Goal: Check status: Check status

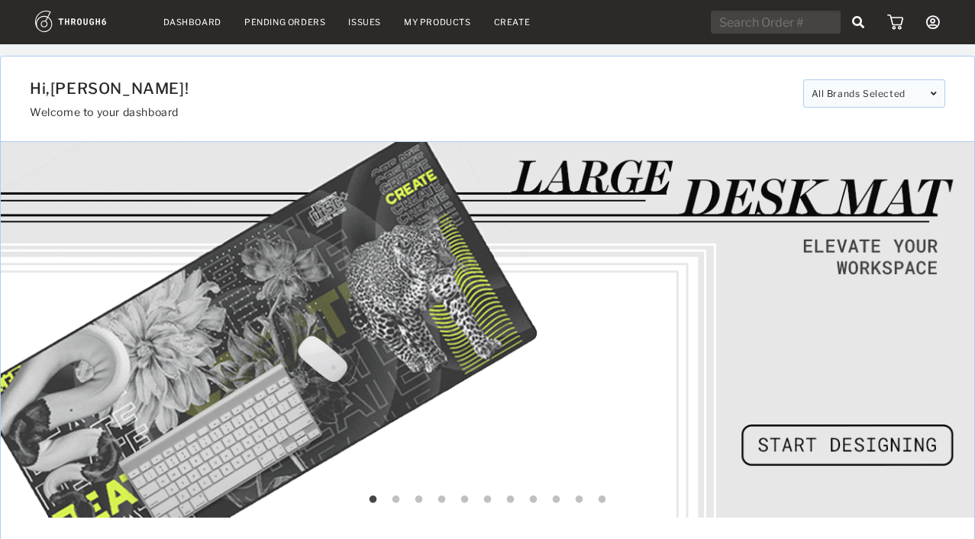
select select "8"
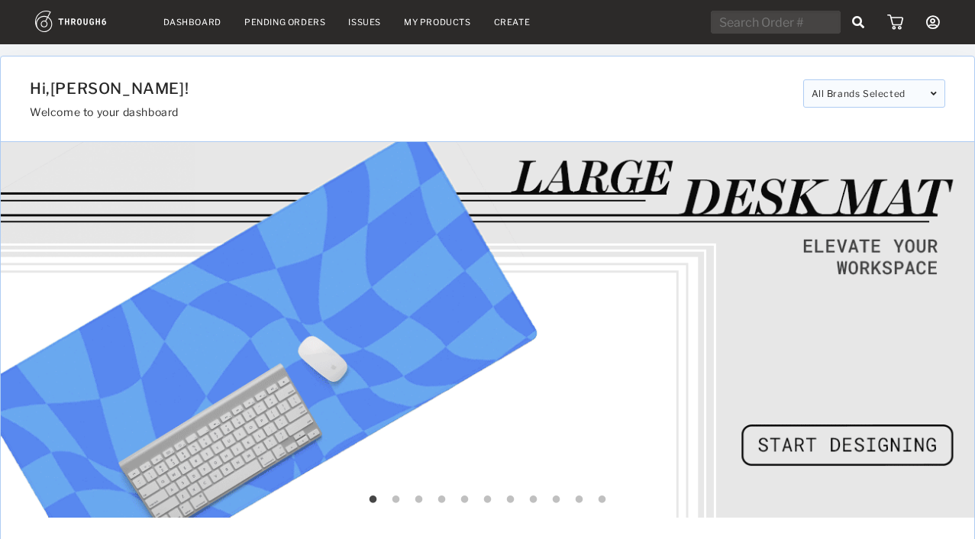
select select "2025"
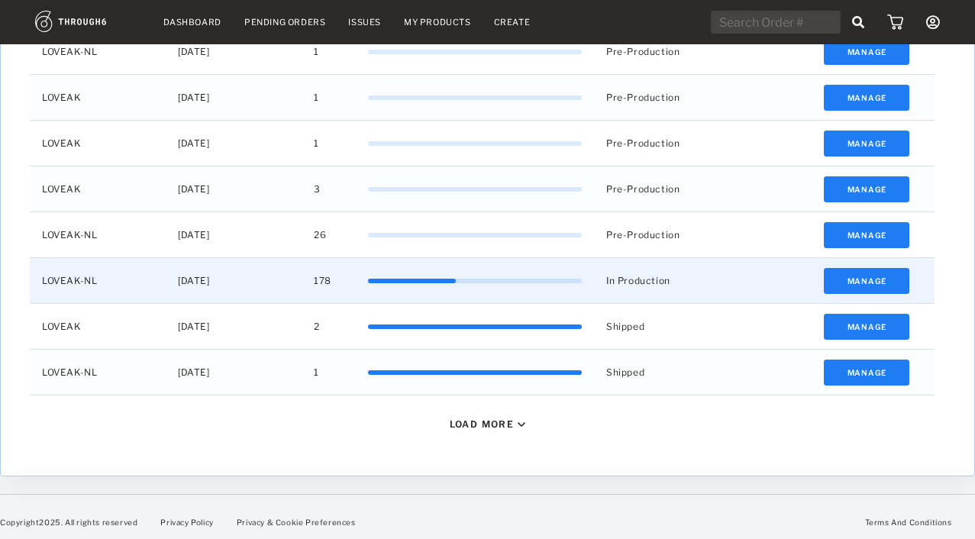
scroll to position [672, 0]
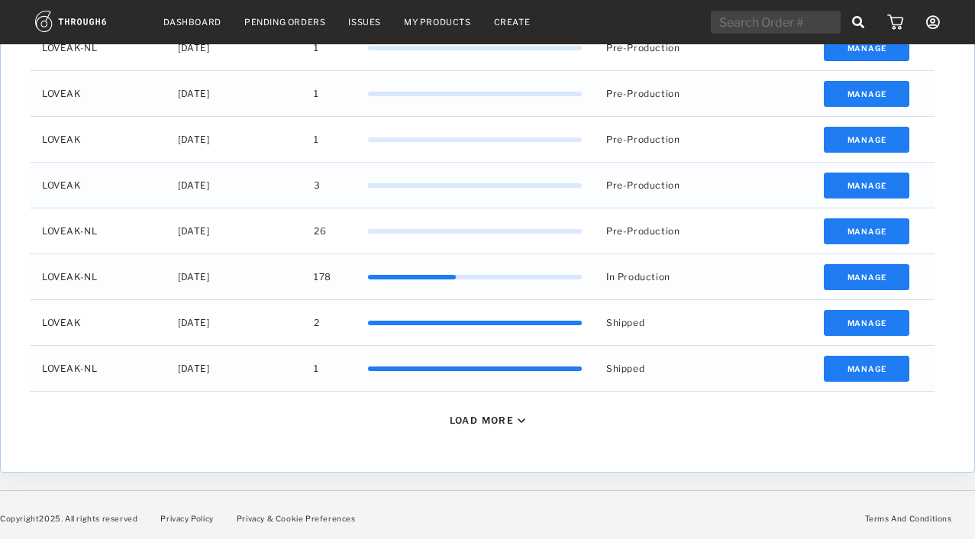
click at [493, 425] on div "Load More" at bounding box center [488, 420] width 928 height 57
click at [483, 410] on div "Load More" at bounding box center [488, 420] width 928 height 57
click at [486, 417] on div "Load More" at bounding box center [482, 420] width 65 height 11
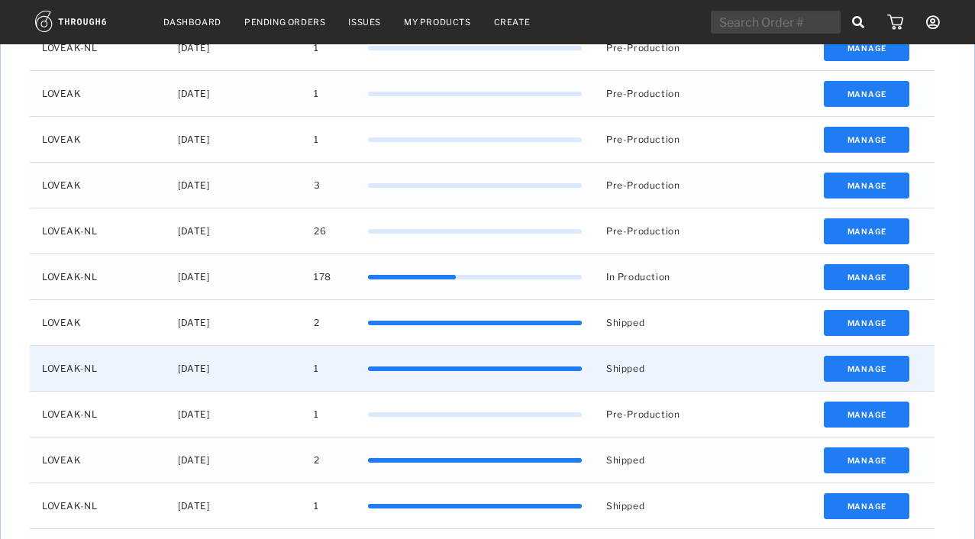
scroll to position [802, 0]
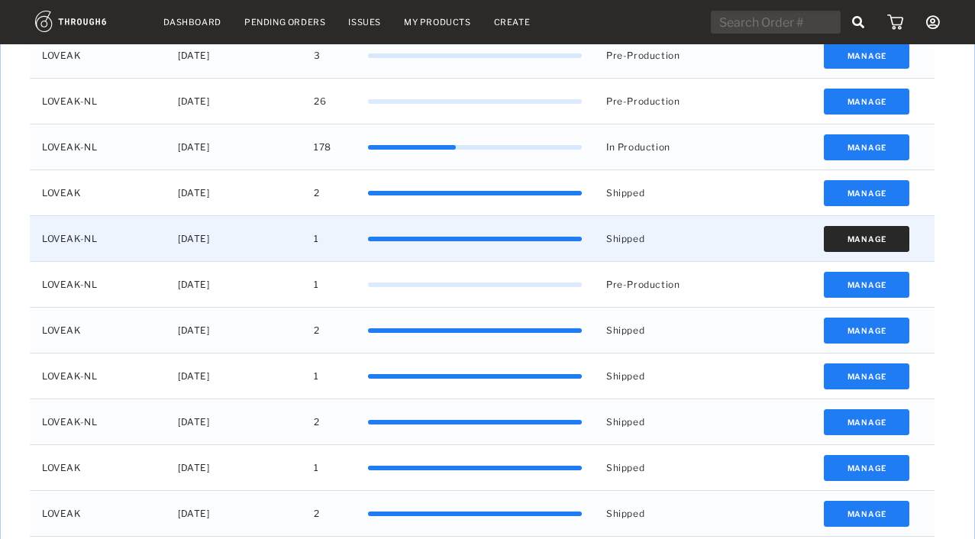
click at [894, 235] on button "Manage" at bounding box center [867, 239] width 86 height 26
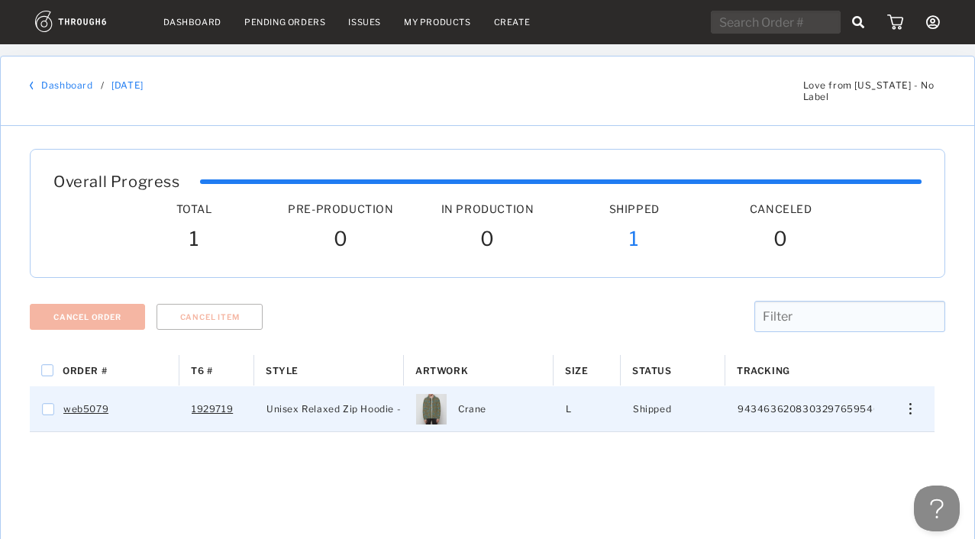
click at [910, 403] on img "Press SPACE to select this row." at bounding box center [911, 408] width 2 height 11
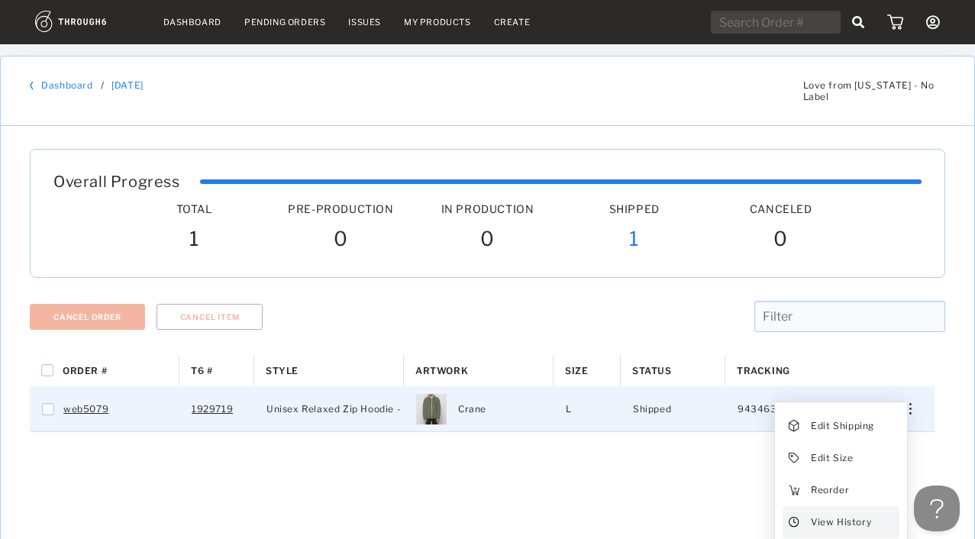
click at [808, 512] on div "View History" at bounding box center [841, 522] width 117 height 32
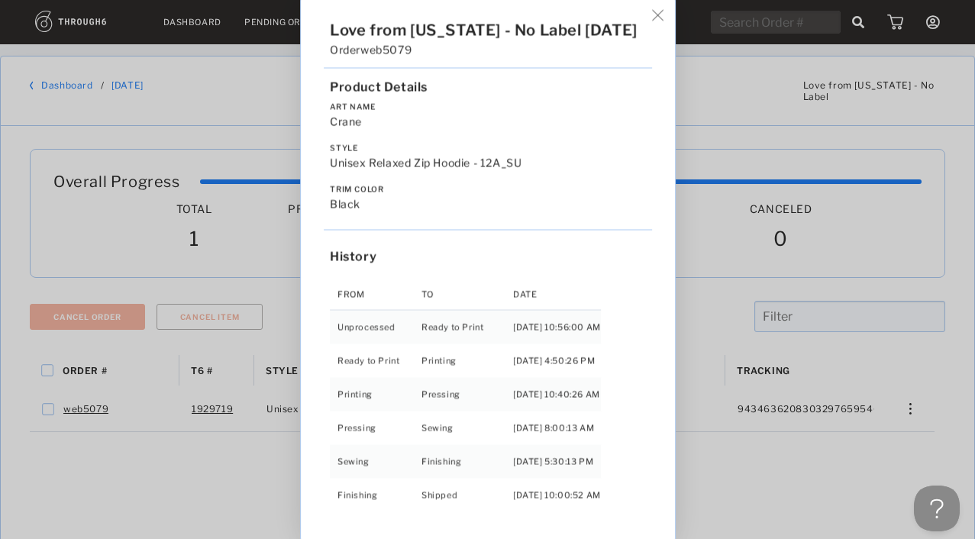
click at [666, 27] on div "Love from Alaska - No Label 05/07/25 Order web5079 Product Details Art Name Cra…" at bounding box center [488, 269] width 374 height 543
click at [664, 21] on img at bounding box center [657, 15] width 11 height 11
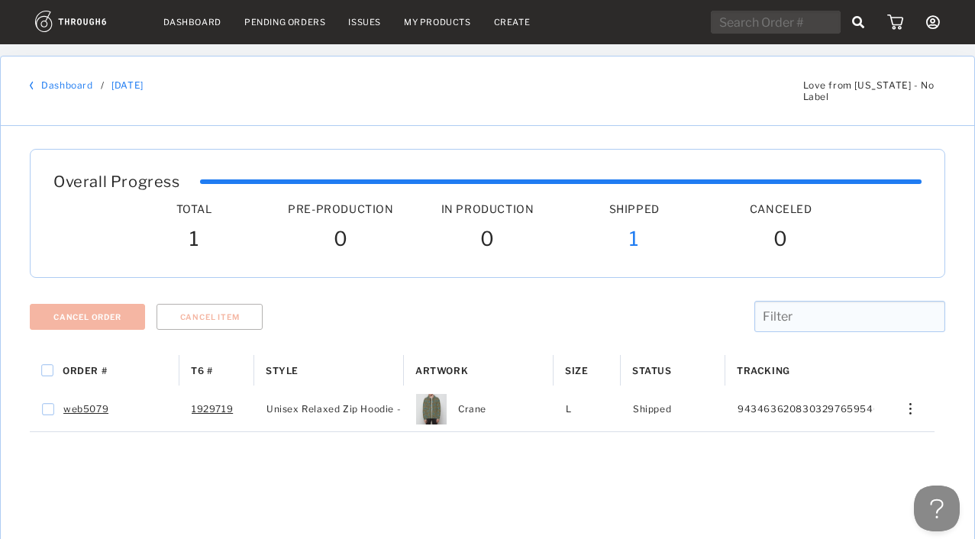
click at [192, 26] on link "Dashboard" at bounding box center [192, 22] width 58 height 11
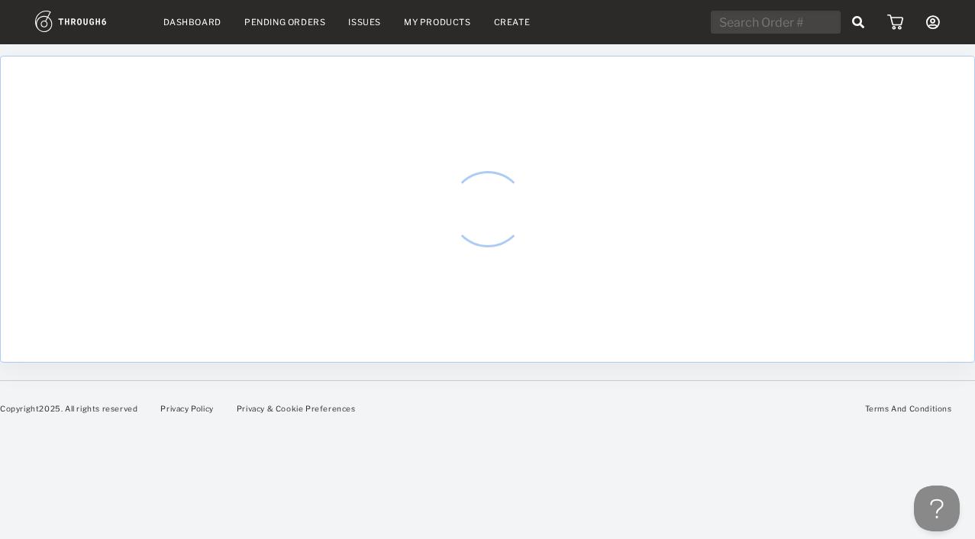
select select "8"
select select "2025"
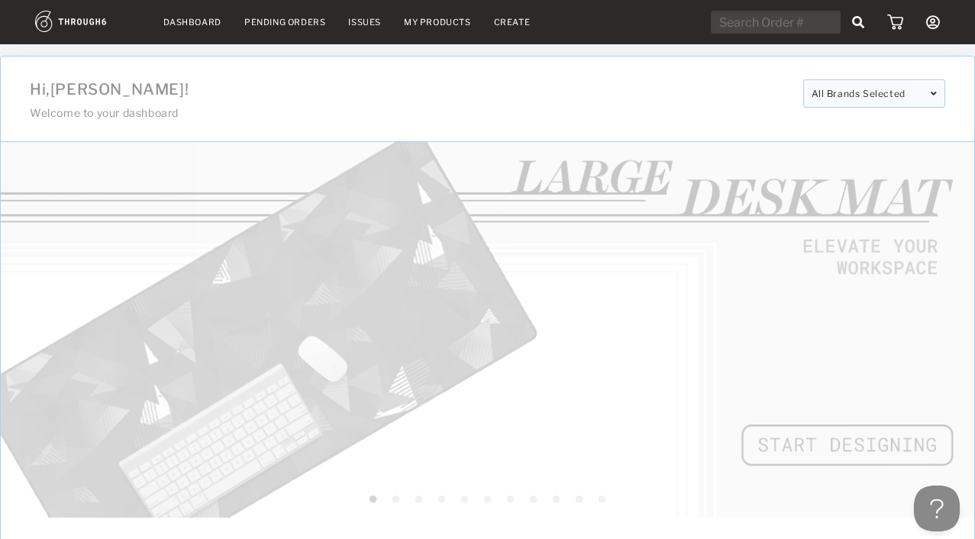
click at [934, 19] on icon at bounding box center [933, 22] width 14 height 14
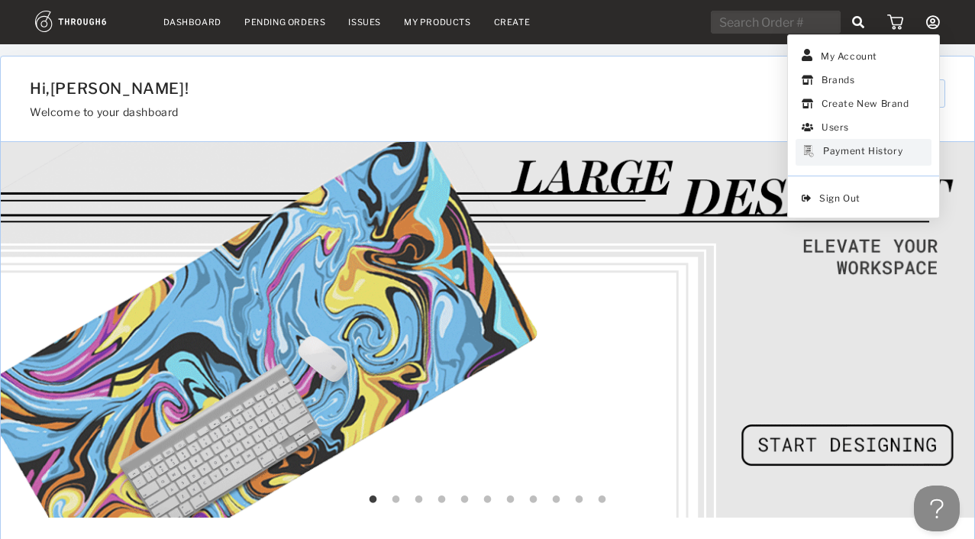
click at [858, 145] on div "Payment History" at bounding box center [862, 152] width 79 height 15
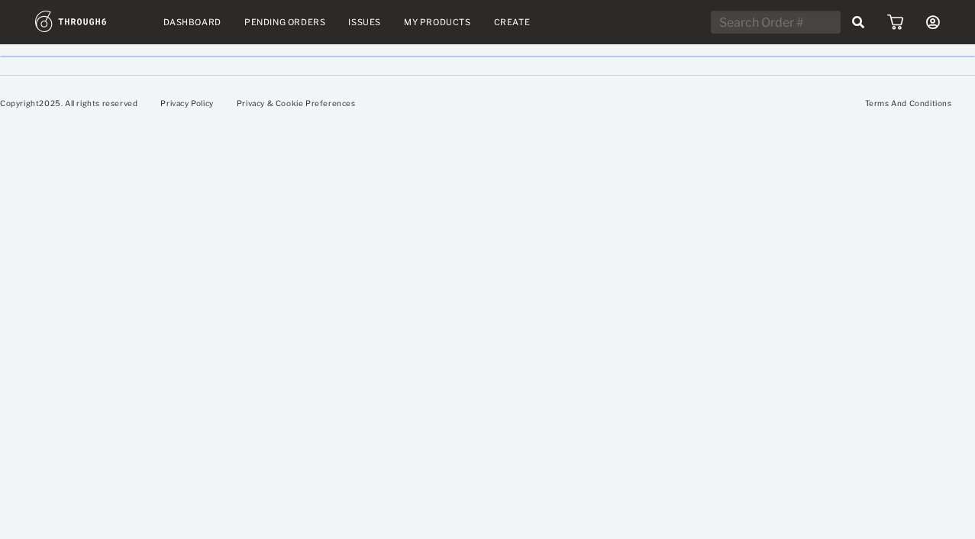
select select "8"
select select "2025"
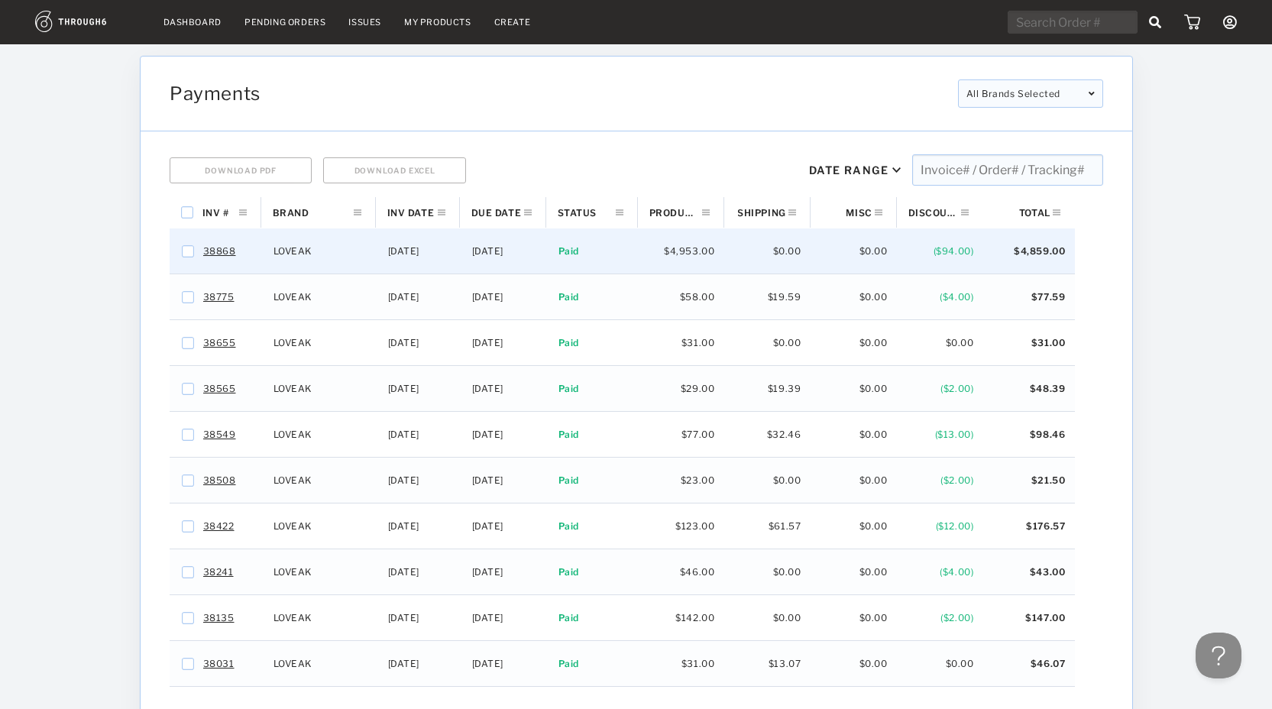
click at [181, 247] on div "38868" at bounding box center [216, 250] width 92 height 45
checkbox input "false"
click at [210, 247] on link "38868" at bounding box center [219, 251] width 33 height 20
checkbox input "false"
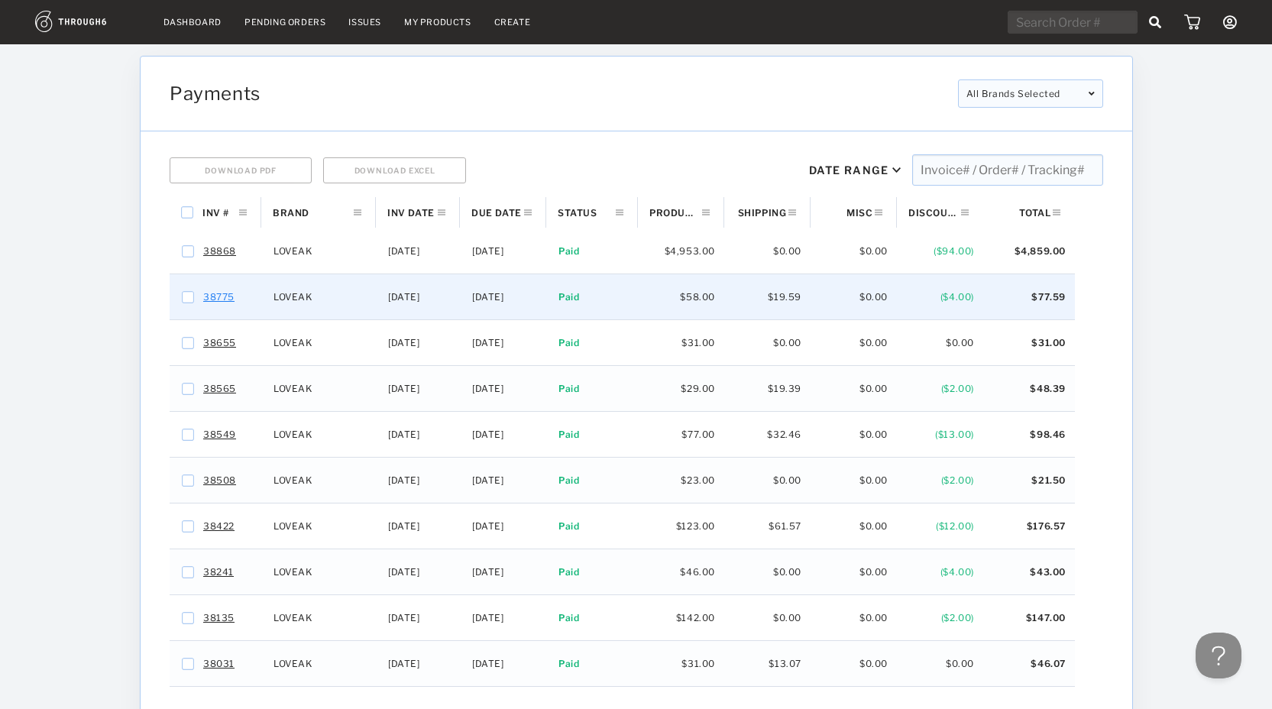
click at [224, 296] on link "38775" at bounding box center [218, 297] width 31 height 20
checkbox input "false"
checkbox input "true"
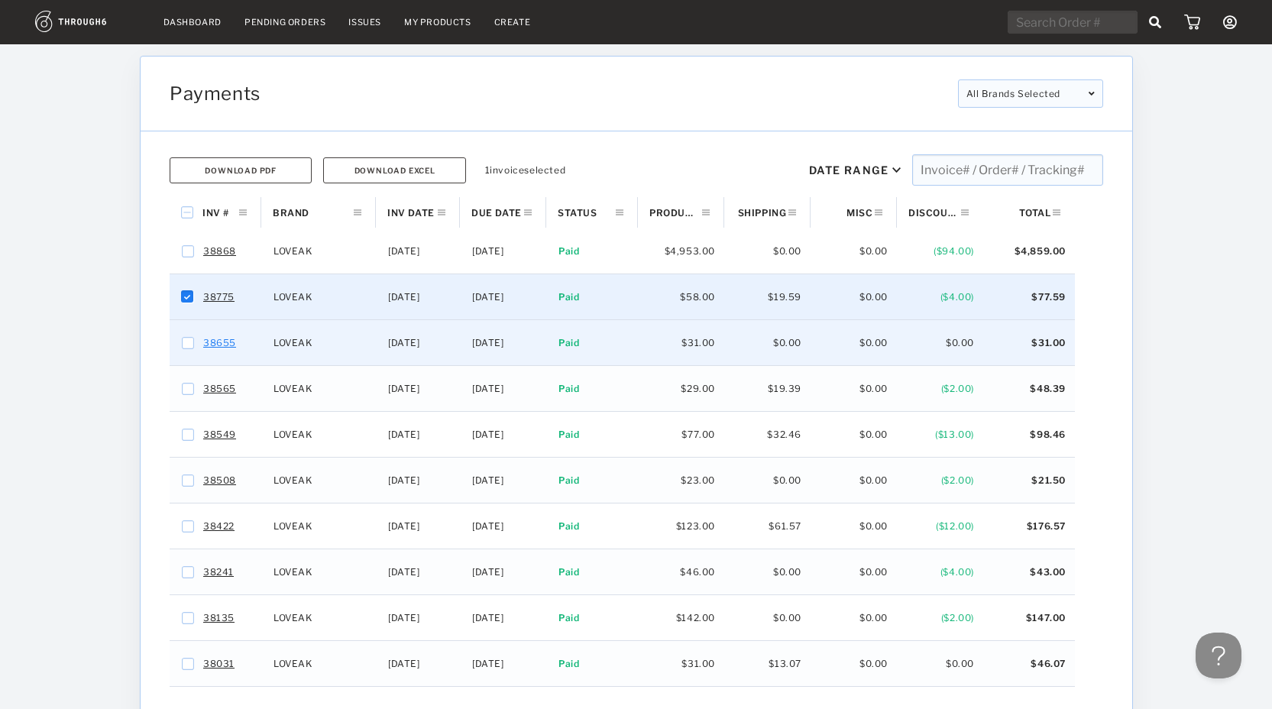
click at [228, 339] on link "38655" at bounding box center [219, 343] width 33 height 20
checkbox input "false"
checkbox input "true"
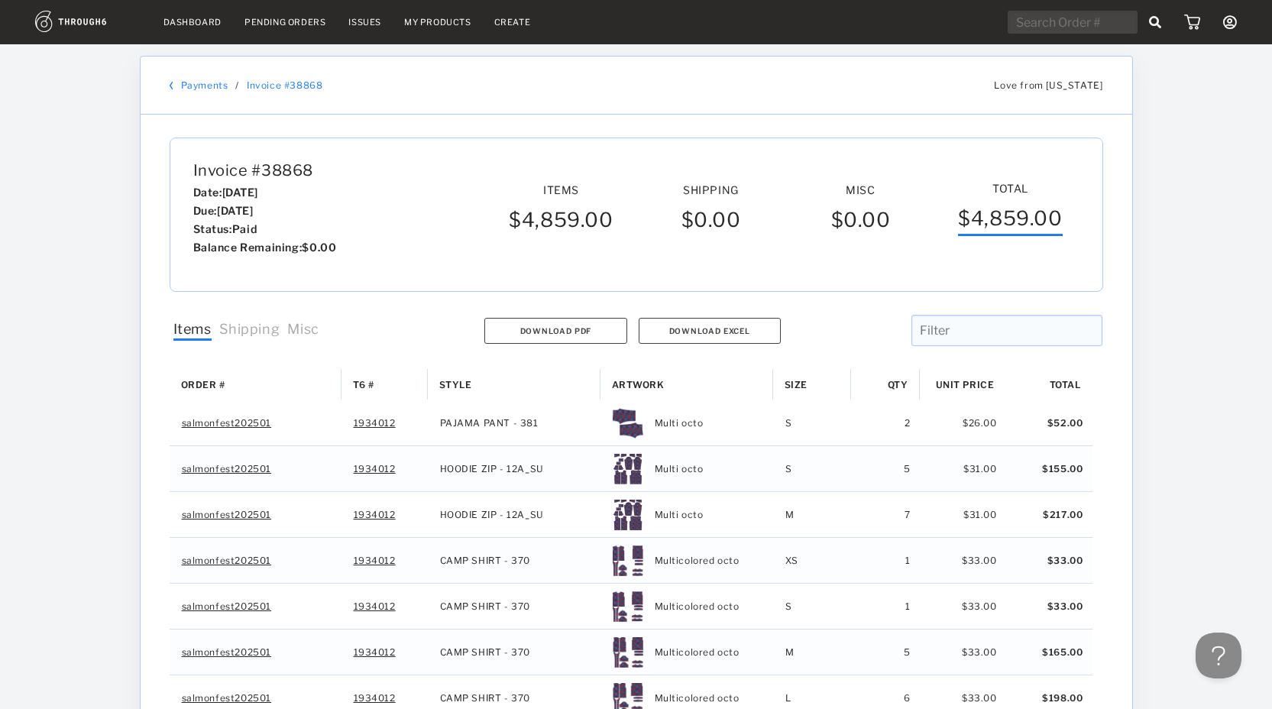
click at [263, 333] on span "Shipping" at bounding box center [249, 331] width 61 height 20
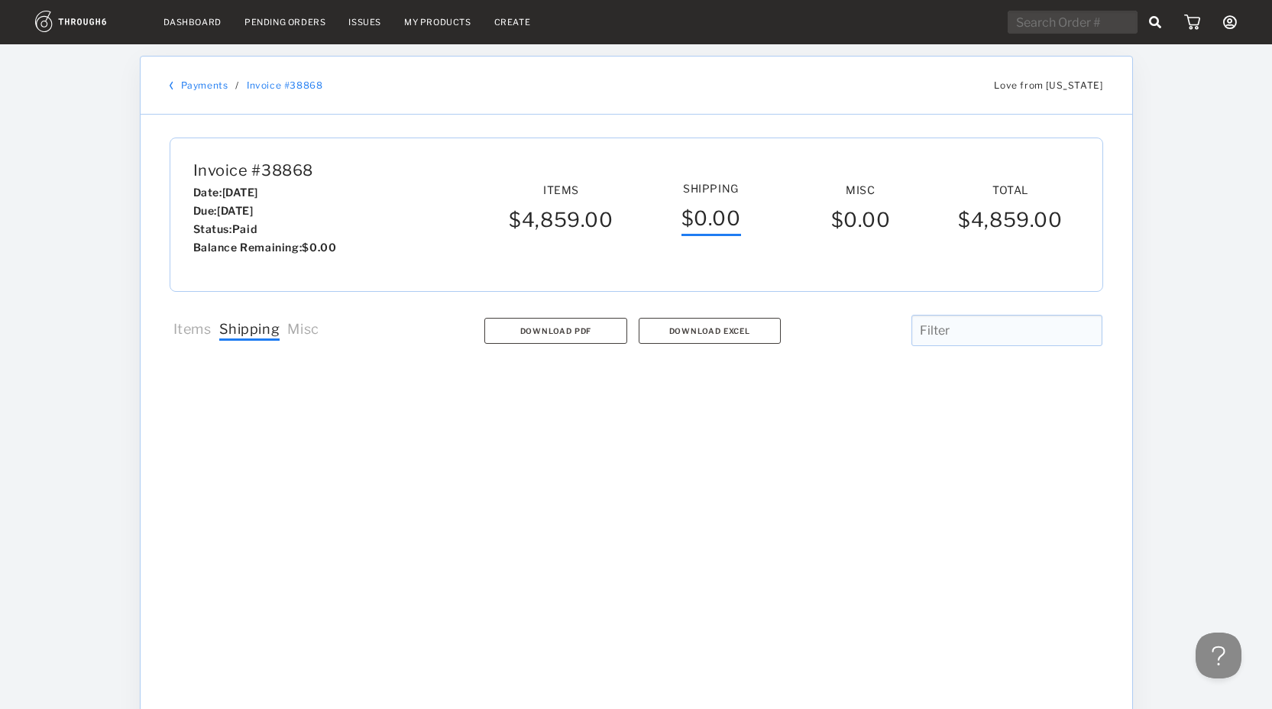
click at [179, 328] on span "Items" at bounding box center [192, 331] width 38 height 20
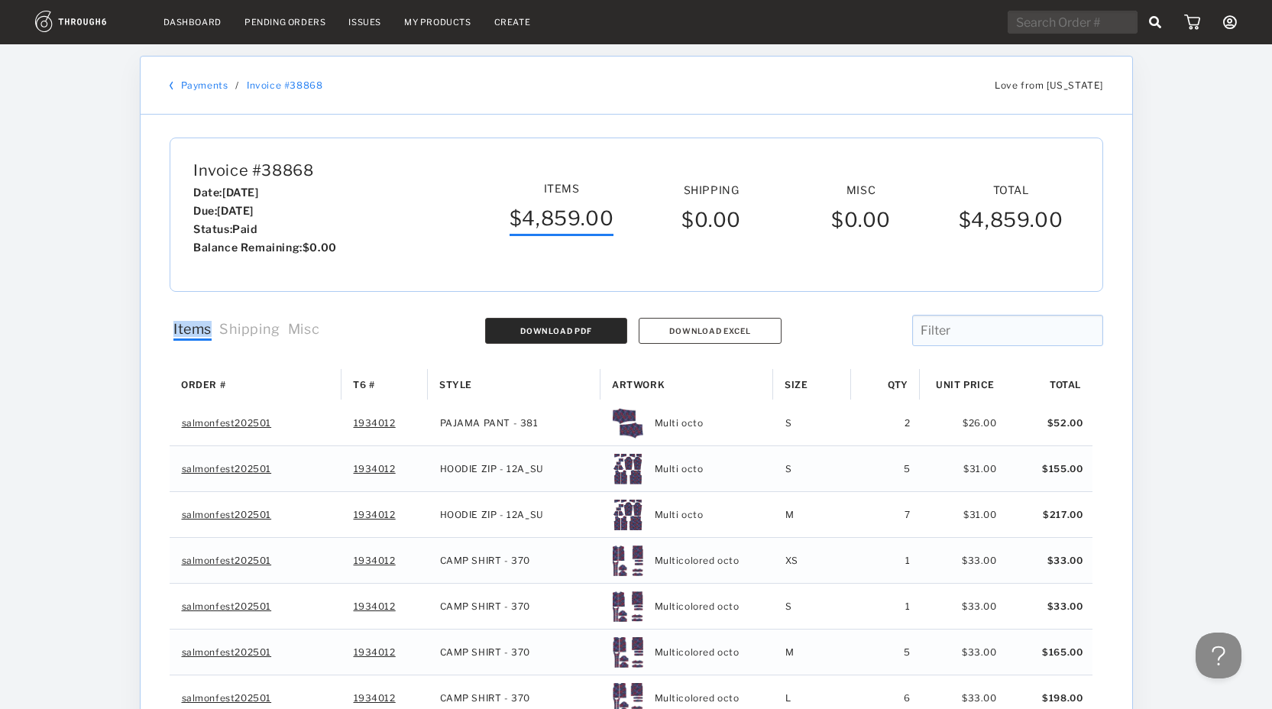
click at [595, 326] on button "Download PDF" at bounding box center [555, 331] width 142 height 26
click at [286, 86] on link "Invoice # 38868" at bounding box center [285, 84] width 76 height 11
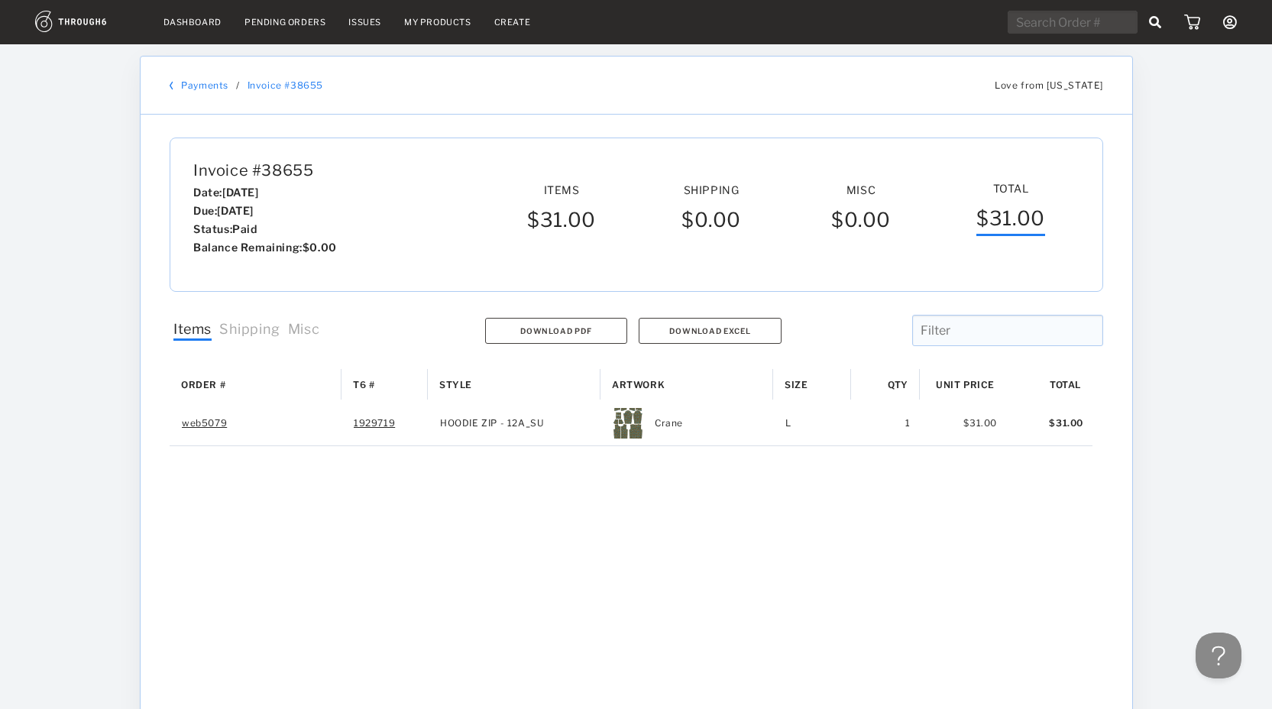
click at [181, 22] on link "Dashboard" at bounding box center [192, 22] width 58 height 11
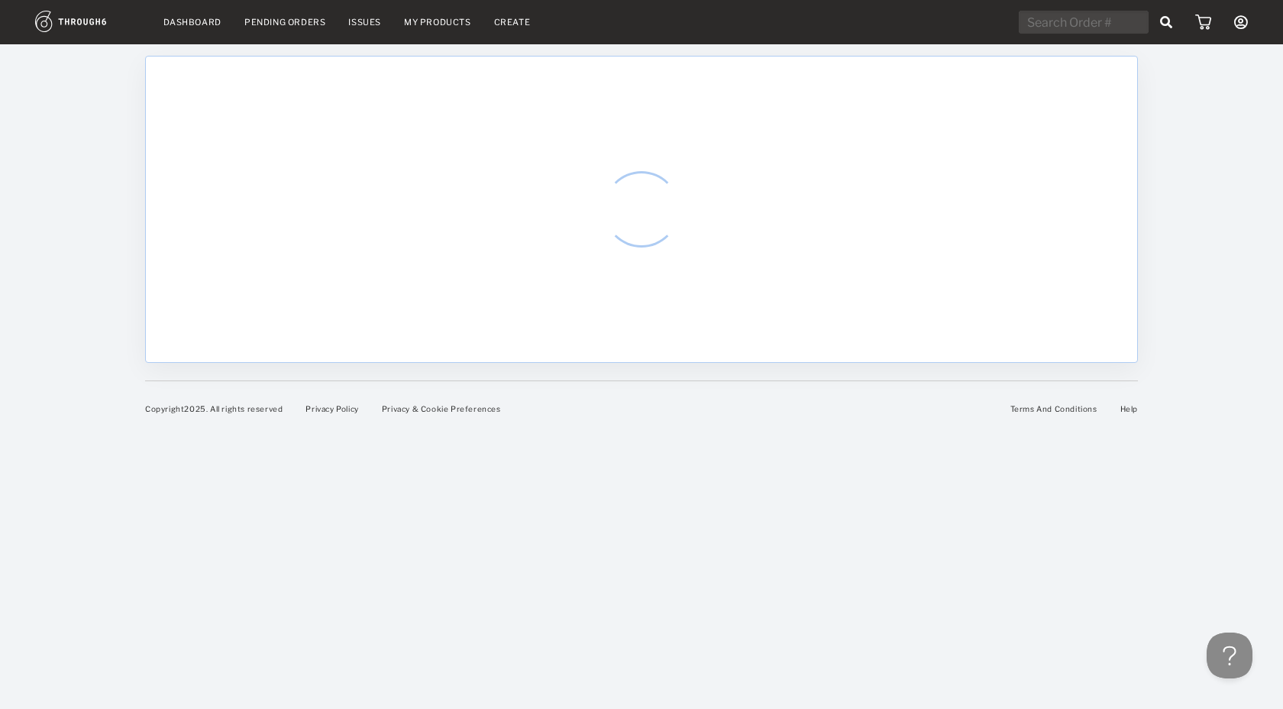
select select "8"
select select "2025"
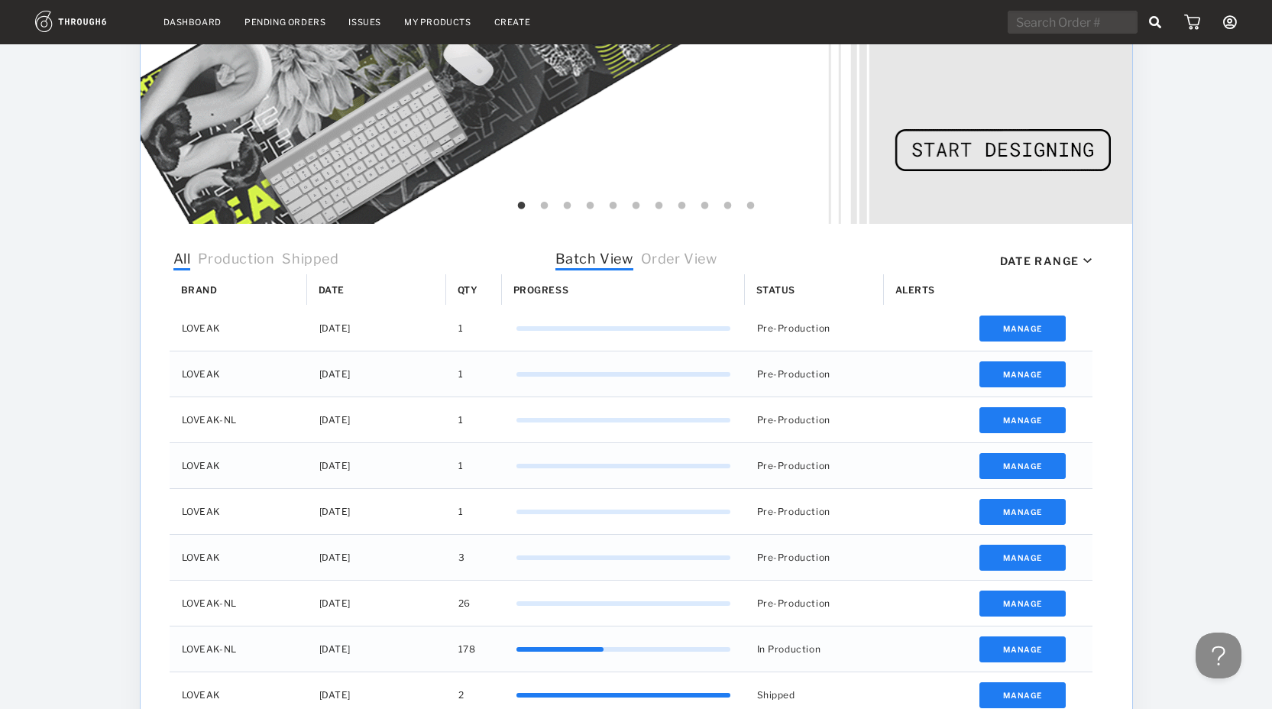
scroll to position [464, 0]
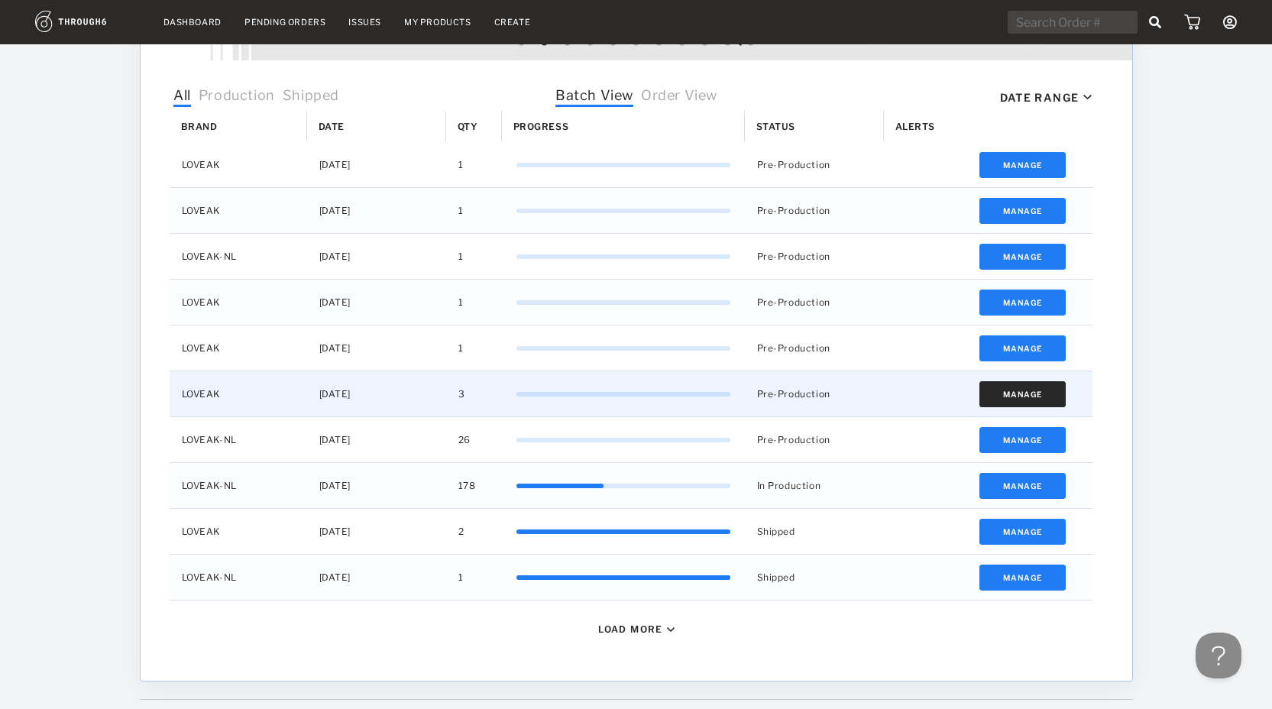
click at [1027, 393] on button "Manage" at bounding box center [1022, 394] width 86 height 26
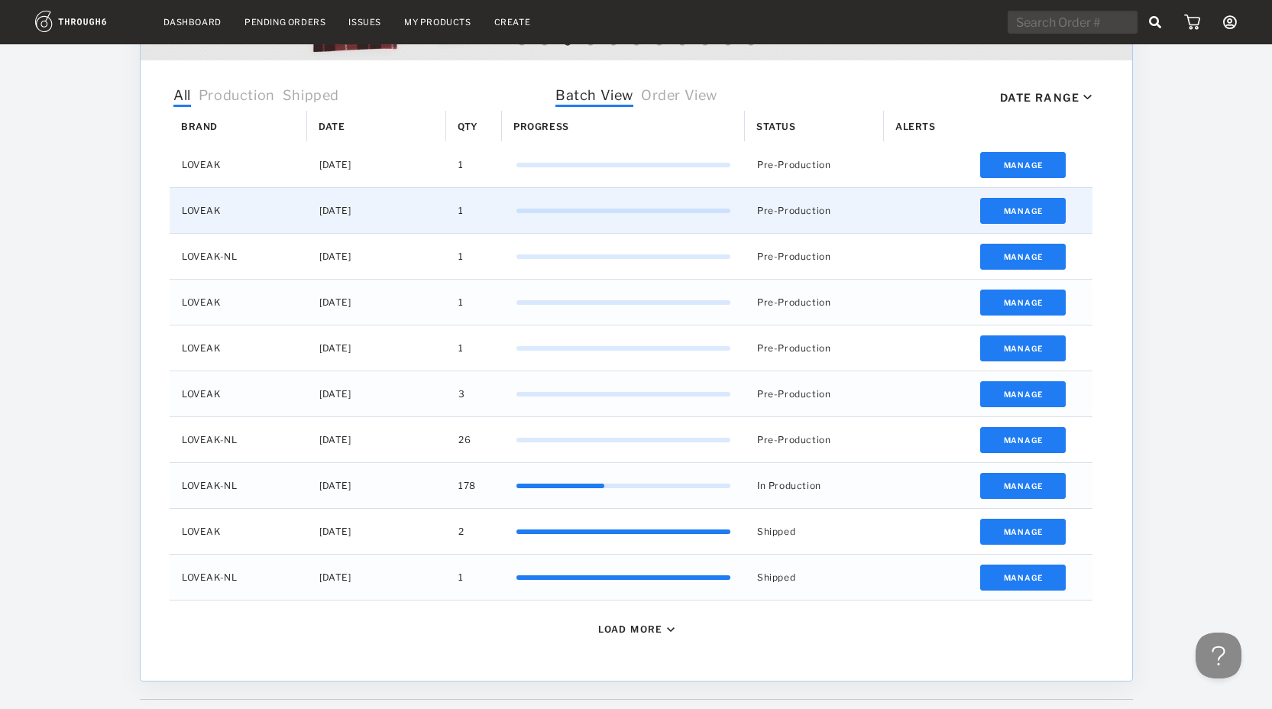
scroll to position [0, 0]
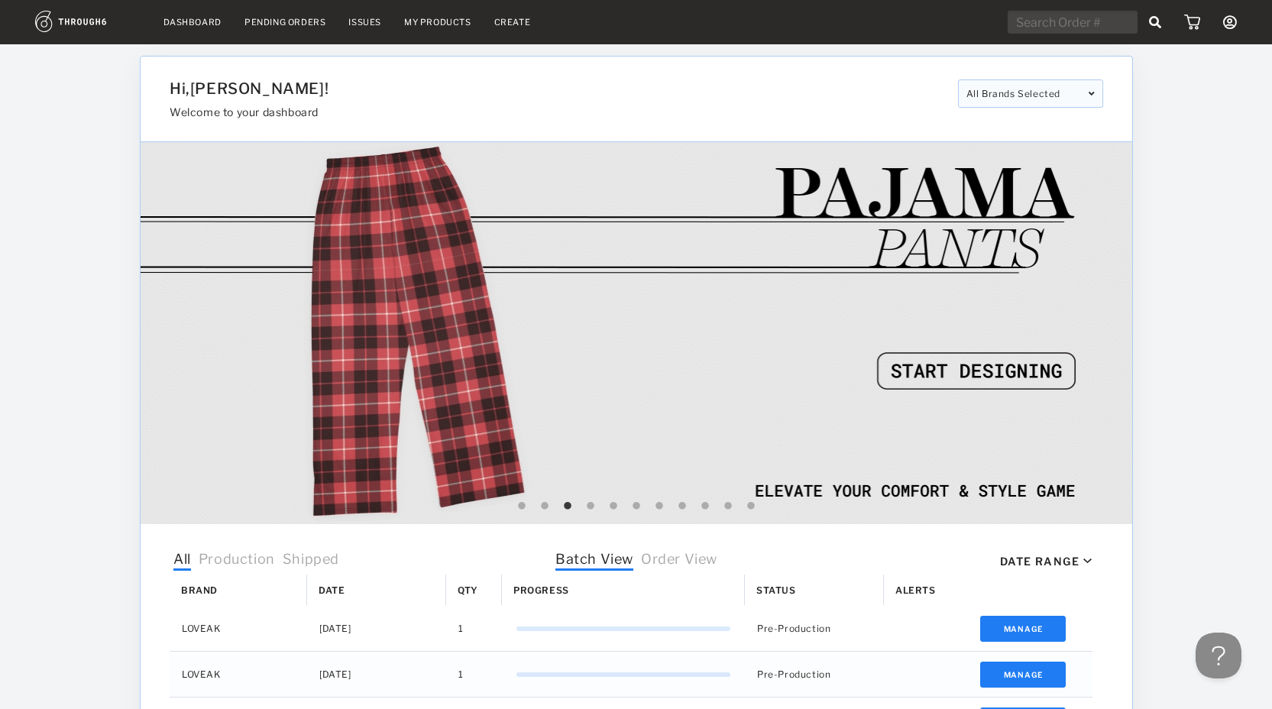
click at [1236, 22] on icon at bounding box center [1230, 22] width 14 height 14
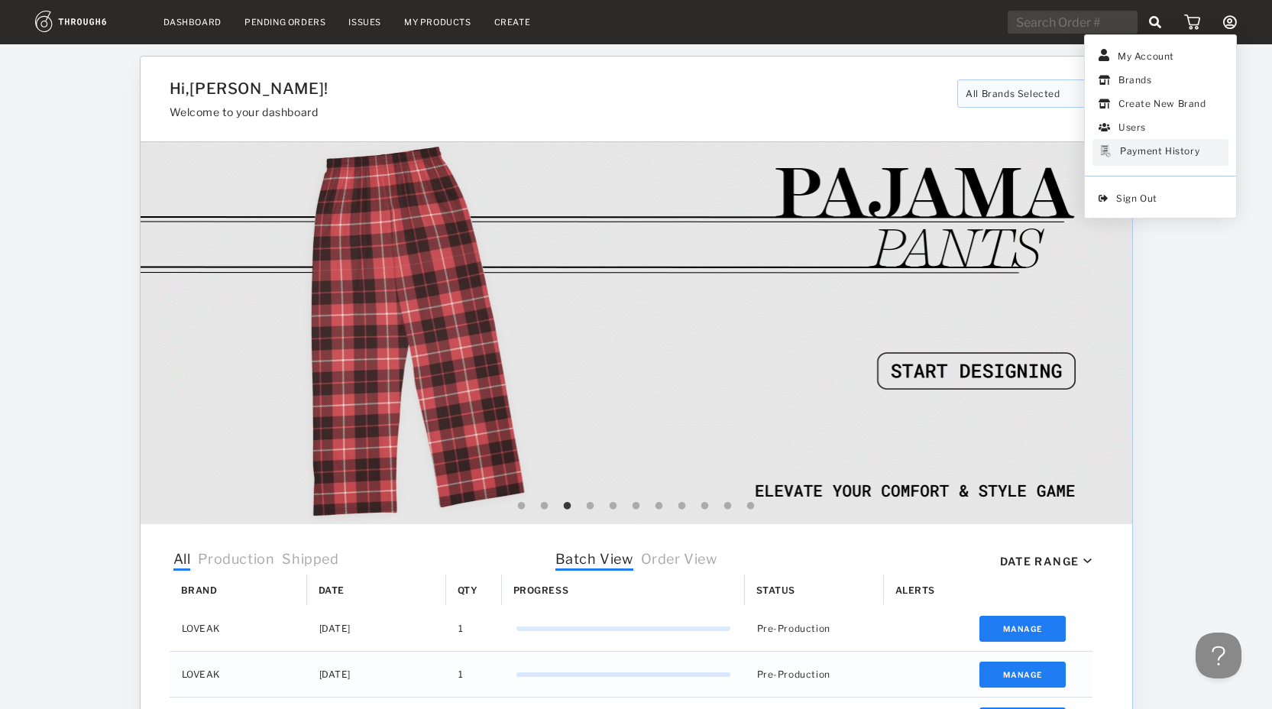
click at [1145, 140] on link "Payment History" at bounding box center [1160, 152] width 136 height 27
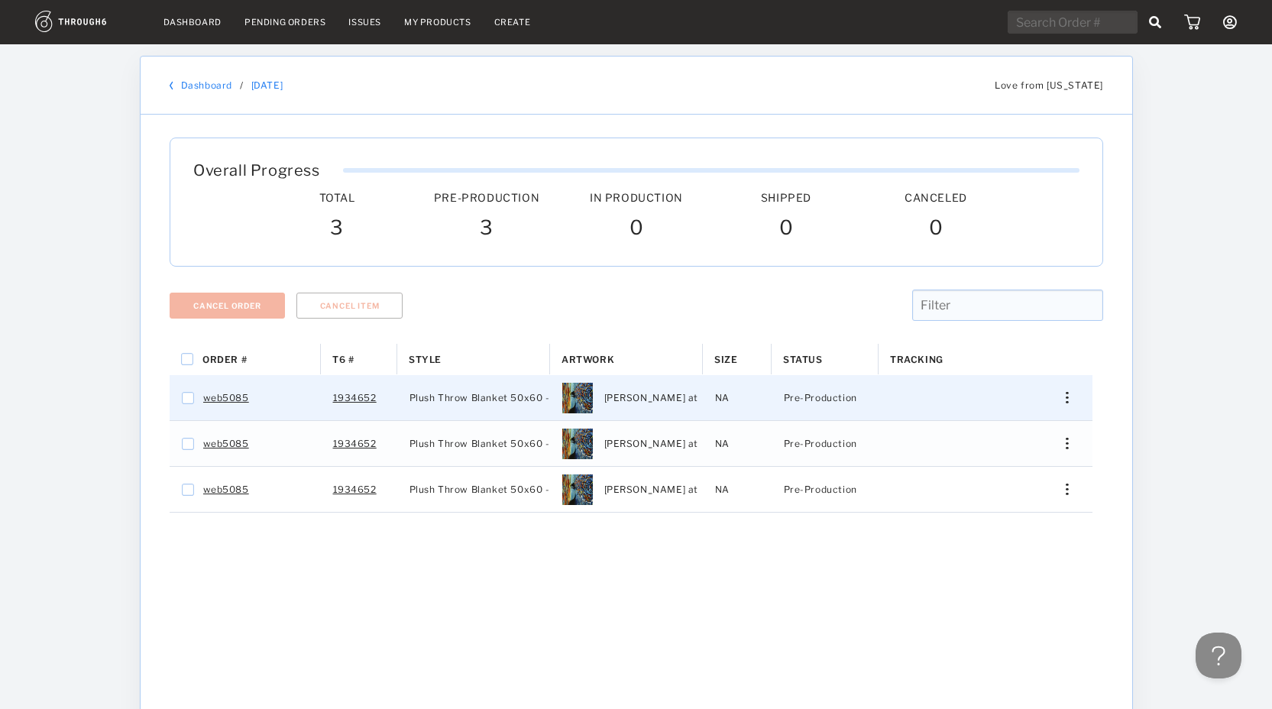
click at [1052, 398] on div "Press SPACE to select this row." at bounding box center [1061, 397] width 37 height 11
click at [1009, 503] on span "View History" at bounding box center [997, 511] width 60 height 20
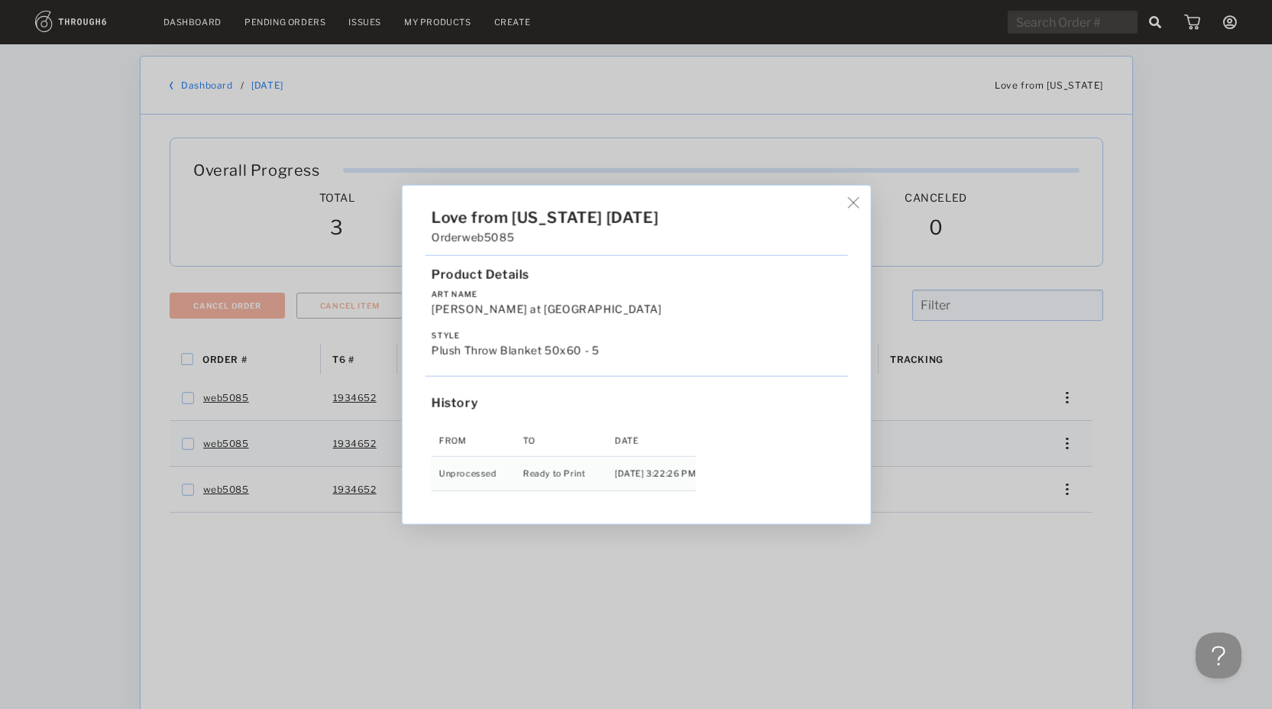
click at [847, 201] on img at bounding box center [852, 202] width 11 height 11
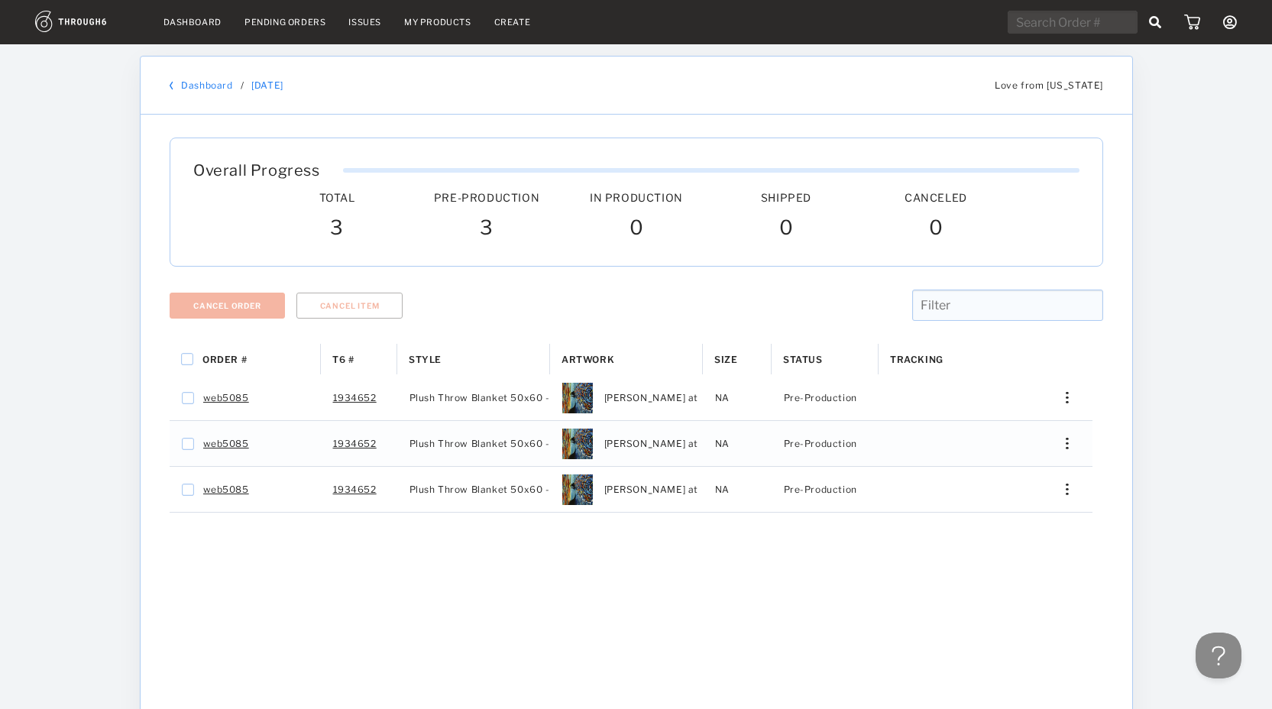
click at [810, 201] on div "Shipped" at bounding box center [786, 197] width 150 height 13
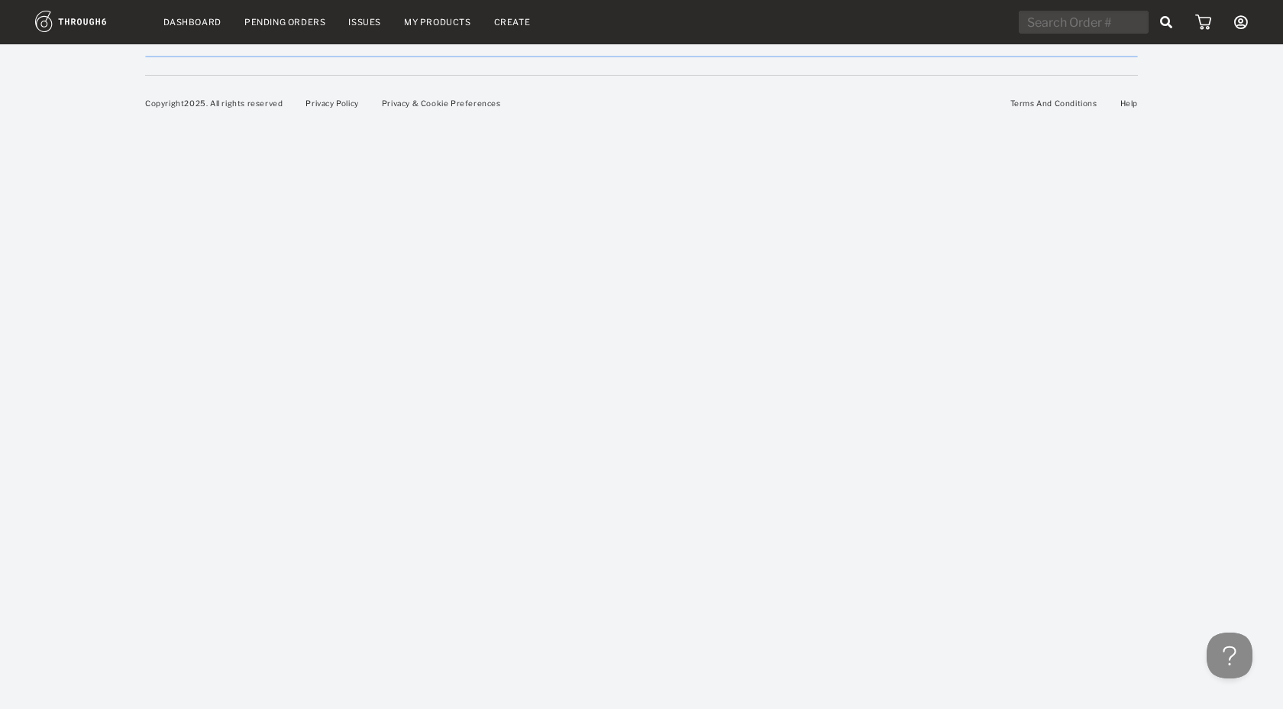
select select "8"
select select "2025"
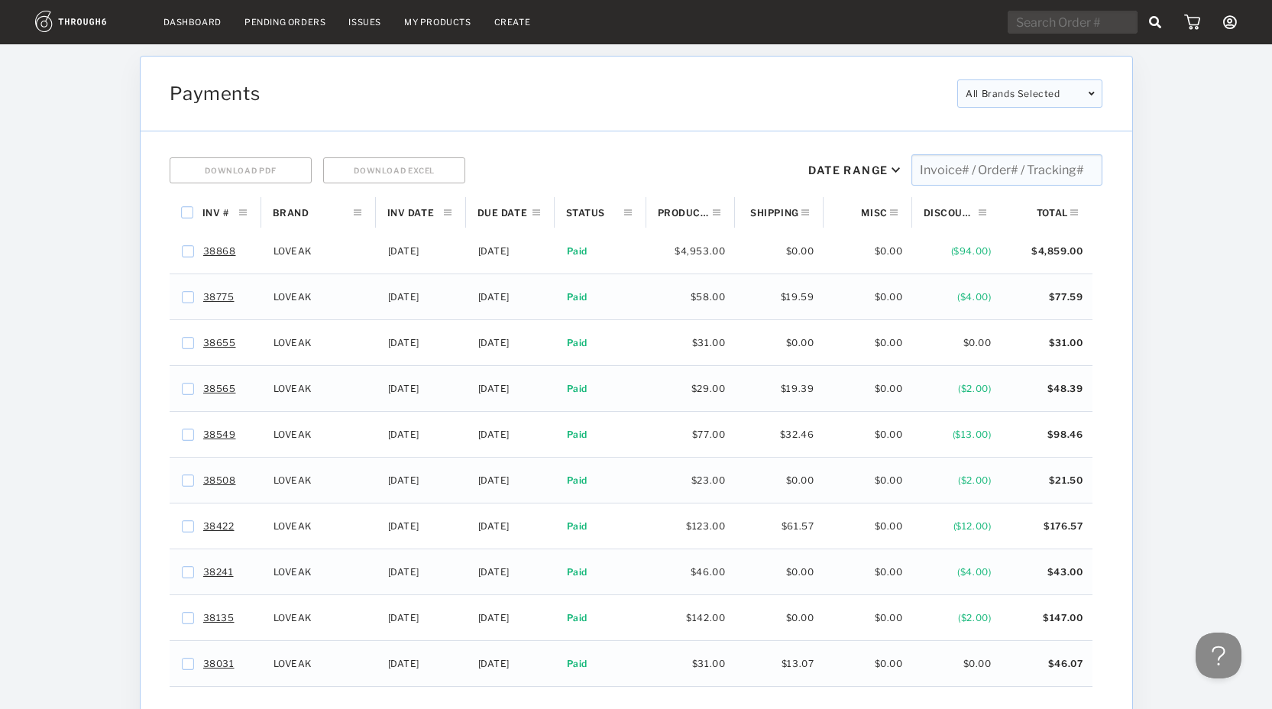
click at [171, 26] on link "Dashboard" at bounding box center [192, 22] width 58 height 11
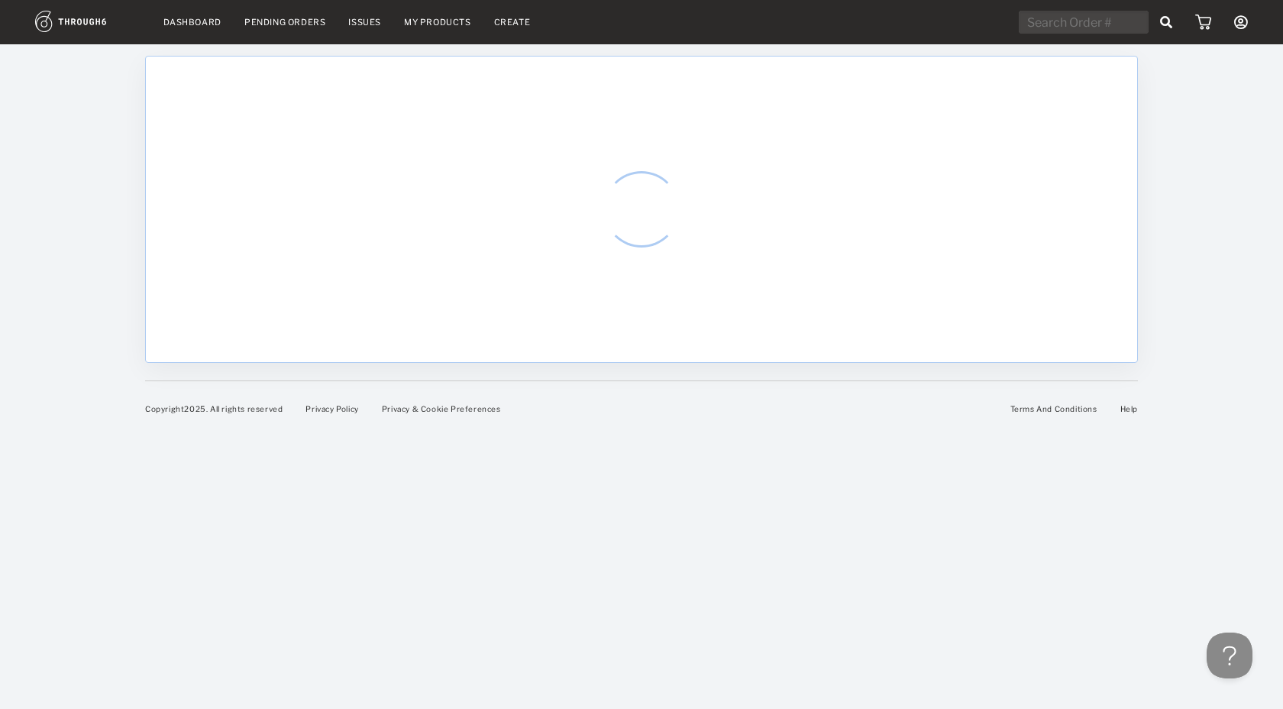
select select "8"
select select "2025"
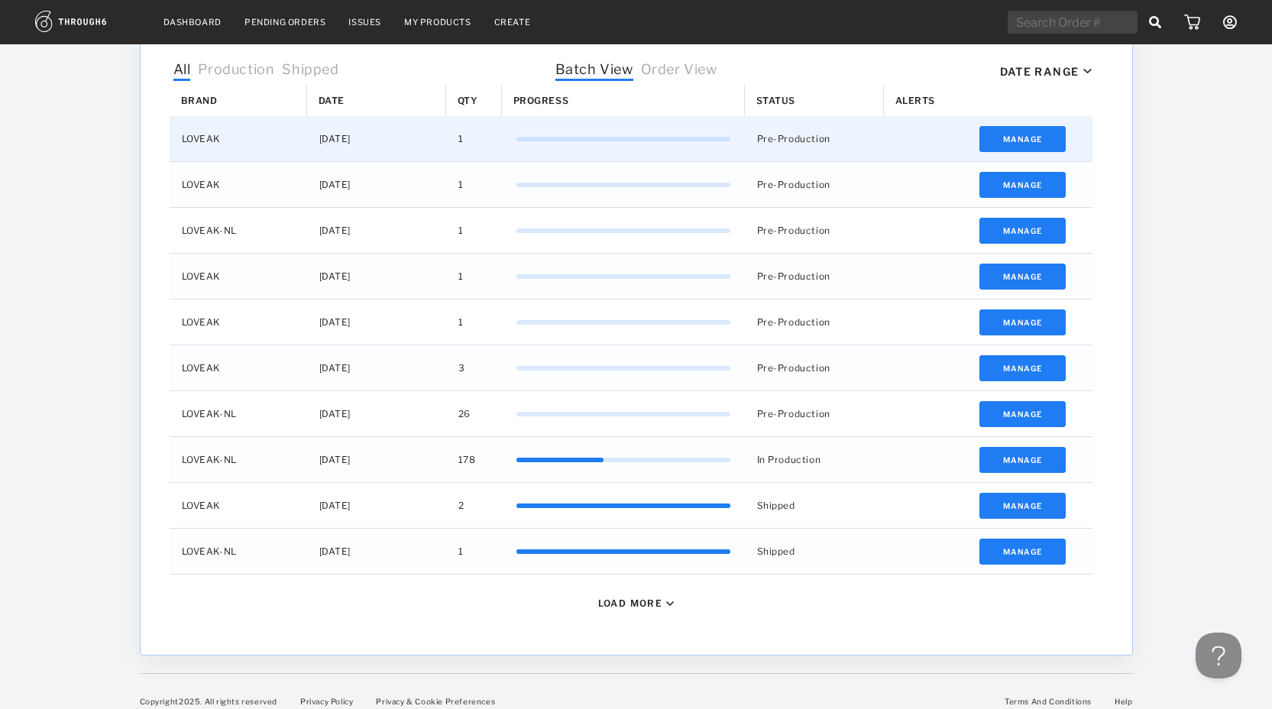
scroll to position [503, 0]
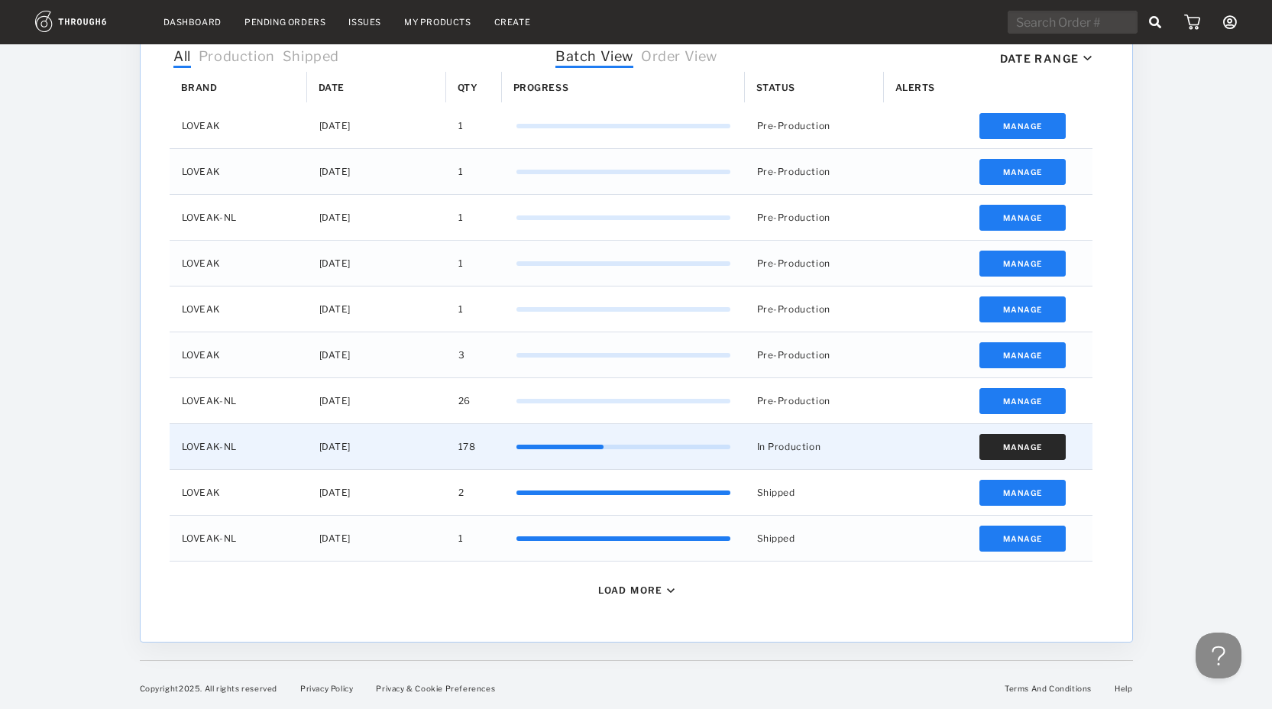
click at [1030, 452] on button "Manage" at bounding box center [1022, 447] width 86 height 26
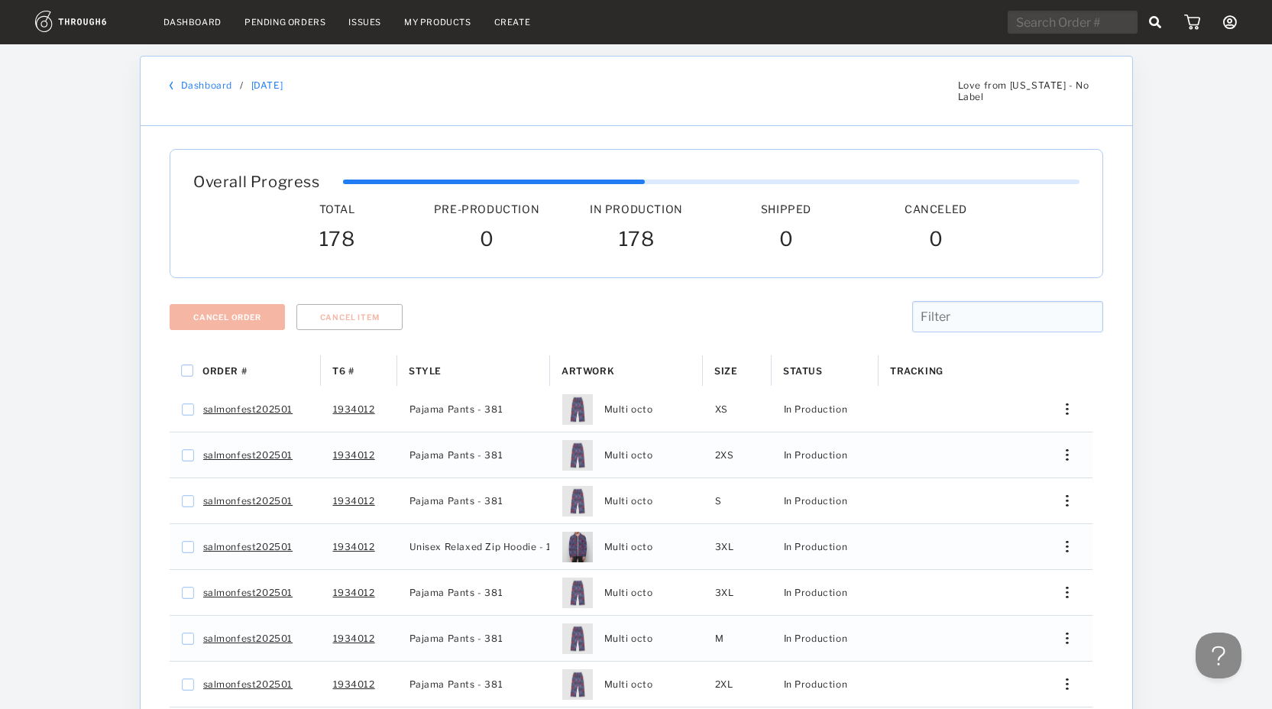
click at [790, 365] on span "Status" at bounding box center [803, 370] width 40 height 11
click at [440, 357] on div "Style" at bounding box center [474, 370] width 130 height 31
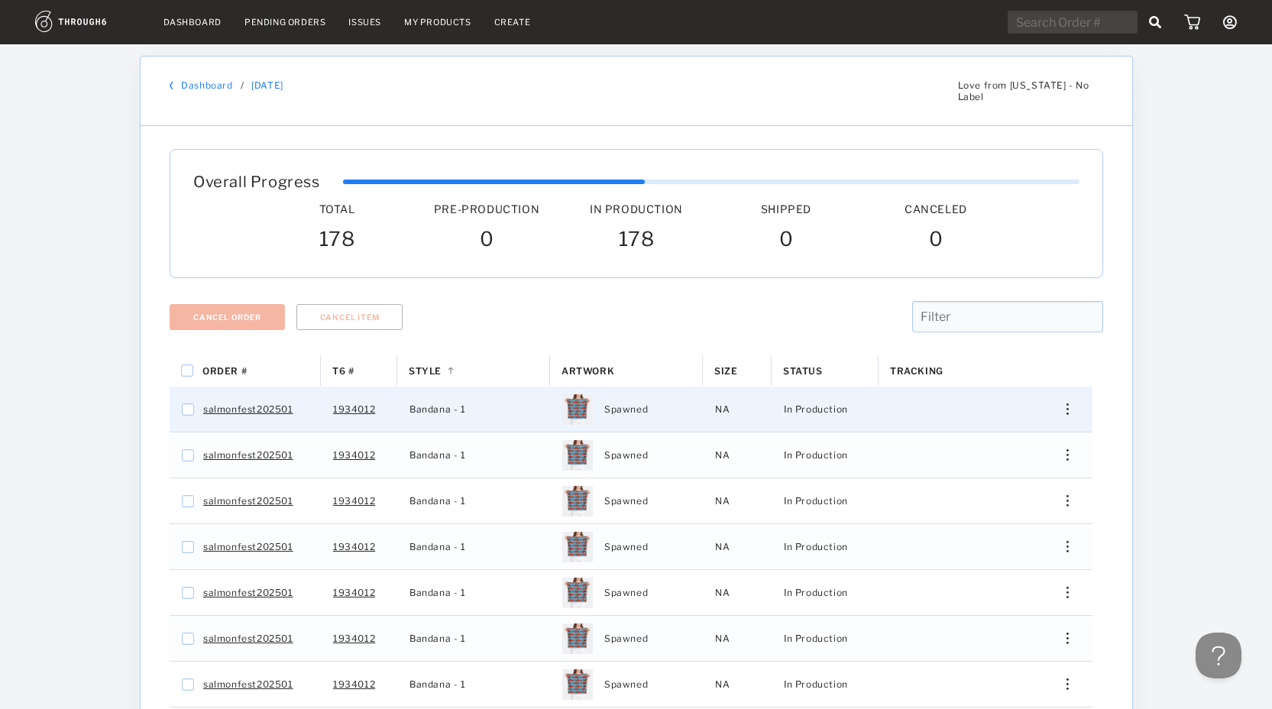
click at [1066, 403] on img "Press SPACE to select this row." at bounding box center [1066, 408] width 2 height 11
click at [1006, 512] on span "View History" at bounding box center [997, 522] width 60 height 20
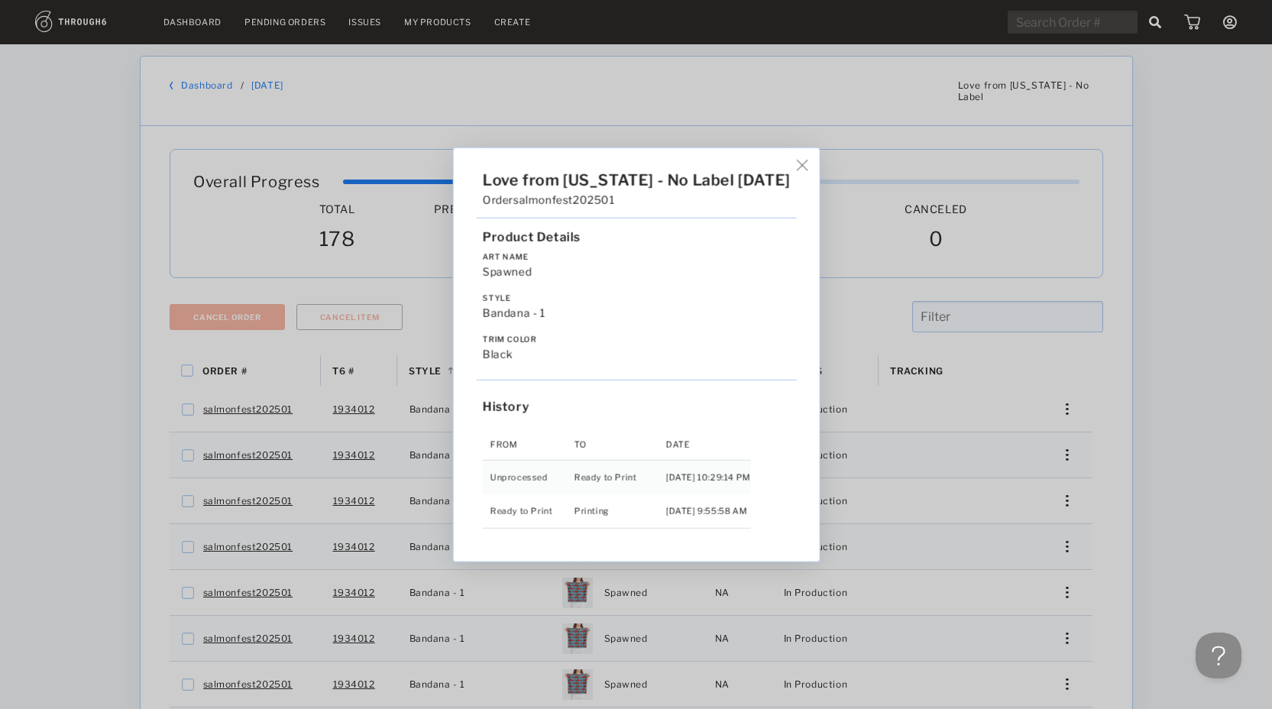
click at [1187, 383] on div "Love from Alaska - No Label 06/19/25 Order salmonfest202501 Product Details Art…" at bounding box center [636, 354] width 1272 height 709
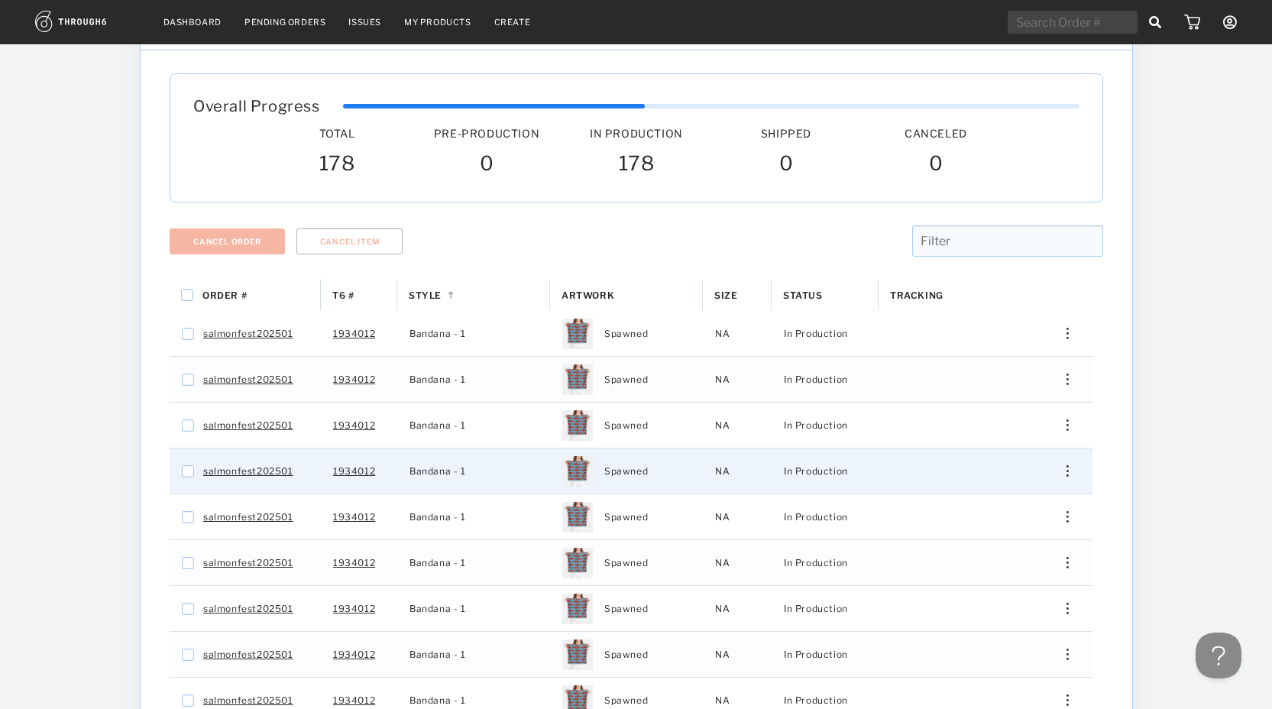
scroll to position [146, 0]
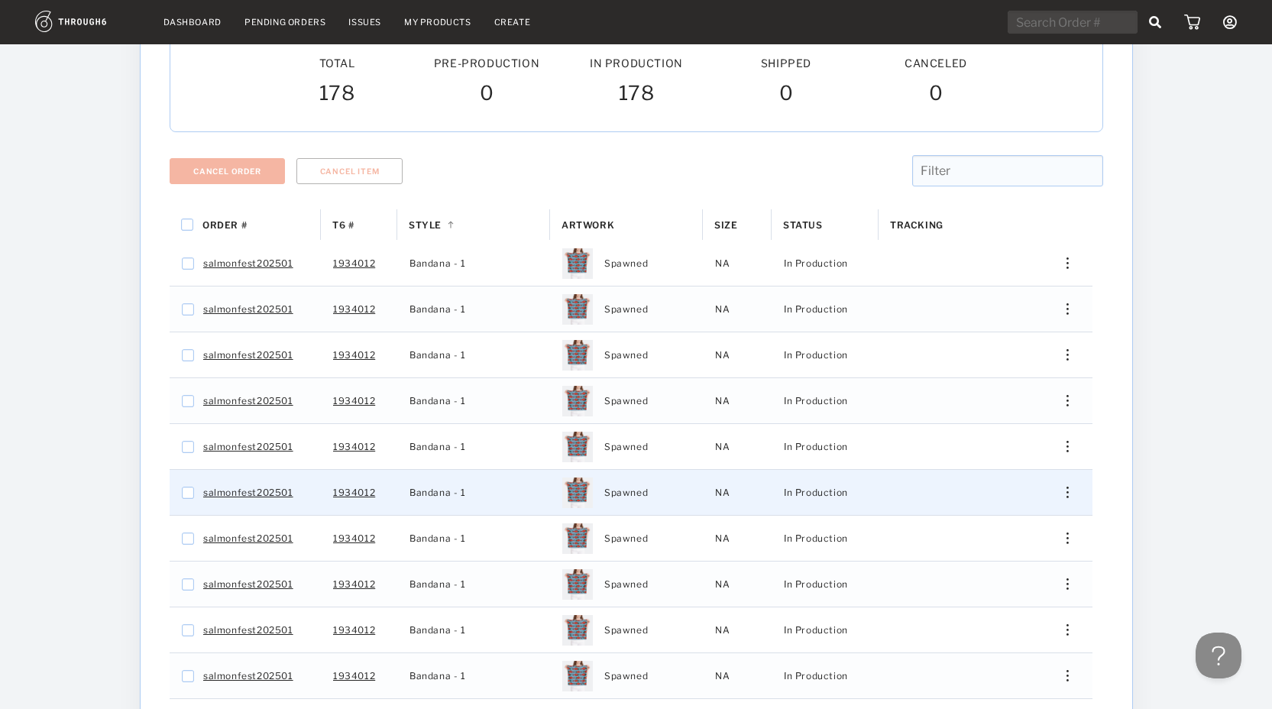
click at [1065, 487] on img "Press SPACE to select this row." at bounding box center [1066, 492] width 2 height 11
click at [1072, 487] on div "Press SPACE to select this row." at bounding box center [1061, 492] width 37 height 11
click at [1063, 487] on div "Press SPACE to select this row." at bounding box center [1061, 492] width 37 height 11
click at [1070, 487] on div "Press SPACE to select this row." at bounding box center [1061, 492] width 37 height 11
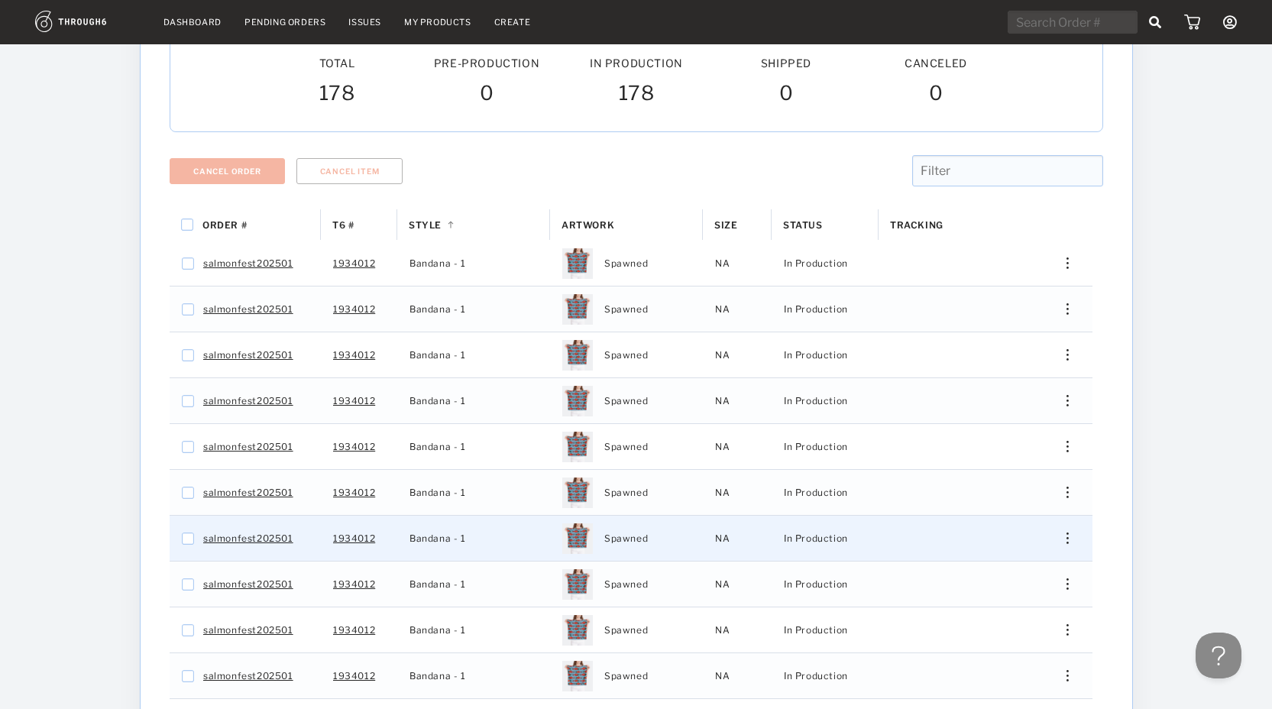
click at [1063, 532] on div "Press SPACE to select this row." at bounding box center [1061, 537] width 37 height 11
click at [1014, 642] on span "View History" at bounding box center [997, 652] width 60 height 20
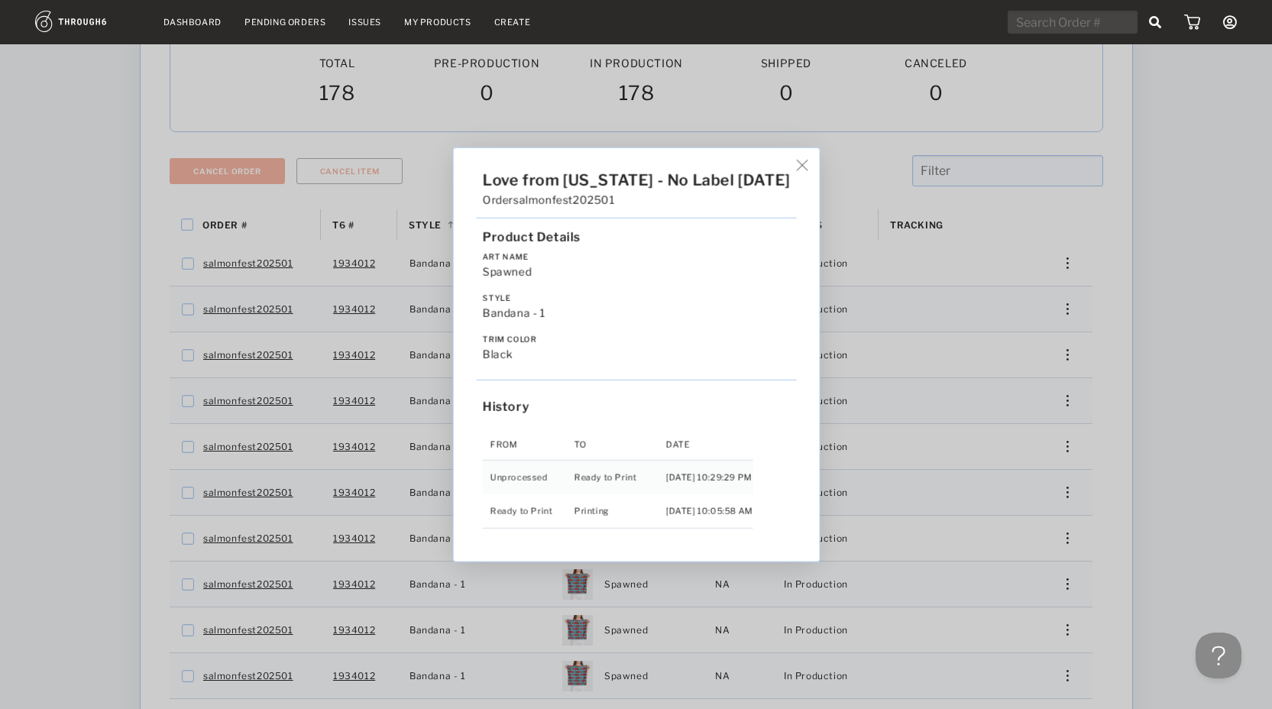
click at [1195, 532] on div "Love from Alaska - No Label 06/19/25 Order salmonfest202501 Product Details Art…" at bounding box center [636, 354] width 1272 height 709
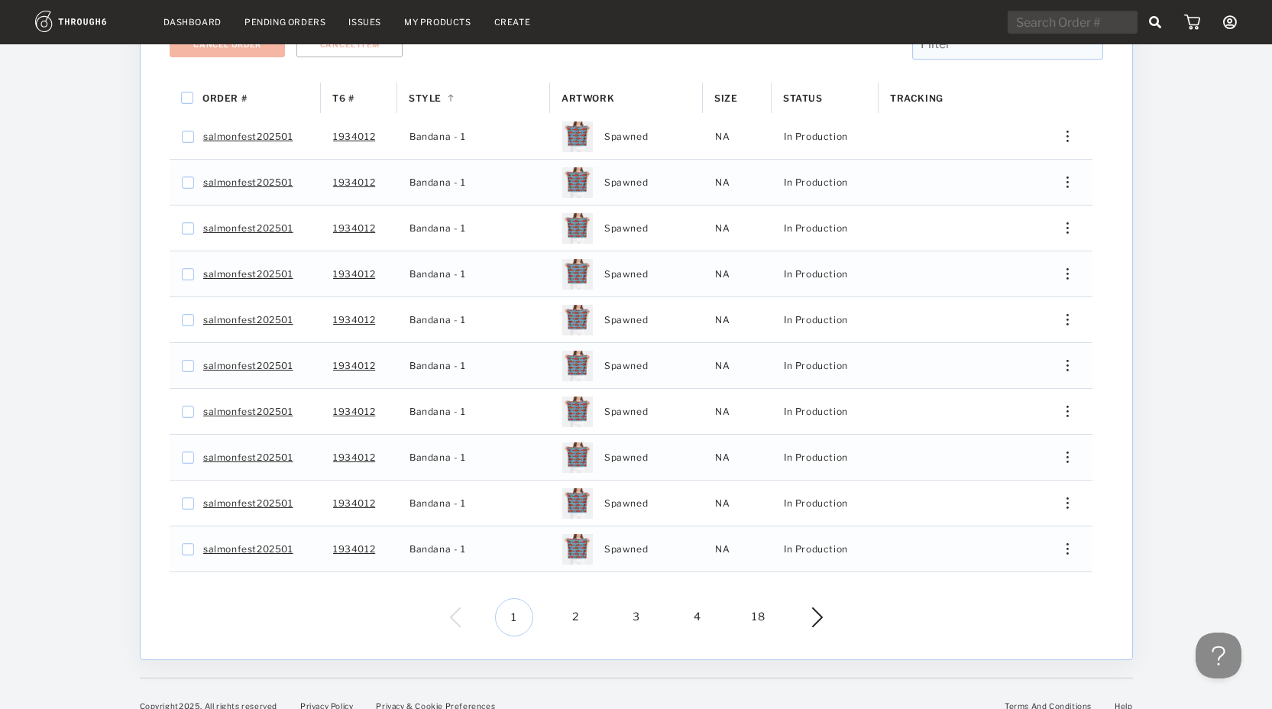
scroll to position [280, 0]
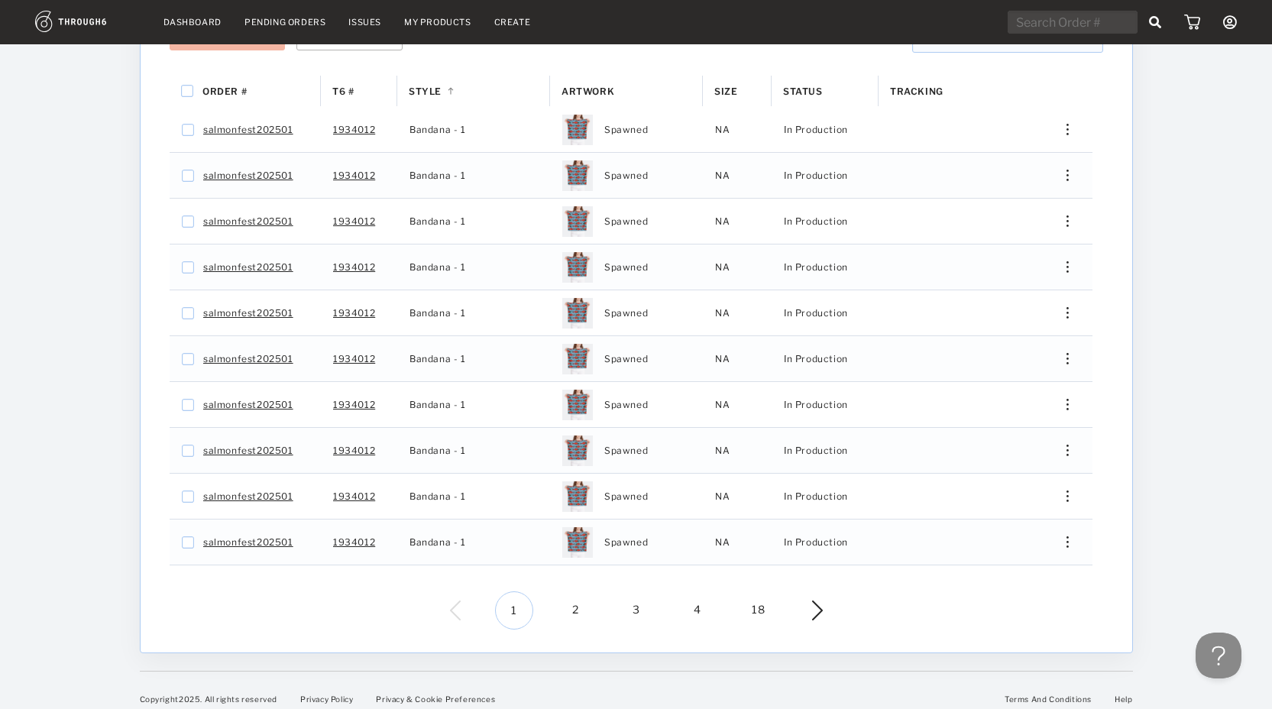
drag, startPoint x: 572, startPoint y: 599, endPoint x: 580, endPoint y: 595, distance: 9.2
click at [578, 596] on span "2" at bounding box center [575, 610] width 38 height 38
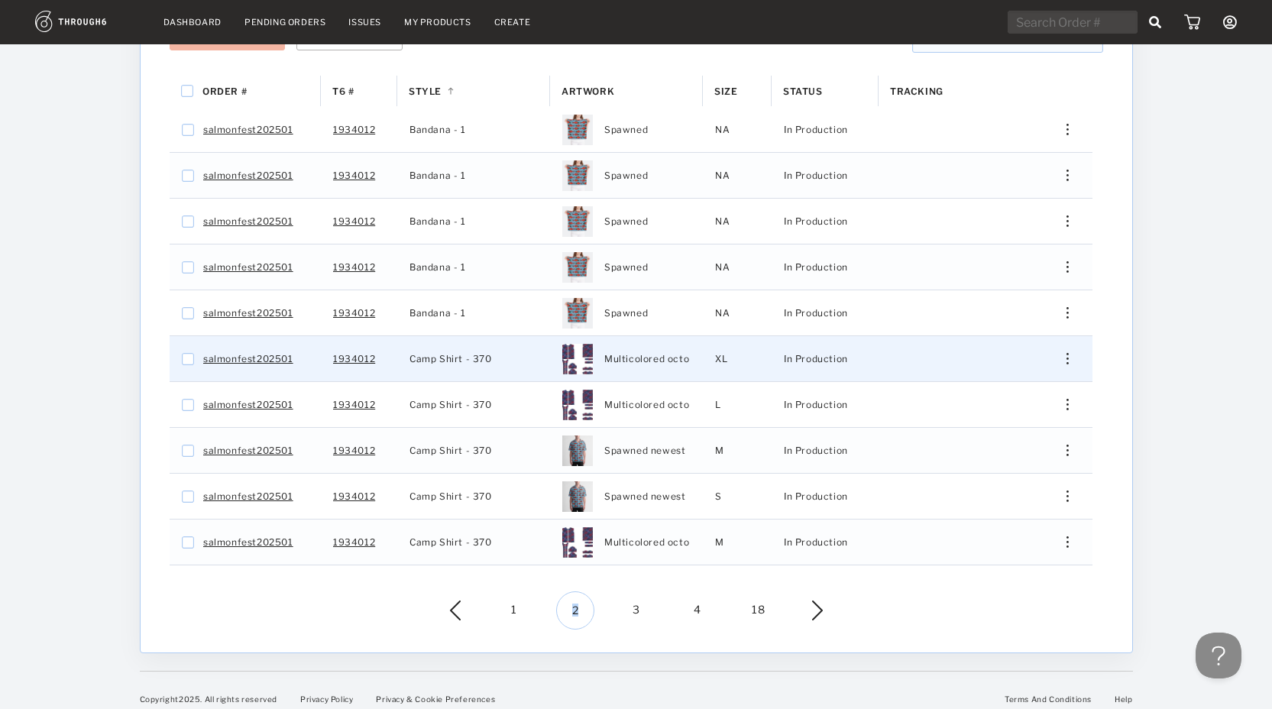
click at [1065, 353] on div "Press SPACE to select this row." at bounding box center [1061, 358] width 37 height 11
click at [1007, 466] on span "View History" at bounding box center [997, 472] width 60 height 20
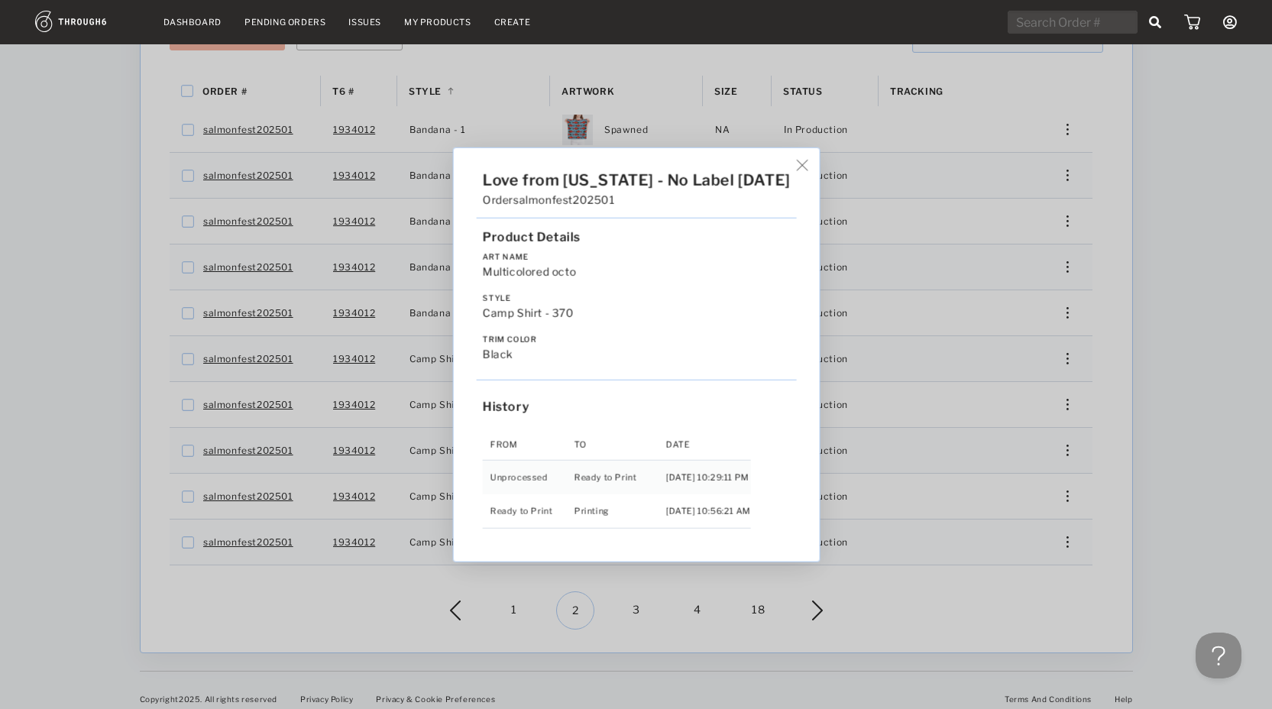
click at [1155, 428] on div "Love from Alaska - No Label 06/19/25 Order salmonfest202501 Product Details Art…" at bounding box center [636, 354] width 1272 height 709
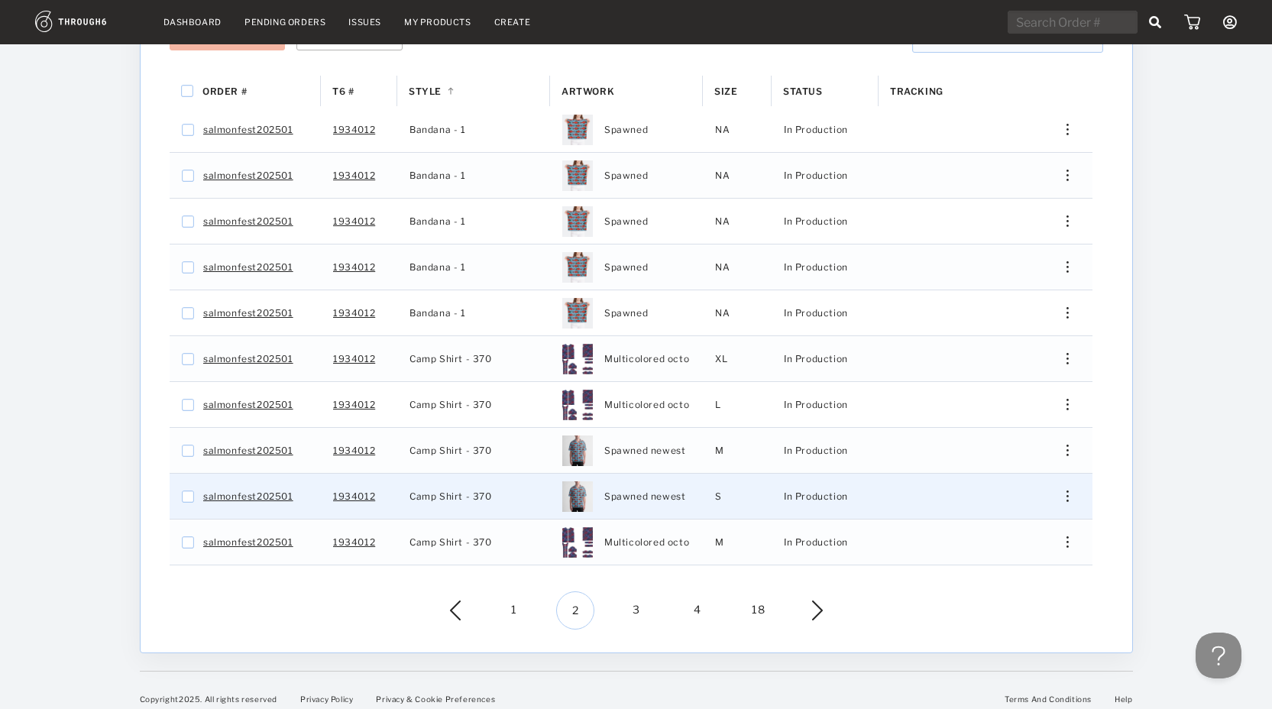
click at [1064, 490] on div "Press SPACE to select this row." at bounding box center [1061, 495] width 37 height 11
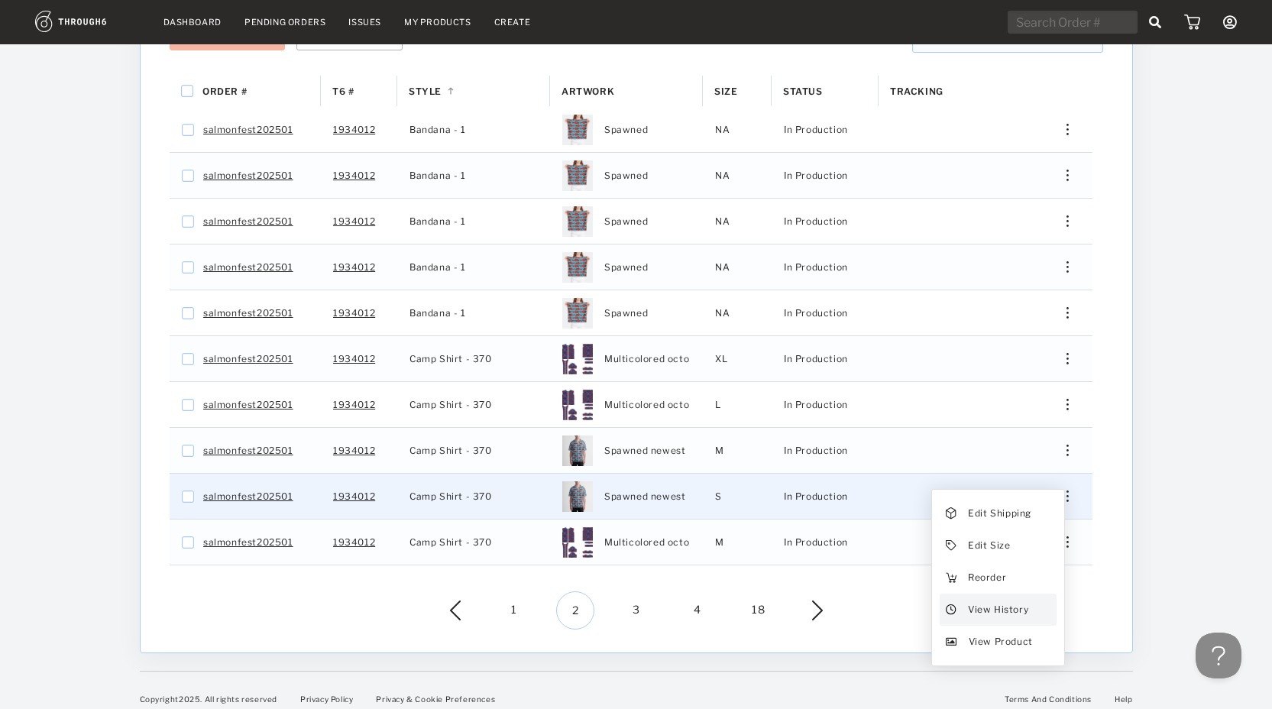
click at [978, 603] on span "View History" at bounding box center [997, 610] width 60 height 20
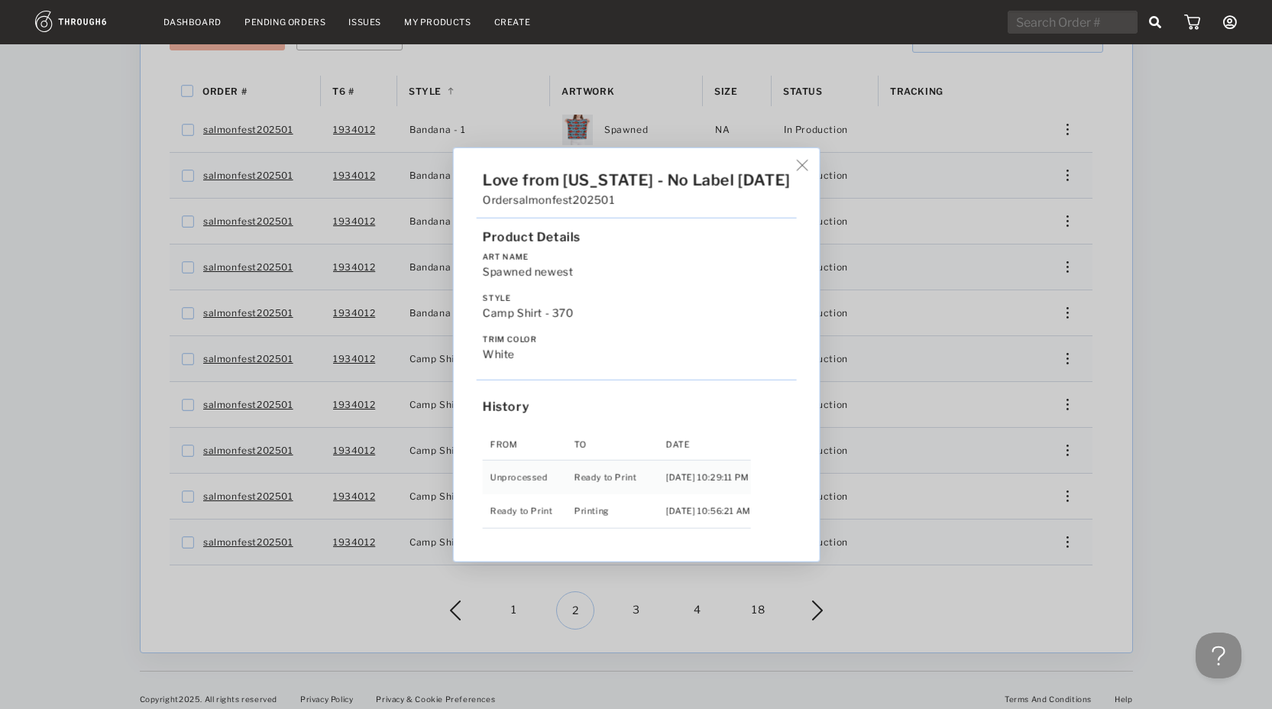
click at [635, 594] on div "Love from Alaska - No Label 06/19/25 Order salmonfest202501 Product Details Art…" at bounding box center [636, 354] width 1272 height 709
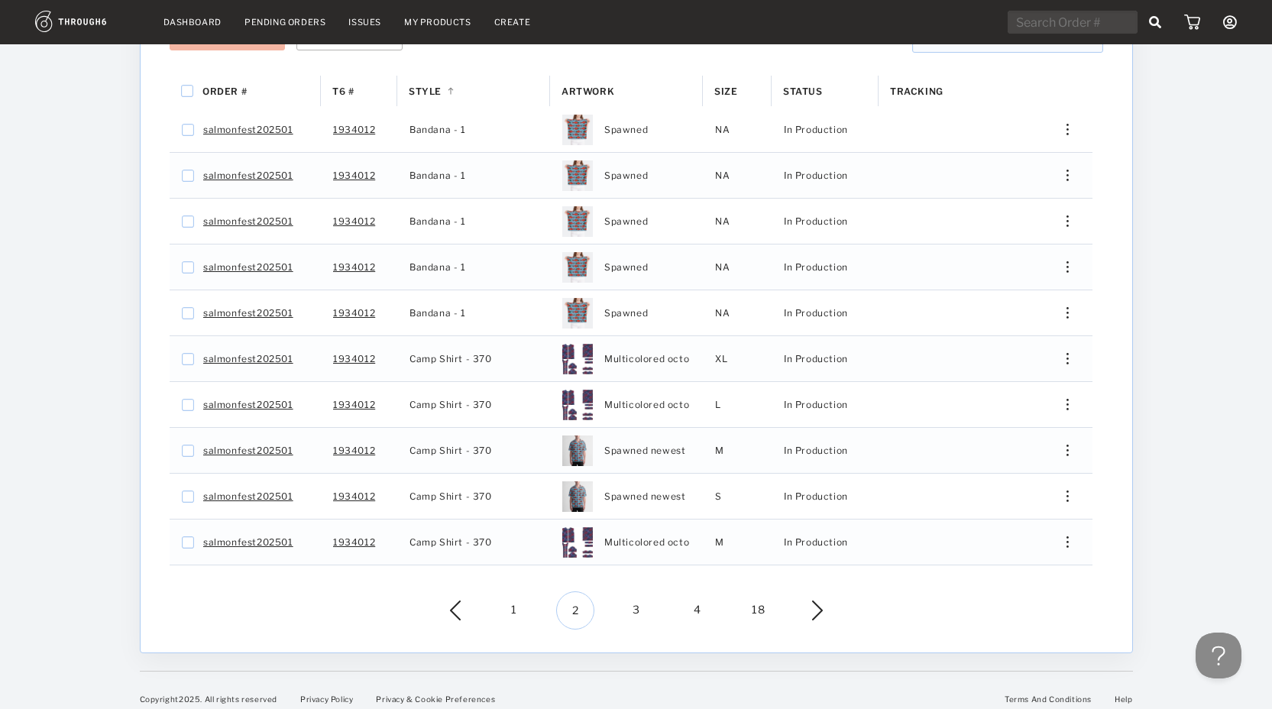
click at [635, 597] on span "3" at bounding box center [636, 610] width 38 height 38
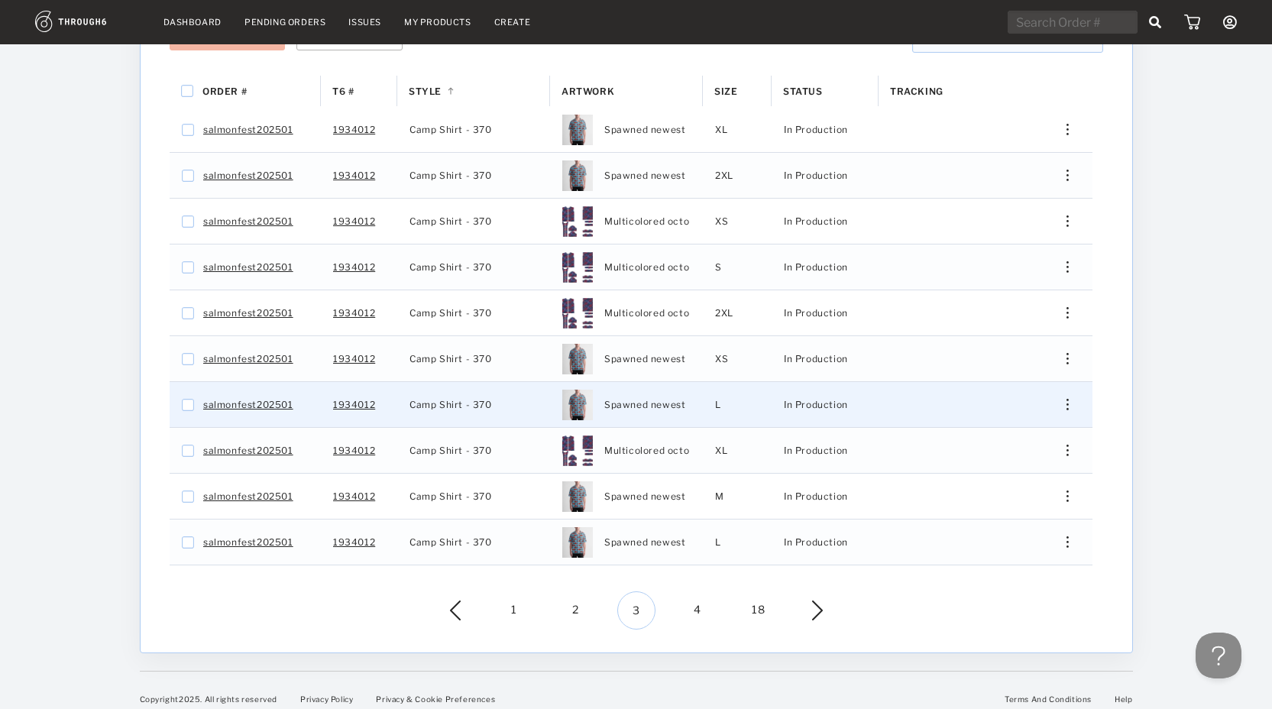
click at [1070, 386] on div "Edit Shipping Edit Size Reorder View History View Product" at bounding box center [1061, 404] width 61 height 45
drag, startPoint x: 1062, startPoint y: 397, endPoint x: 1055, endPoint y: 403, distance: 9.8
click at [1062, 399] on div "Press SPACE to select this row." at bounding box center [1061, 404] width 37 height 11
click at [1032, 503] on div "View History" at bounding box center [997, 518] width 117 height 32
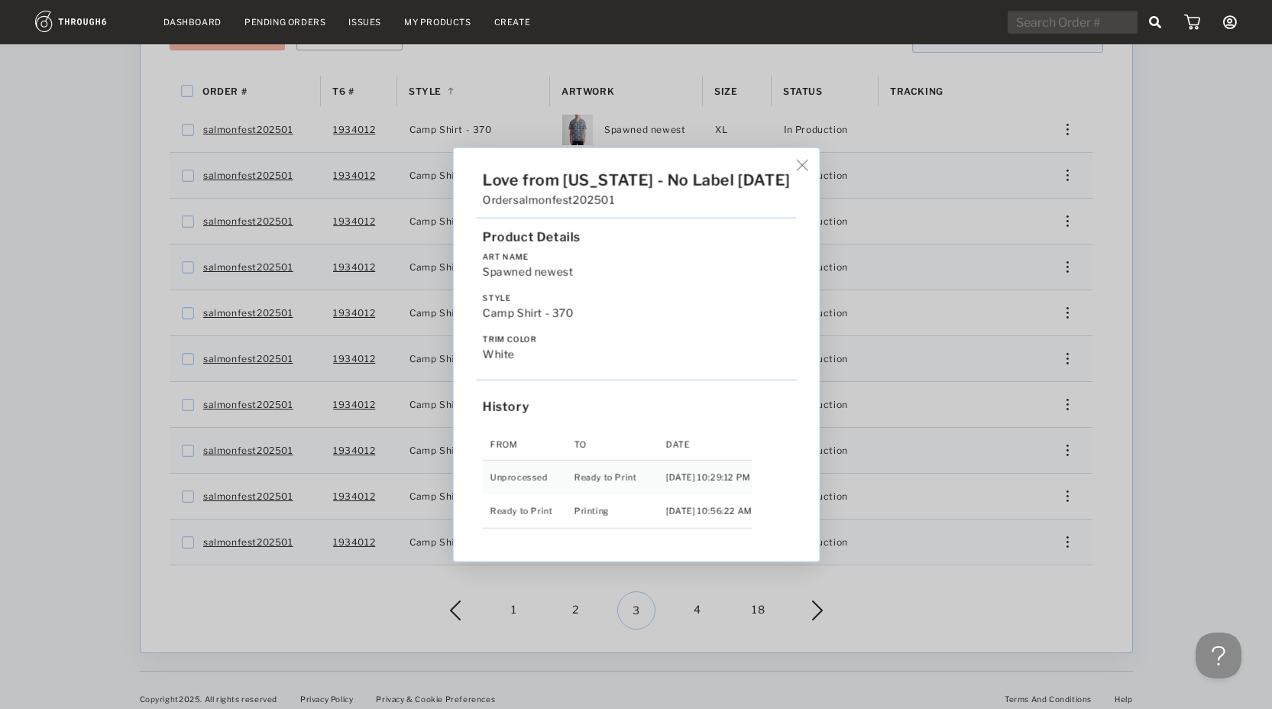
click at [703, 608] on div "Love from Alaska - No Label 06/19/25 Order salmonfest202501 Product Details Art…" at bounding box center [636, 354] width 1272 height 709
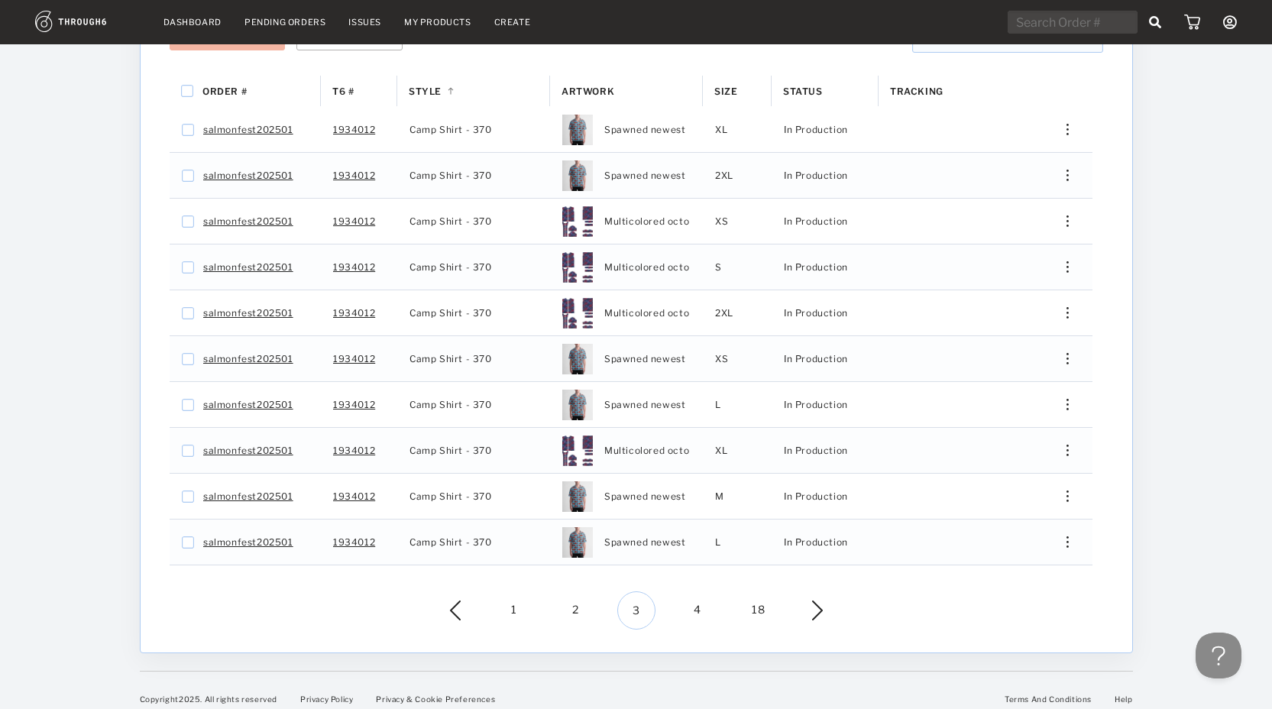
click at [698, 602] on span "4" at bounding box center [697, 610] width 38 height 38
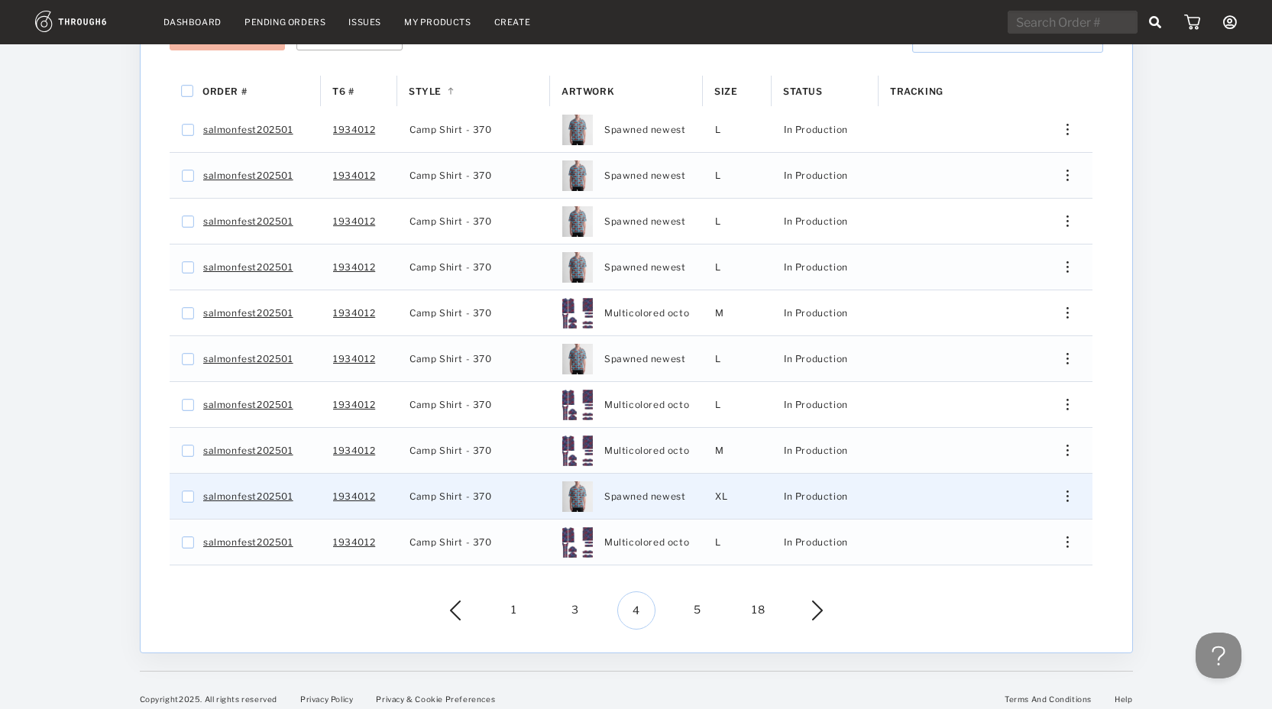
click at [1067, 490] on img "Press SPACE to select this row." at bounding box center [1066, 495] width 2 height 11
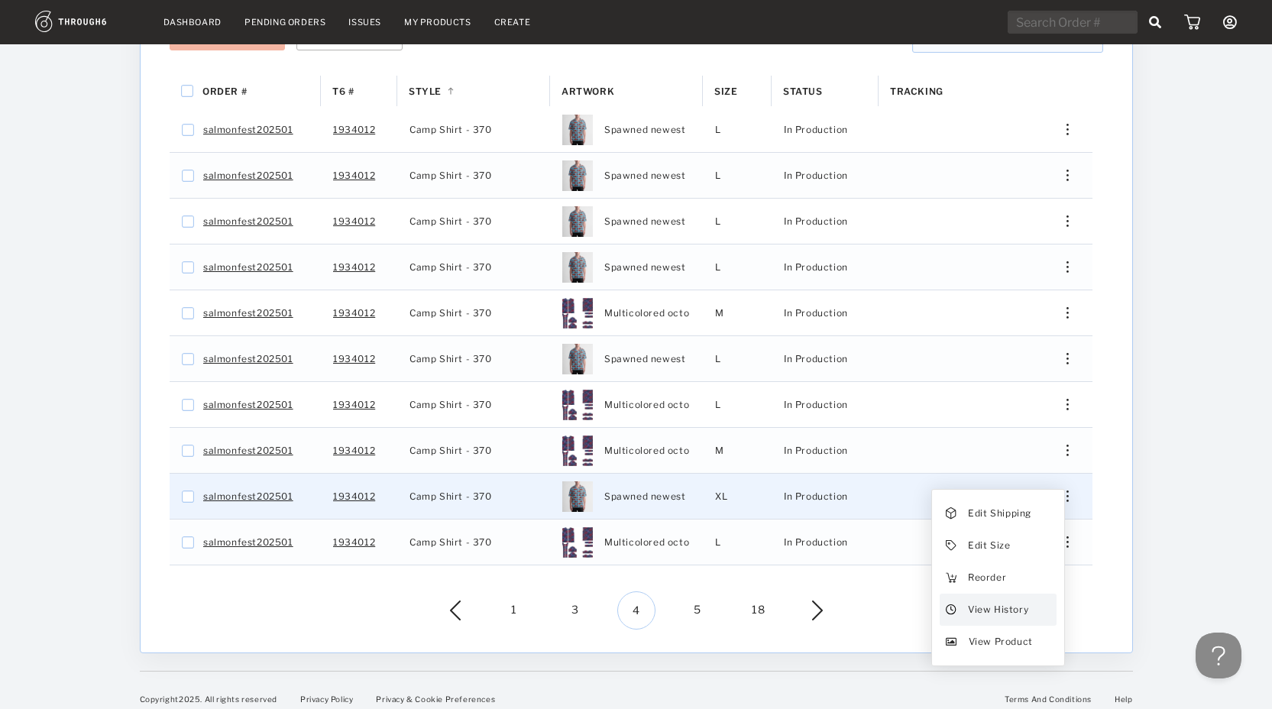
click at [992, 600] on span "View History" at bounding box center [997, 610] width 60 height 20
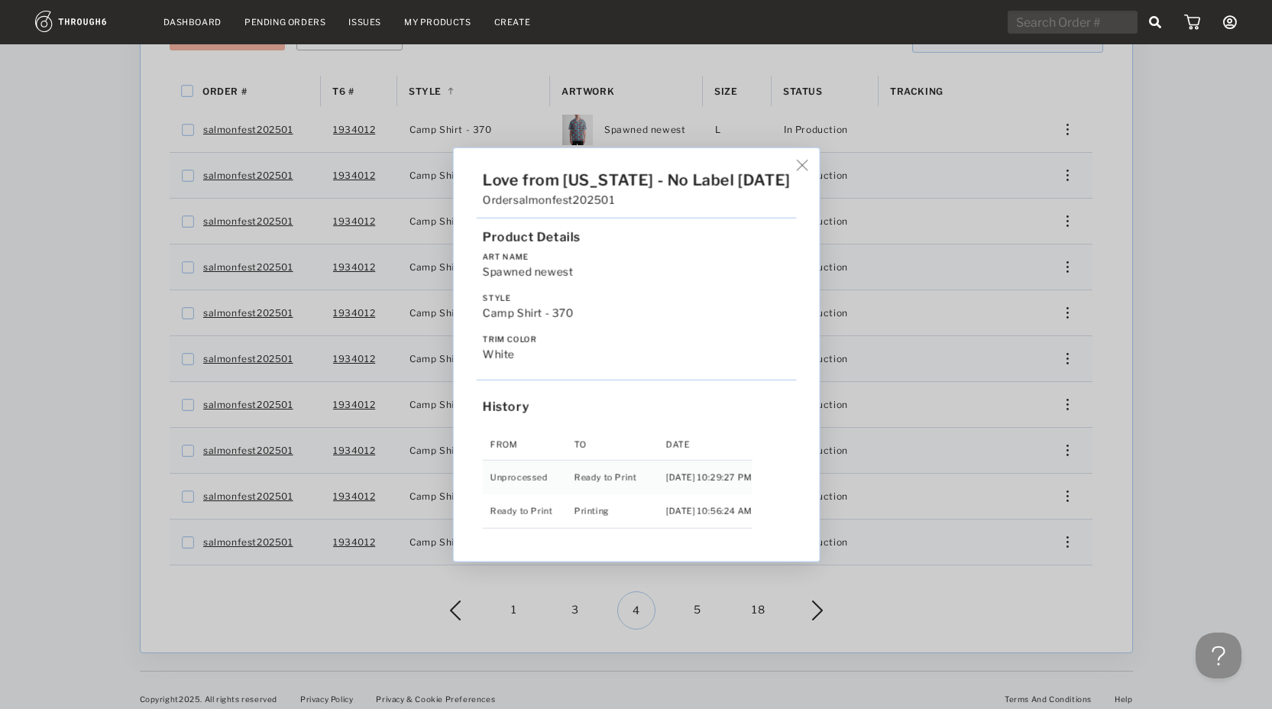
click at [936, 590] on div "Love from Alaska - No Label 06/19/25 Order salmonfest202501 Product Details Art…" at bounding box center [636, 354] width 1272 height 709
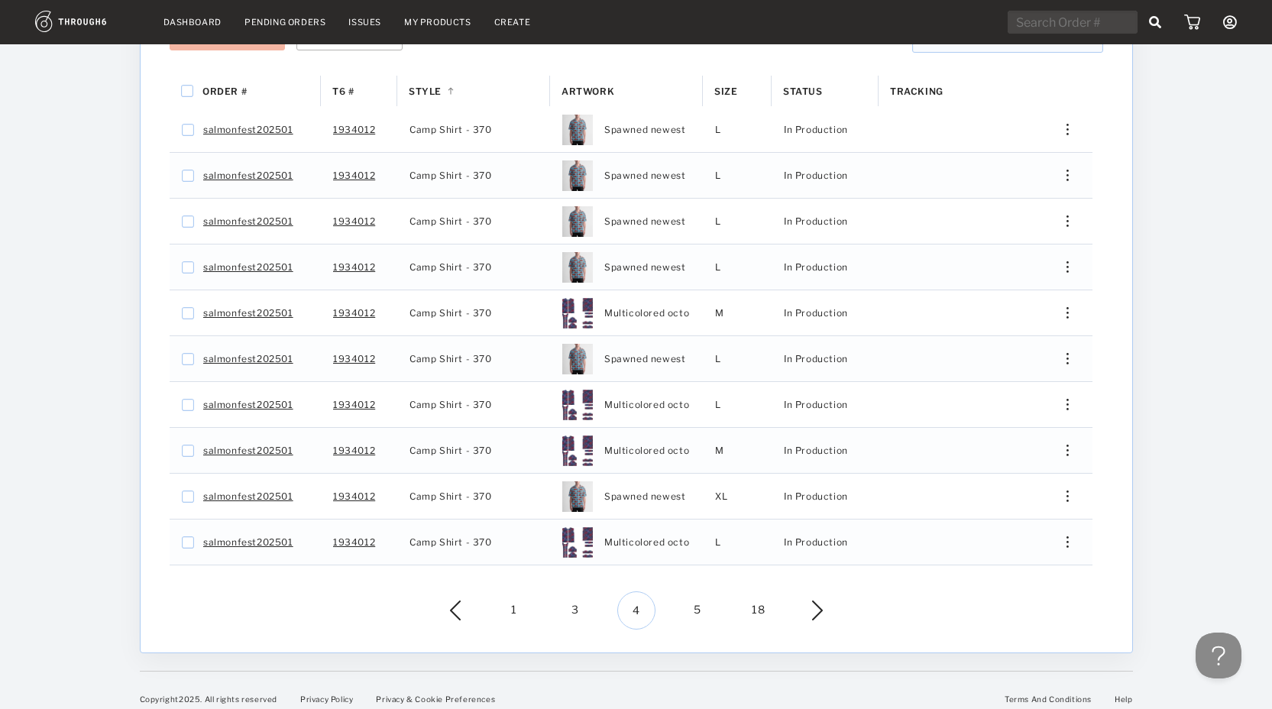
click at [700, 593] on span "5" at bounding box center [697, 610] width 38 height 38
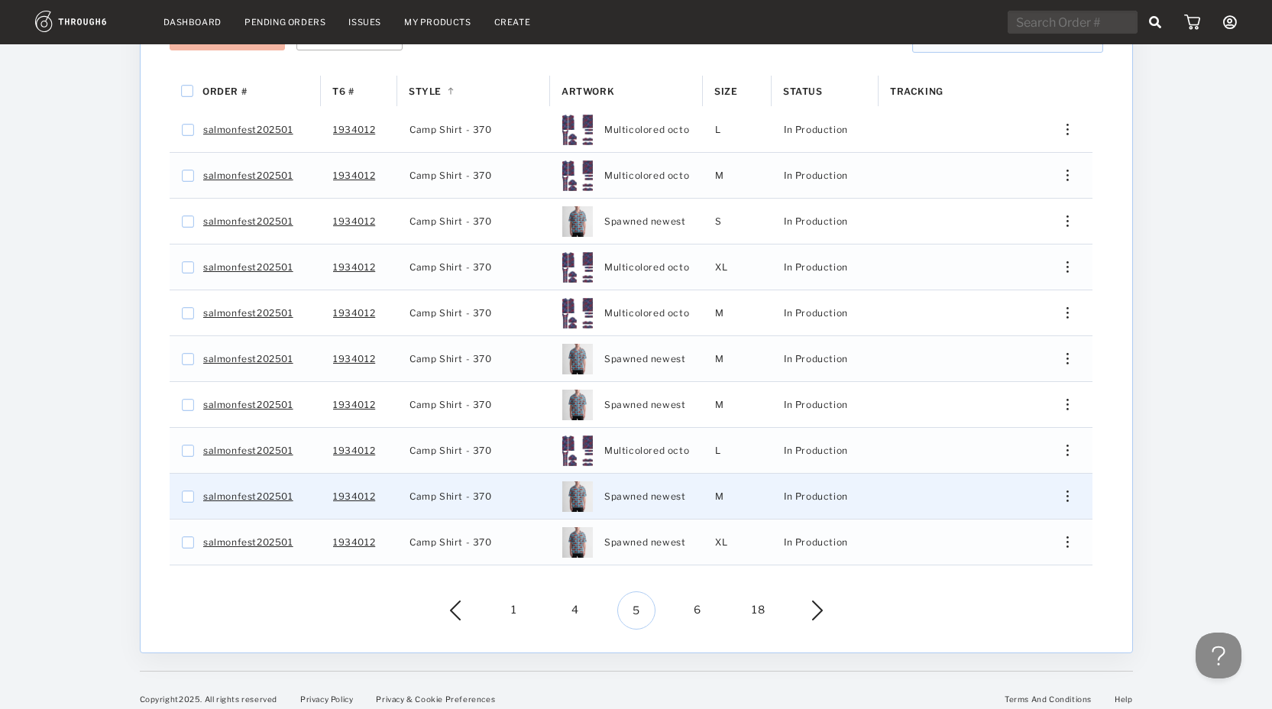
click at [1064, 495] on div "Edit Shipping Edit Size Reorder View History View Product" at bounding box center [1061, 496] width 61 height 45
click at [1064, 490] on div "Press SPACE to select this row." at bounding box center [1061, 495] width 37 height 11
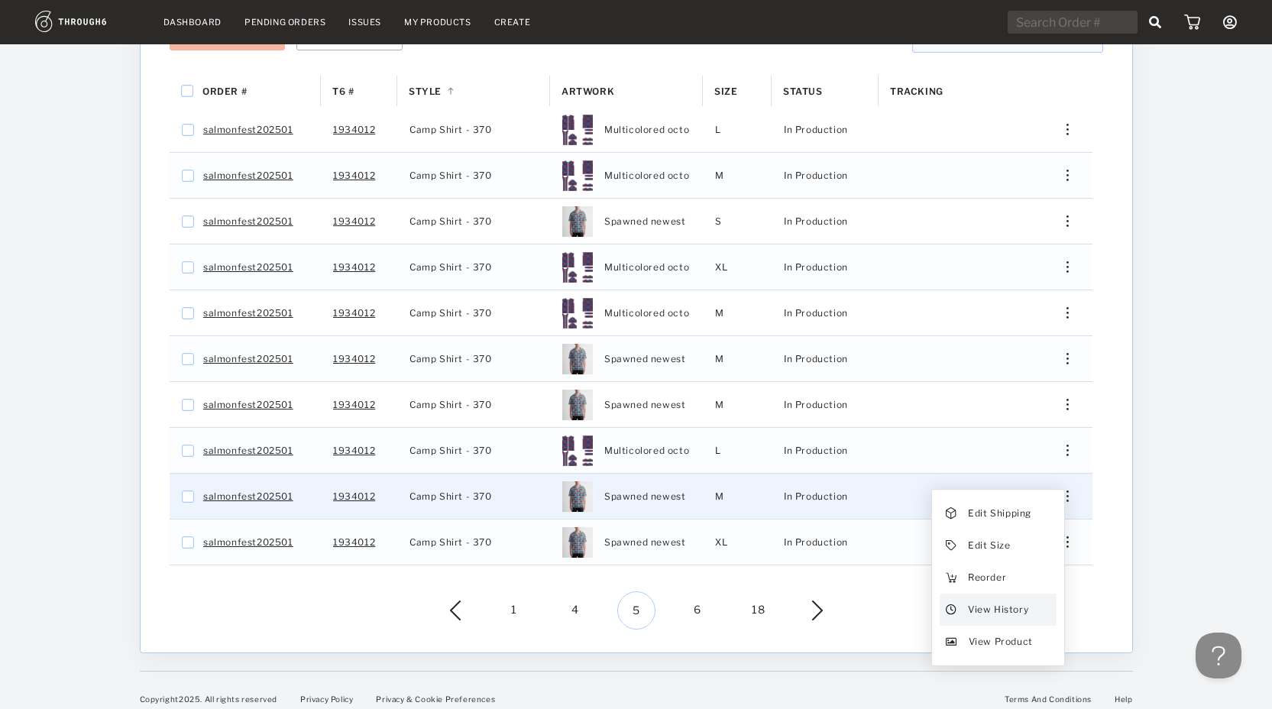
click at [1004, 600] on span "View History" at bounding box center [997, 610] width 60 height 20
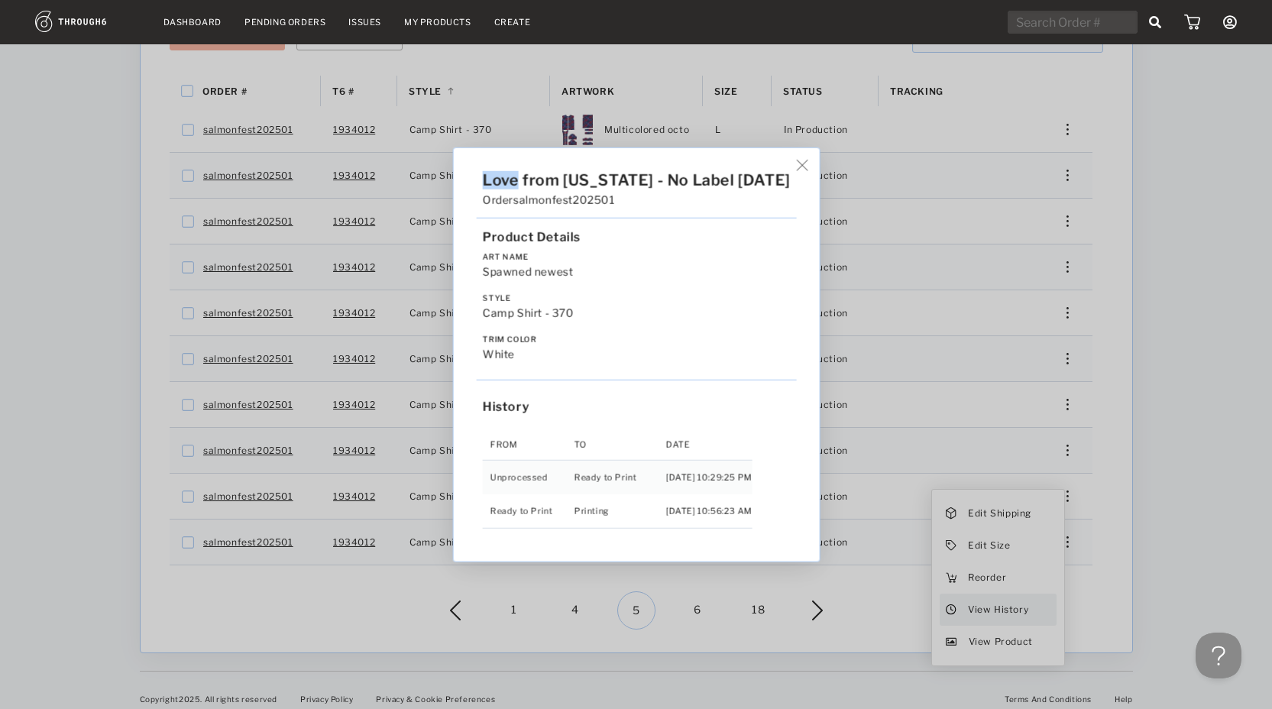
click at [1004, 592] on div "Love from Alaska - No Label 06/19/25 Order salmonfest202501 Product Details Art…" at bounding box center [636, 354] width 1272 height 709
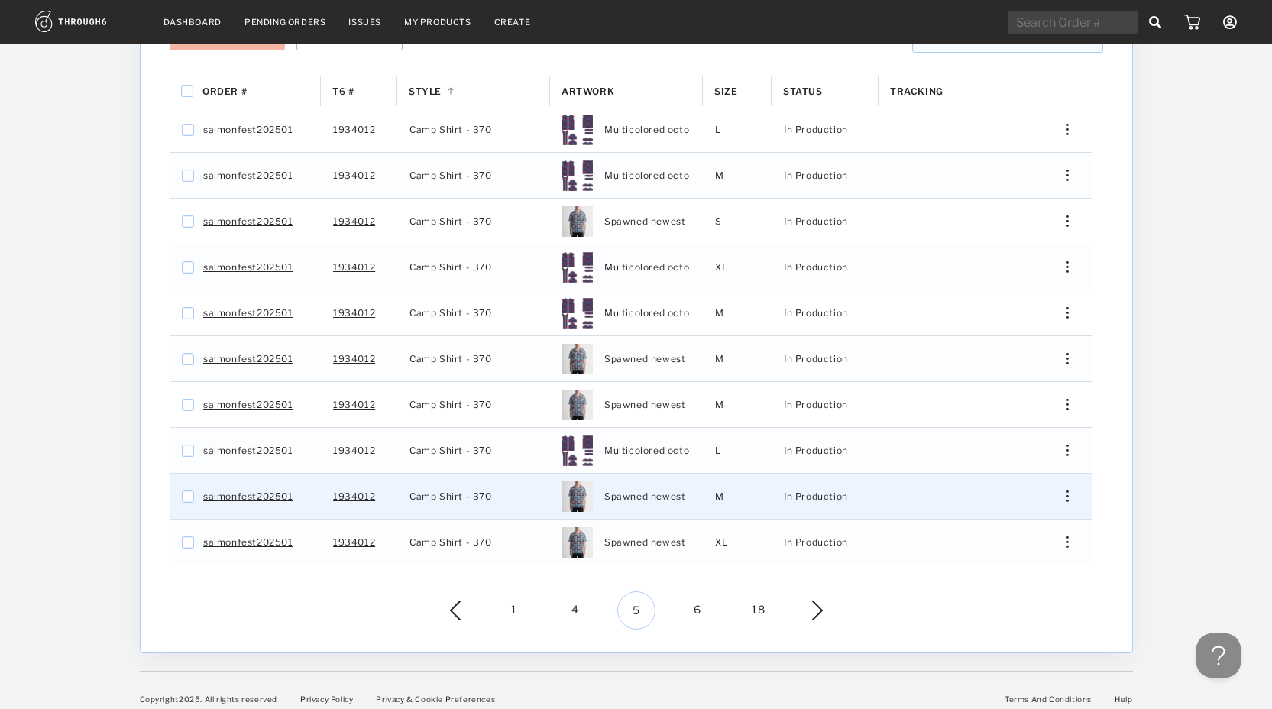
click at [1064, 490] on div "Press SPACE to select this row." at bounding box center [1061, 495] width 37 height 11
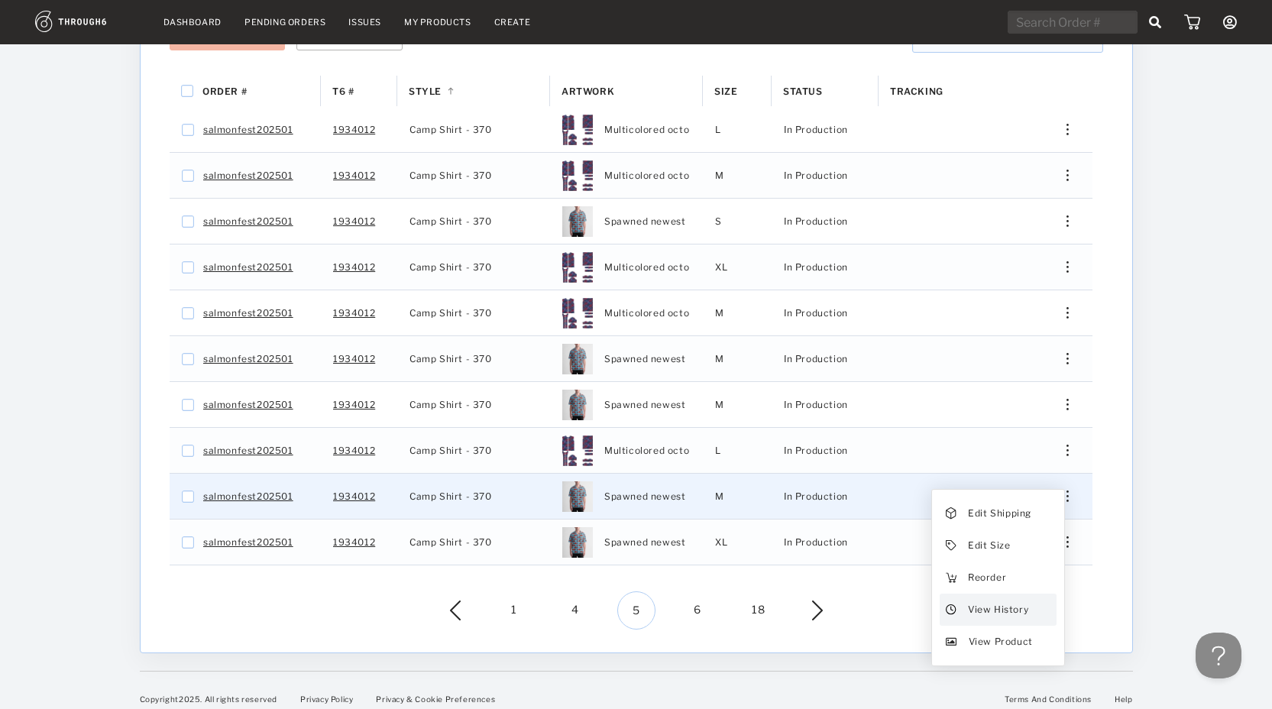
click at [991, 601] on span "View History" at bounding box center [997, 610] width 60 height 20
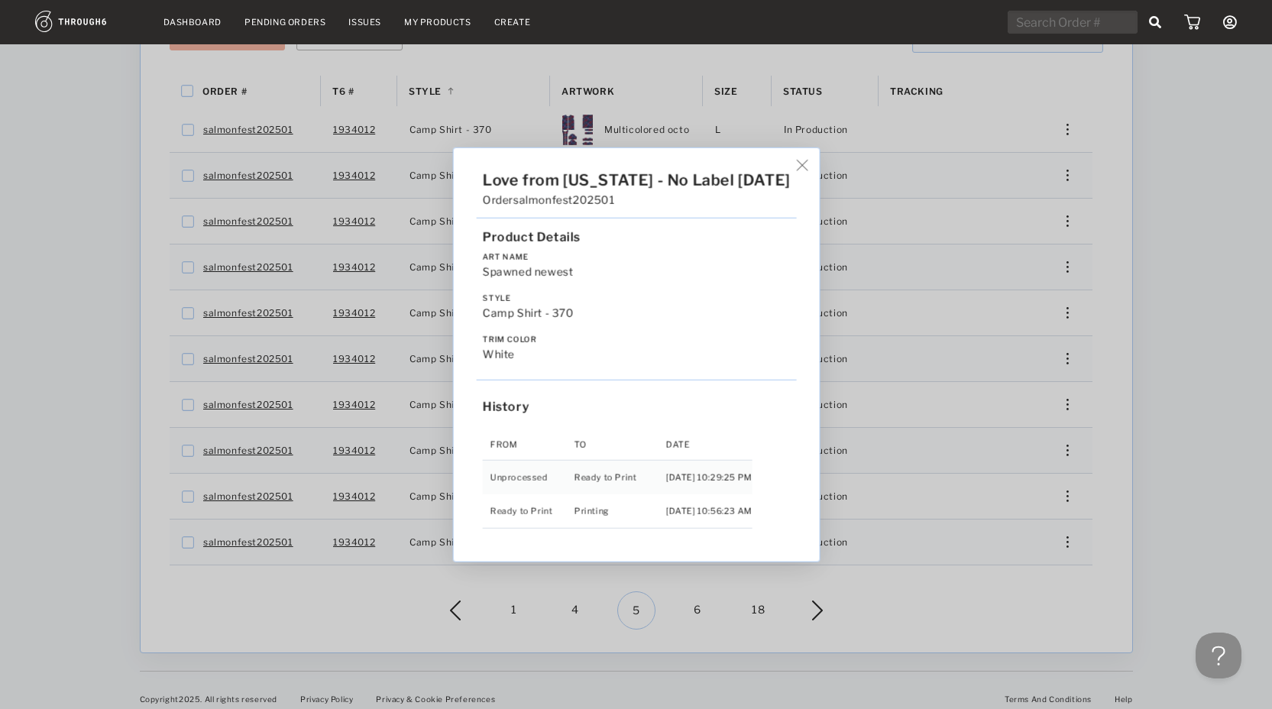
click at [940, 607] on div "Love from Alaska - No Label 06/19/25 Order salmonfest202501 Product Details Art…" at bounding box center [636, 354] width 1272 height 709
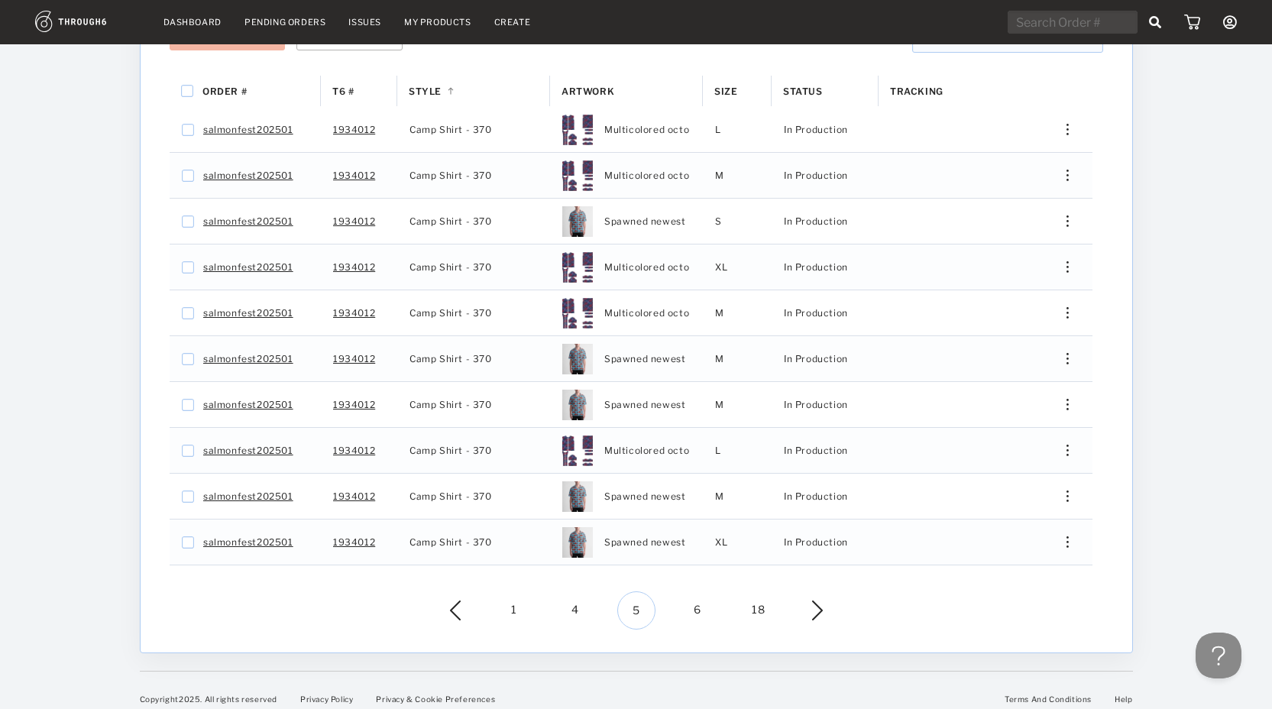
click at [699, 595] on span "6" at bounding box center [697, 610] width 38 height 38
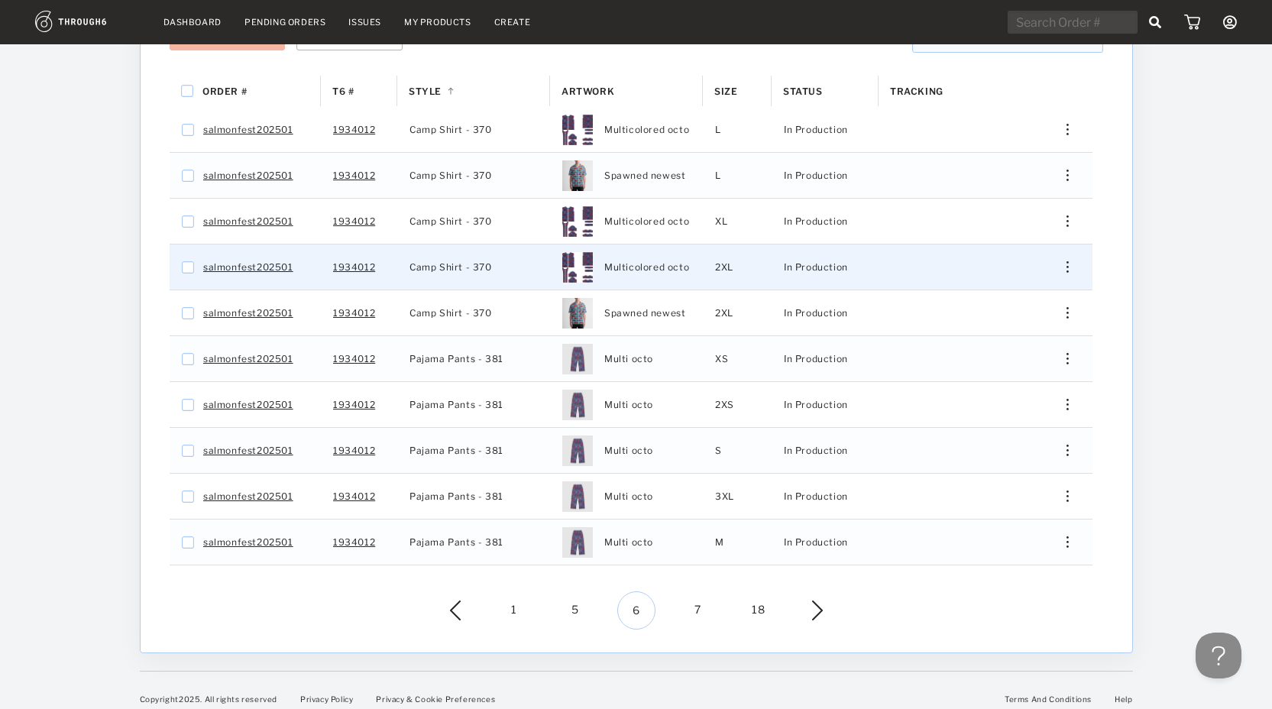
click at [1072, 261] on div "Press SPACE to select this row." at bounding box center [1061, 266] width 37 height 11
click at [994, 370] on span "View History" at bounding box center [997, 380] width 60 height 20
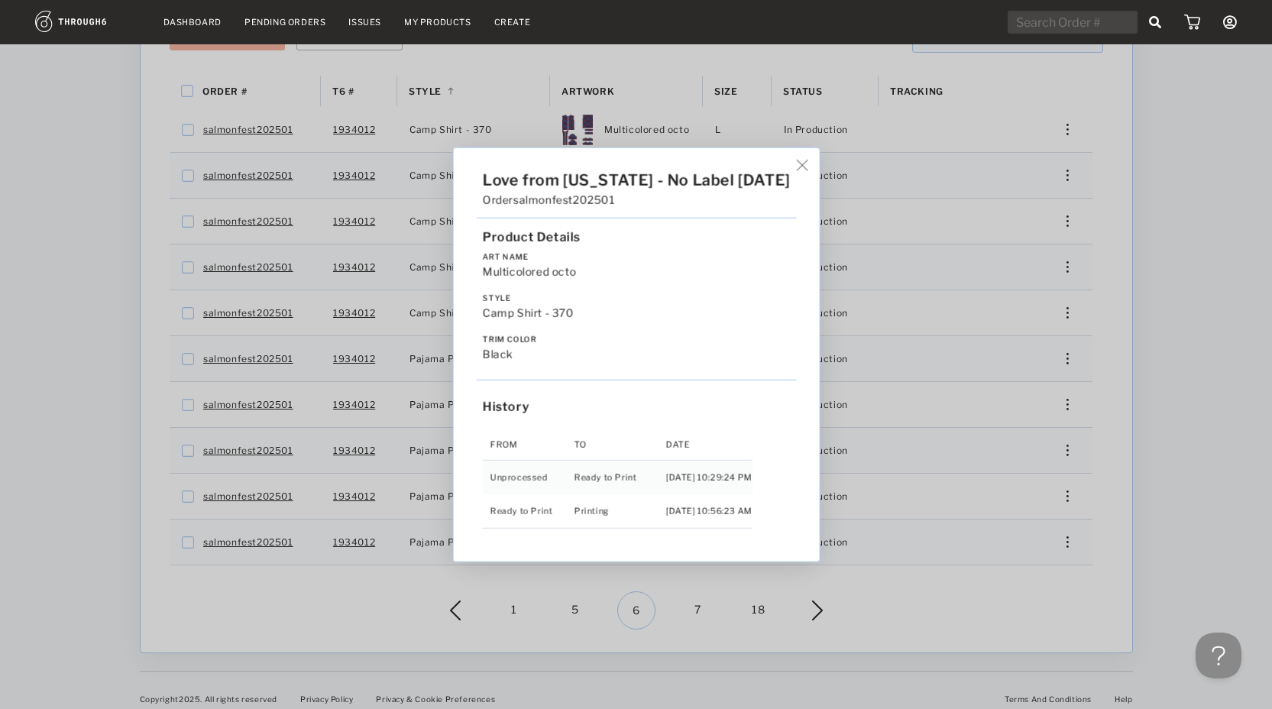
click at [1133, 393] on div "Love from Alaska - No Label 06/19/25 Order salmonfest202501 Product Details Art…" at bounding box center [636, 354] width 1272 height 709
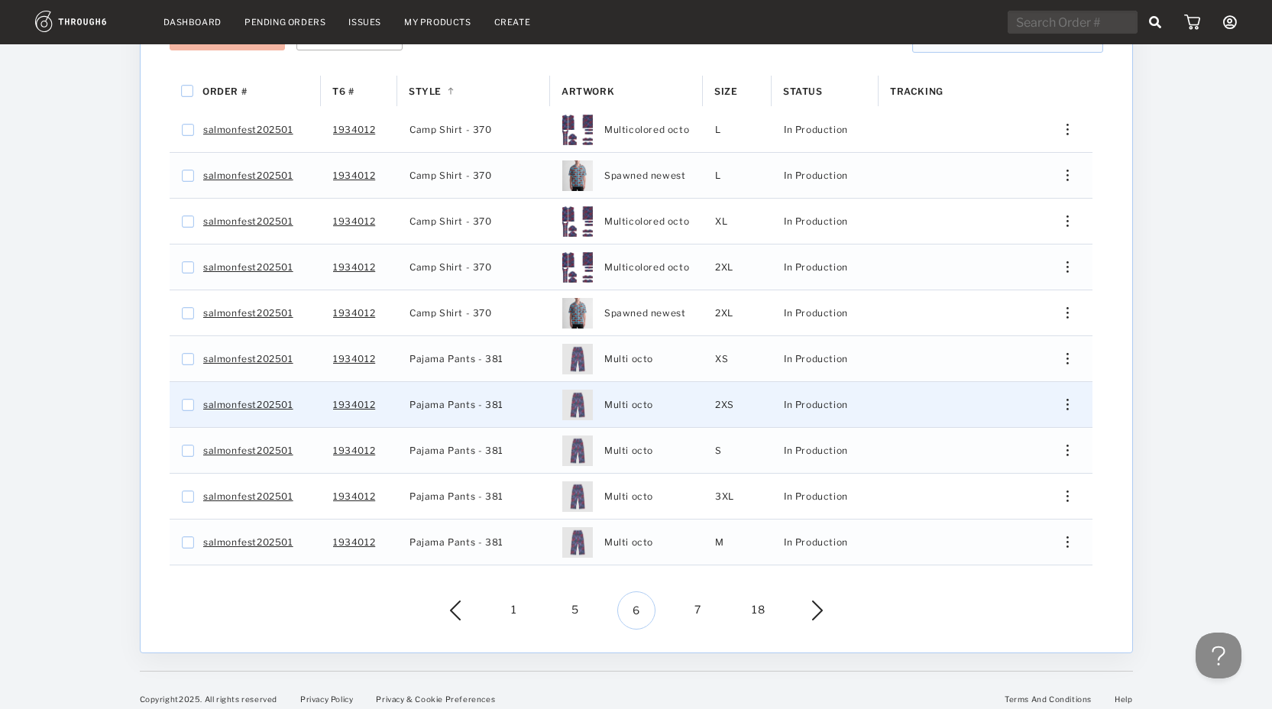
click at [1067, 399] on img "Press SPACE to select this row." at bounding box center [1066, 404] width 2 height 11
click at [1007, 508] on span "View History" at bounding box center [997, 518] width 60 height 20
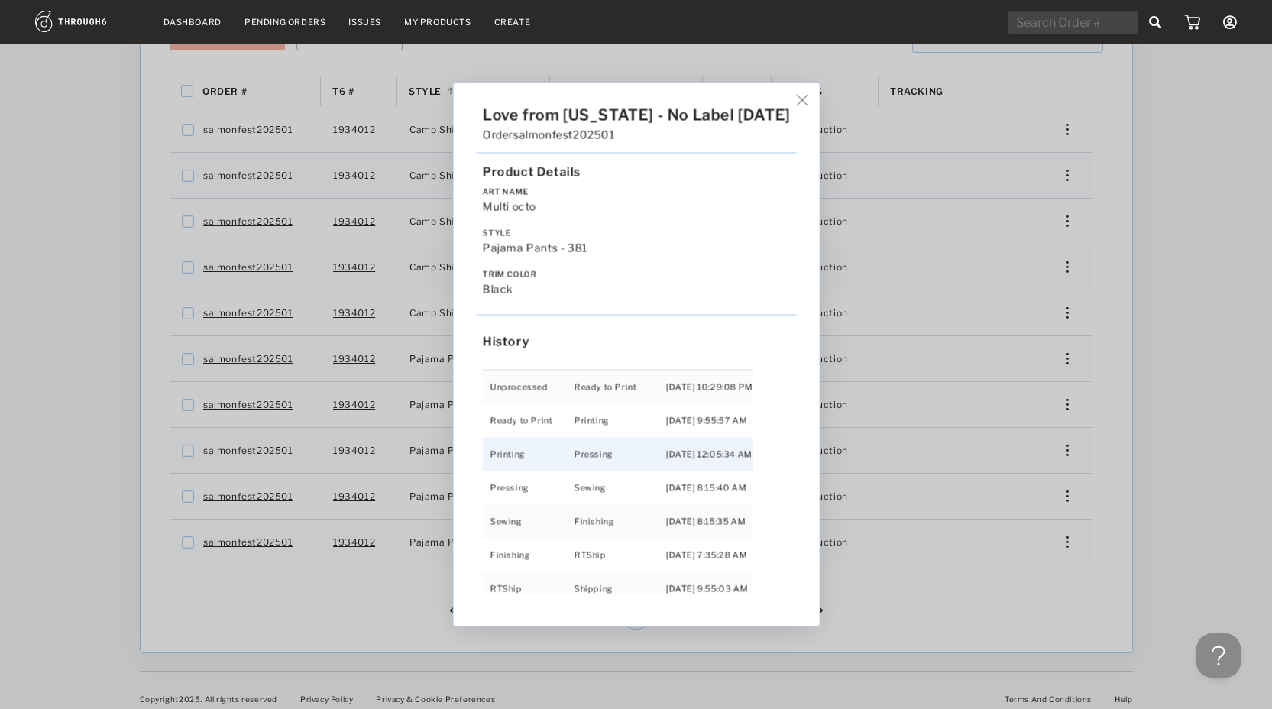
scroll to position [32, 0]
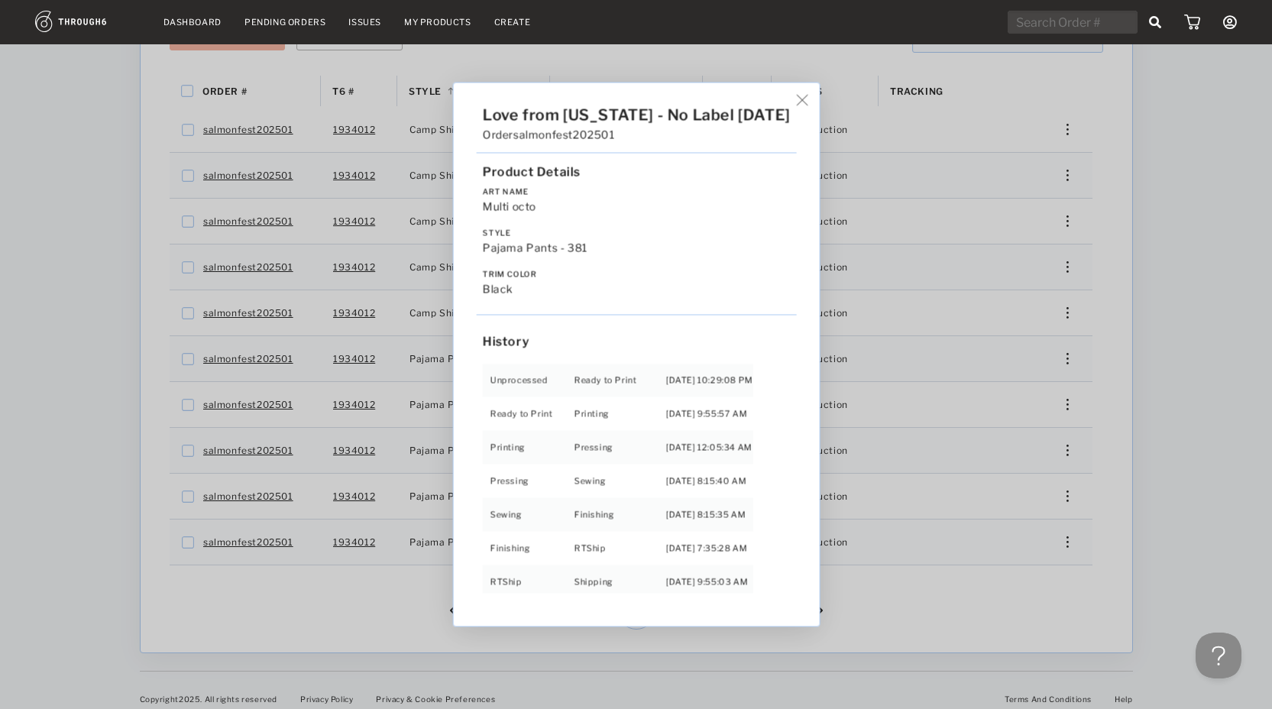
click at [991, 596] on div "Love from Alaska - No Label 06/19/25 Order salmonfest202501 Product Details Art…" at bounding box center [636, 354] width 1272 height 709
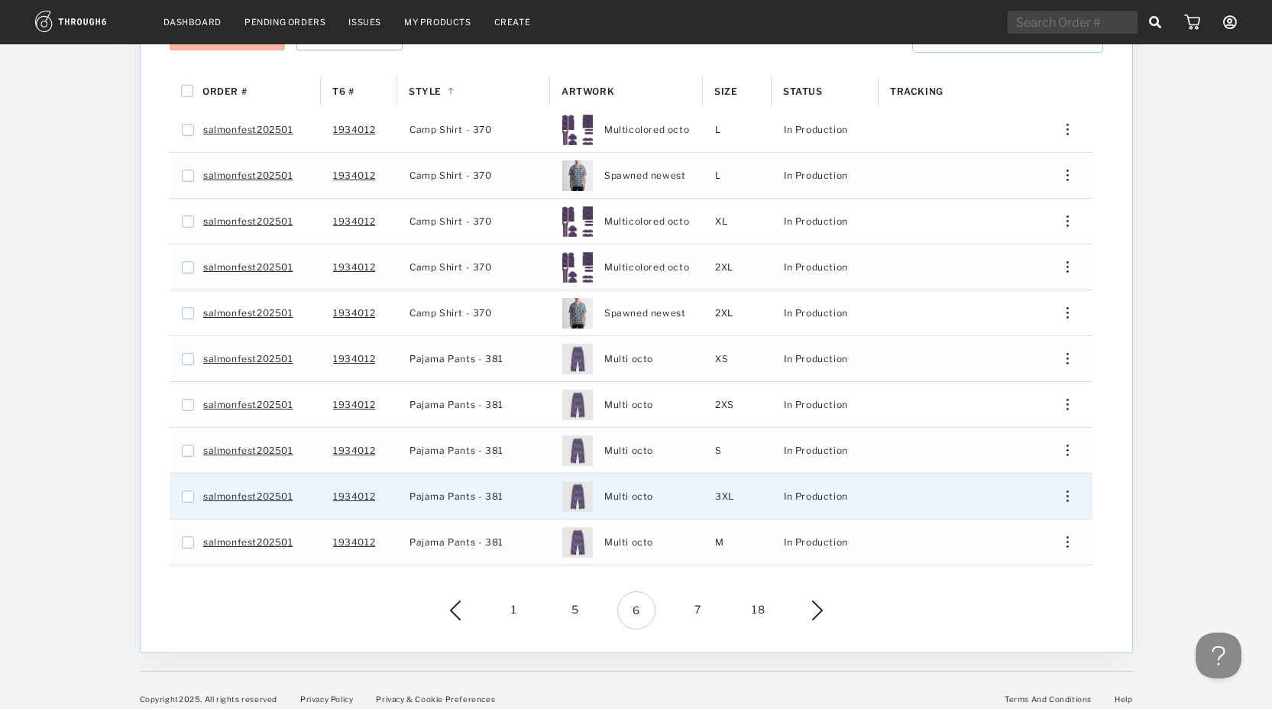
click at [1066, 490] on img "Press SPACE to select this row." at bounding box center [1066, 495] width 2 height 11
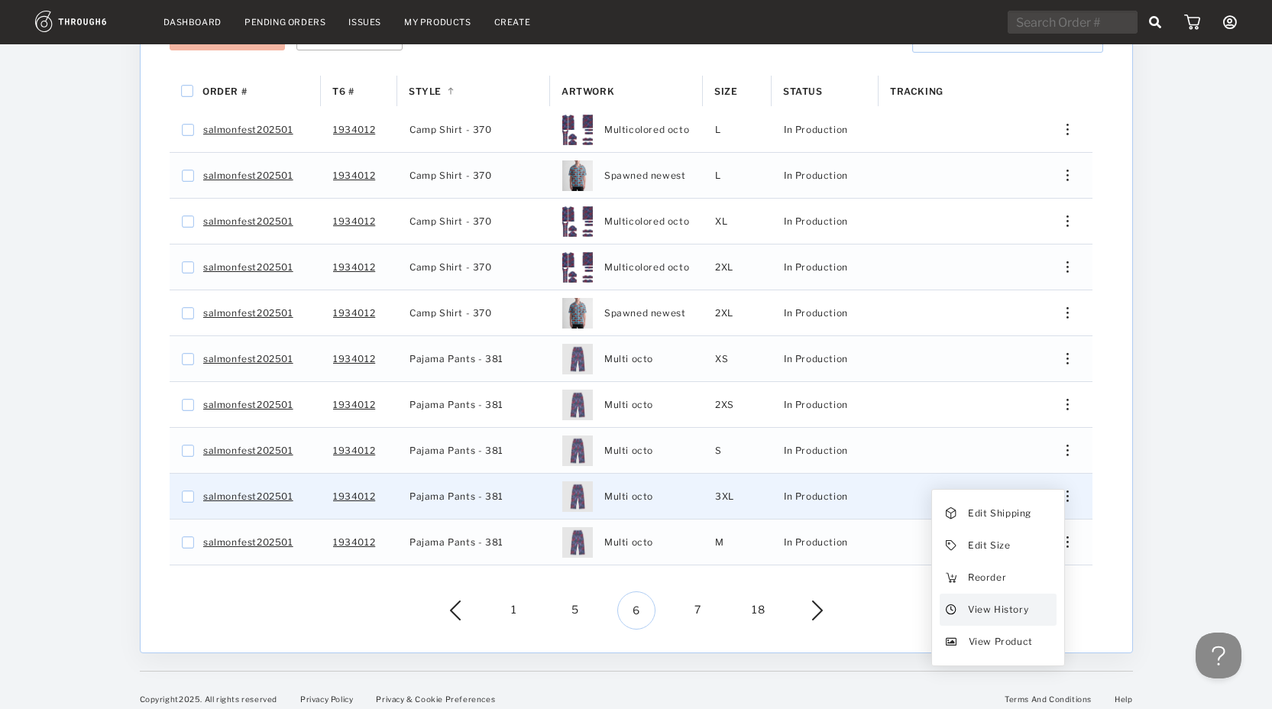
click at [1012, 603] on span "View History" at bounding box center [997, 610] width 60 height 20
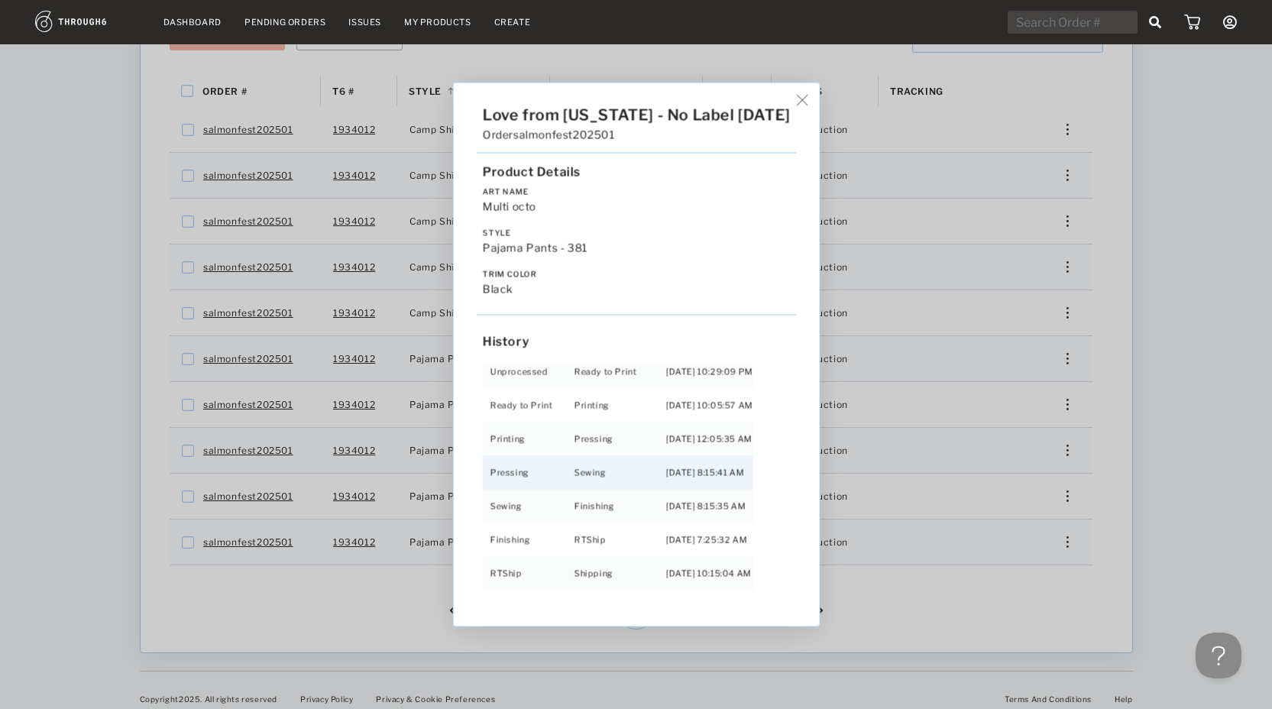
scroll to position [98, 0]
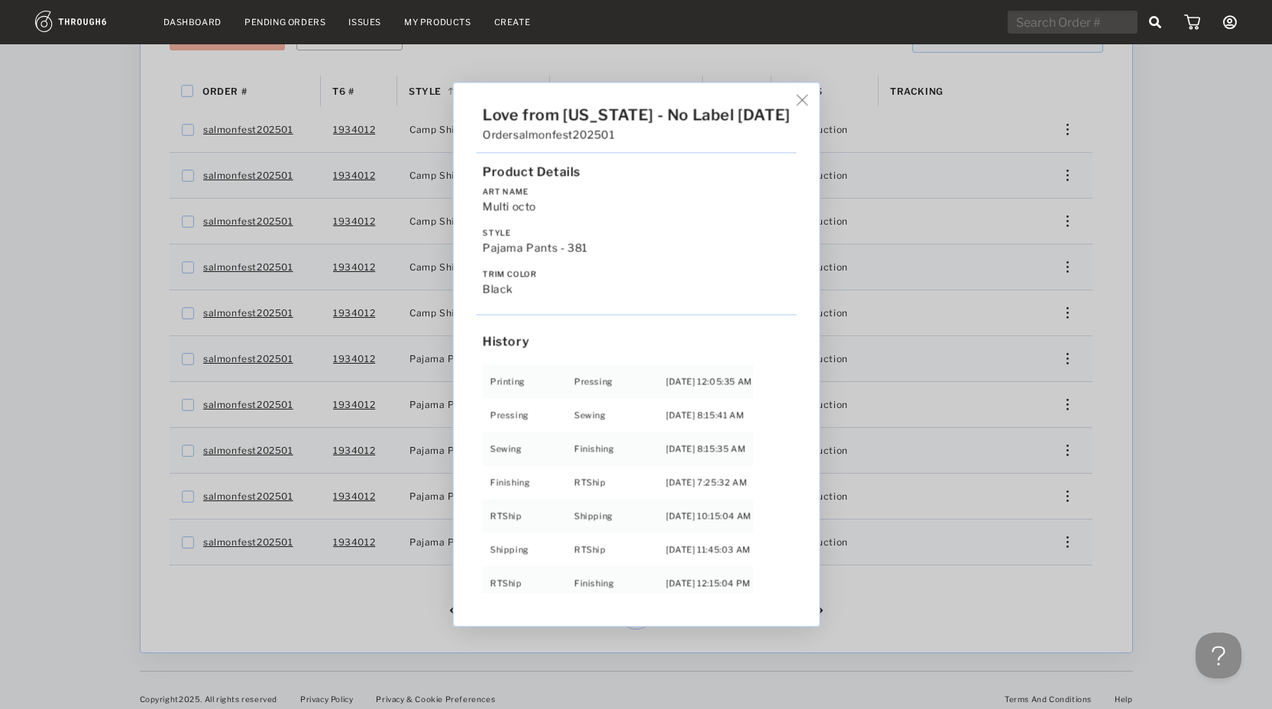
click at [887, 577] on div "Love from Alaska - No Label 06/19/25 Order salmonfest202501 Product Details Art…" at bounding box center [636, 354] width 1272 height 709
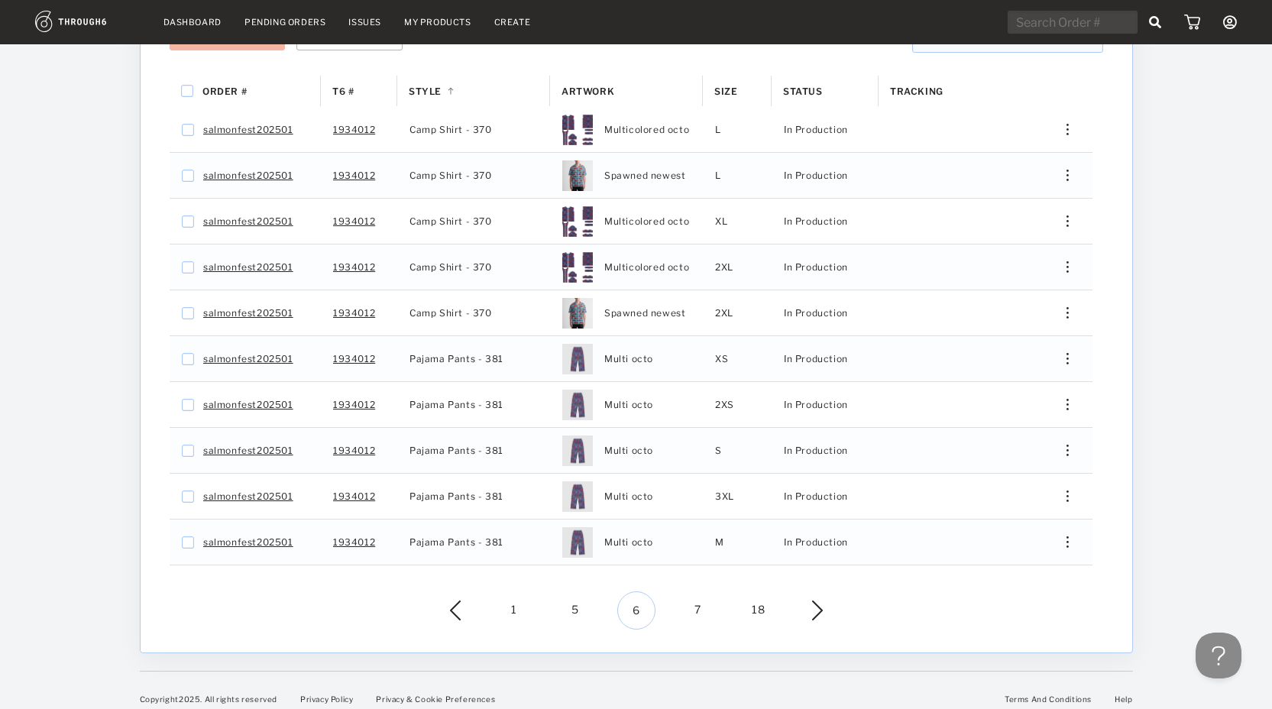
click at [697, 597] on span "7" at bounding box center [697, 610] width 38 height 38
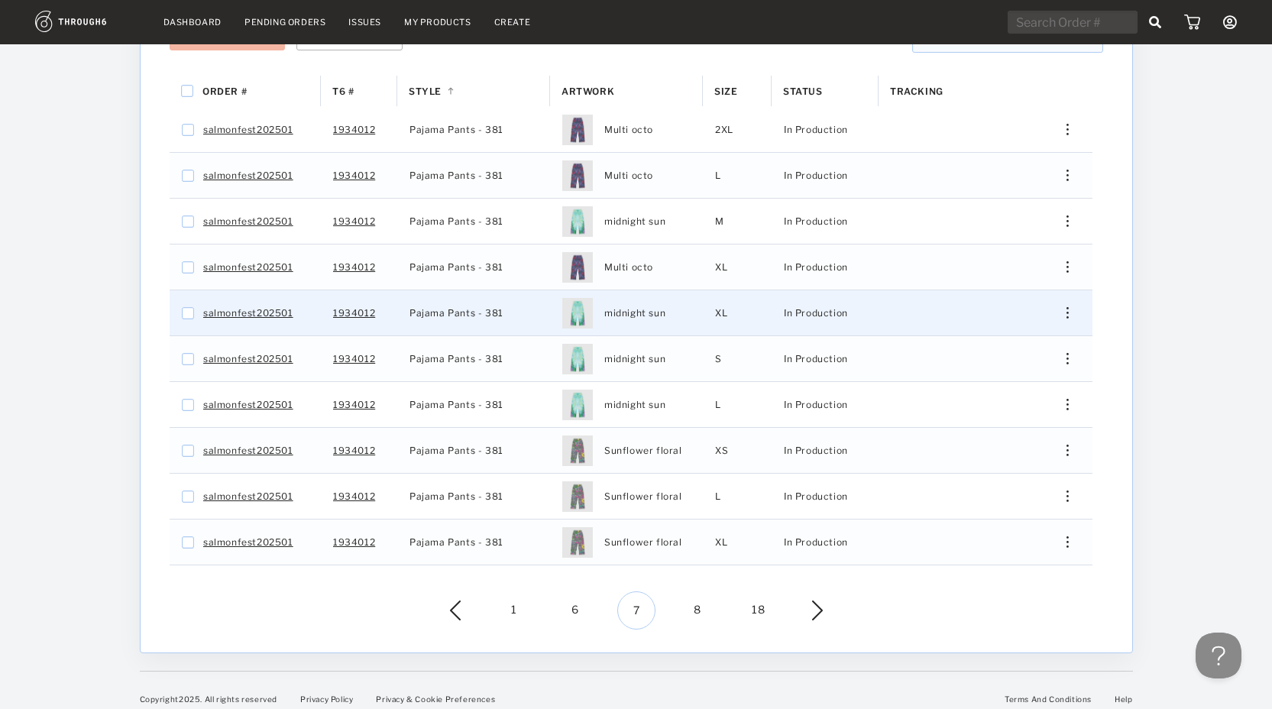
click at [1061, 307] on div "Edit Shipping Edit Size Reorder View History View Product" at bounding box center [1061, 312] width 37 height 11
click at [979, 423] on span "View History" at bounding box center [997, 426] width 60 height 20
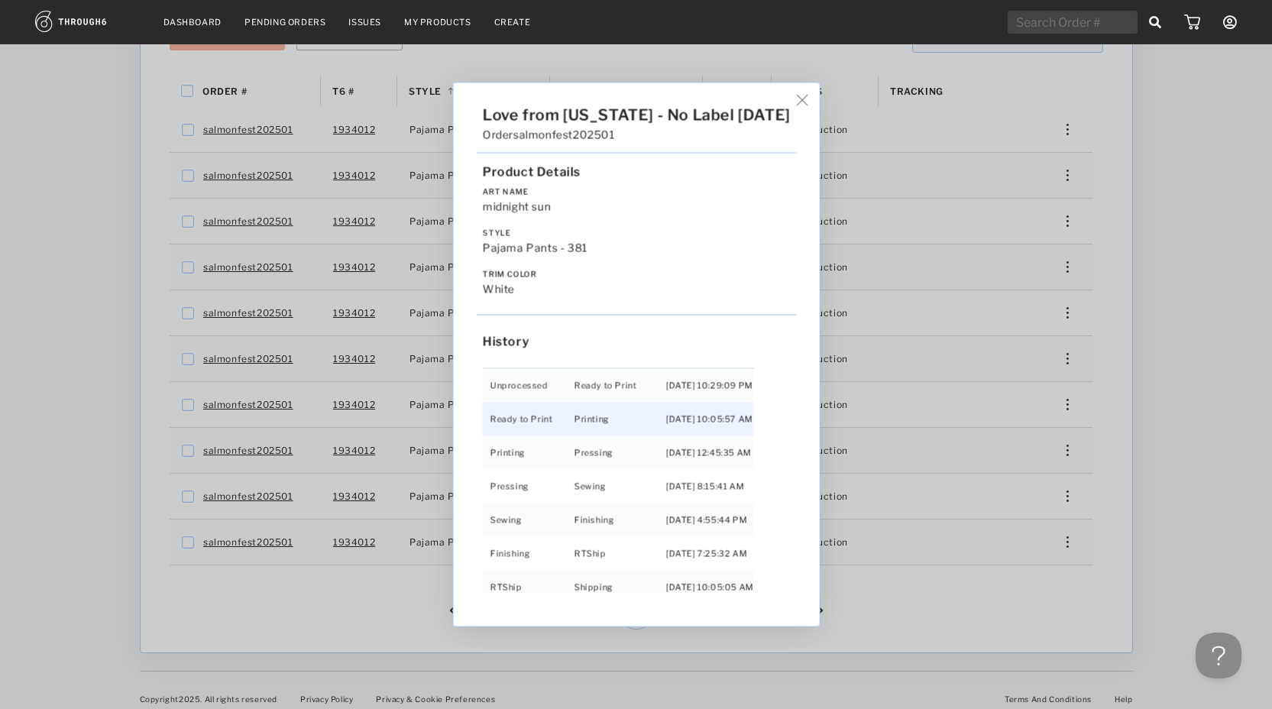
scroll to position [32, 0]
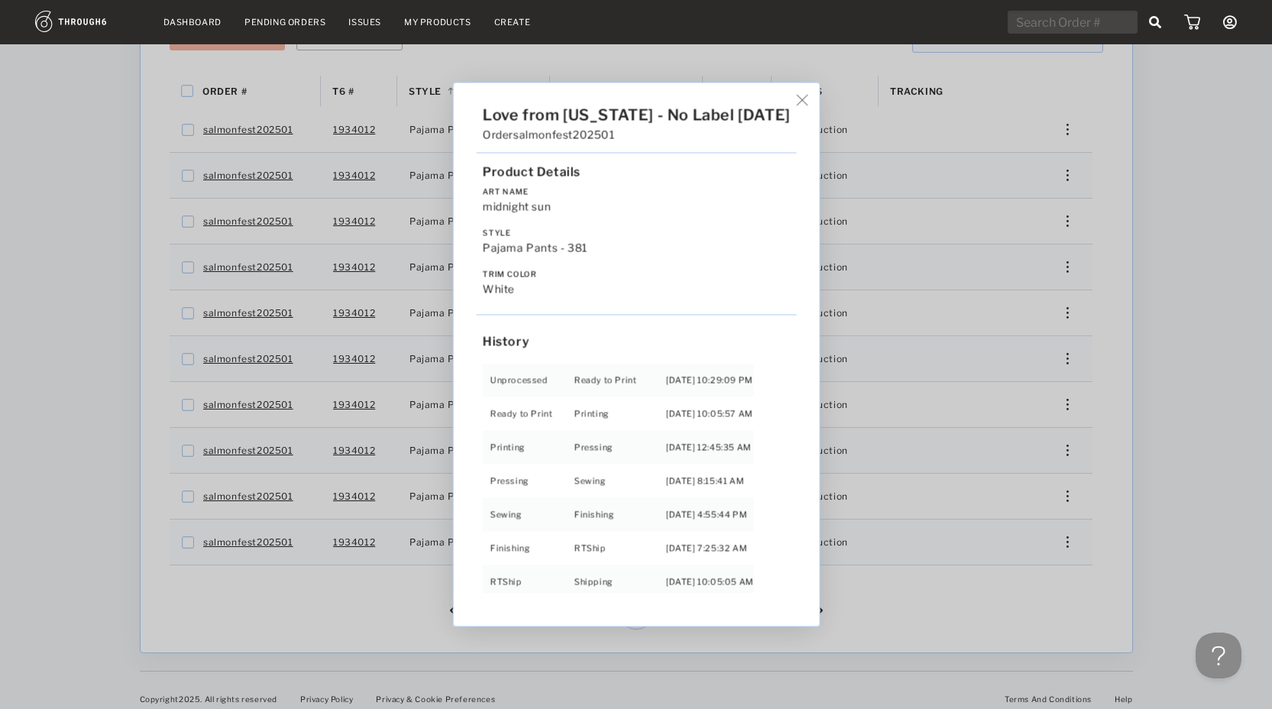
click at [796, 100] on img at bounding box center [801, 100] width 11 height 11
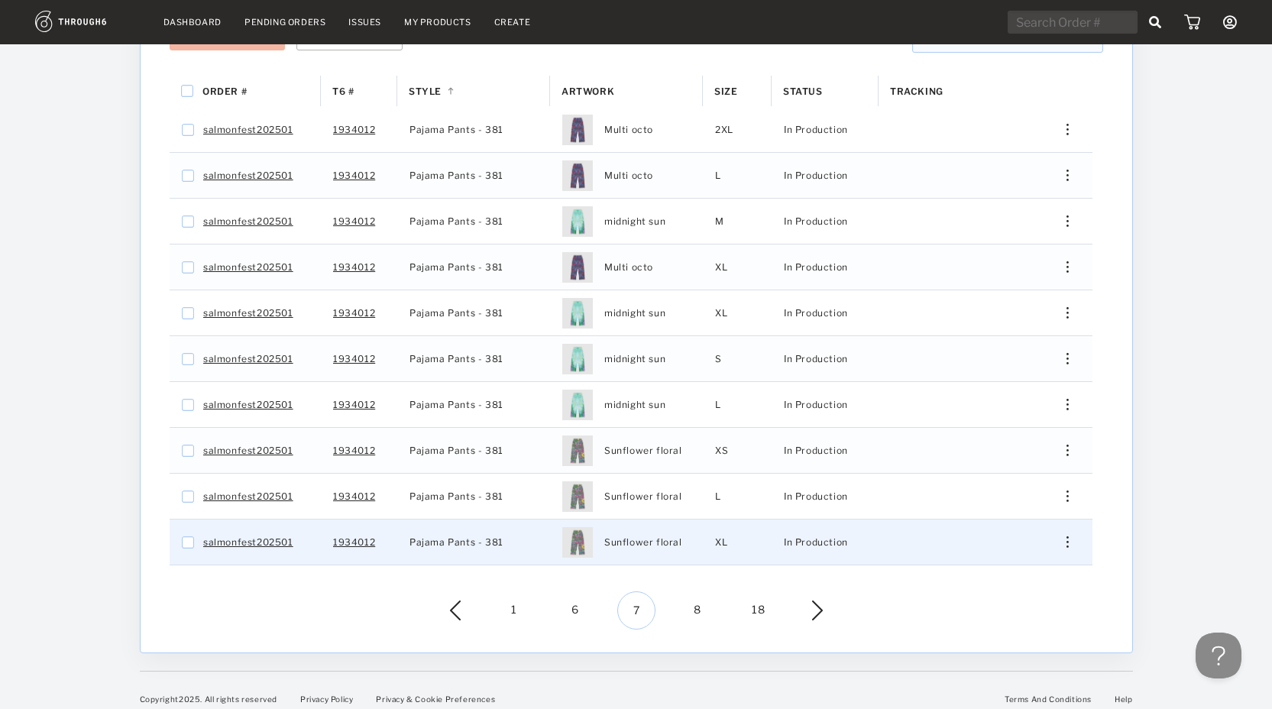
click at [1065, 539] on div "Edit Shipping Edit Size Reorder View History View Product" at bounding box center [1061, 541] width 61 height 45
click at [1075, 536] on div "Press SPACE to select this row." at bounding box center [1061, 541] width 37 height 11
click at [1017, 648] on span "View History" at bounding box center [997, 655] width 60 height 20
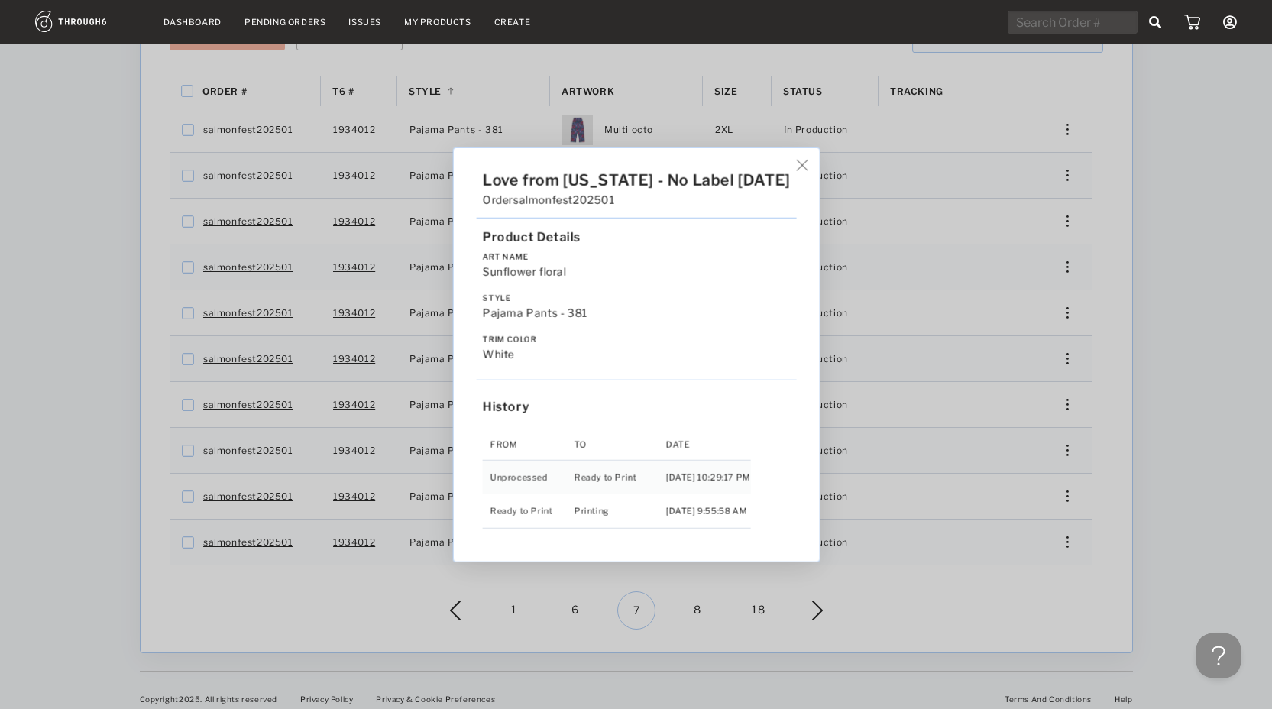
click at [969, 556] on div "Love from Alaska - No Label 06/19/25 Order salmonfest202501 Product Details Art…" at bounding box center [636, 354] width 1272 height 709
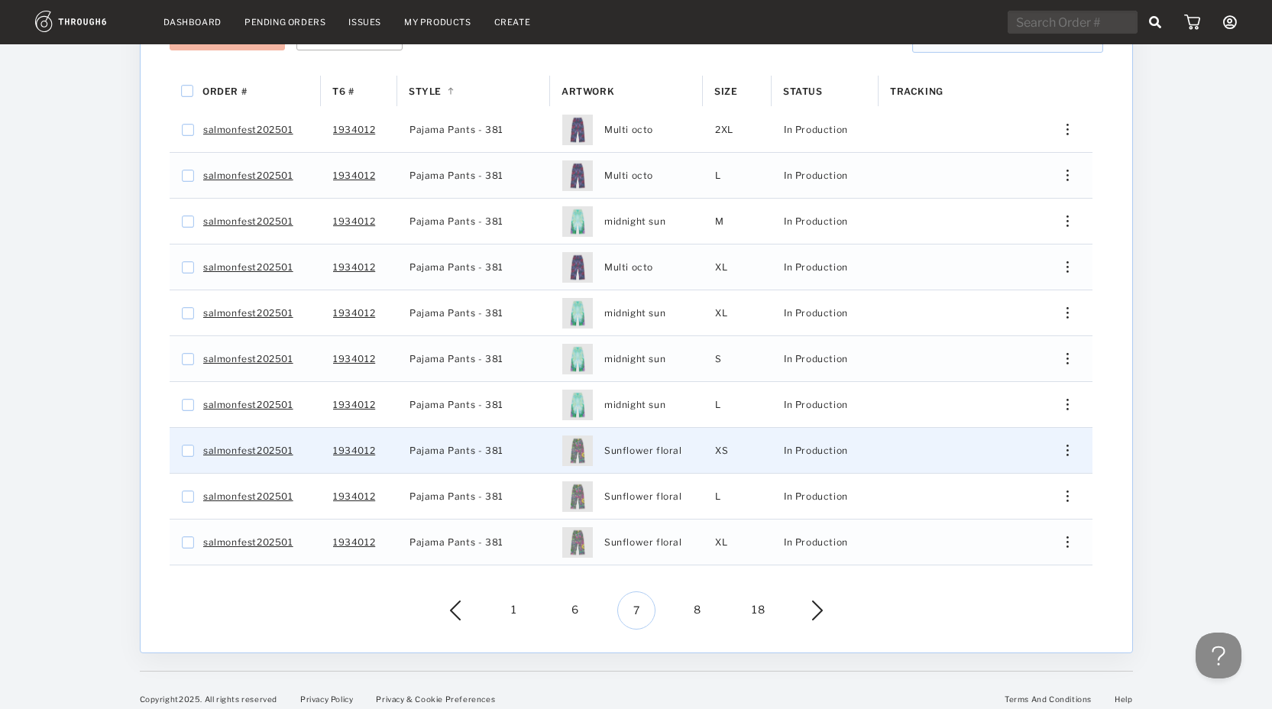
click at [1069, 445] on div "Press SPACE to select this row." at bounding box center [1061, 450] width 37 height 11
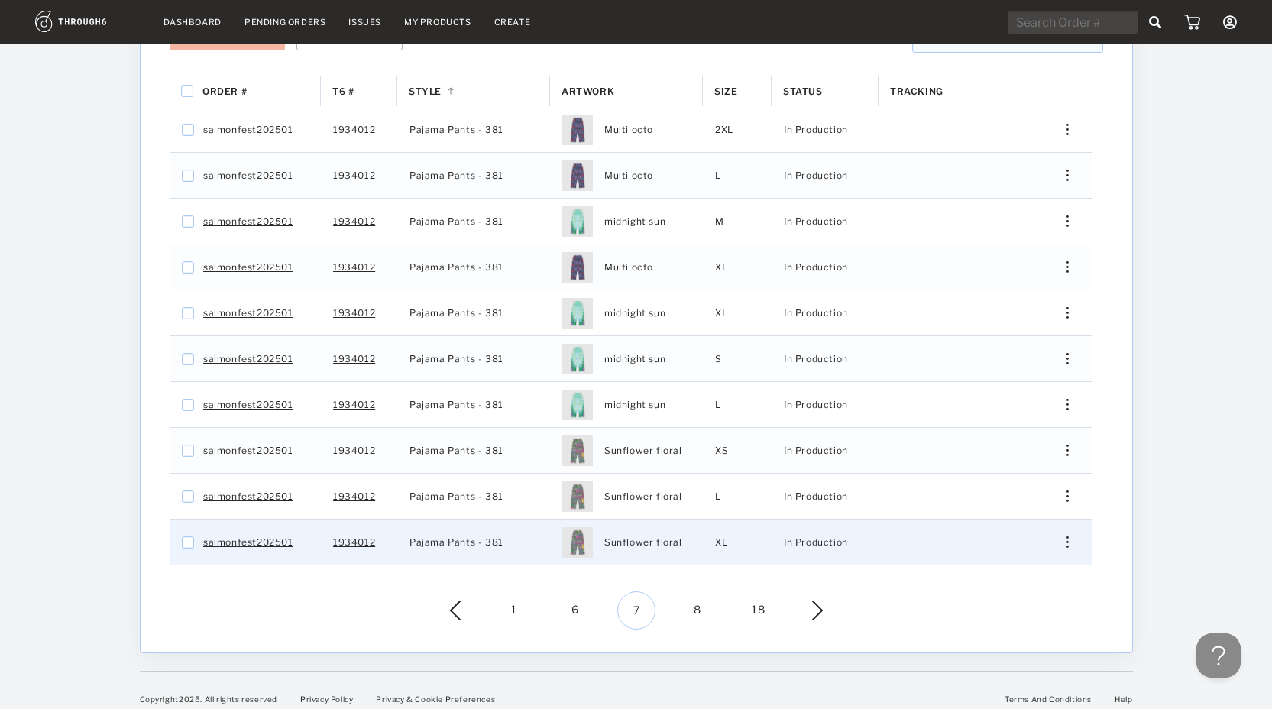
click at [1037, 552] on div "Edit Shipping Edit Size Reorder View History View Product" at bounding box center [1061, 541] width 61 height 45
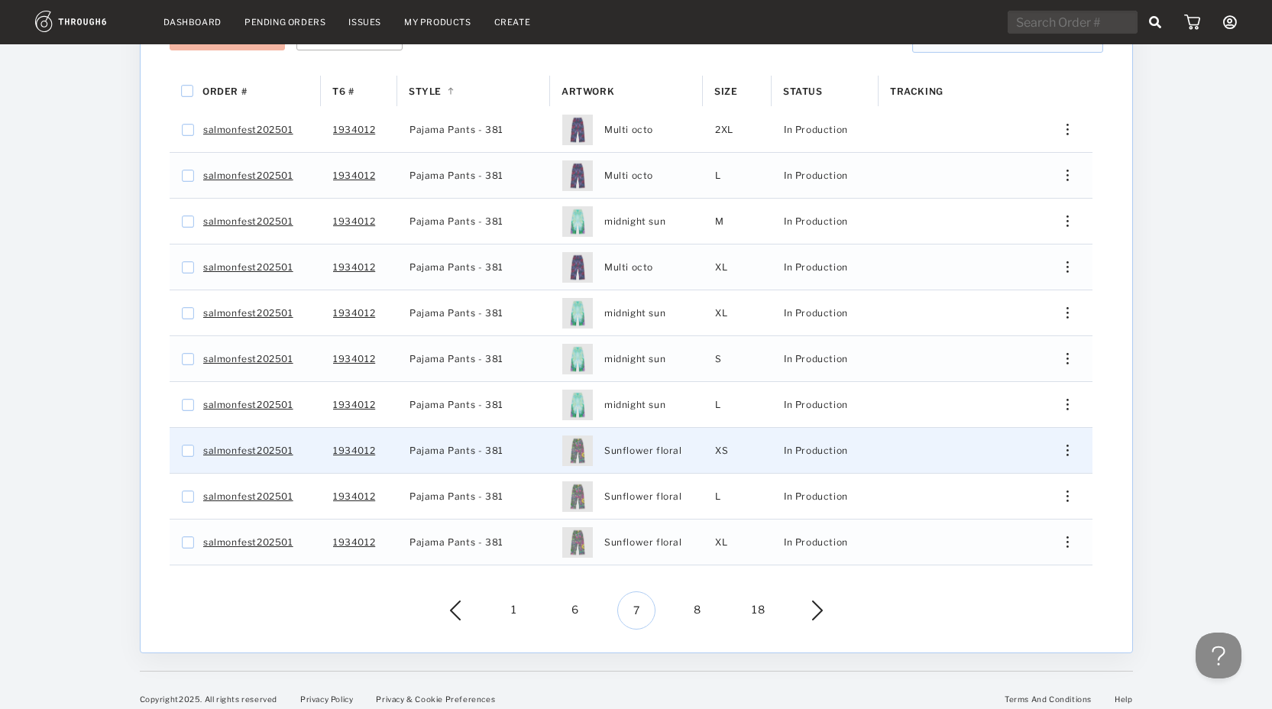
click at [1069, 445] on div "Press SPACE to select this row." at bounding box center [1061, 450] width 37 height 11
click at [1015, 554] on span "View History" at bounding box center [997, 564] width 60 height 20
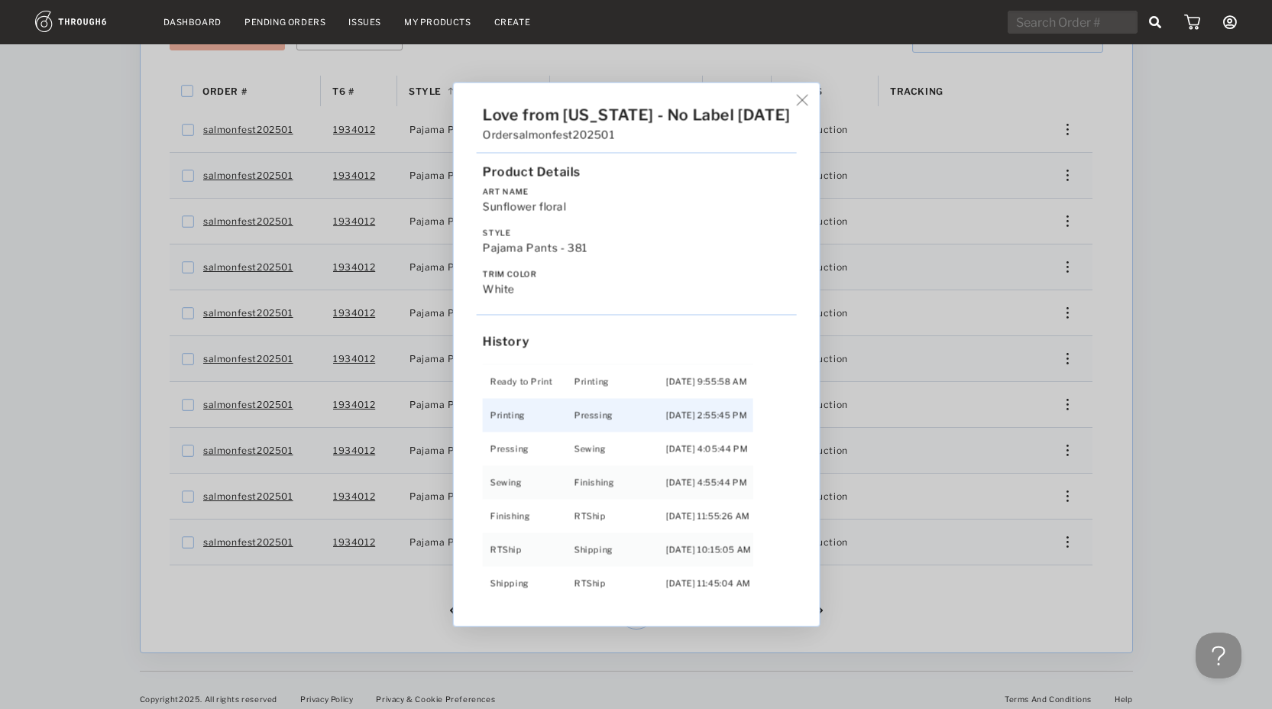
scroll to position [98, 0]
click at [904, 587] on div "Love from Alaska - No Label 06/19/25 Order salmonfest202501 Product Details Art…" at bounding box center [636, 354] width 1272 height 709
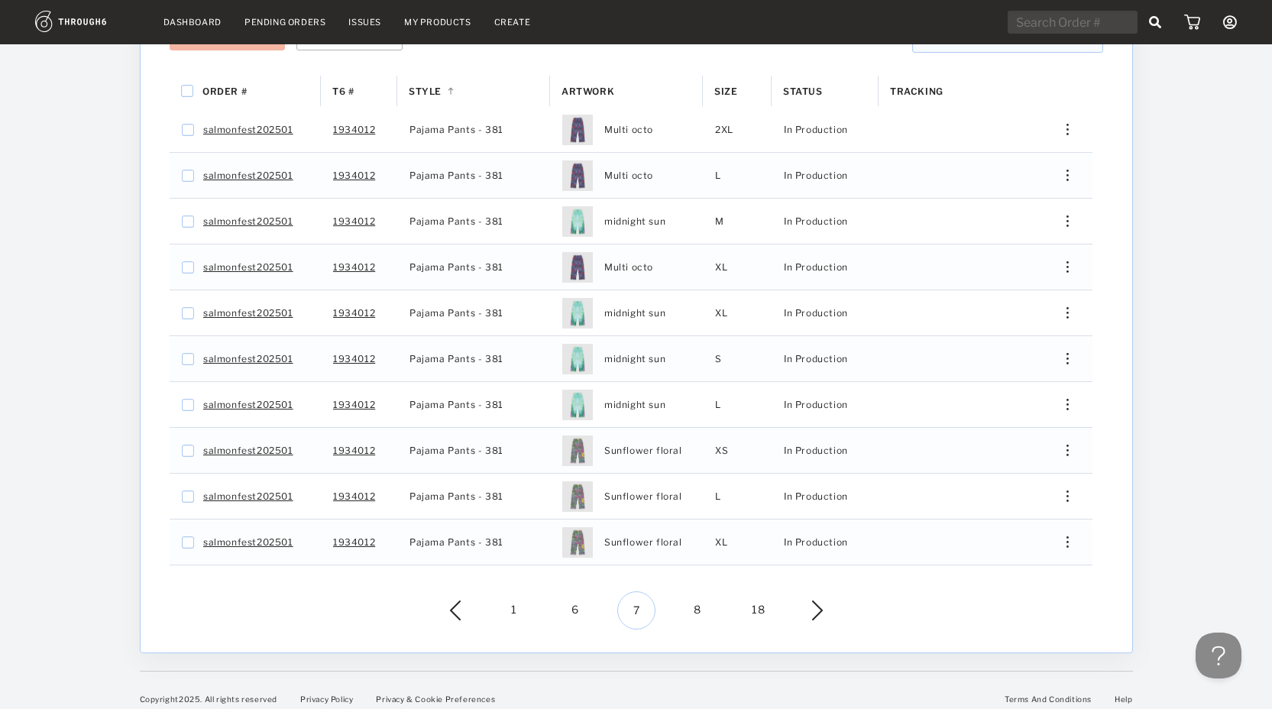
click at [701, 599] on span "8" at bounding box center [697, 610] width 38 height 38
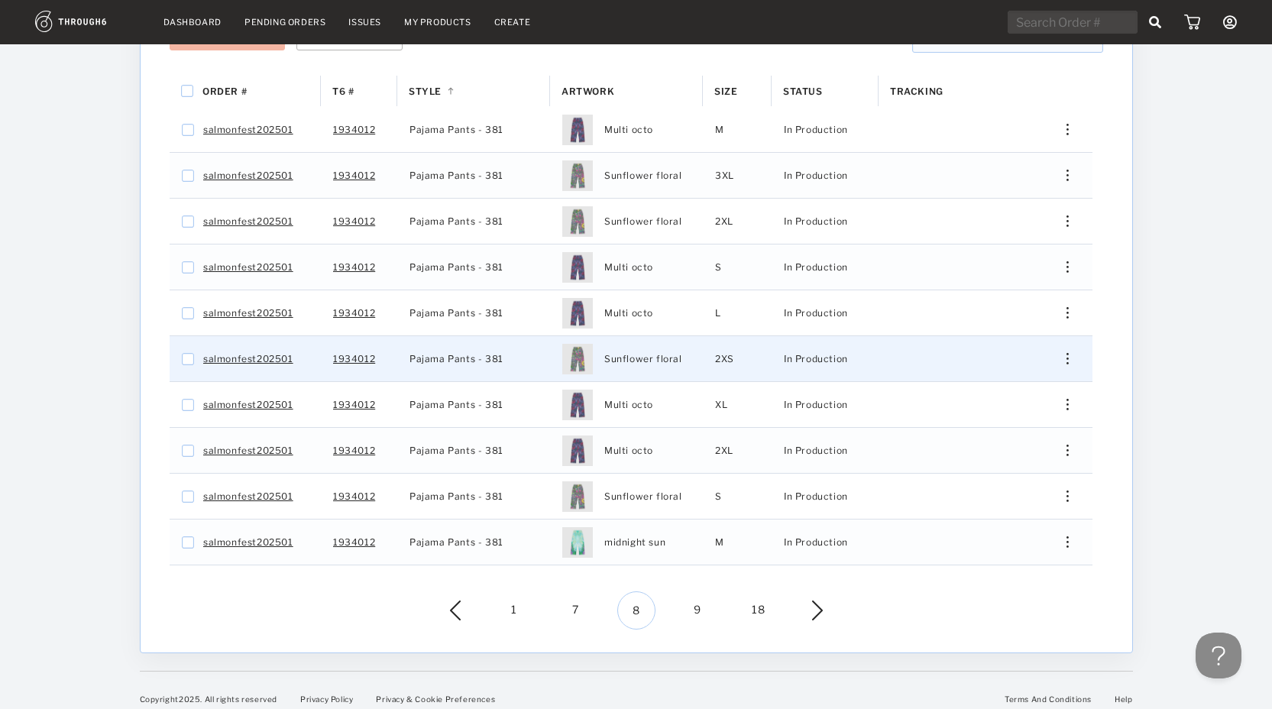
click at [1066, 353] on img "Press SPACE to select this row." at bounding box center [1066, 358] width 2 height 11
click at [1019, 462] on span "View History" at bounding box center [997, 472] width 60 height 20
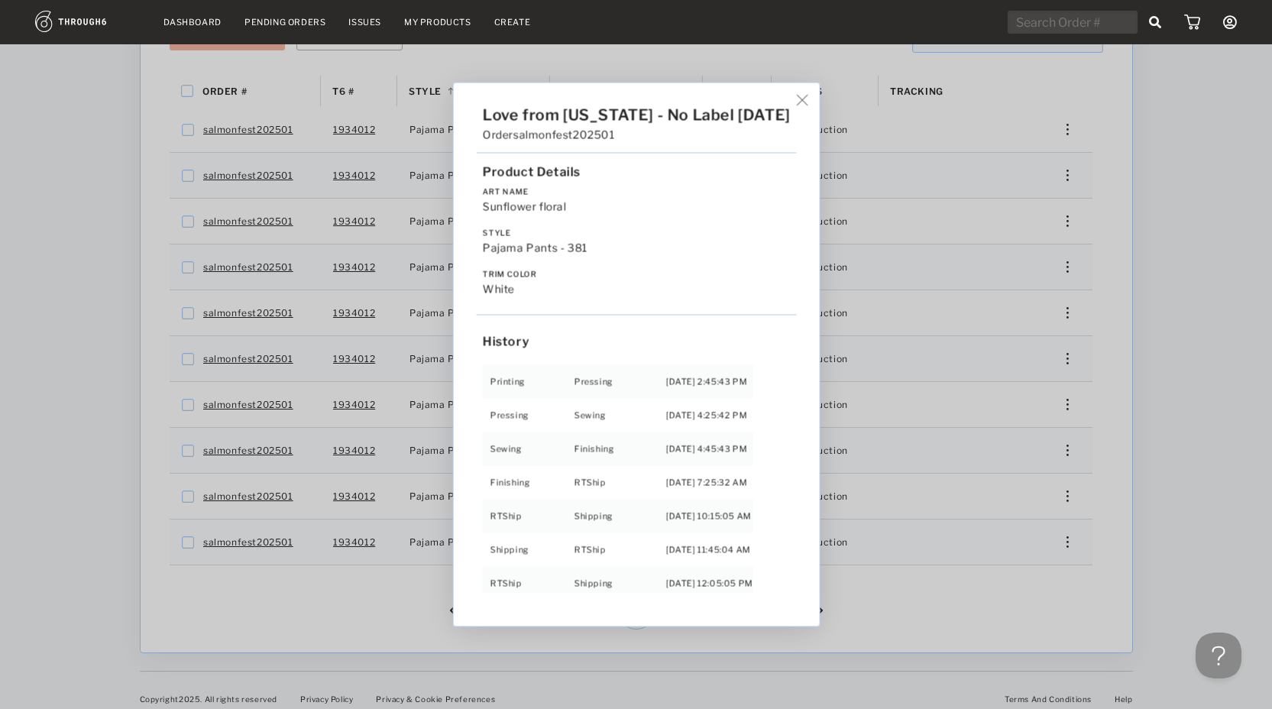
click at [1191, 472] on div "Love from Alaska - No Label 06/19/25 Order salmonfest202501 Product Details Art…" at bounding box center [636, 354] width 1272 height 709
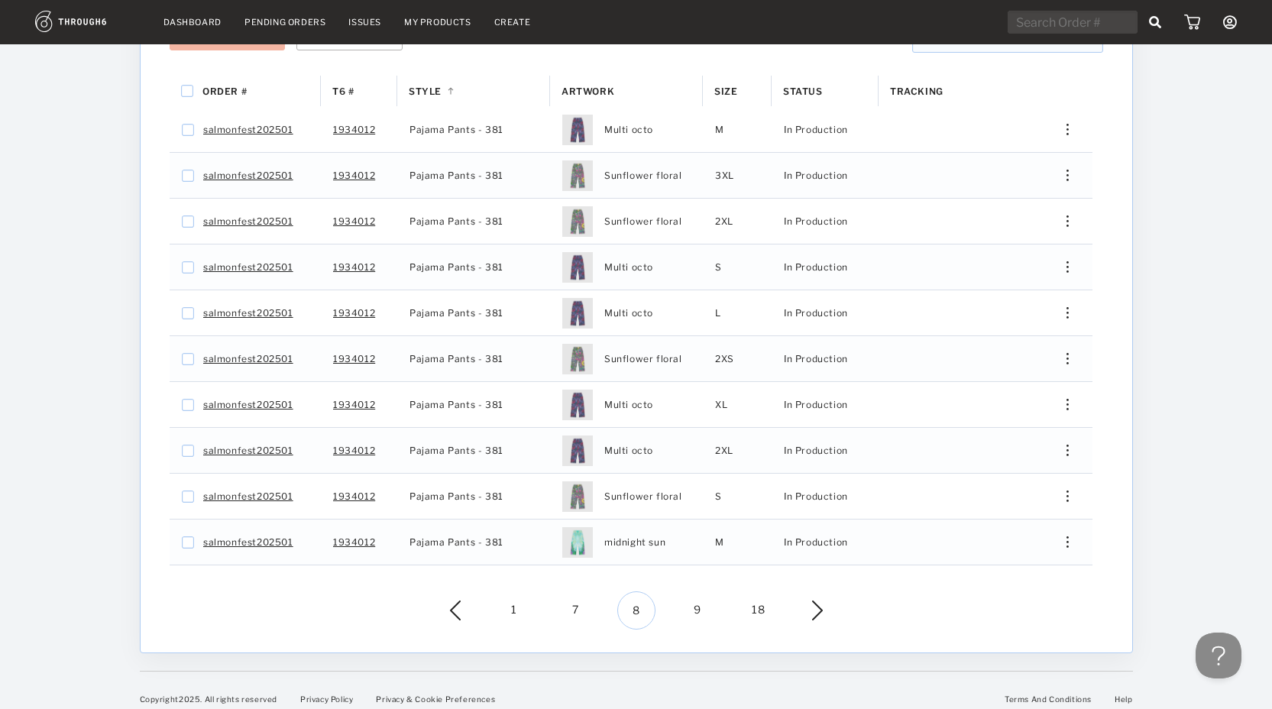
click at [694, 602] on span "9" at bounding box center [697, 610] width 38 height 38
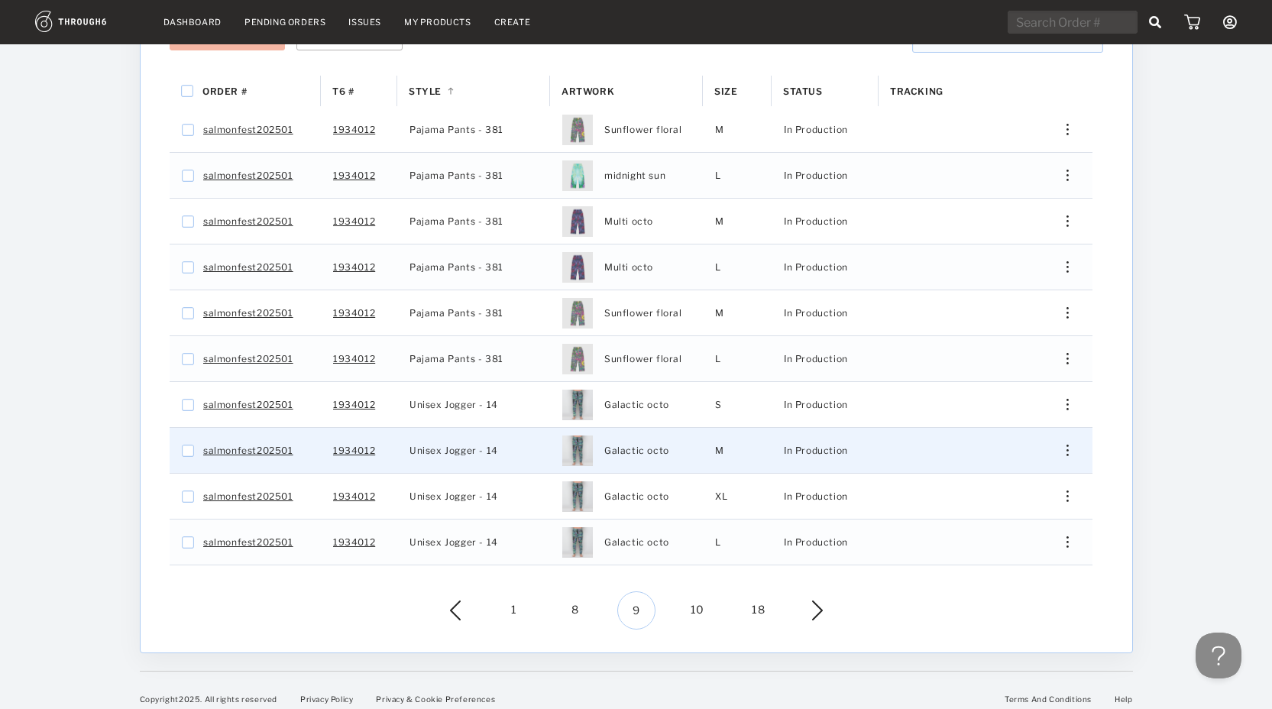
click at [1066, 445] on img "Press SPACE to select this row." at bounding box center [1066, 450] width 2 height 11
click at [958, 550] on div "View History" at bounding box center [997, 564] width 117 height 32
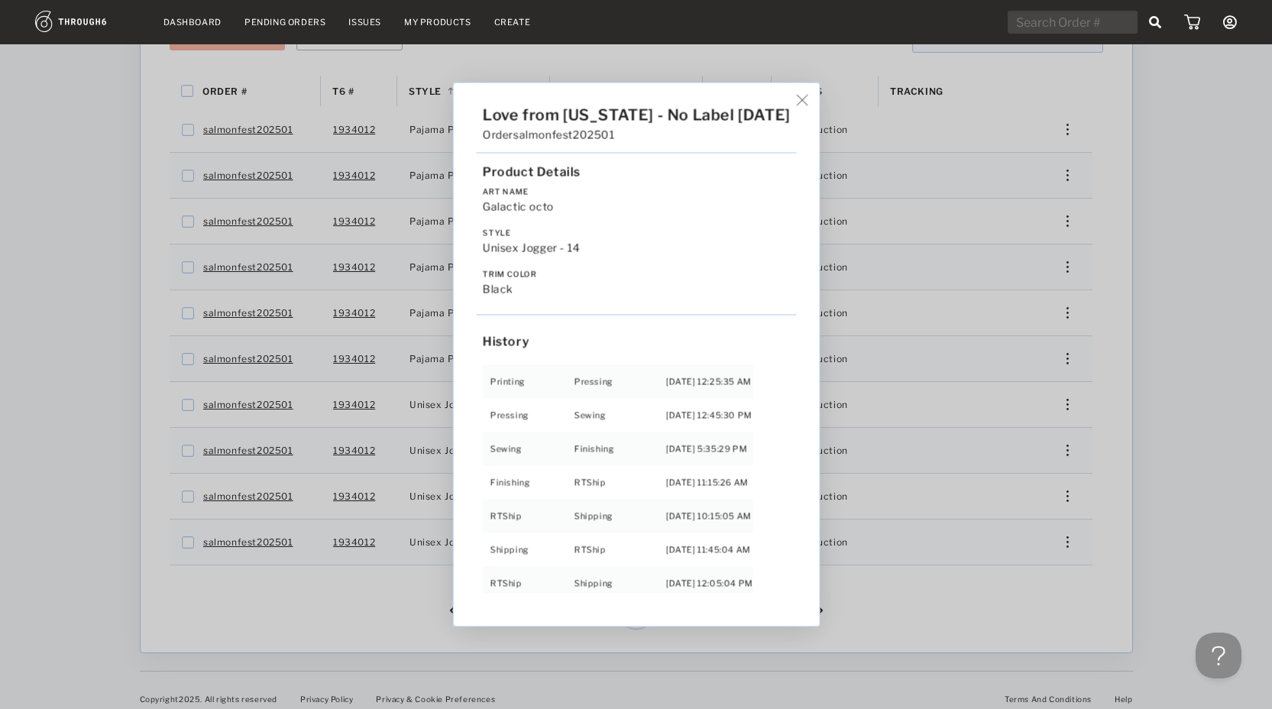
click at [1048, 567] on div "Love from Alaska - No Label 06/19/25 Order salmonfest202501 Product Details Art…" at bounding box center [636, 354] width 1272 height 709
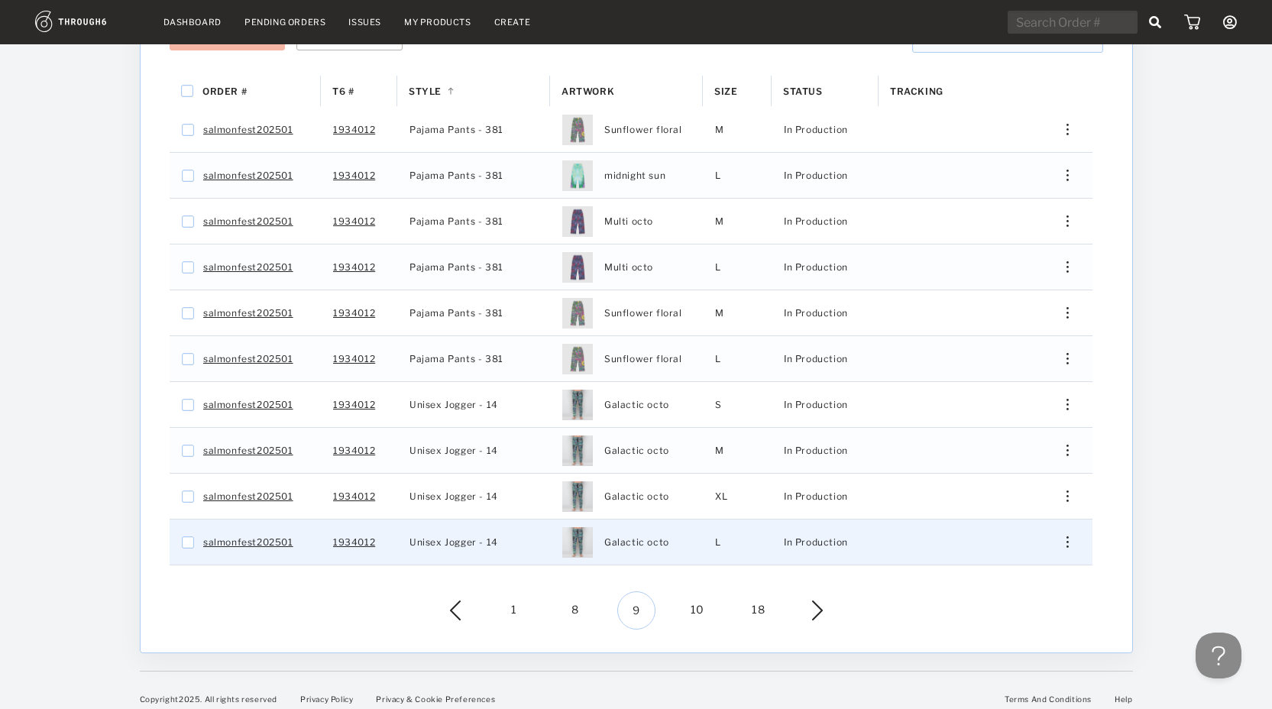
click at [1056, 536] on div "Press SPACE to select this row." at bounding box center [1061, 541] width 37 height 11
click at [1056, 536] on div "Edit Shipping Edit Size Reorder View History View Product" at bounding box center [1061, 541] width 37 height 11
click at [1069, 536] on div "Press SPACE to select this row." at bounding box center [1061, 541] width 37 height 11
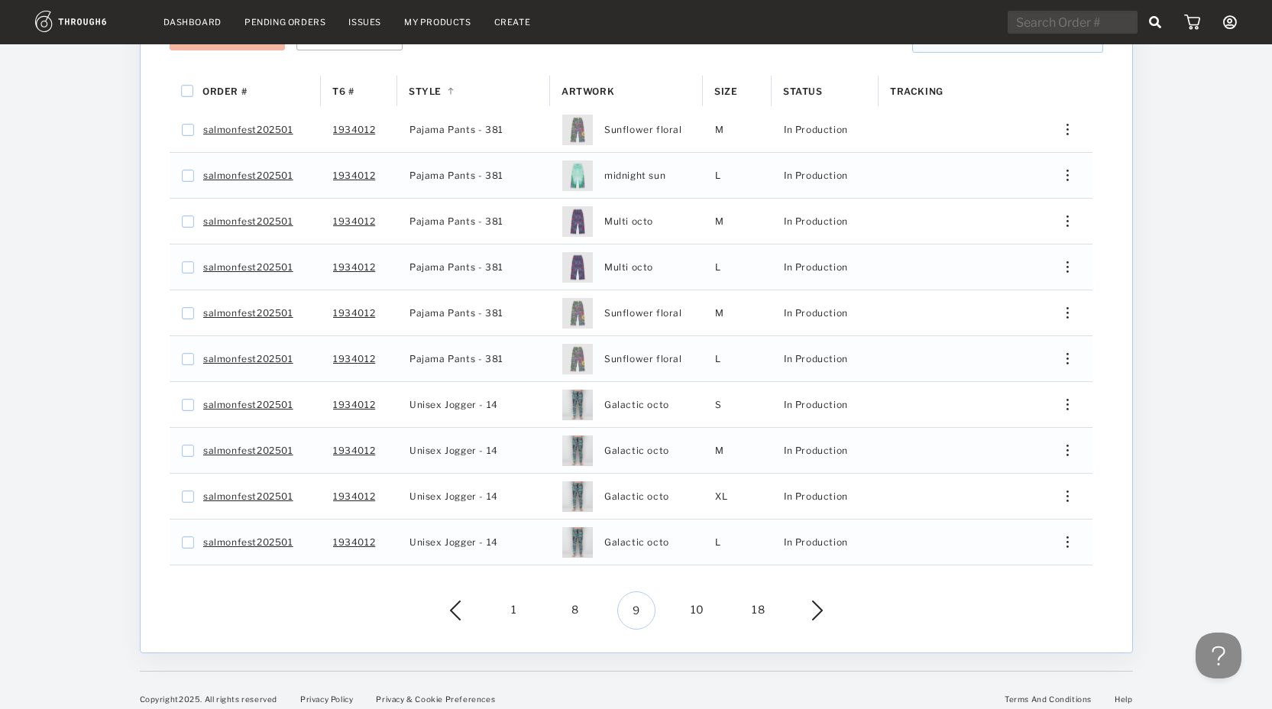
click at [1012, 641] on div "Dashboard / 06/19/25 Love from Alaska - No Label Overall Progress Total Pre-Pro…" at bounding box center [636, 214] width 993 height 877
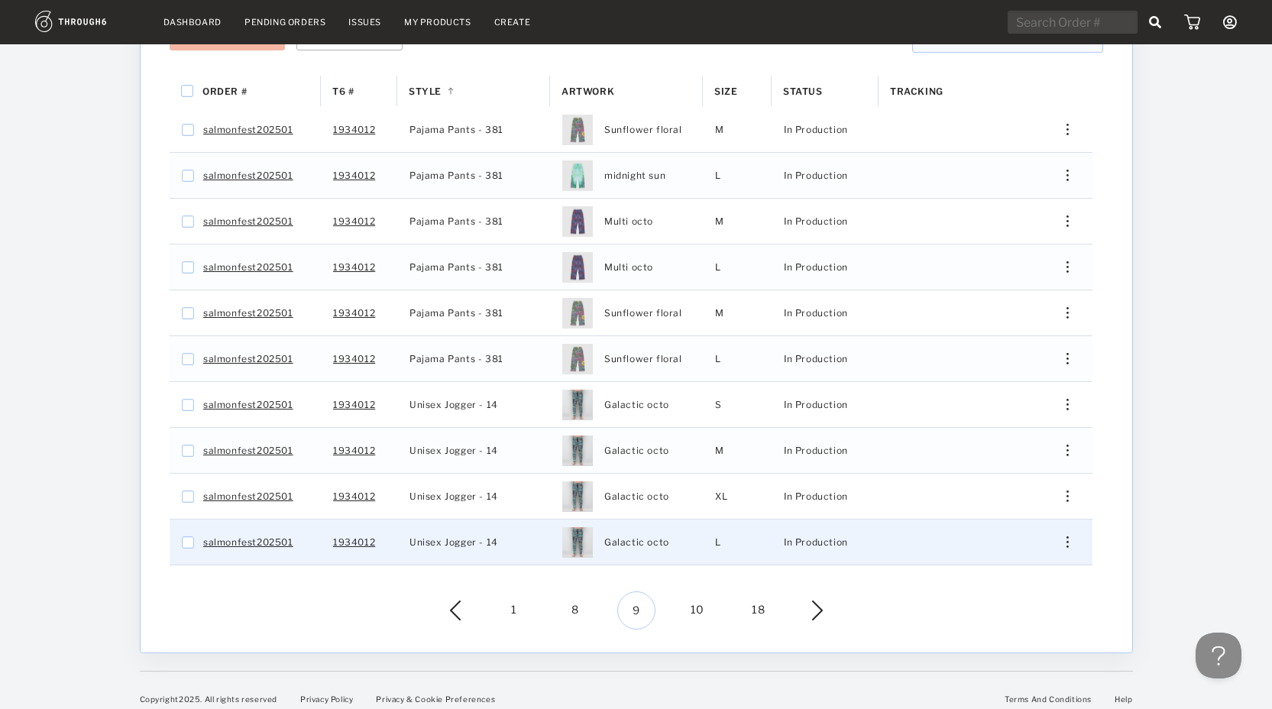
drag, startPoint x: 1080, startPoint y: 512, endPoint x: 1061, endPoint y: 535, distance: 29.2
click at [1080, 519] on div "Edit Shipping Edit Size Reorder View History View Product" at bounding box center [1061, 541] width 61 height 45
click at [1061, 536] on div "Press SPACE to select this row." at bounding box center [1061, 541] width 37 height 11
click at [1015, 648] on span "View History" at bounding box center [997, 655] width 60 height 20
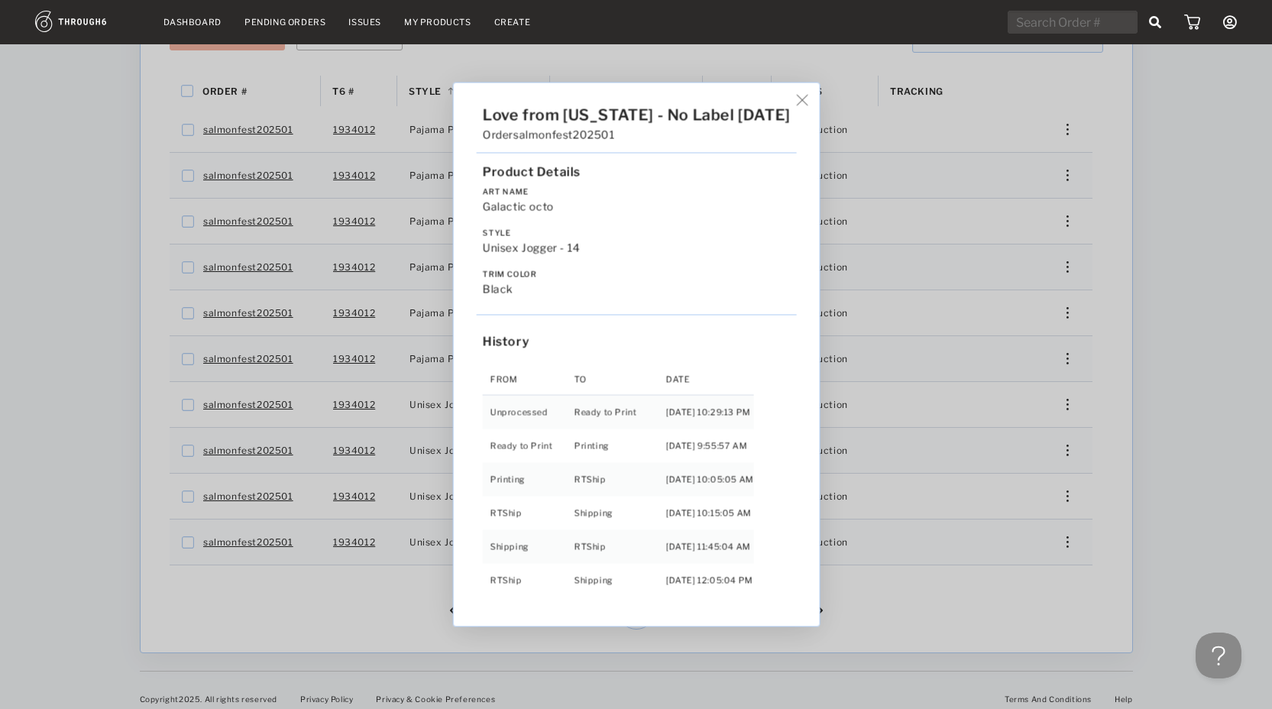
click at [981, 599] on div "Love from Alaska - No Label 06/19/25 Order salmonfest202501 Product Details Art…" at bounding box center [636, 354] width 1272 height 709
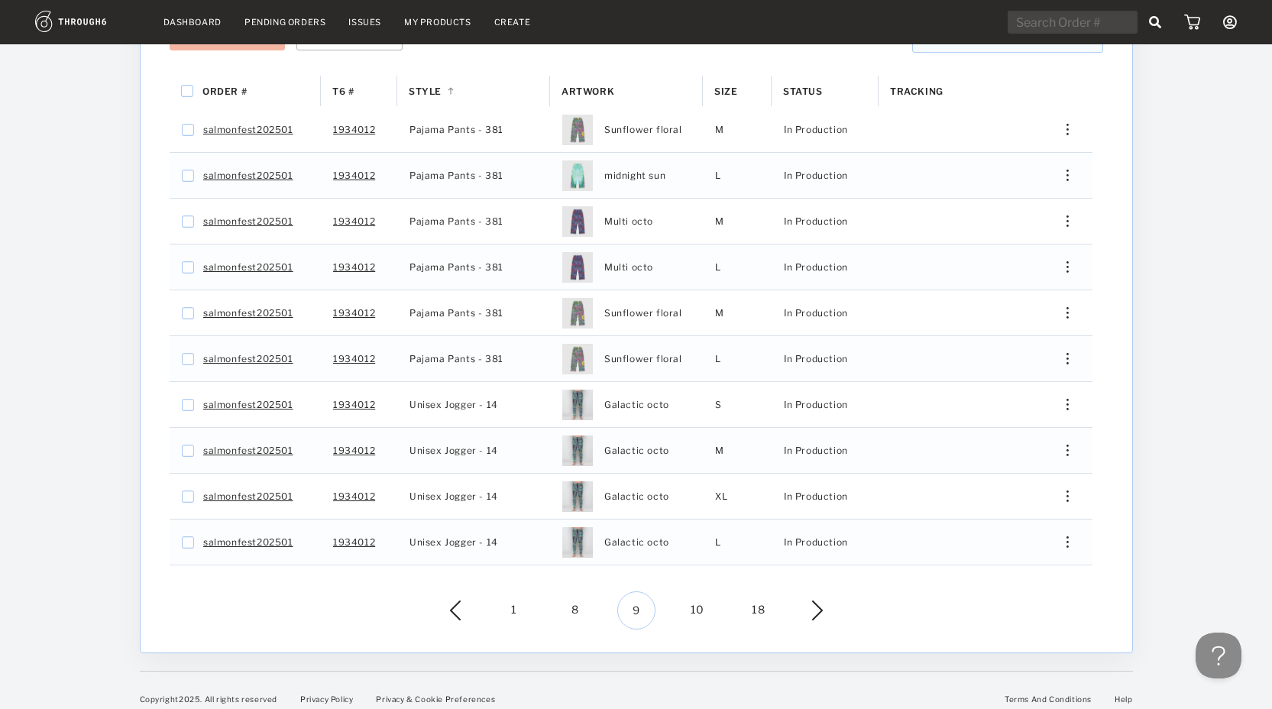
click at [695, 603] on span "10" at bounding box center [697, 610] width 38 height 38
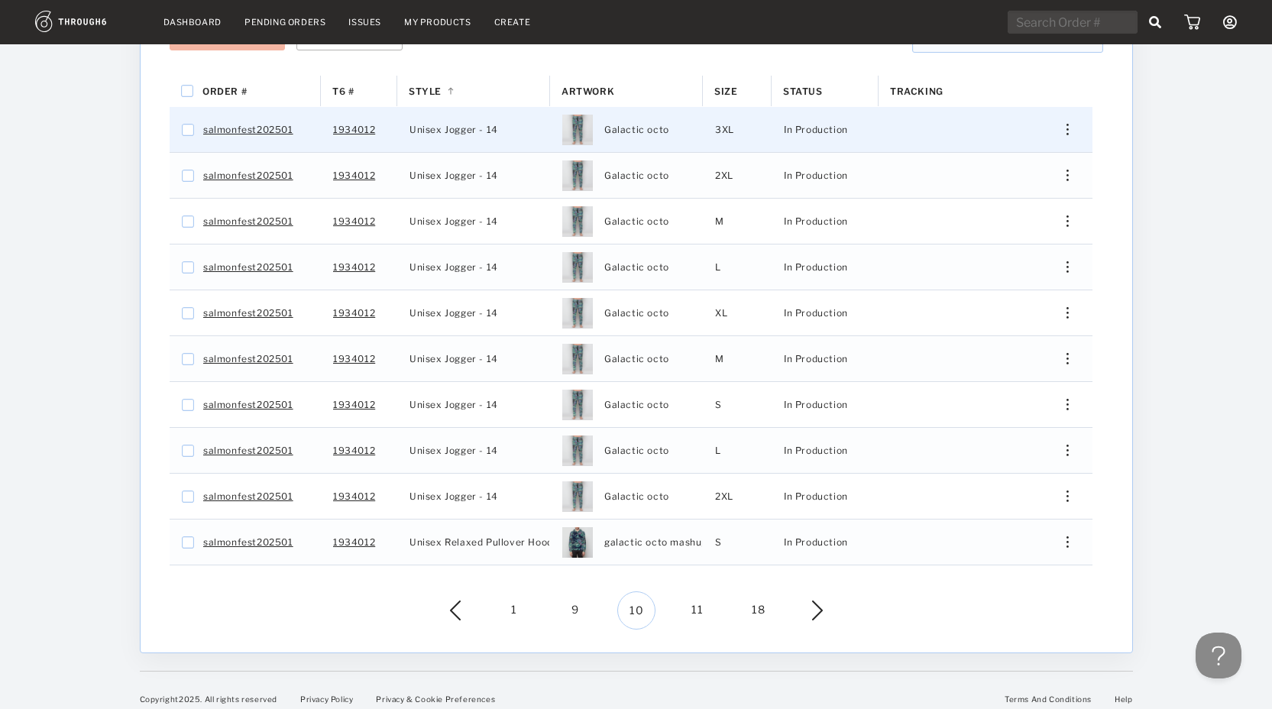
click at [1069, 124] on div "Press SPACE to select this row." at bounding box center [1061, 129] width 37 height 11
click at [1032, 236] on div "View History" at bounding box center [997, 243] width 117 height 32
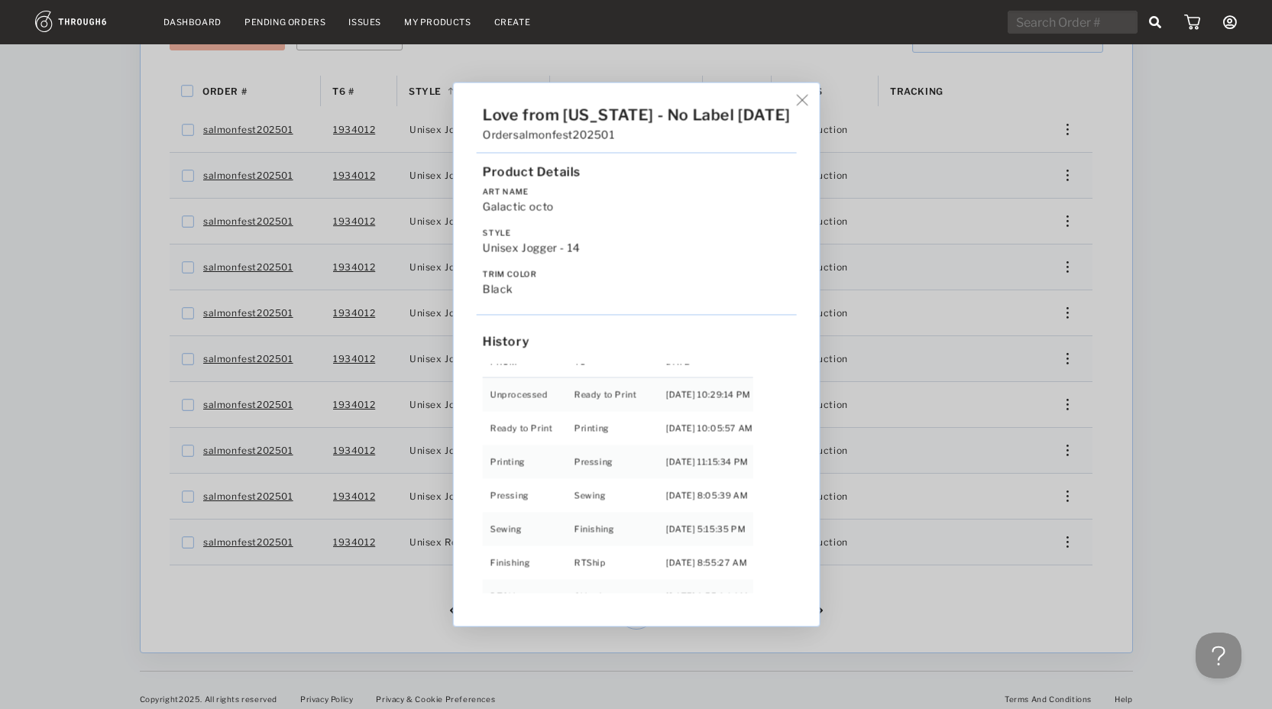
scroll to position [32, 0]
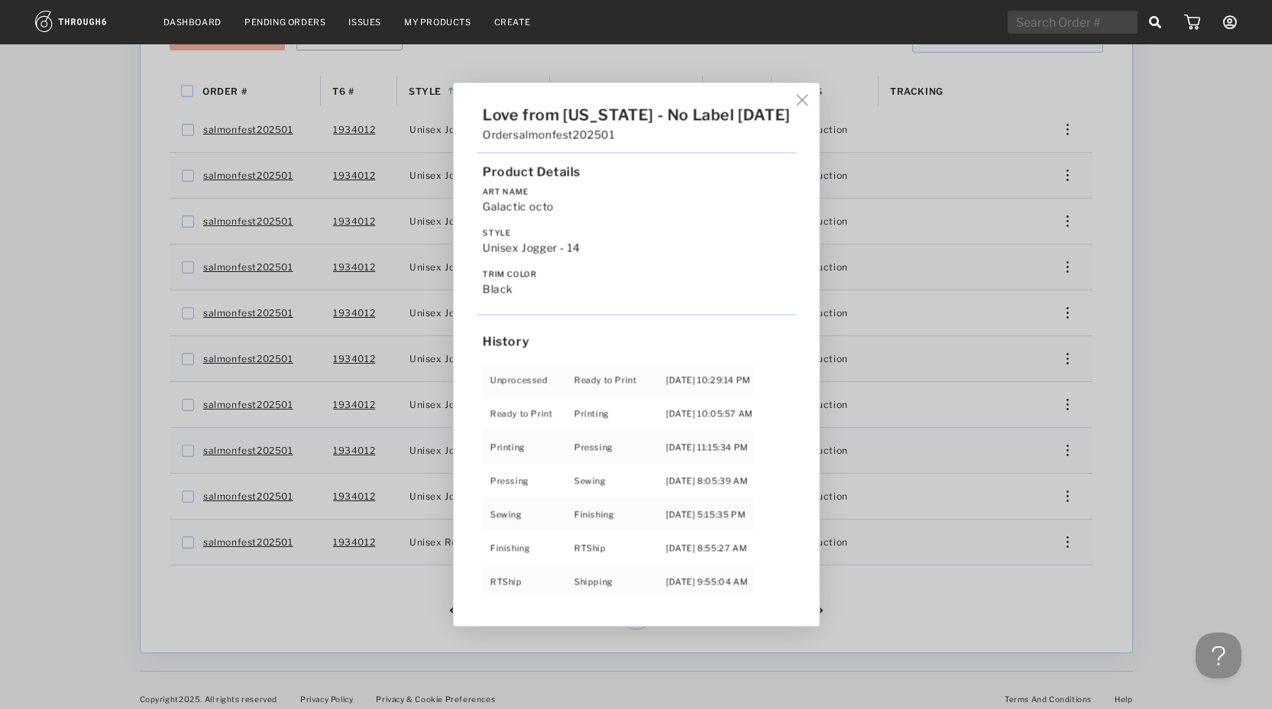
click at [890, 551] on div "Love from Alaska - No Label 06/19/25 Order salmonfest202501 Product Details Art…" at bounding box center [636, 354] width 1272 height 709
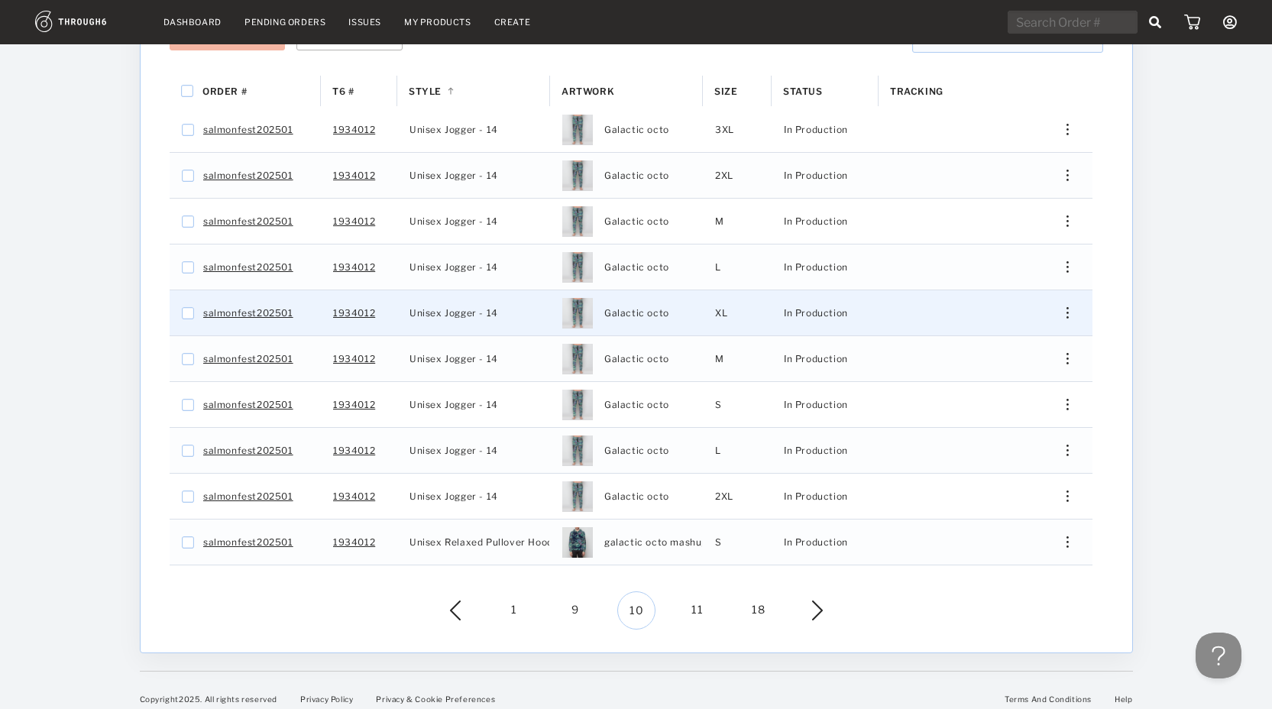
click at [1066, 307] on img "Press SPACE to select this row." at bounding box center [1066, 312] width 2 height 11
click at [976, 416] on span "View History" at bounding box center [997, 426] width 60 height 20
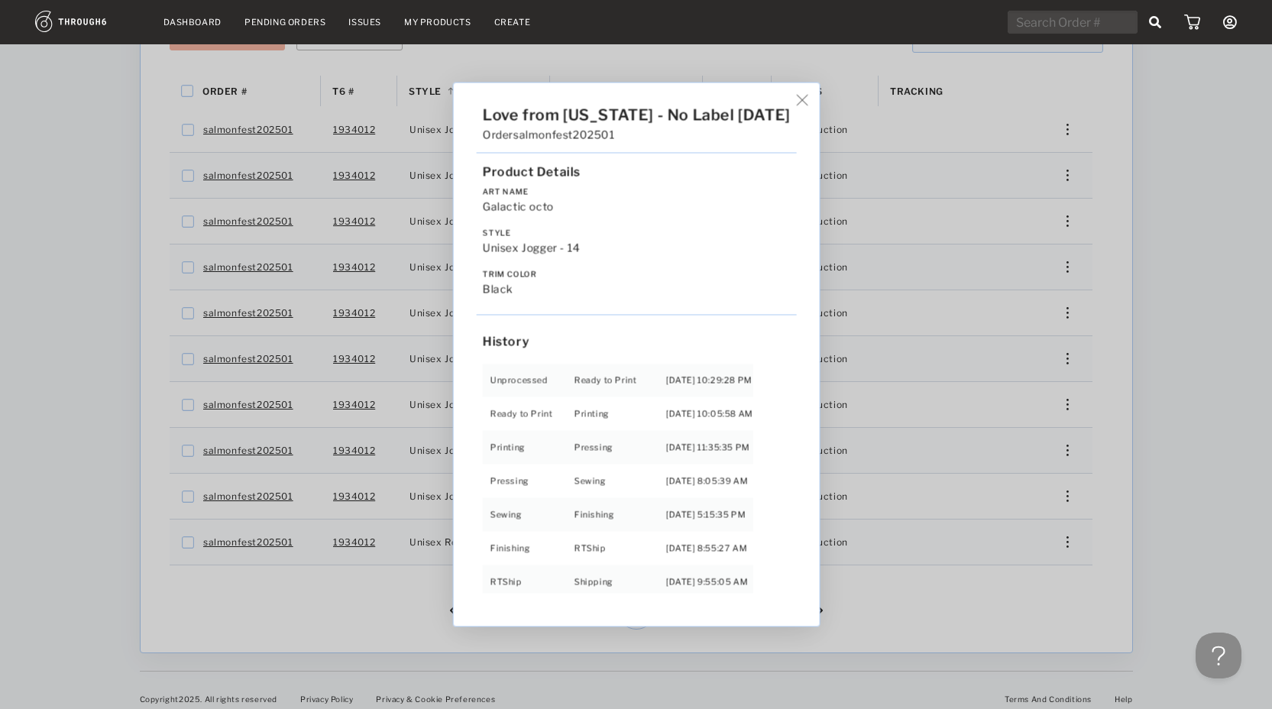
click at [880, 613] on div "Love from Alaska - No Label 06/19/25 Order salmonfest202501 Product Details Art…" at bounding box center [636, 354] width 1272 height 709
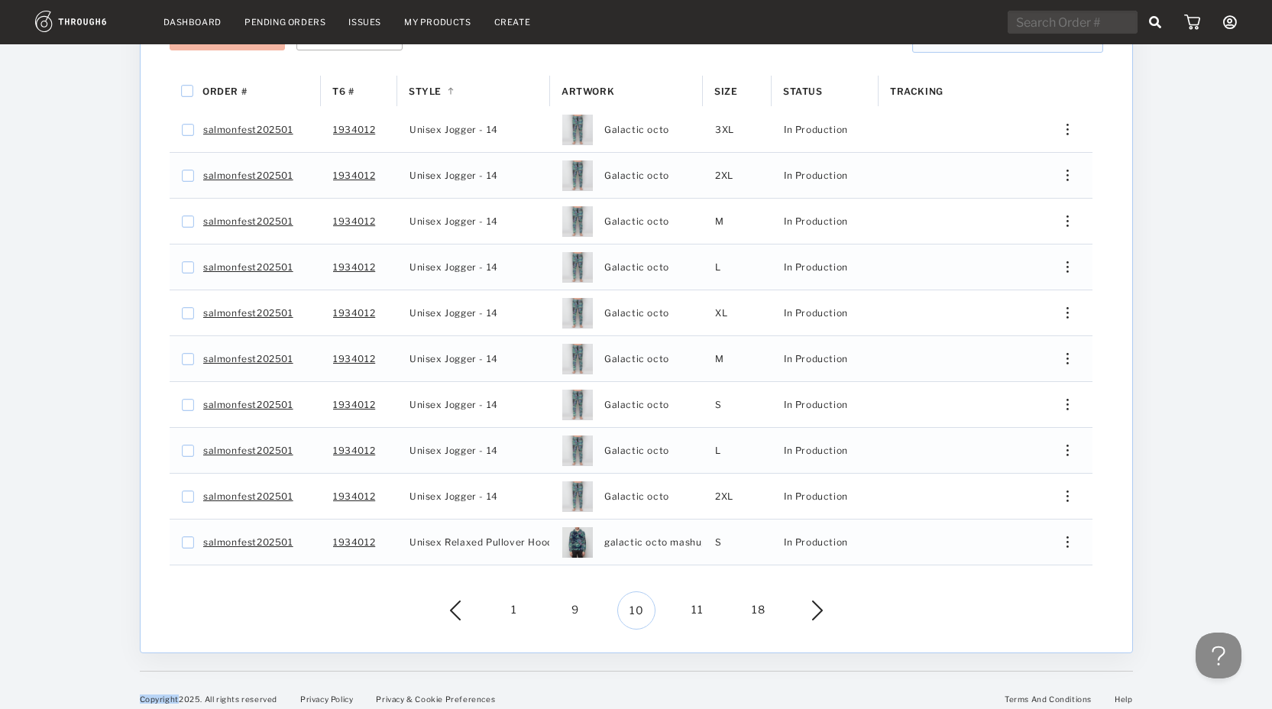
click at [880, 613] on div "1 9 10 11 18" at bounding box center [636, 610] width 946 height 38
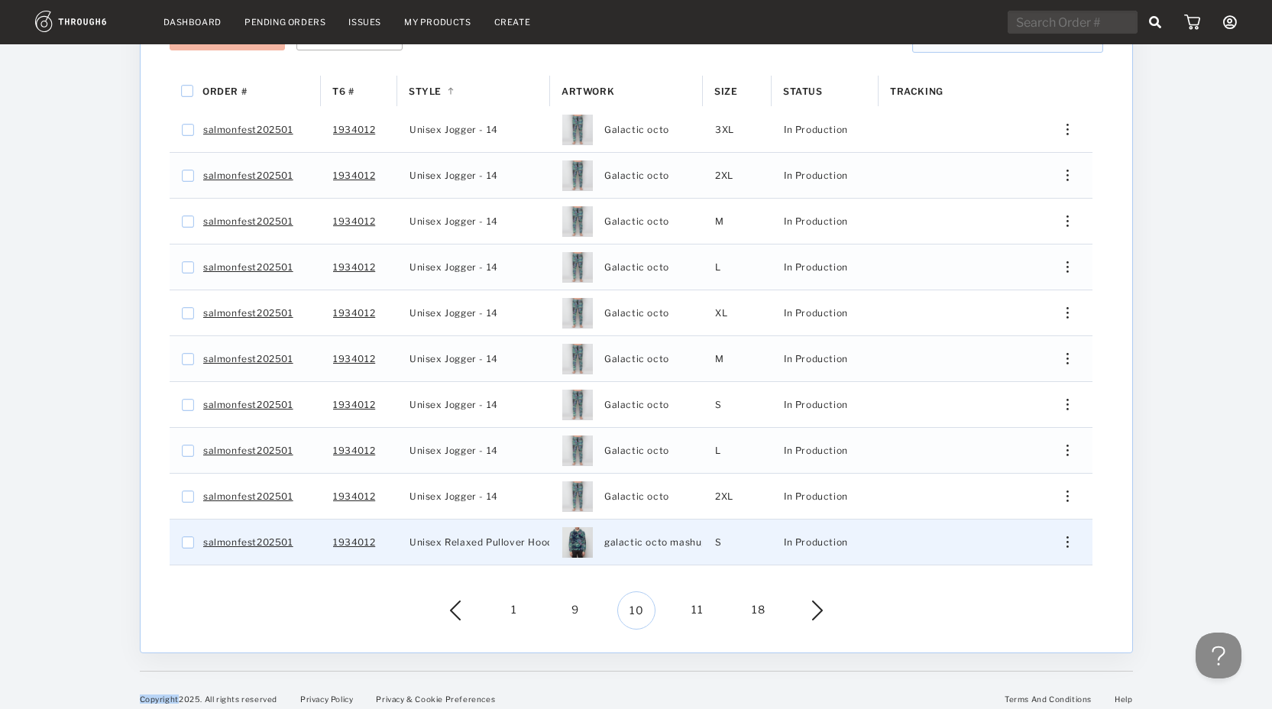
click at [1069, 536] on div "Press SPACE to select this row." at bounding box center [1061, 541] width 37 height 11
click at [1030, 641] on div "View History" at bounding box center [997, 655] width 117 height 32
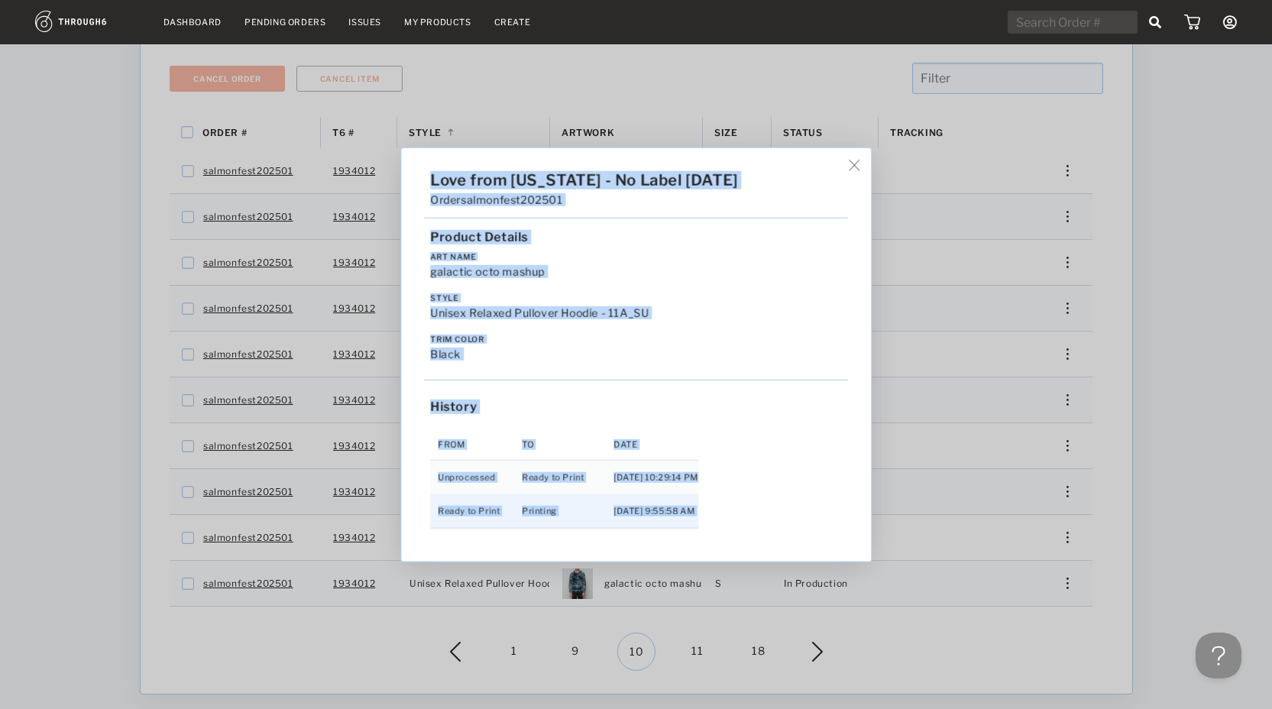
scroll to position [221, 0]
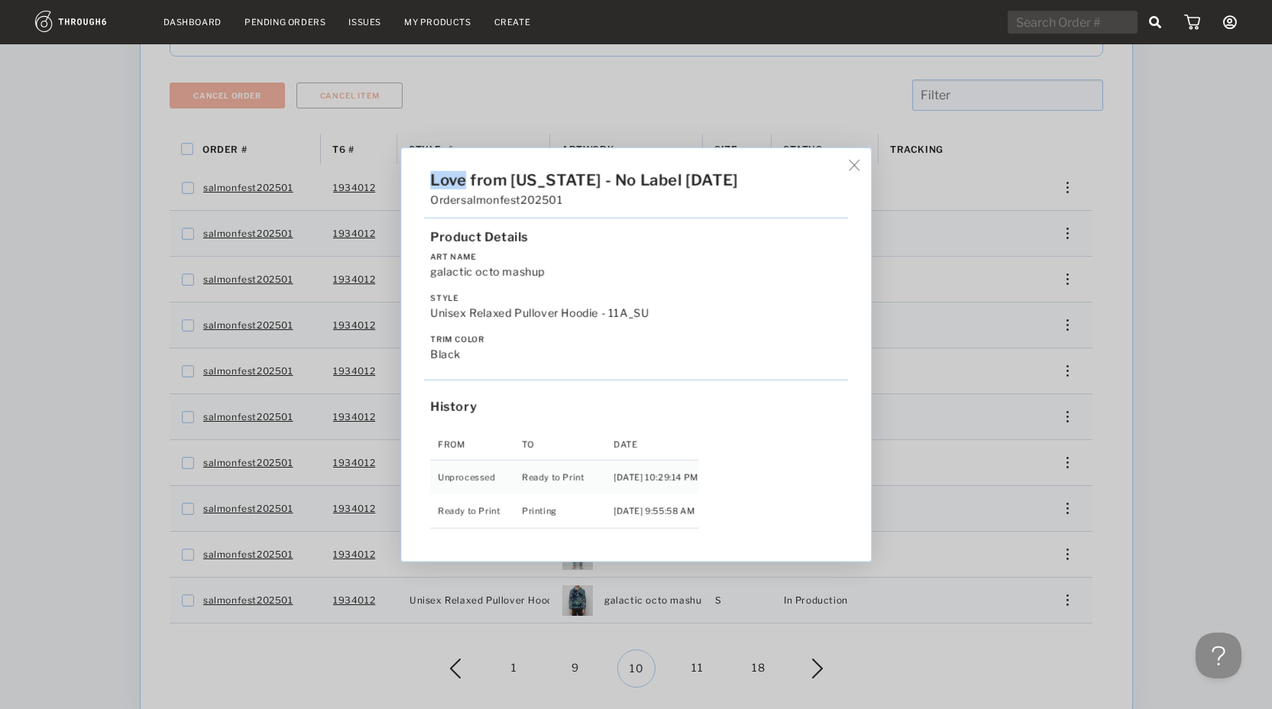
click at [855, 169] on div "Love from Alaska - No Label 06/19/25 Order salmonfest202501 Product Details Art…" at bounding box center [636, 354] width 470 height 413
click at [858, 160] on img at bounding box center [853, 165] width 11 height 11
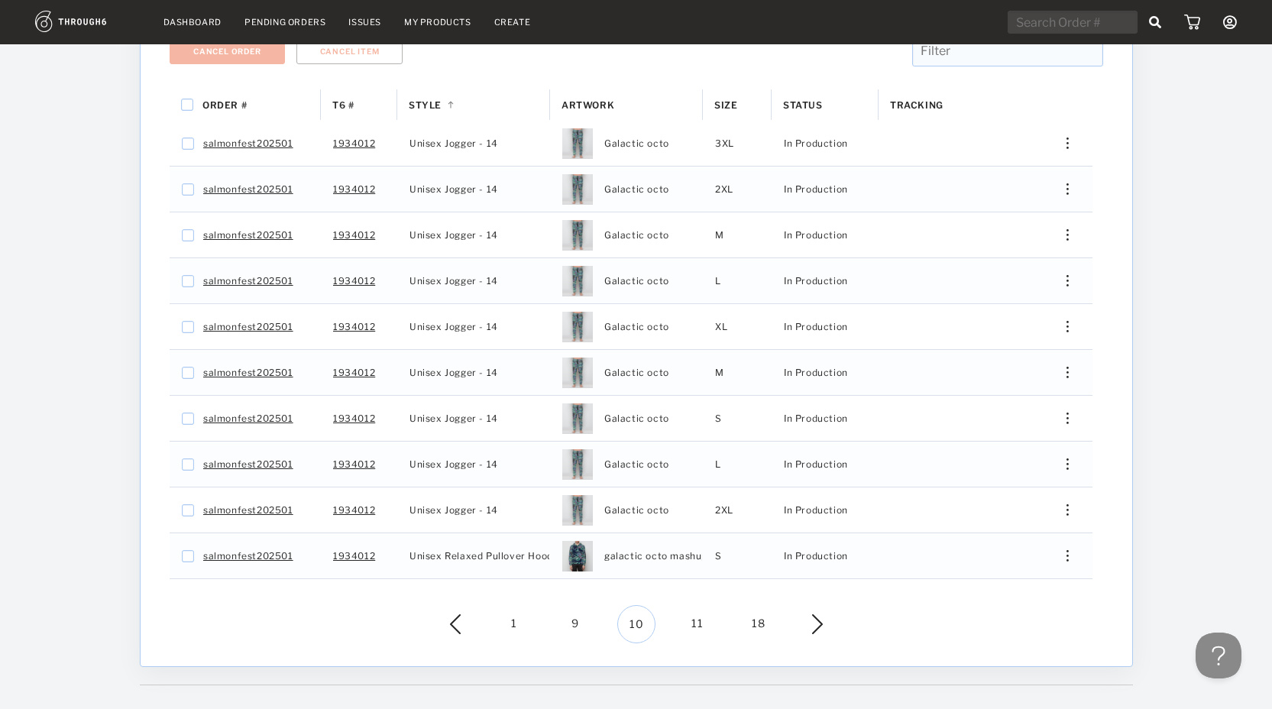
scroll to position [267, 0]
click at [703, 612] on span "11" at bounding box center [697, 623] width 38 height 38
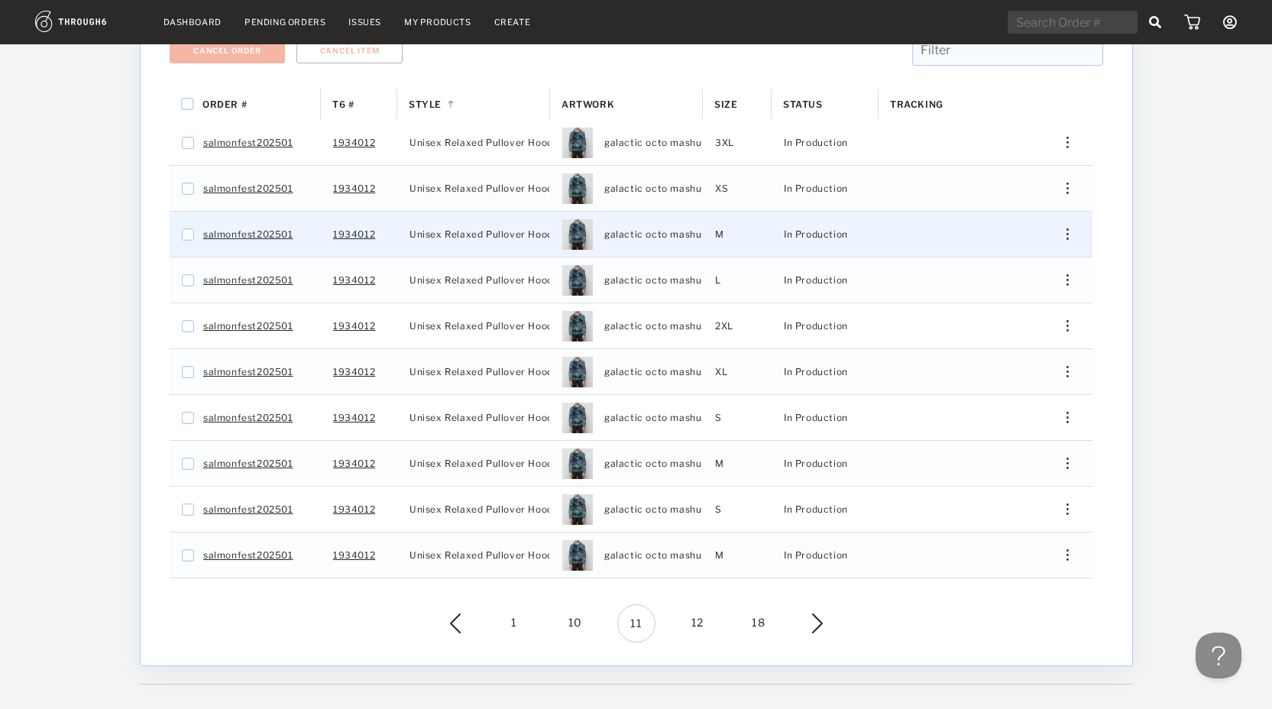
click at [1066, 230] on div "Edit Shipping Edit Size Reorder View History View Product" at bounding box center [1061, 234] width 61 height 45
click at [1071, 215] on div "Edit Shipping Edit Size Reorder View History View Product" at bounding box center [1061, 234] width 61 height 45
click at [1059, 228] on div "Press SPACE to select this row." at bounding box center [1061, 233] width 37 height 11
click at [1029, 331] on div "View History" at bounding box center [997, 347] width 117 height 32
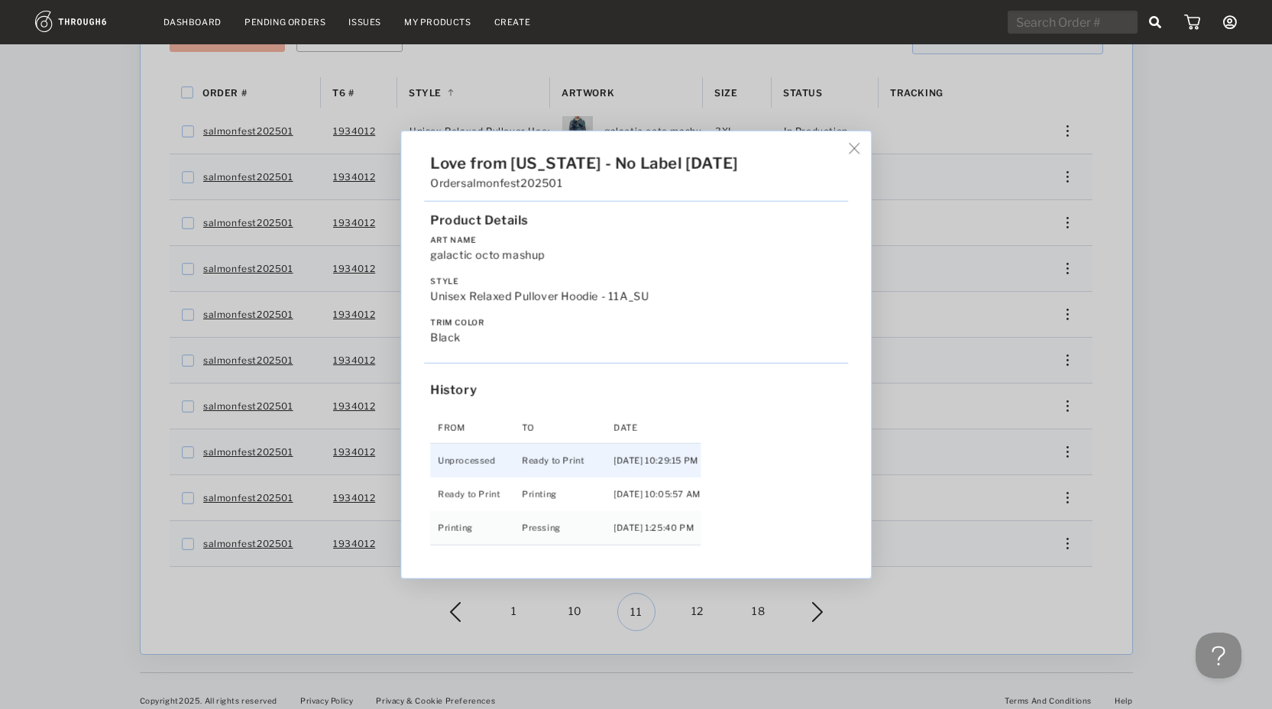
scroll to position [280, 0]
click at [1038, 422] on div "Love from Alaska - No Label 06/19/25 Order salmonfest202501 Product Details Art…" at bounding box center [636, 354] width 1272 height 709
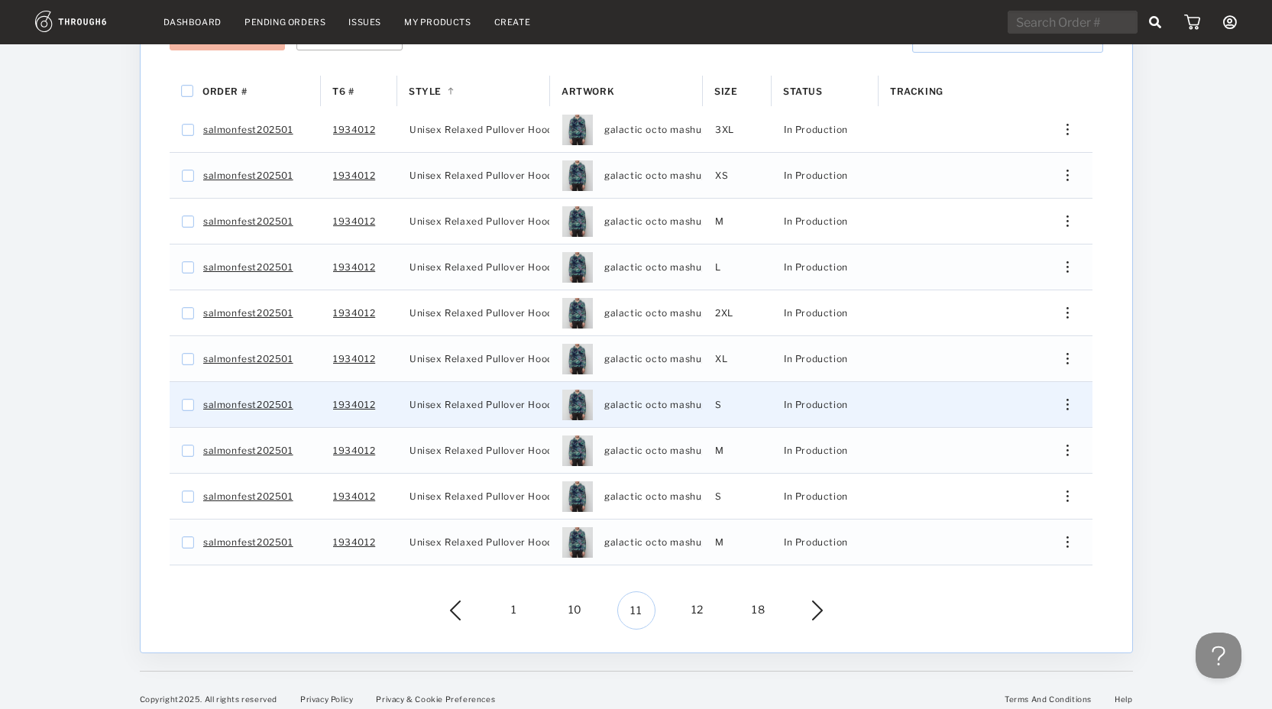
click at [1064, 399] on div "Press SPACE to select this row." at bounding box center [1061, 404] width 37 height 11
click at [1028, 515] on div "View History" at bounding box center [997, 518] width 117 height 32
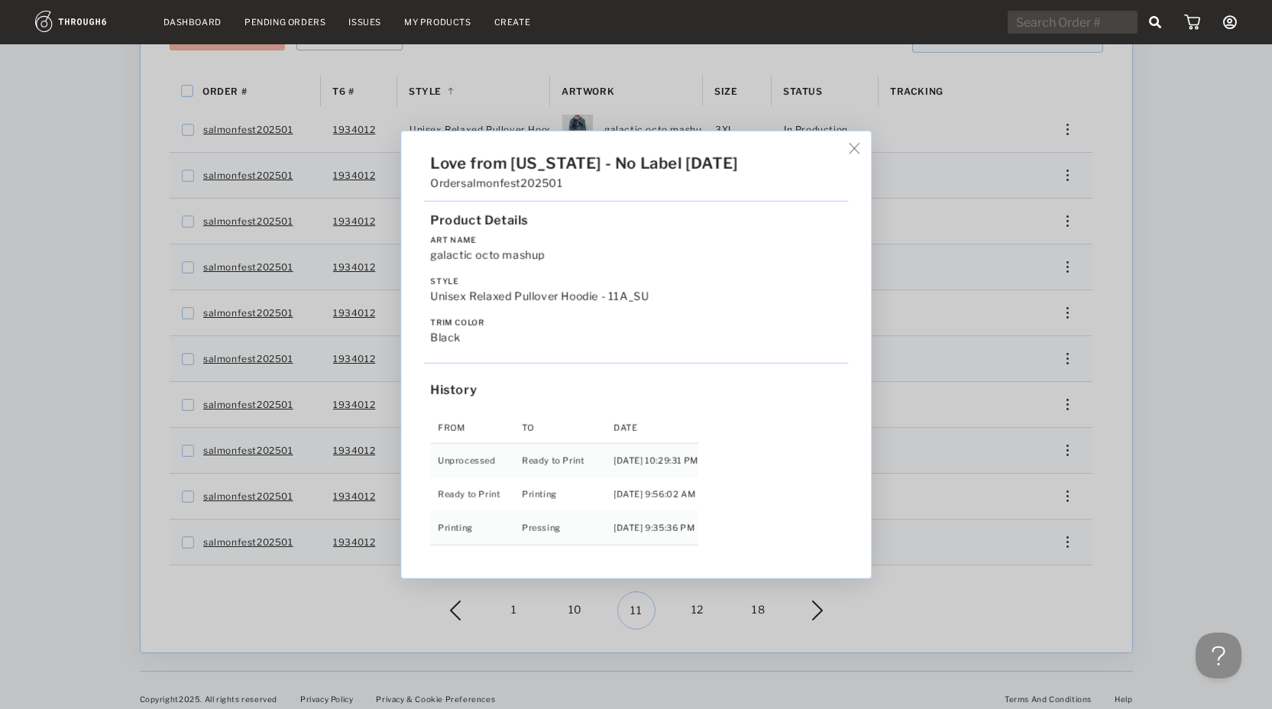
click at [1166, 485] on div "Love from Alaska - No Label 06/19/25 Order salmonfest202501 Product Details Art…" at bounding box center [636, 354] width 1272 height 709
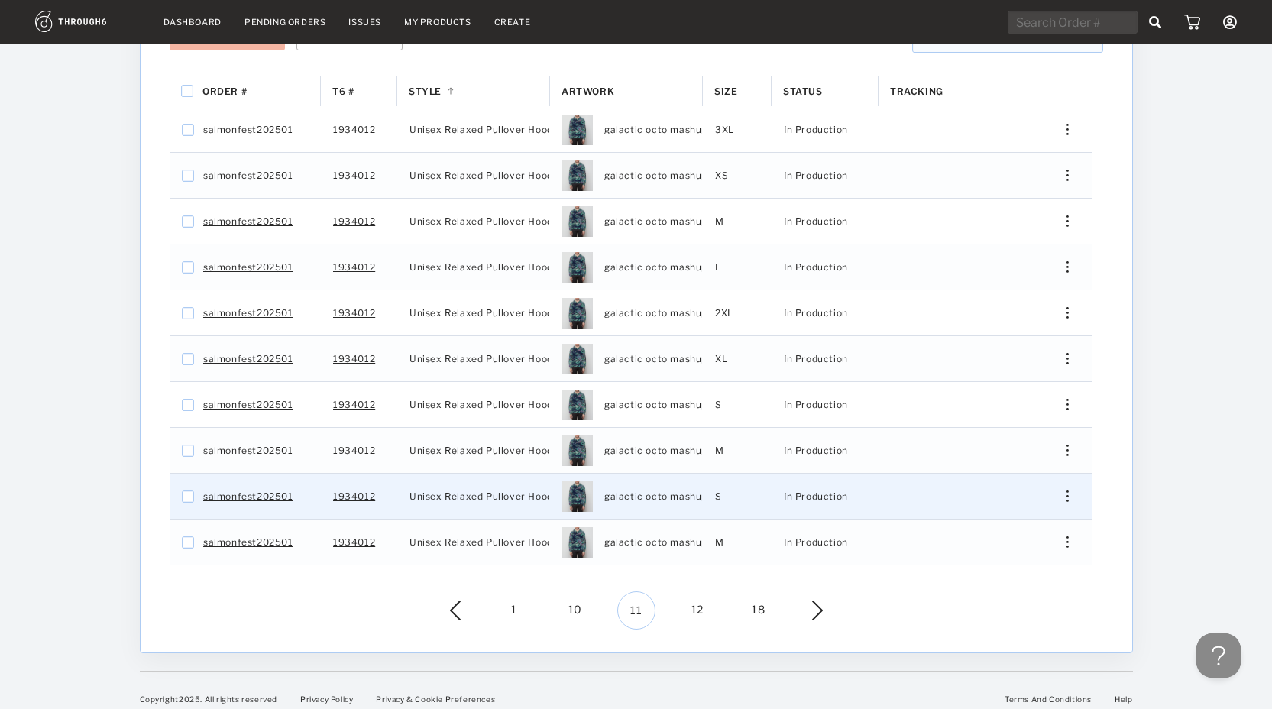
click at [1067, 490] on img "Press SPACE to select this row." at bounding box center [1066, 495] width 2 height 11
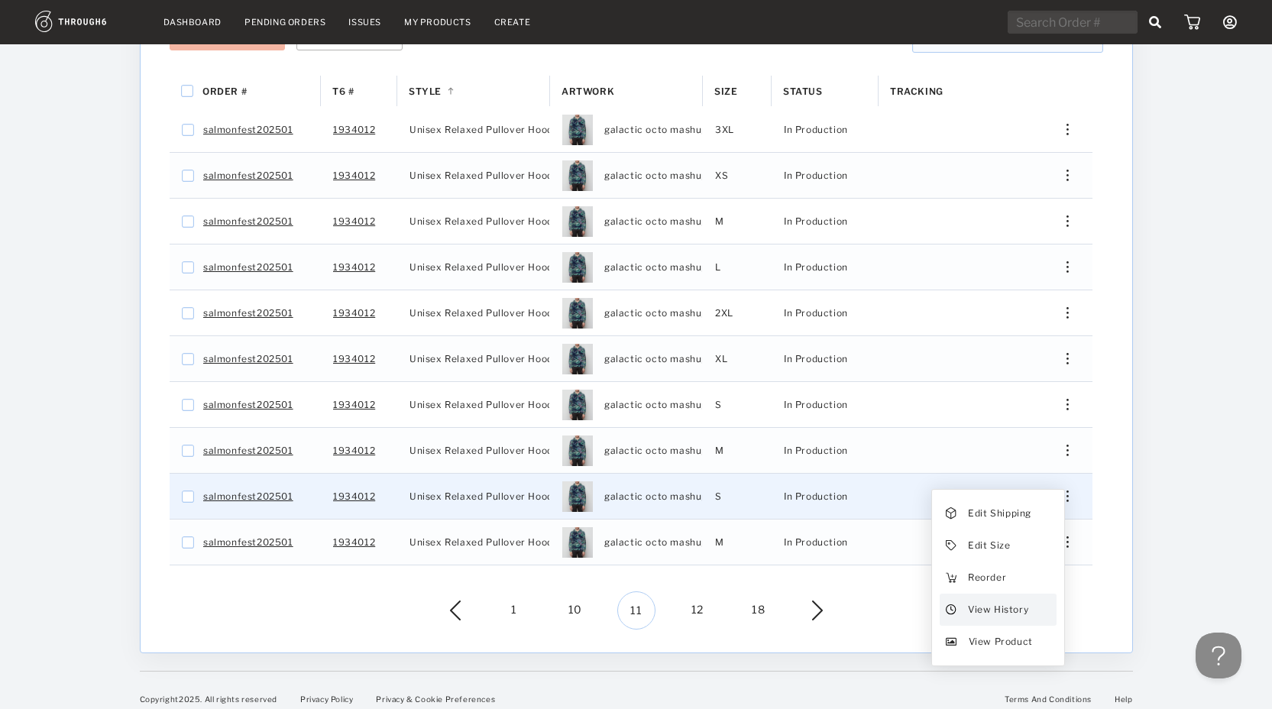
click at [992, 600] on span "View History" at bounding box center [997, 610] width 60 height 20
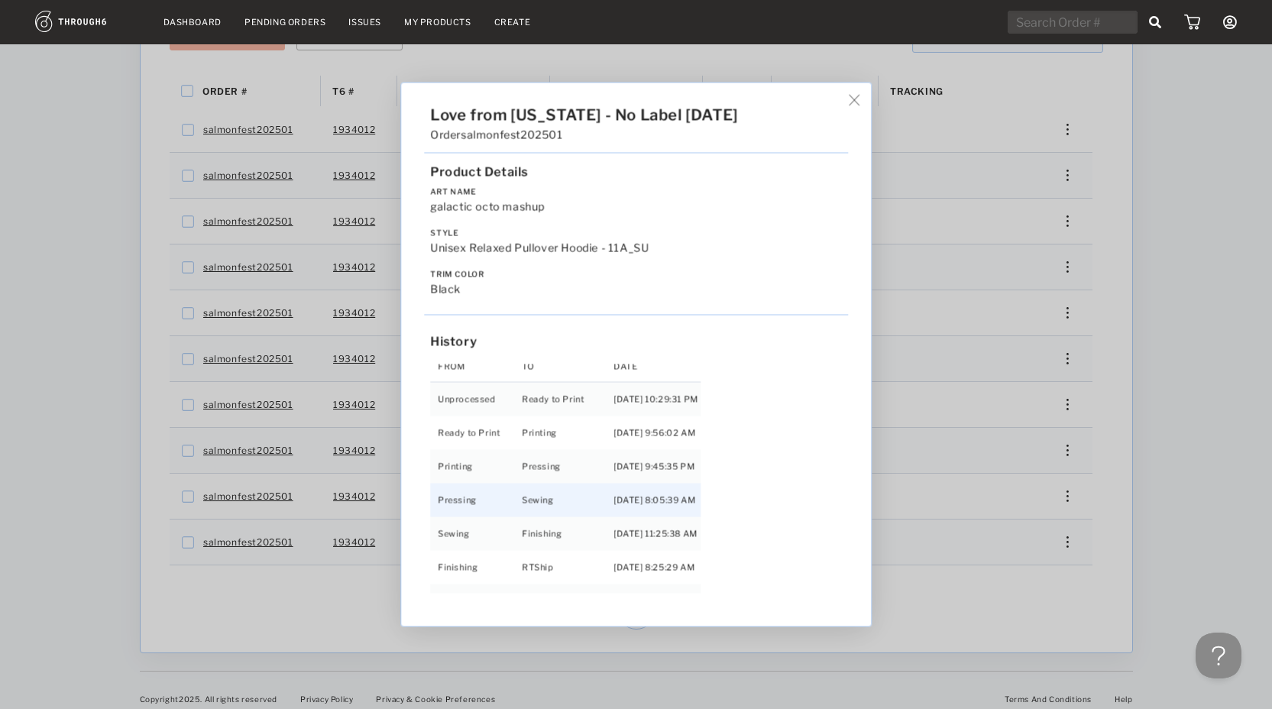
scroll to position [98, 0]
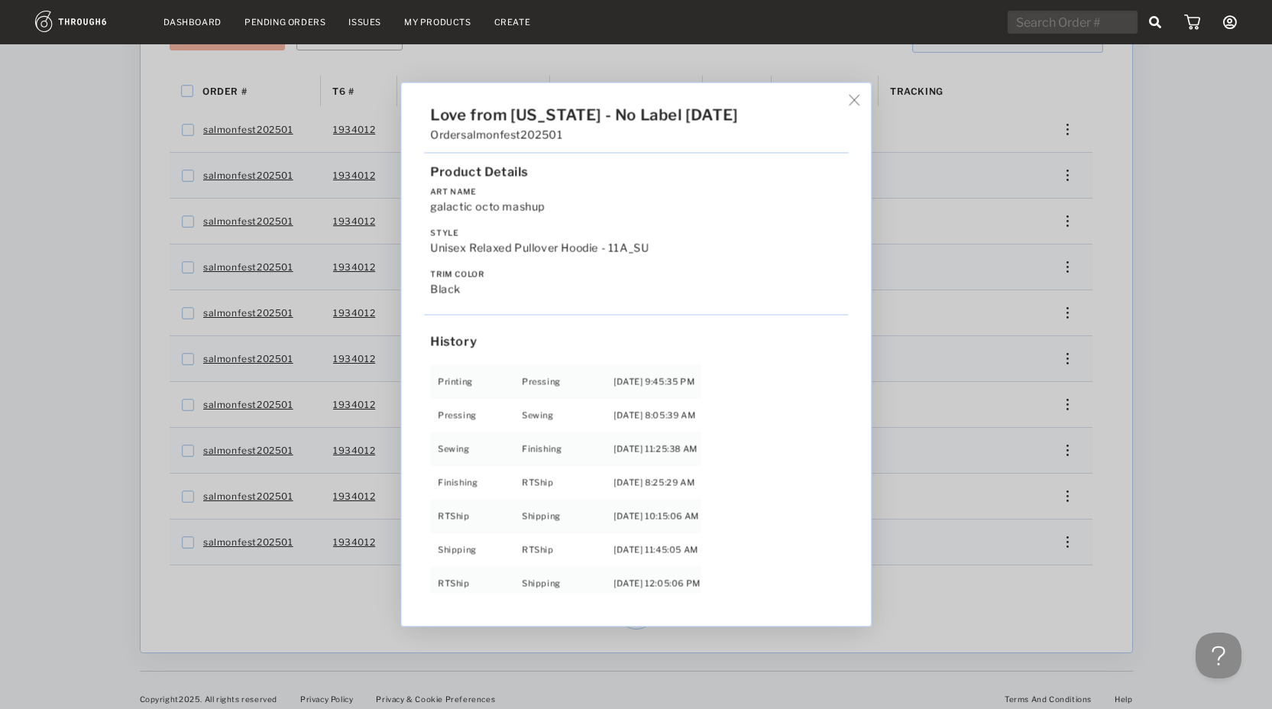
click at [856, 89] on div "Love from Alaska - No Label 06/19/25 Order salmonfest202501 Product Details Art…" at bounding box center [636, 354] width 470 height 543
click at [859, 99] on img at bounding box center [853, 100] width 11 height 11
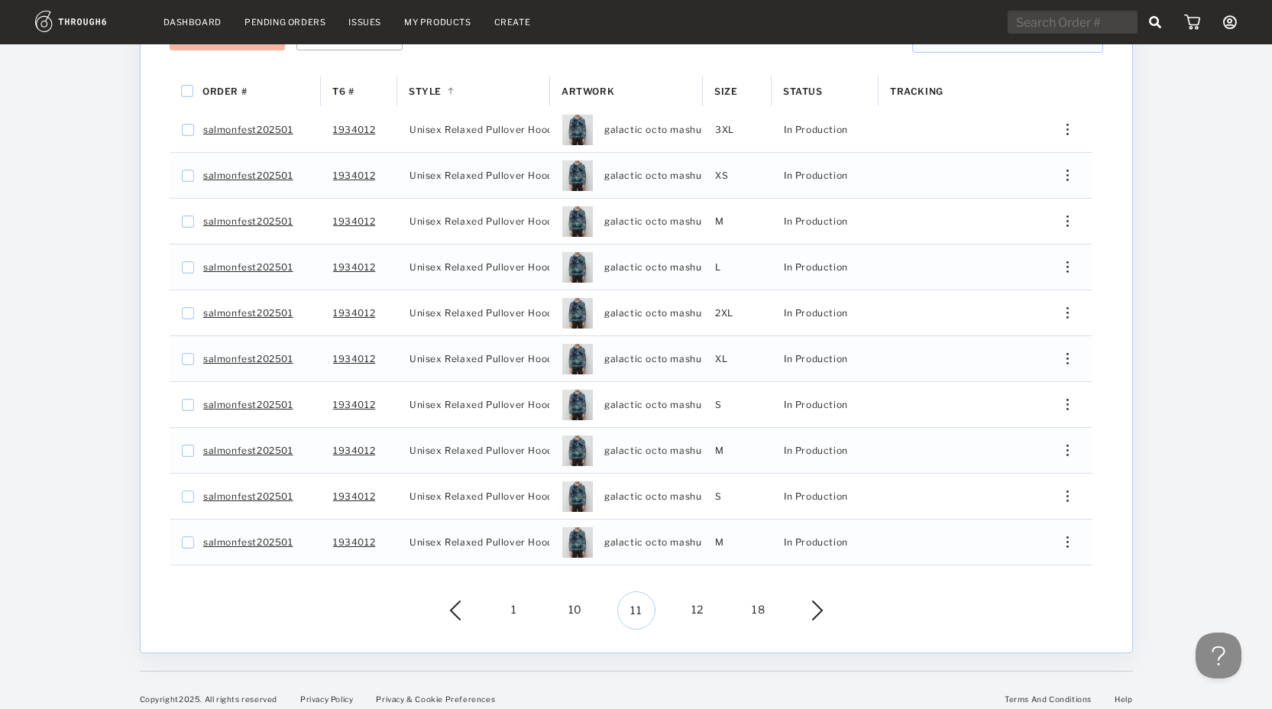
click at [698, 597] on span "12" at bounding box center [697, 610] width 38 height 38
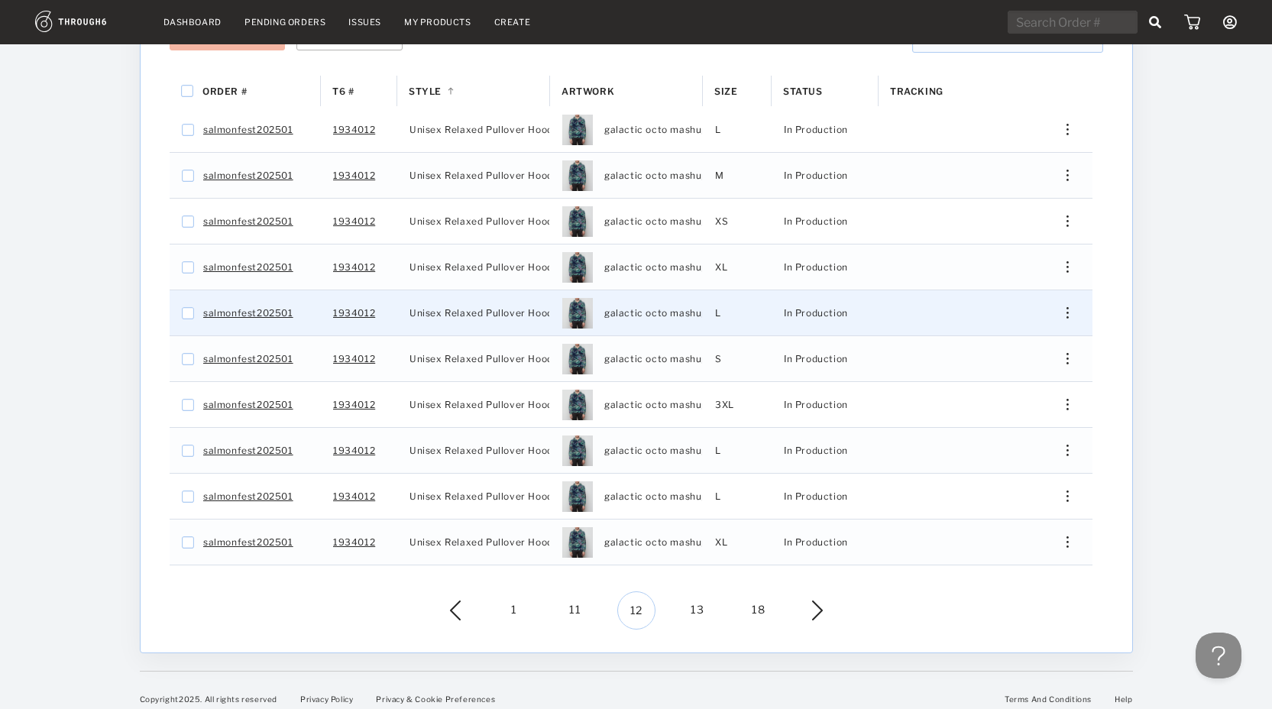
click at [1069, 307] on div "Press SPACE to select this row." at bounding box center [1061, 312] width 37 height 11
click at [1031, 415] on div "View History" at bounding box center [997, 426] width 117 height 32
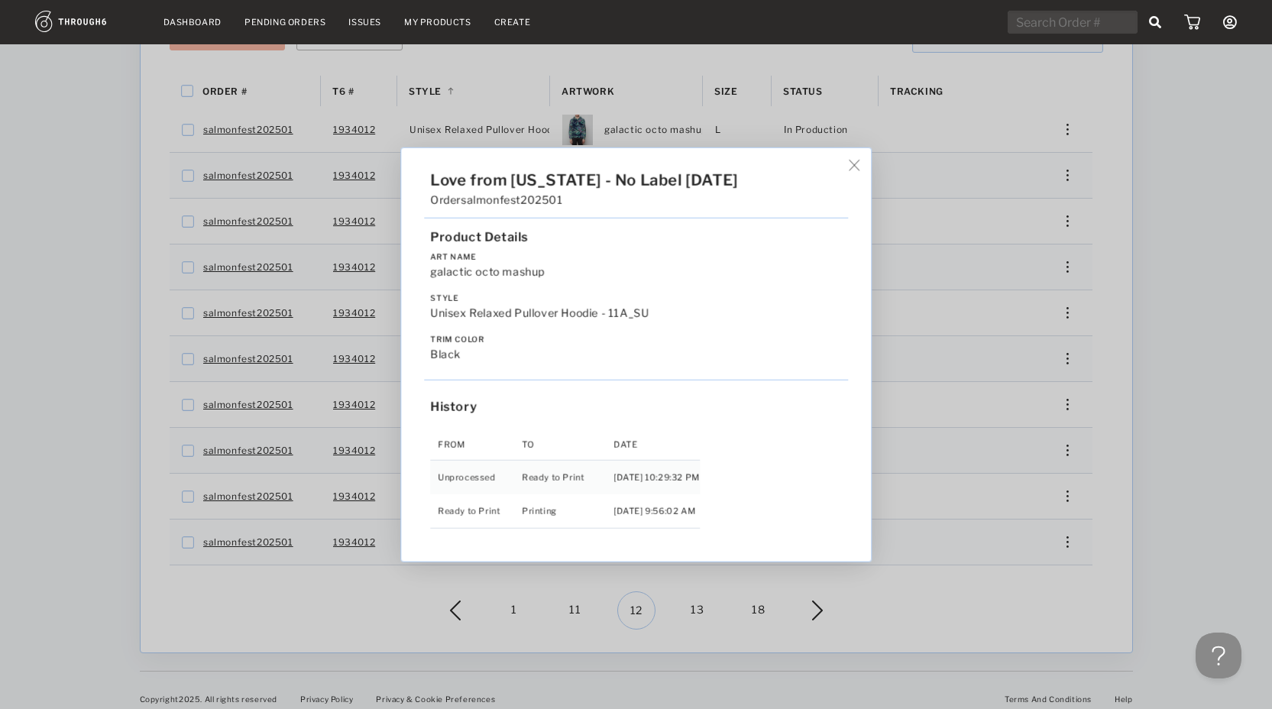
click at [1056, 435] on div "Love from Alaska - No Label 06/19/25 Order salmonfest202501 Product Details Art…" at bounding box center [636, 354] width 1272 height 709
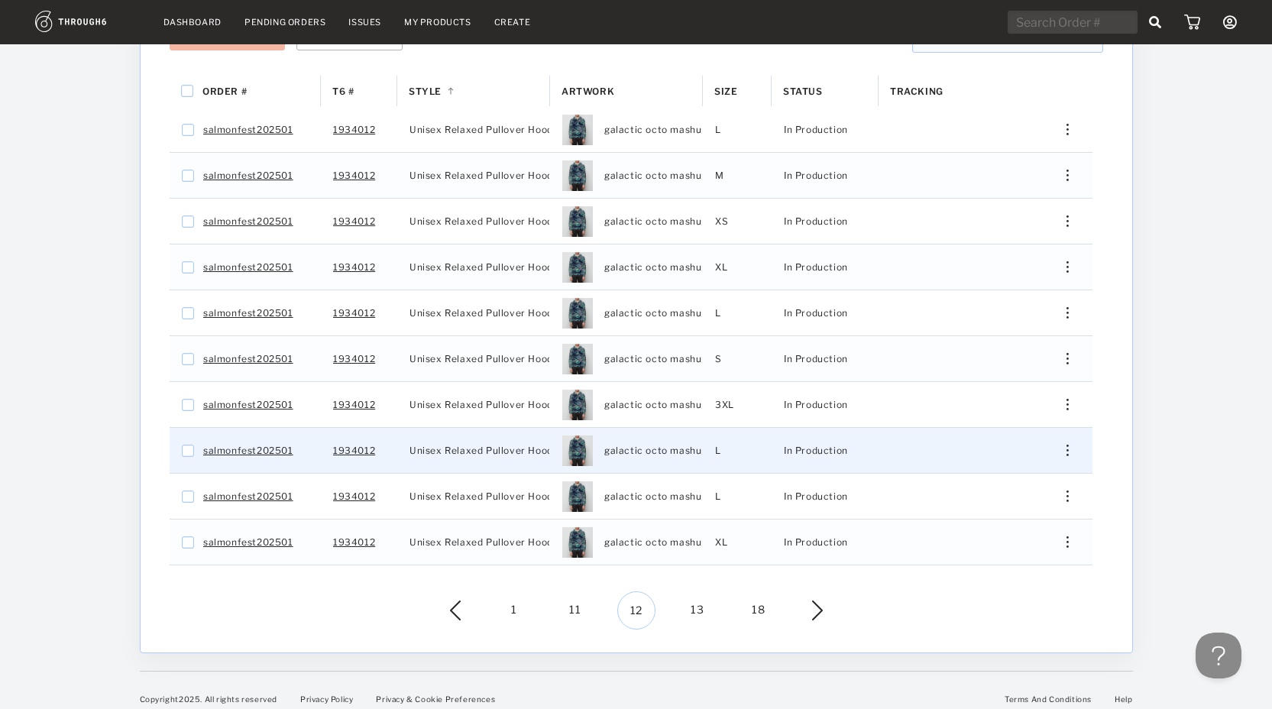
click at [1059, 445] on div "Press SPACE to select this row." at bounding box center [1061, 450] width 37 height 11
click at [1005, 554] on span "View History" at bounding box center [997, 564] width 60 height 20
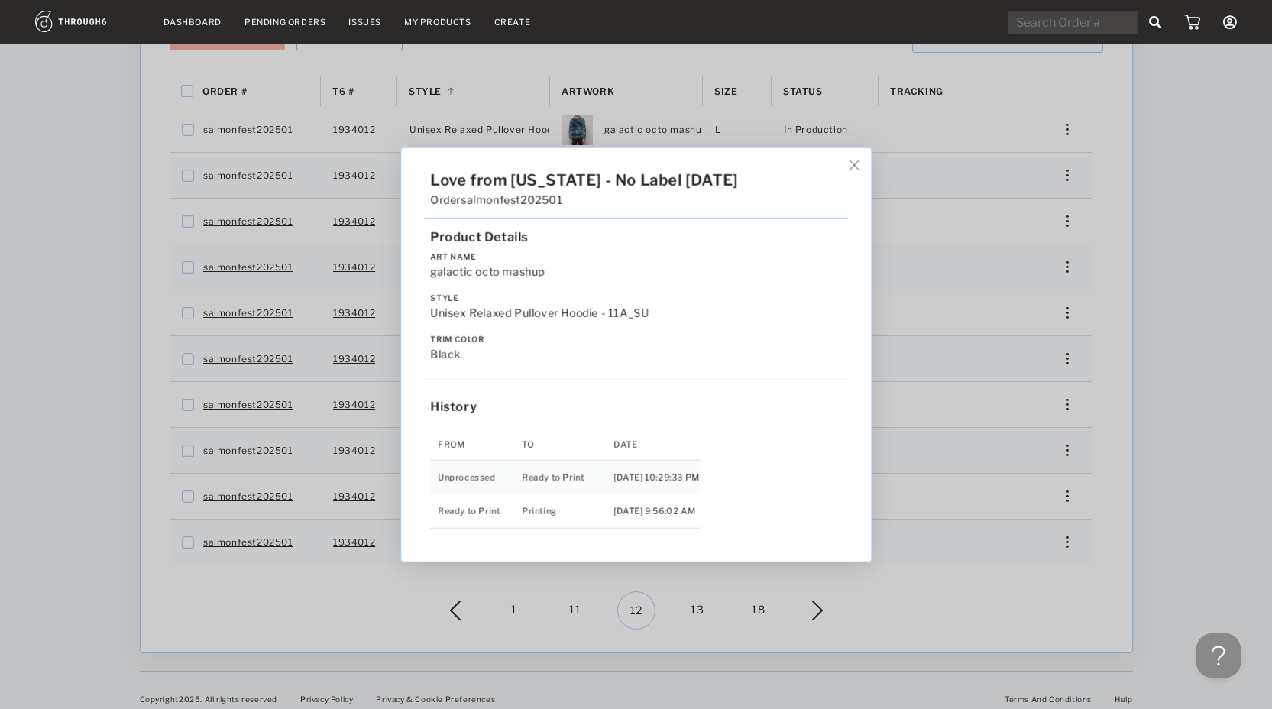
click at [1137, 499] on div "Love from Alaska - No Label 06/19/25 Order salmonfest202501 Product Details Art…" at bounding box center [636, 354] width 1272 height 709
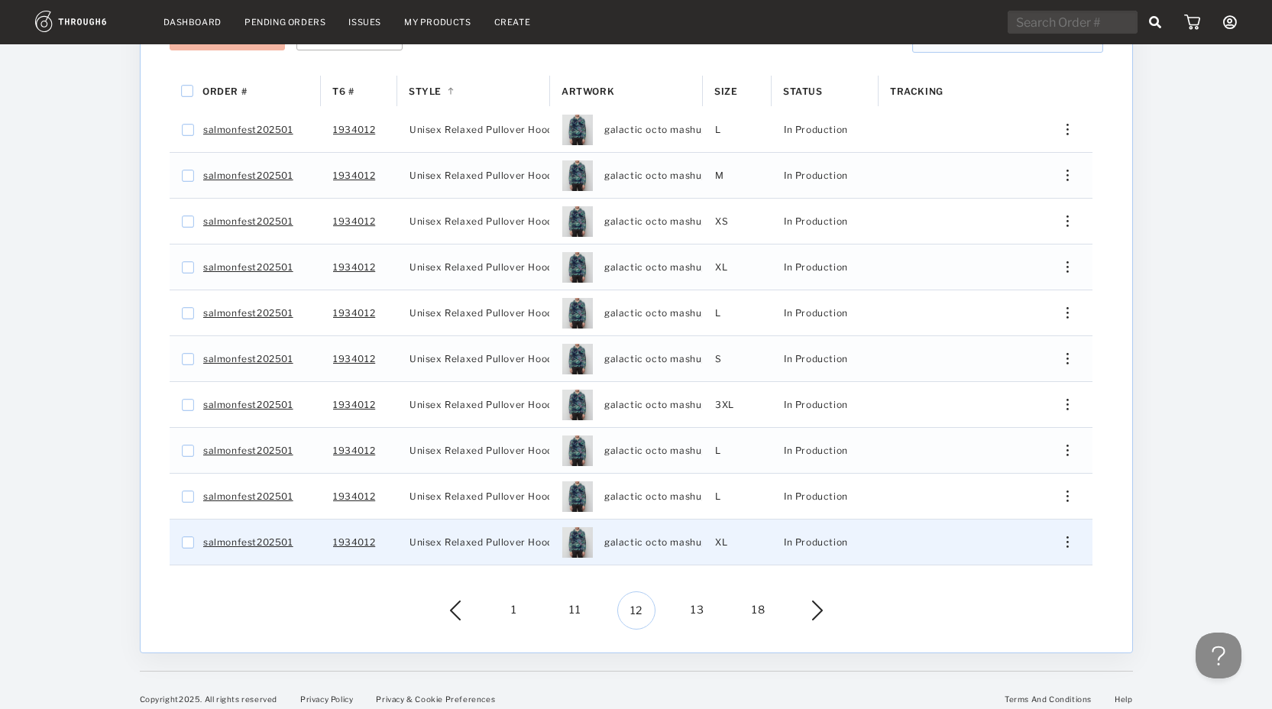
click at [1065, 536] on div "Edit Shipping Edit Size Reorder View History View Product" at bounding box center [1061, 541] width 61 height 45
click at [1067, 536] on img "Press SPACE to select this row." at bounding box center [1066, 541] width 2 height 11
click at [1014, 645] on span "View History" at bounding box center [997, 655] width 60 height 20
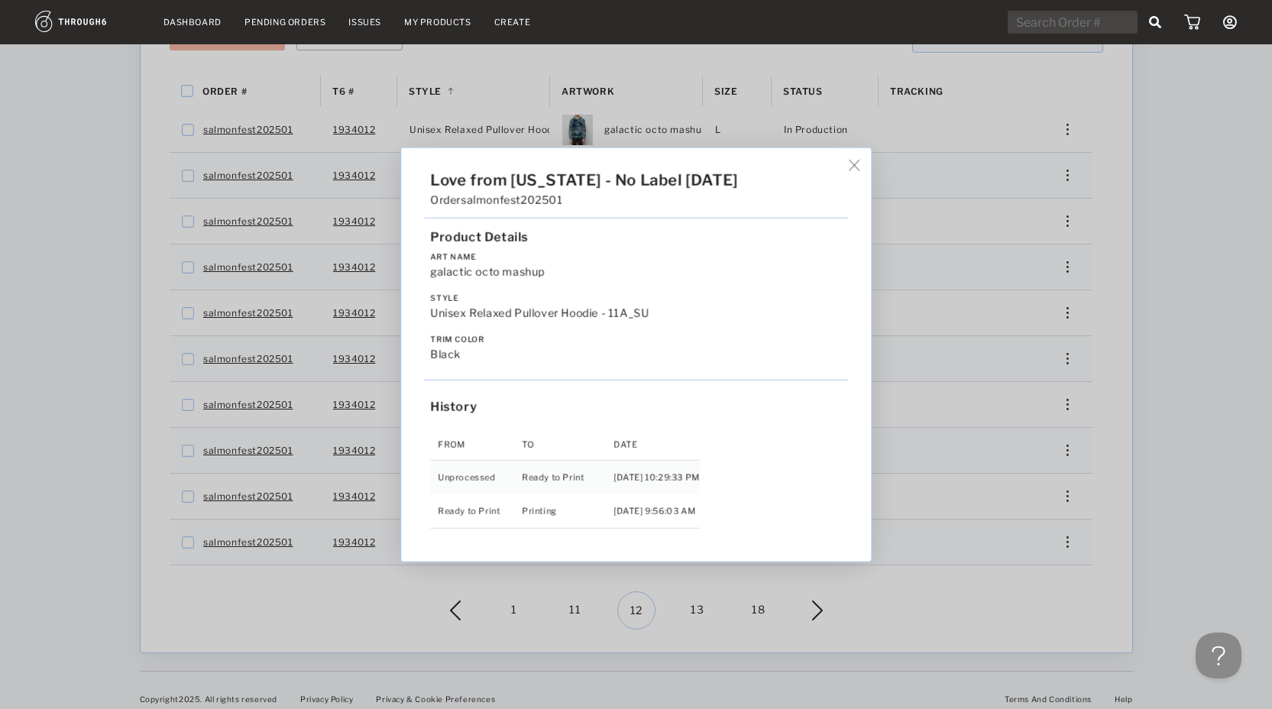
click at [688, 586] on div "Love from Alaska - No Label 06/19/25 Order salmonfest202501 Product Details Art…" at bounding box center [636, 354] width 1272 height 709
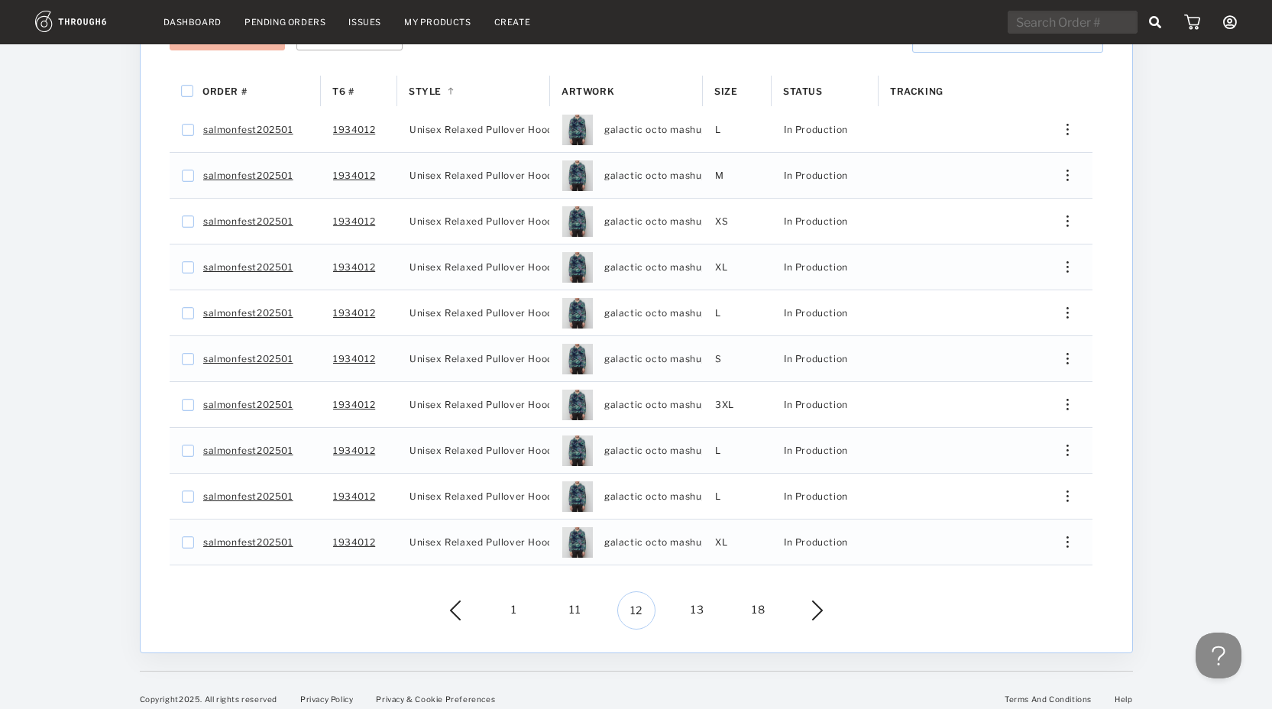
click at [697, 596] on span "13" at bounding box center [697, 610] width 38 height 38
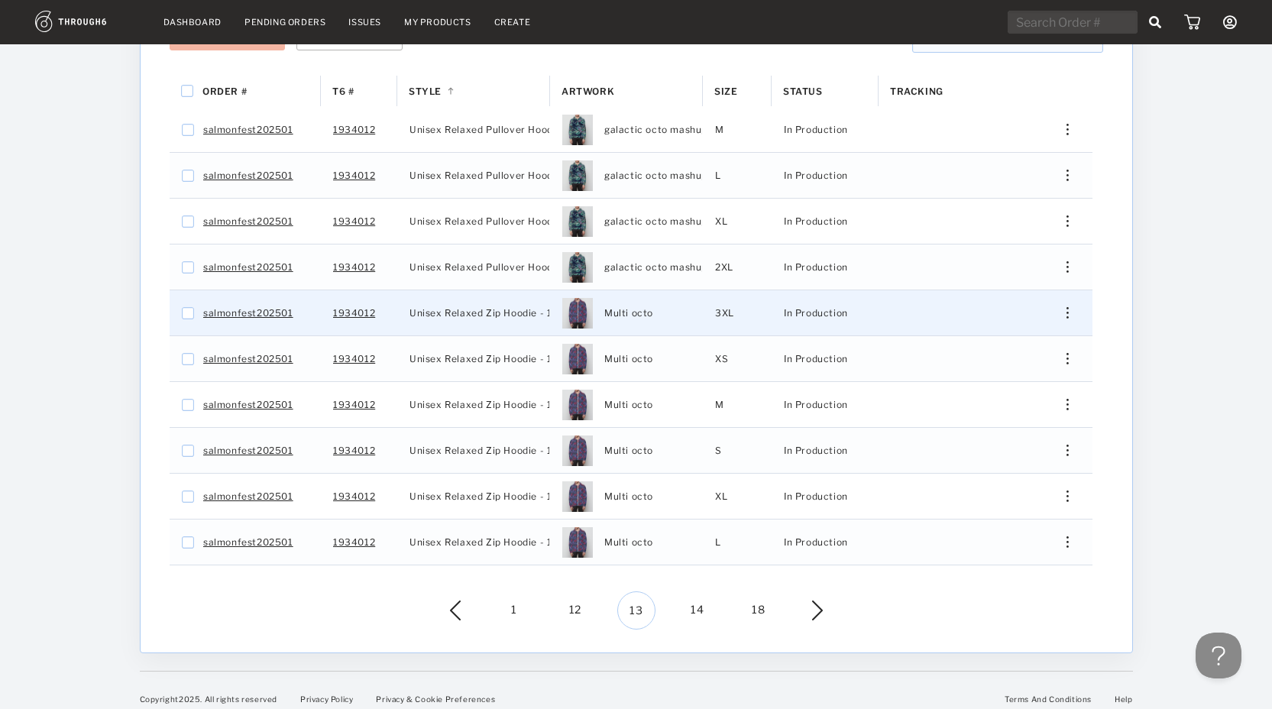
click at [1065, 307] on div "Press SPACE to select this row." at bounding box center [1061, 312] width 37 height 11
click at [1046, 414] on div "View History" at bounding box center [997, 426] width 117 height 32
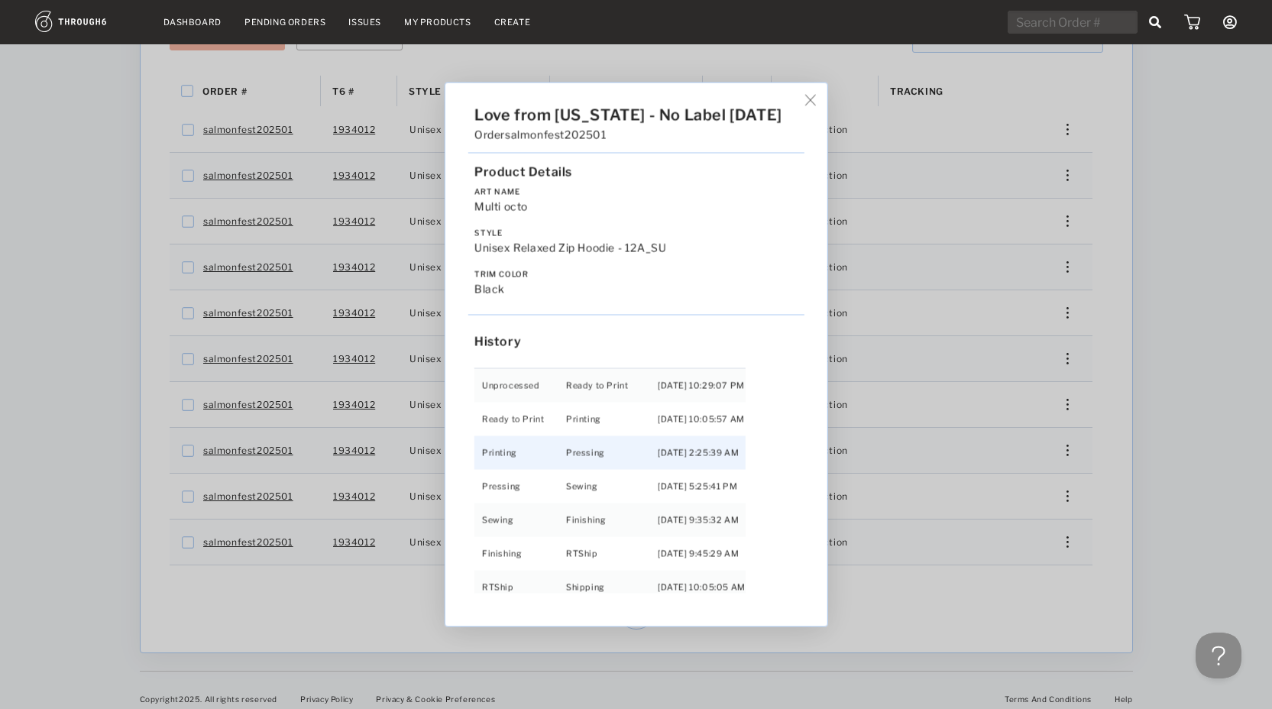
scroll to position [32, 0]
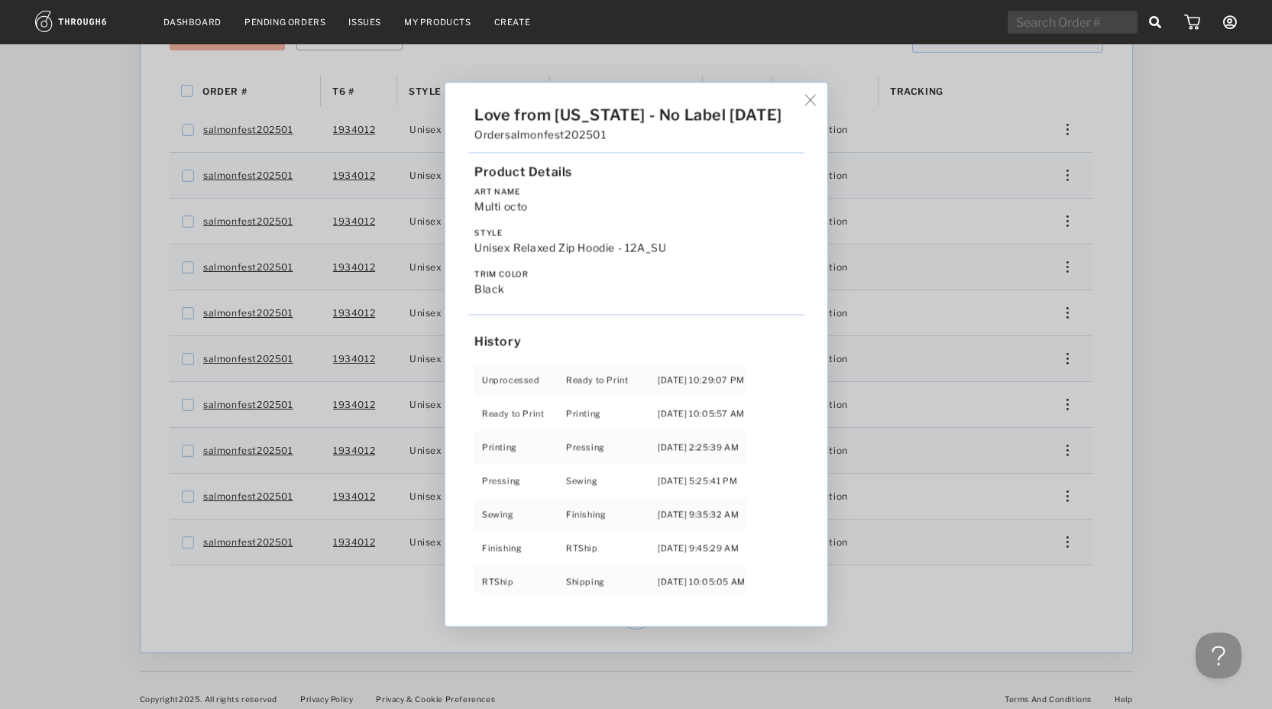
click at [955, 552] on div "Love from Alaska - No Label 06/19/25 Order salmonfest202501 Product Details Art…" at bounding box center [636, 354] width 1272 height 709
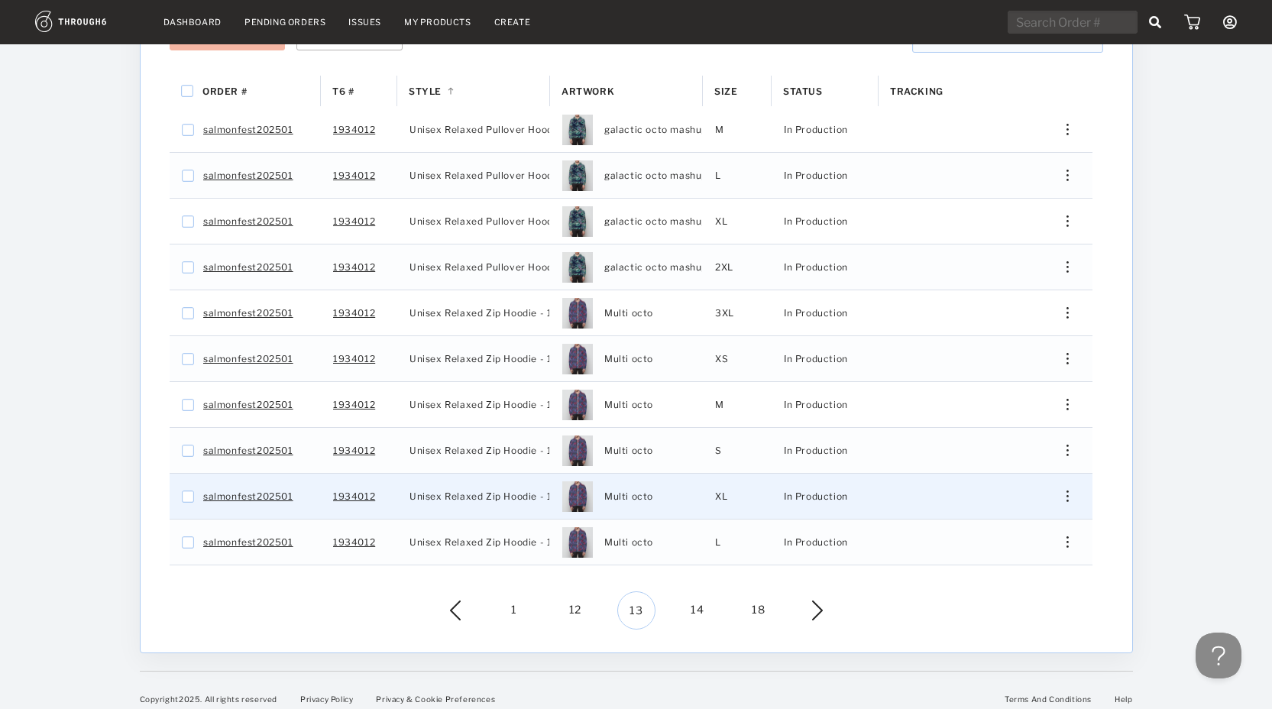
click at [1072, 490] on div "Press SPACE to select this row." at bounding box center [1061, 495] width 37 height 11
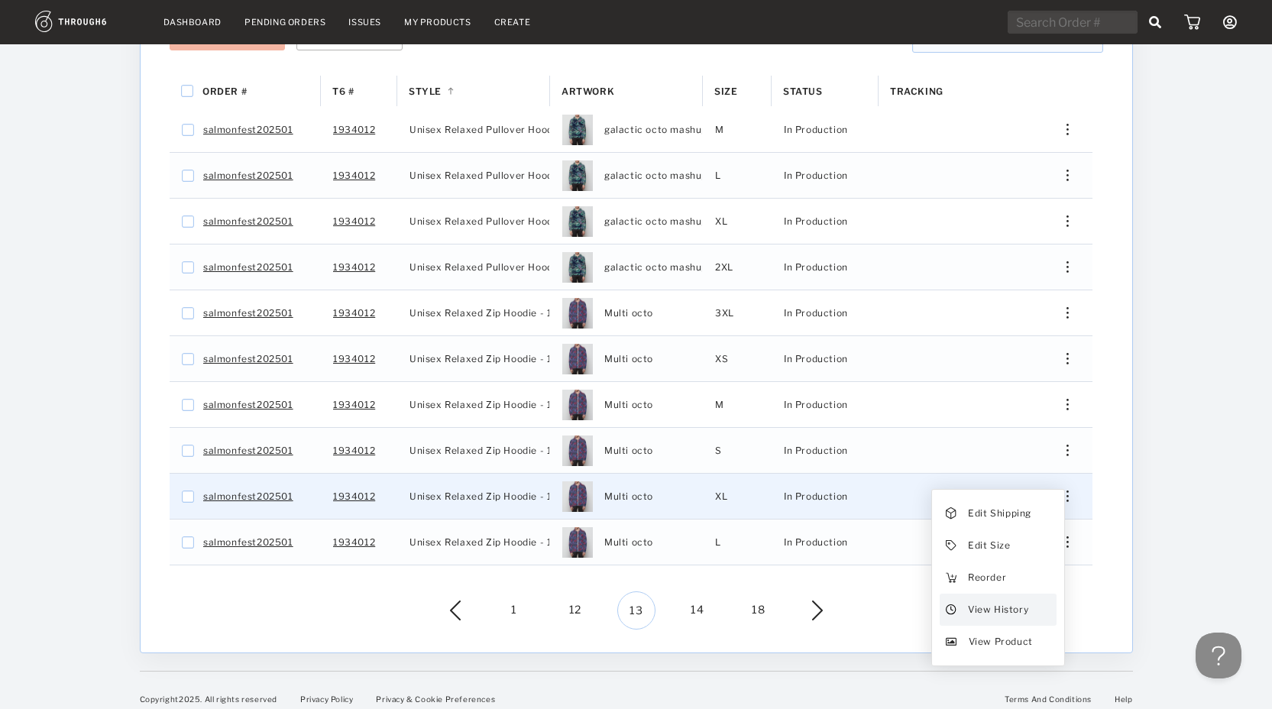
click at [1014, 600] on span "View History" at bounding box center [997, 610] width 60 height 20
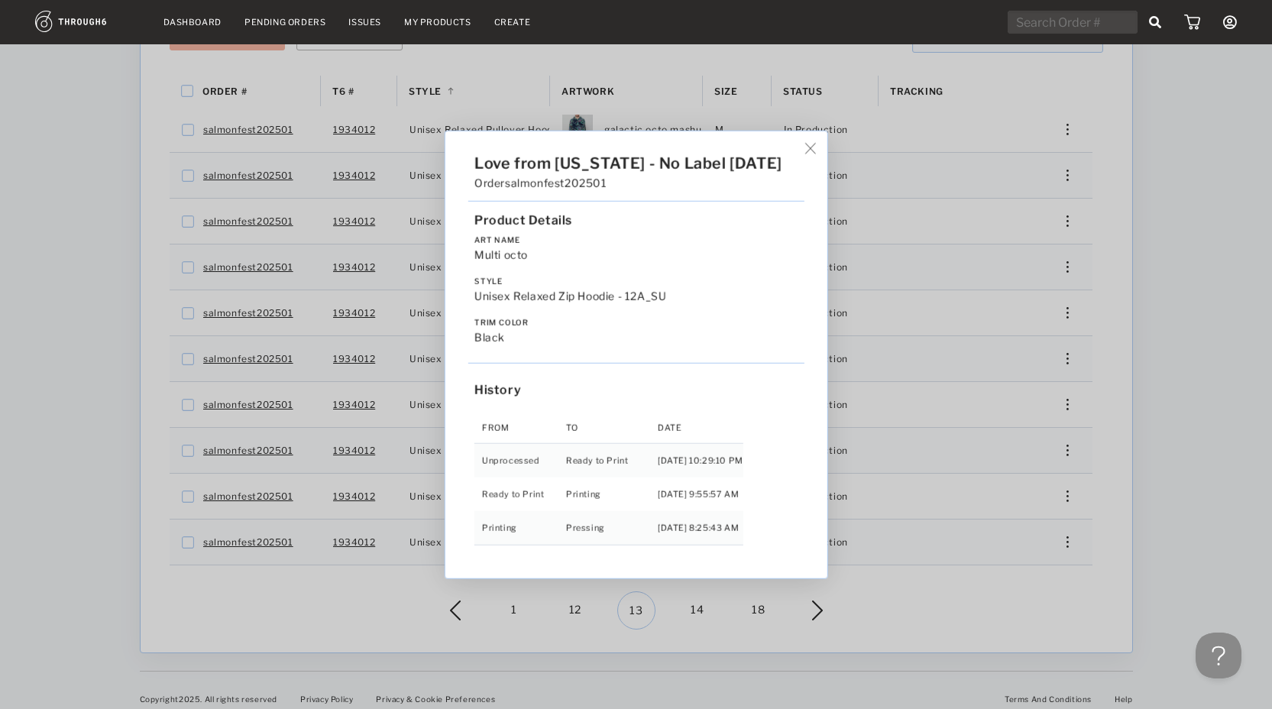
click at [924, 546] on div "Love from Alaska - No Label 06/19/25 Order salmonfest202501 Product Details Art…" at bounding box center [636, 354] width 1272 height 709
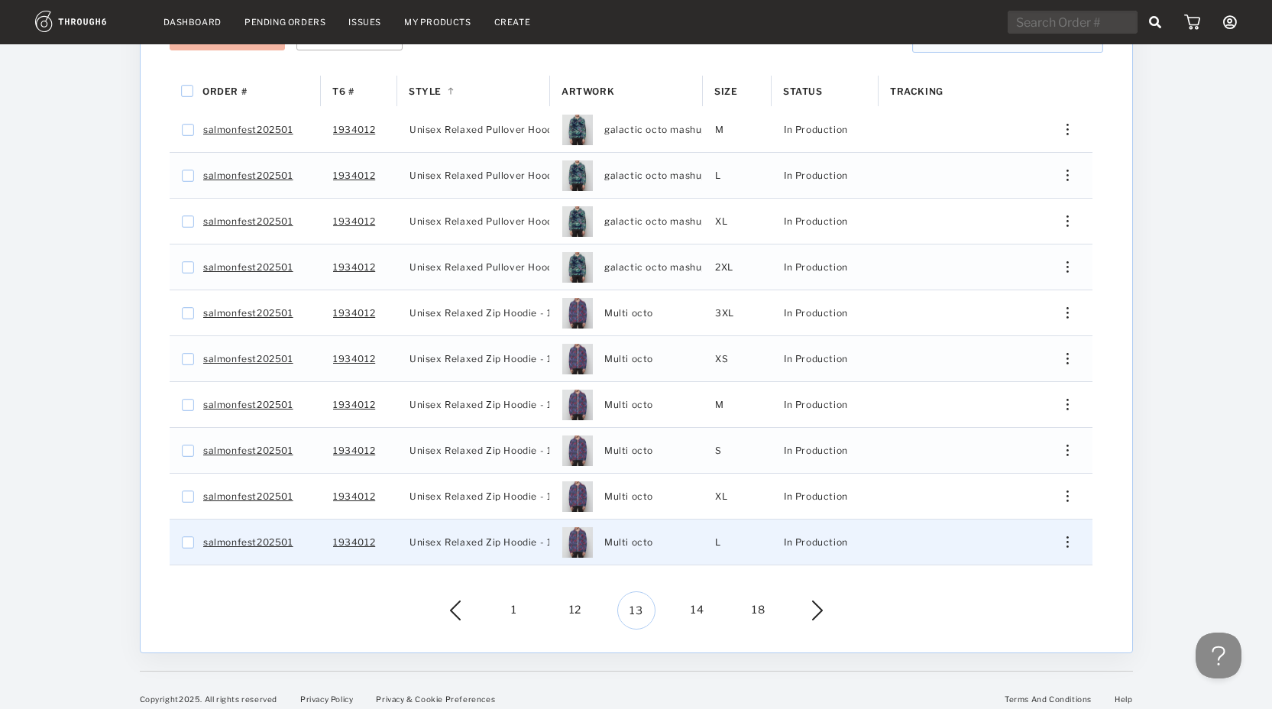
click at [1066, 536] on img "Press SPACE to select this row." at bounding box center [1066, 541] width 2 height 11
click at [982, 647] on span "View History" at bounding box center [997, 655] width 60 height 20
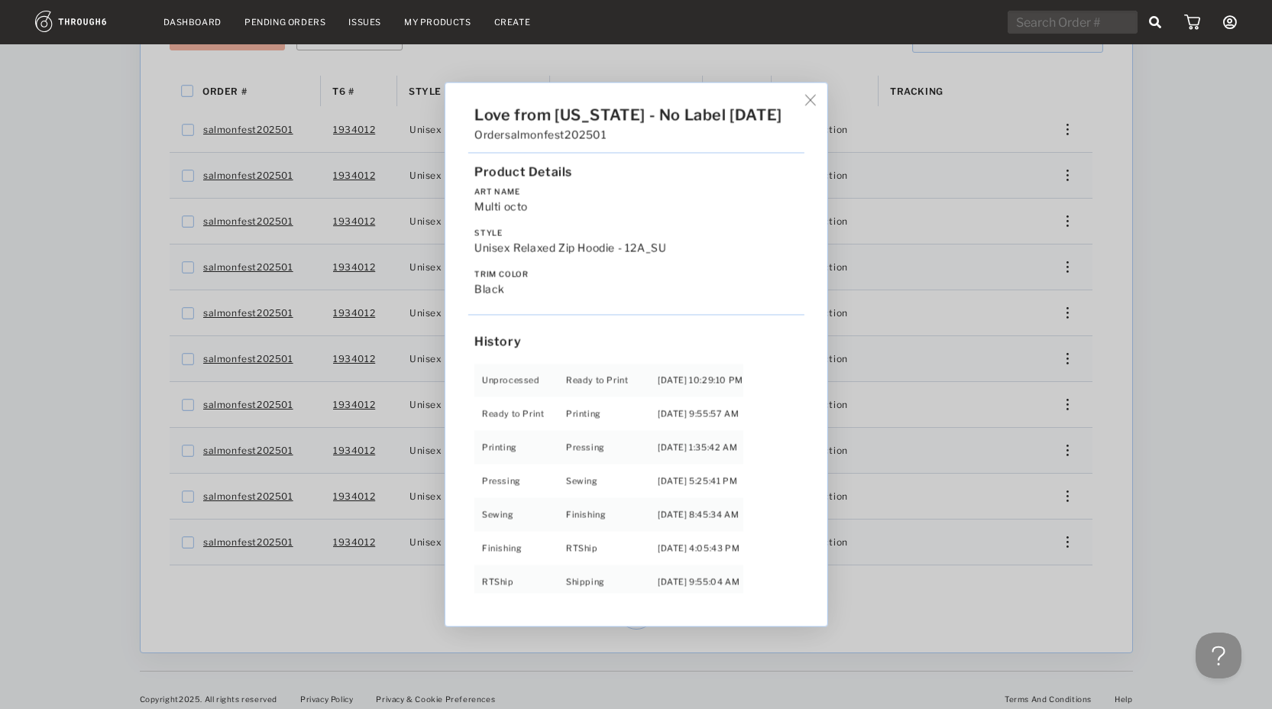
click at [988, 535] on div "Love from Alaska - No Label 06/19/25 Order salmonfest202501 Product Details Art…" at bounding box center [636, 354] width 1272 height 709
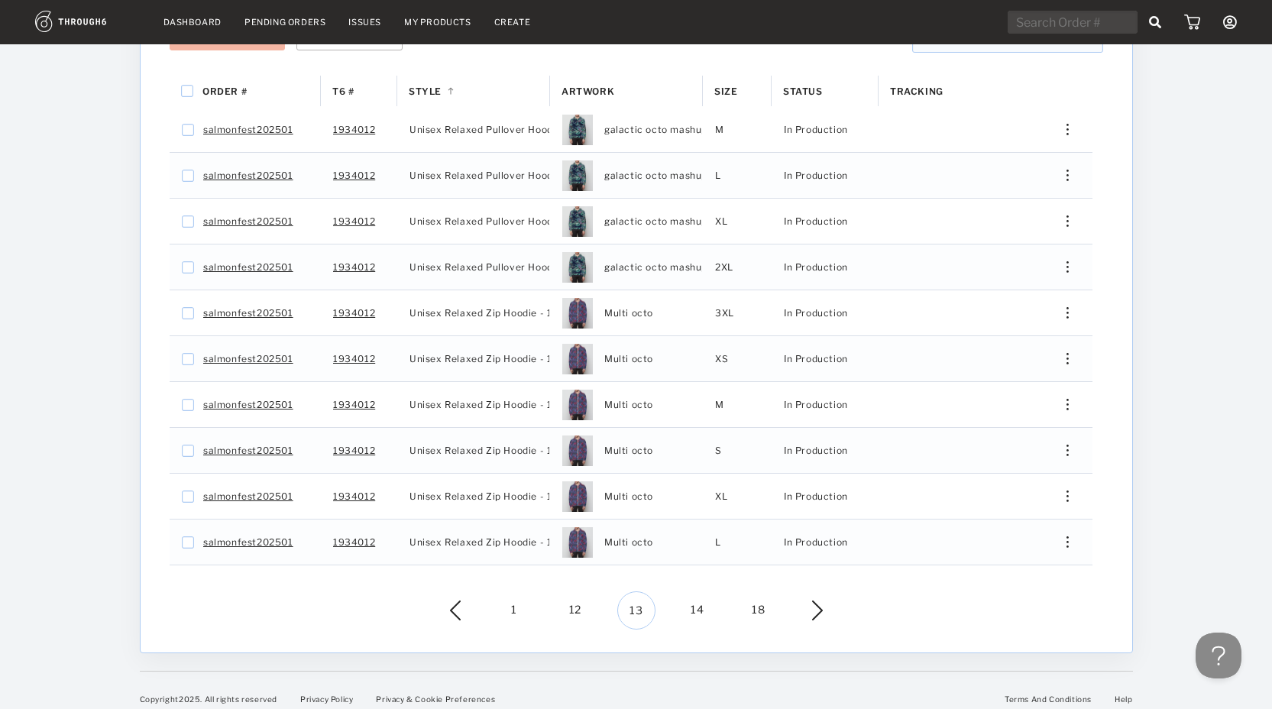
click at [703, 597] on span "14" at bounding box center [697, 610] width 38 height 38
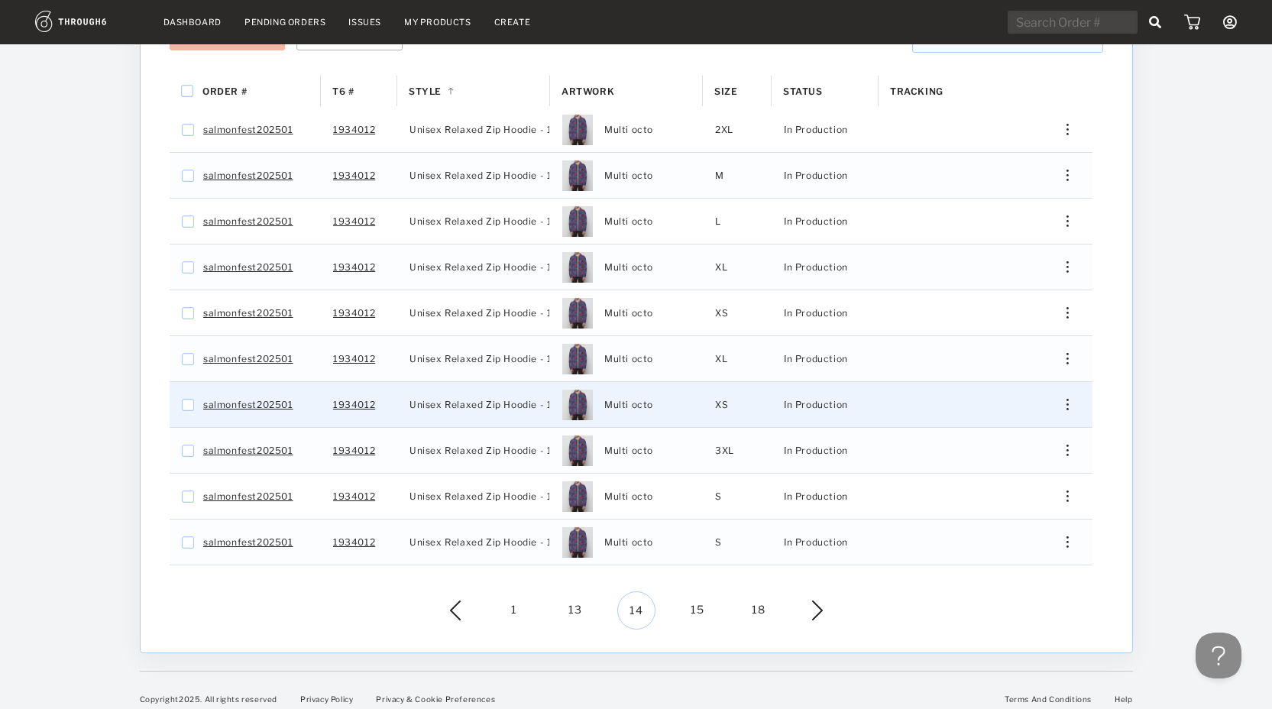
click at [1074, 399] on div "Press SPACE to select this row." at bounding box center [1061, 404] width 37 height 11
click at [1010, 508] on span "View History" at bounding box center [997, 518] width 60 height 20
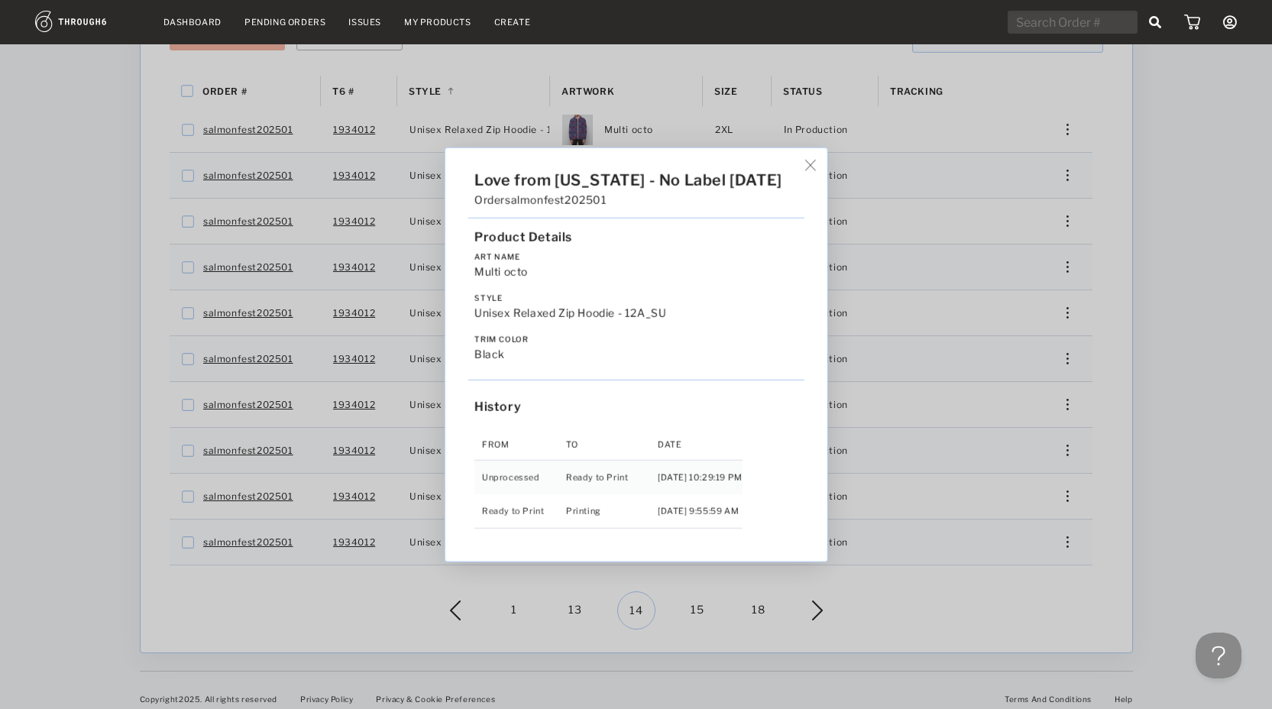
drag, startPoint x: 902, startPoint y: 592, endPoint x: 807, endPoint y: 603, distance: 95.4
click at [902, 592] on div "Love from Alaska - No Label 06/19/25 Order salmonfest202501 Product Details Art…" at bounding box center [636, 354] width 1272 height 709
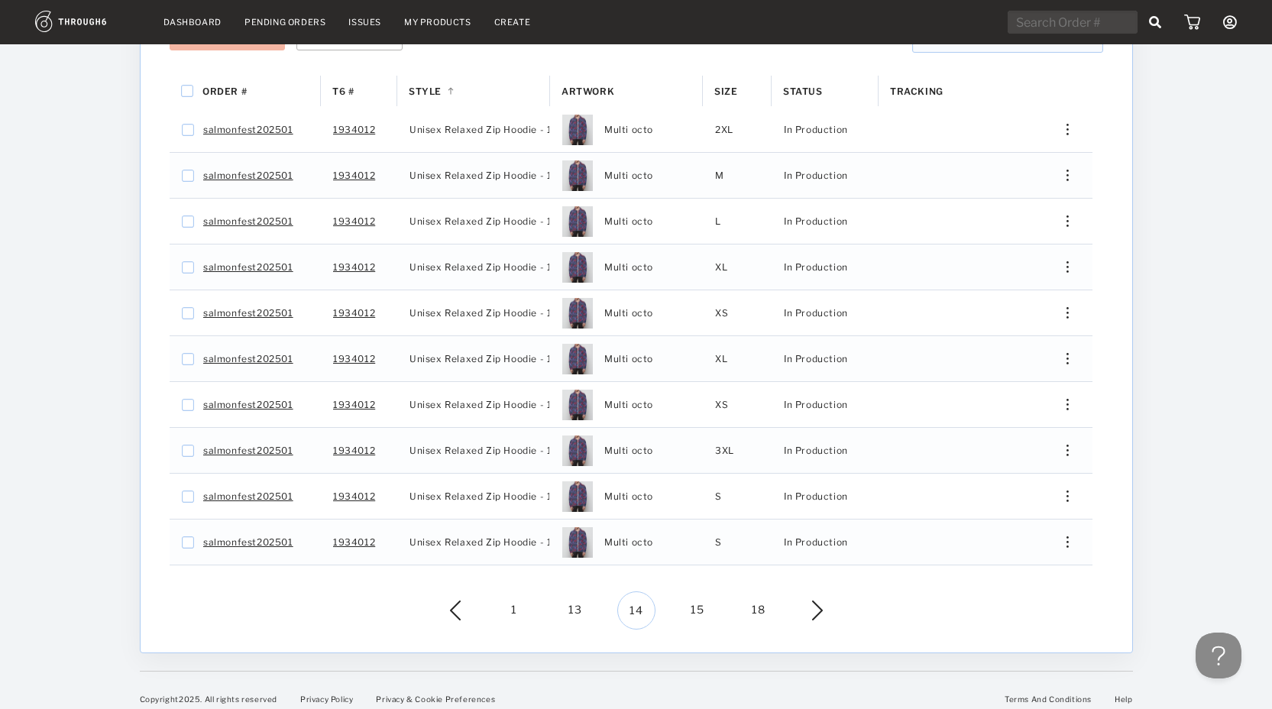
click at [698, 596] on span "15" at bounding box center [697, 610] width 38 height 38
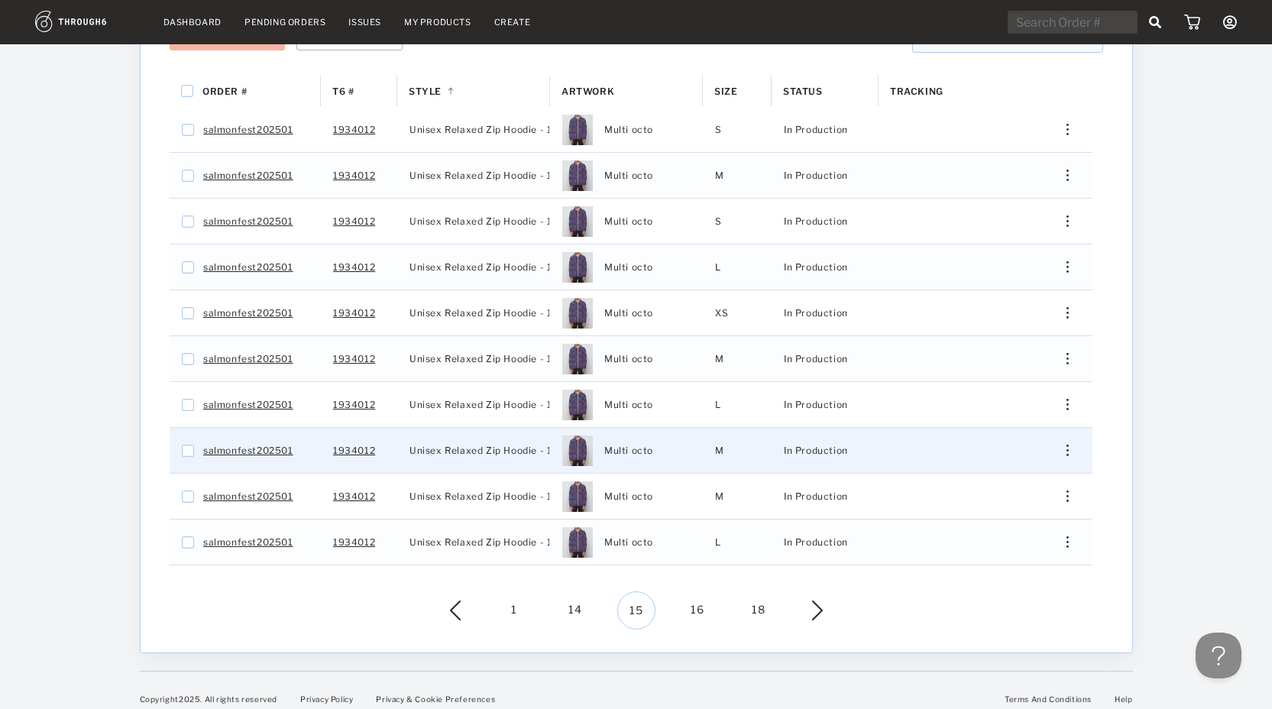
click at [1070, 445] on div "Press SPACE to select this row." at bounding box center [1061, 450] width 37 height 11
click at [1003, 554] on span "View History" at bounding box center [997, 564] width 60 height 20
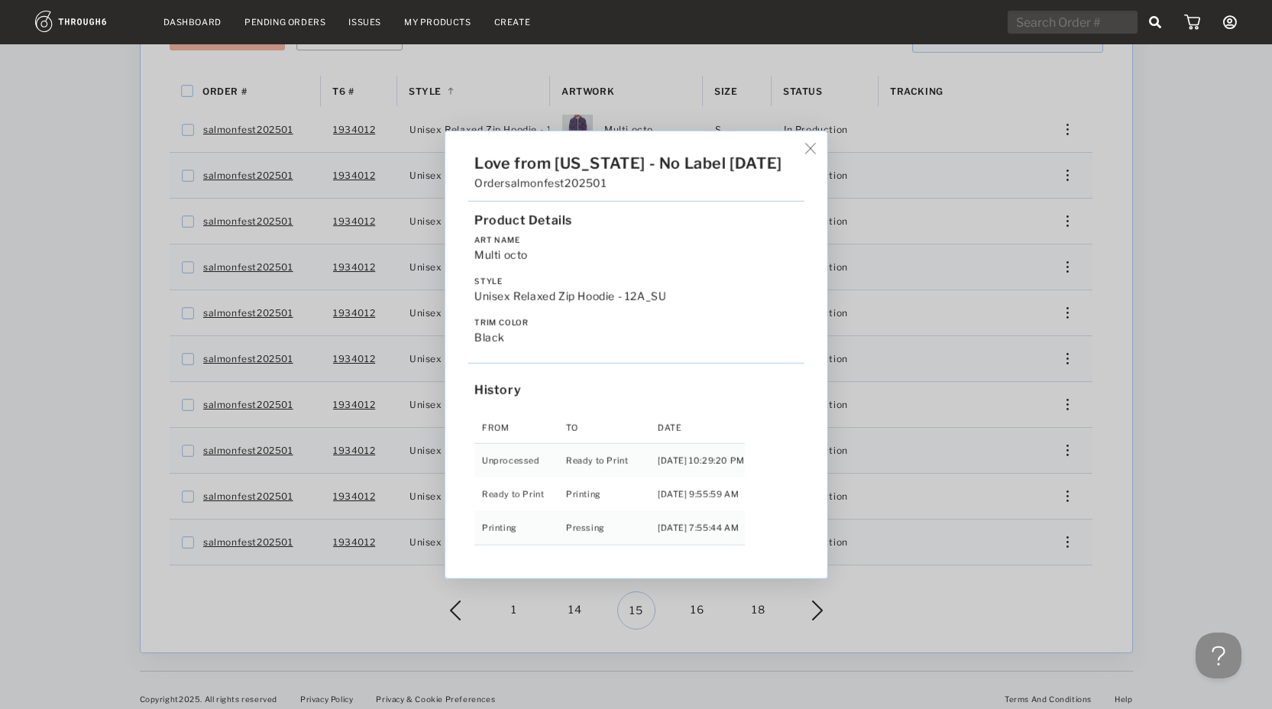
click at [969, 520] on div "Love from Alaska - No Label 06/19/25 Order salmonfest202501 Product Details Art…" at bounding box center [636, 354] width 1272 height 709
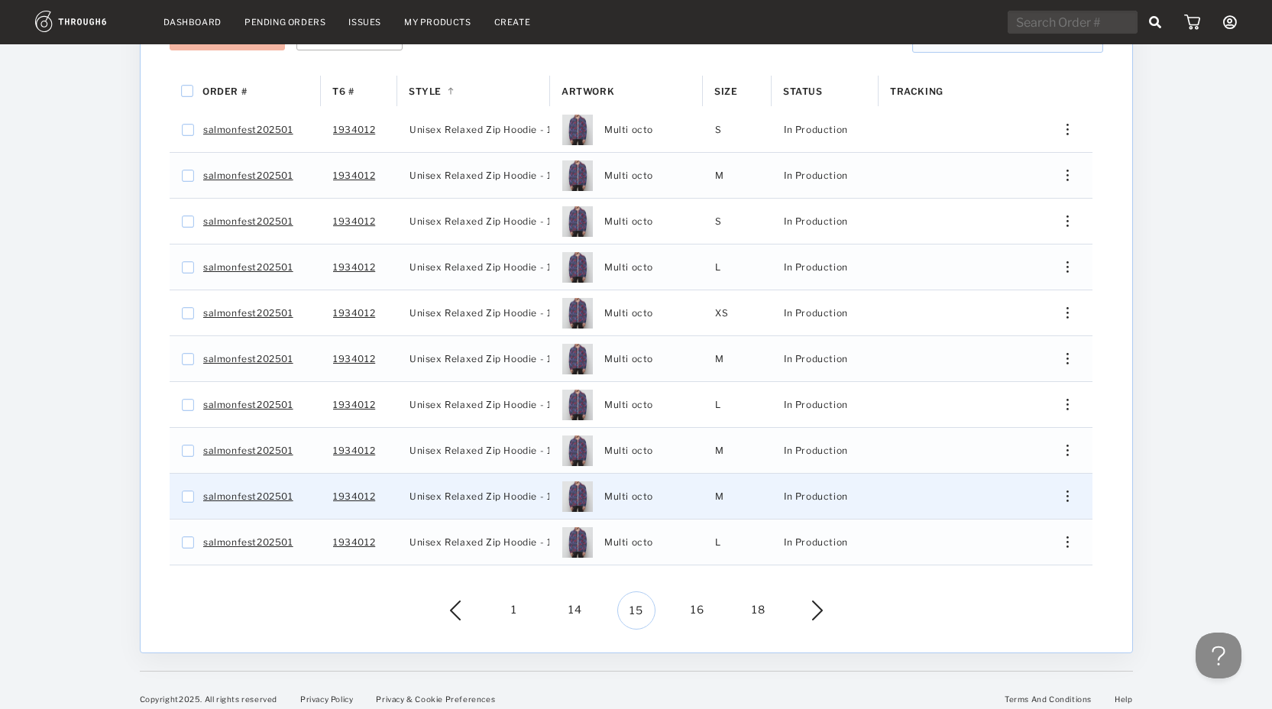
click at [1071, 491] on div "Edit Shipping Edit Size Reorder View History View Product" at bounding box center [1061, 496] width 61 height 45
click at [1071, 490] on div "Press SPACE to select this row." at bounding box center [1061, 495] width 37 height 11
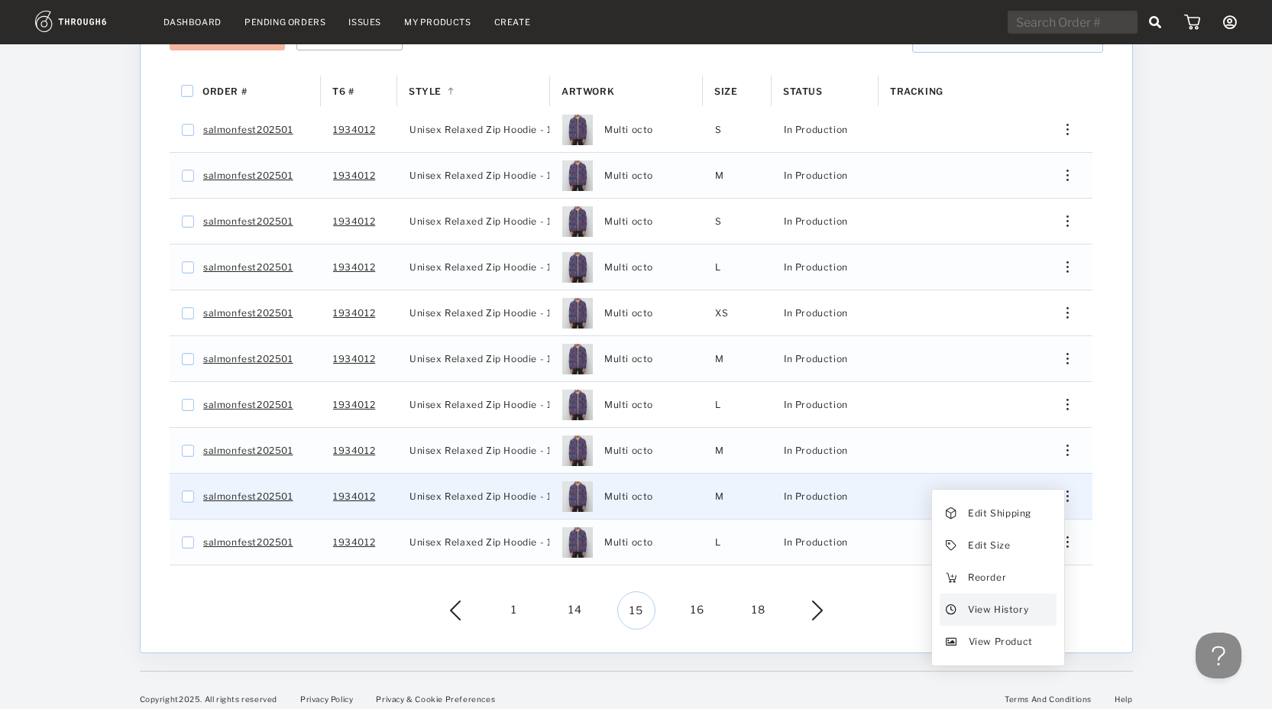
click at [985, 600] on span "View History" at bounding box center [997, 610] width 60 height 20
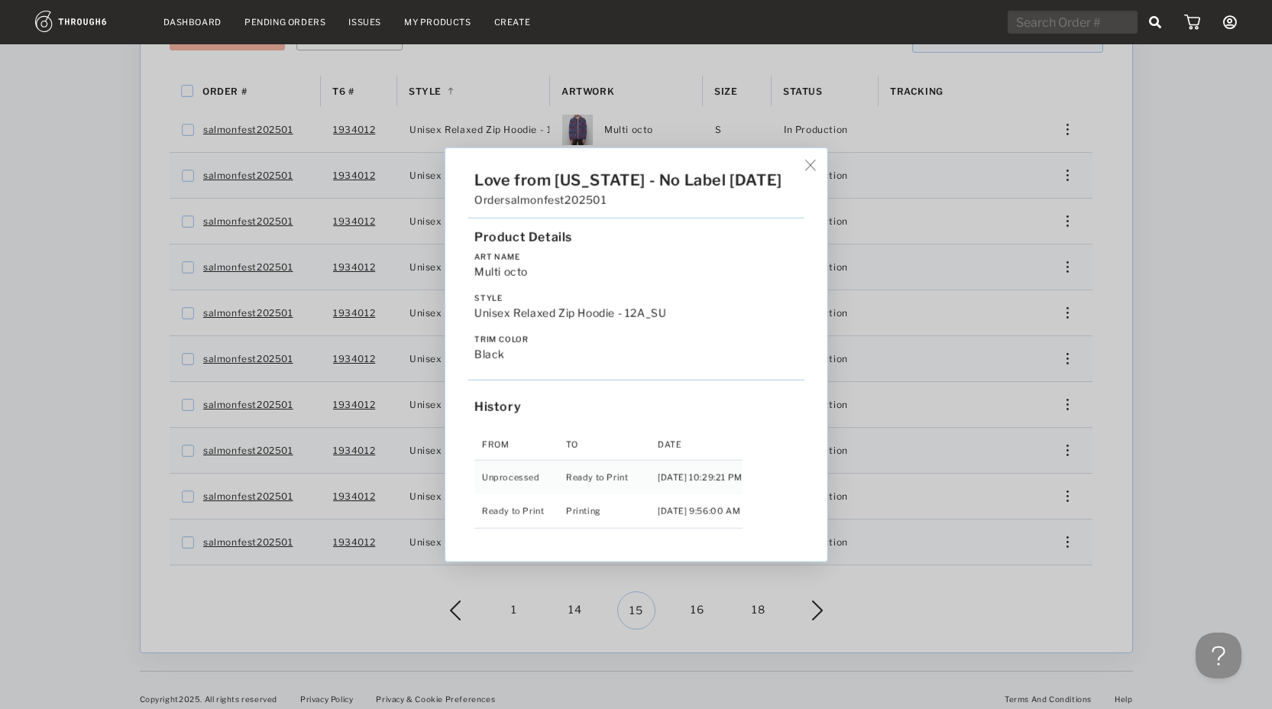
click at [875, 441] on div "Love from Alaska - No Label 06/19/25 Order salmonfest202501 Product Details Art…" at bounding box center [636, 354] width 1272 height 709
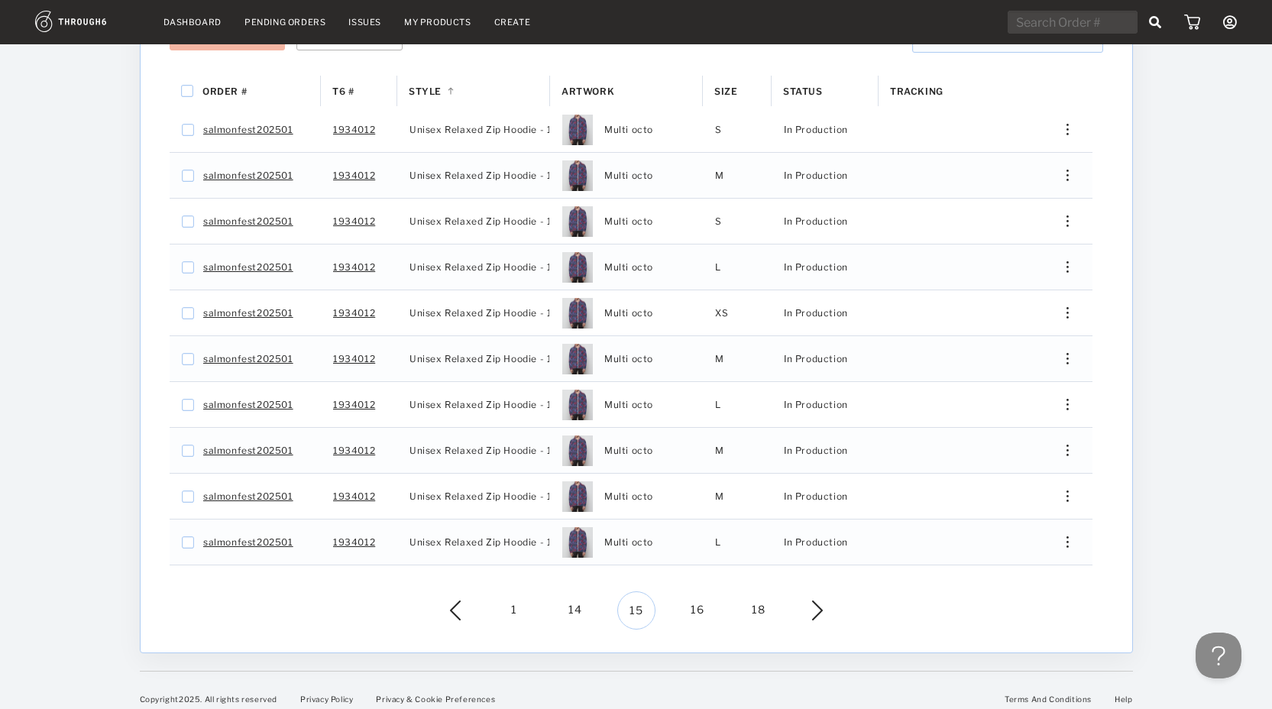
click at [699, 595] on span "16" at bounding box center [697, 610] width 38 height 38
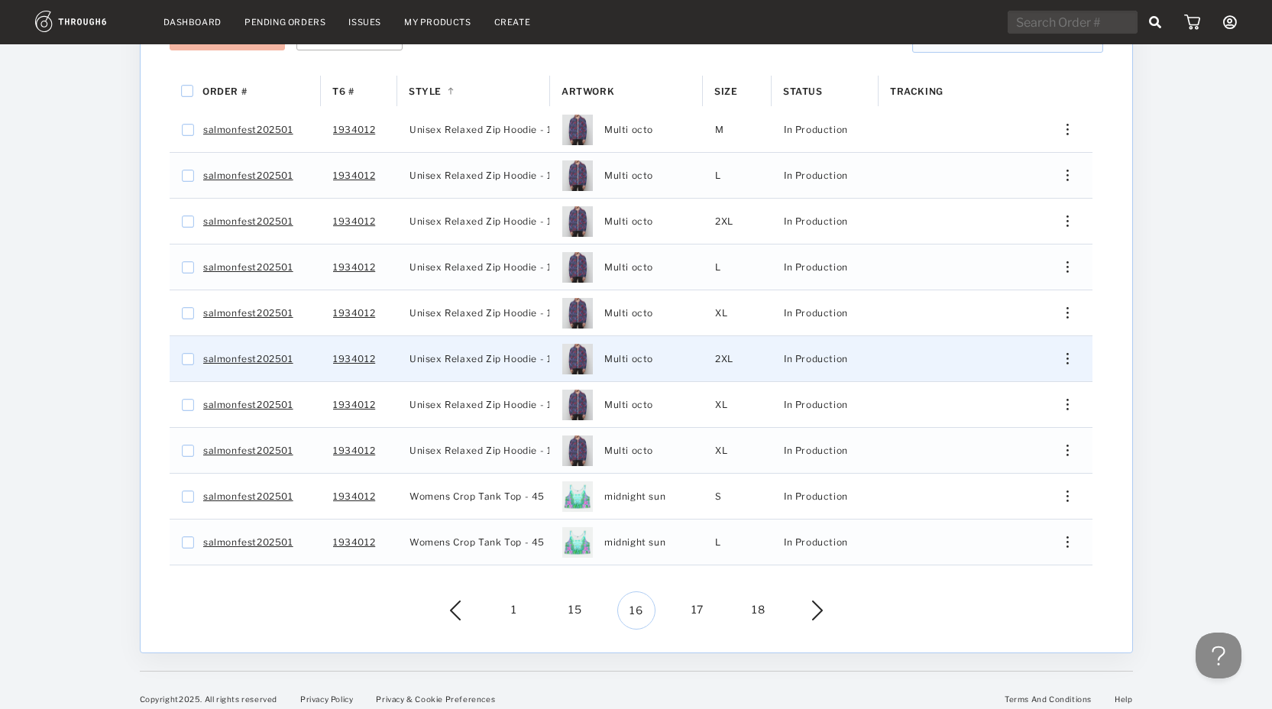
click at [1058, 353] on div "Press SPACE to select this row." at bounding box center [1061, 358] width 37 height 11
click at [1045, 462] on div "View History" at bounding box center [997, 472] width 117 height 32
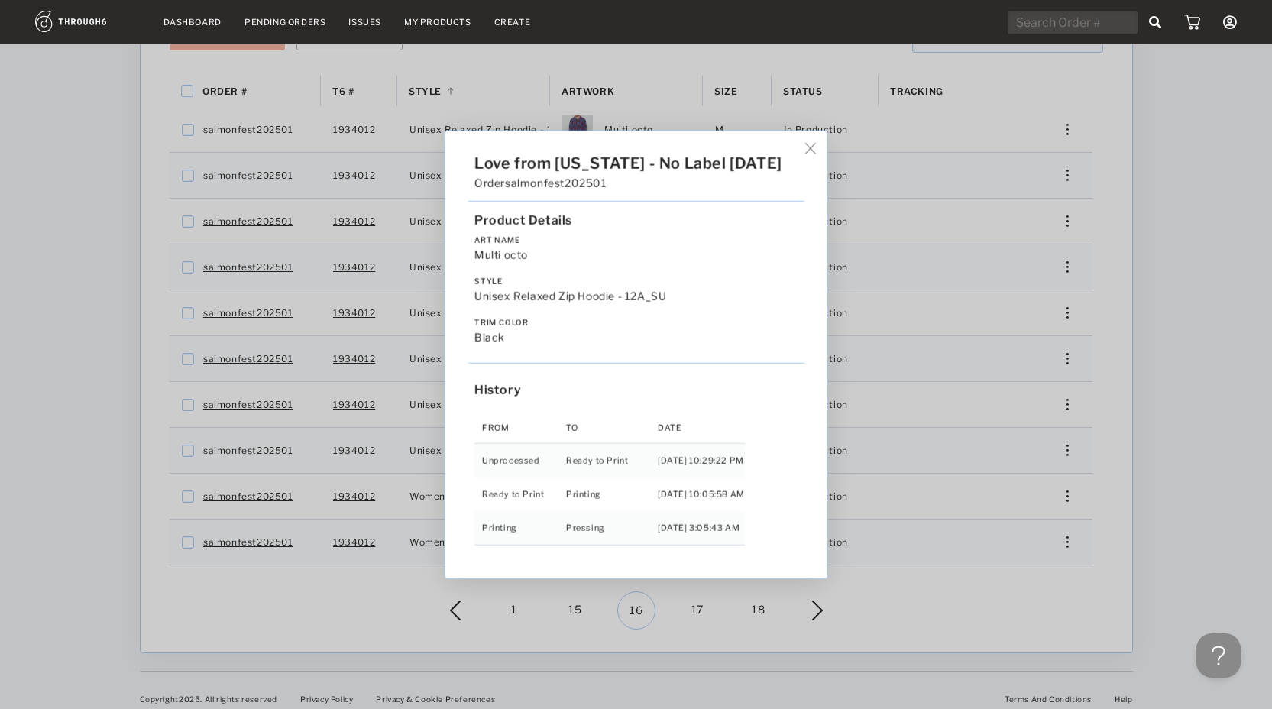
click at [1195, 379] on div "Love from Alaska - No Label 06/19/25 Order salmonfest202501 Product Details Art…" at bounding box center [636, 354] width 1272 height 709
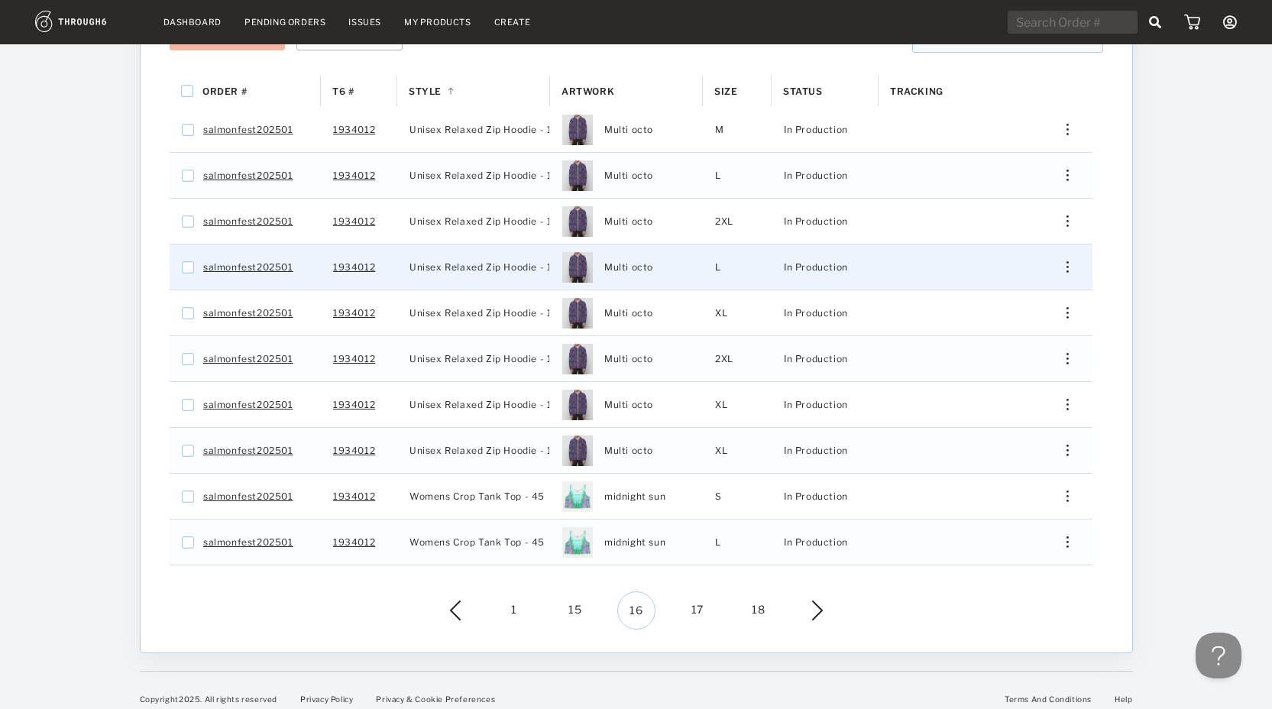
click at [1059, 261] on div "Press SPACE to select this row." at bounding box center [1061, 266] width 37 height 11
click at [1025, 370] on span "View History" at bounding box center [997, 380] width 60 height 20
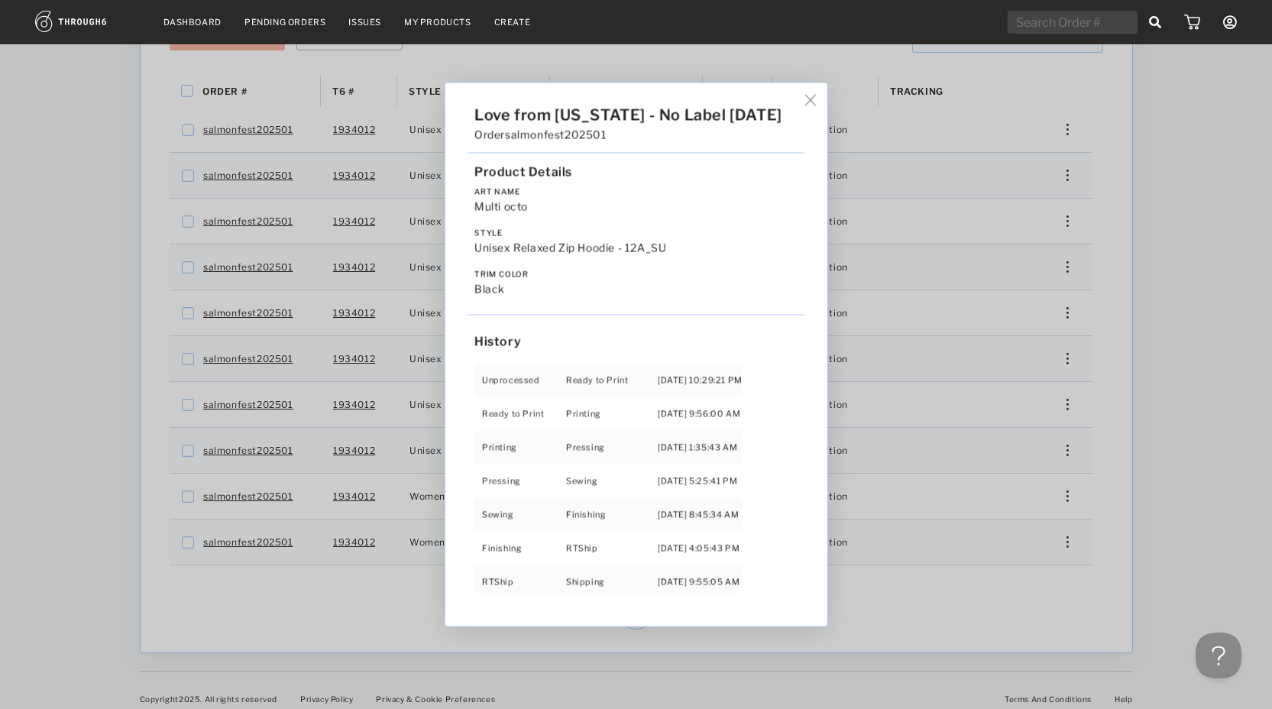
click at [1108, 470] on div "Love from Alaska - No Label 06/19/25 Order salmonfest202501 Product Details Art…" at bounding box center [636, 354] width 1272 height 709
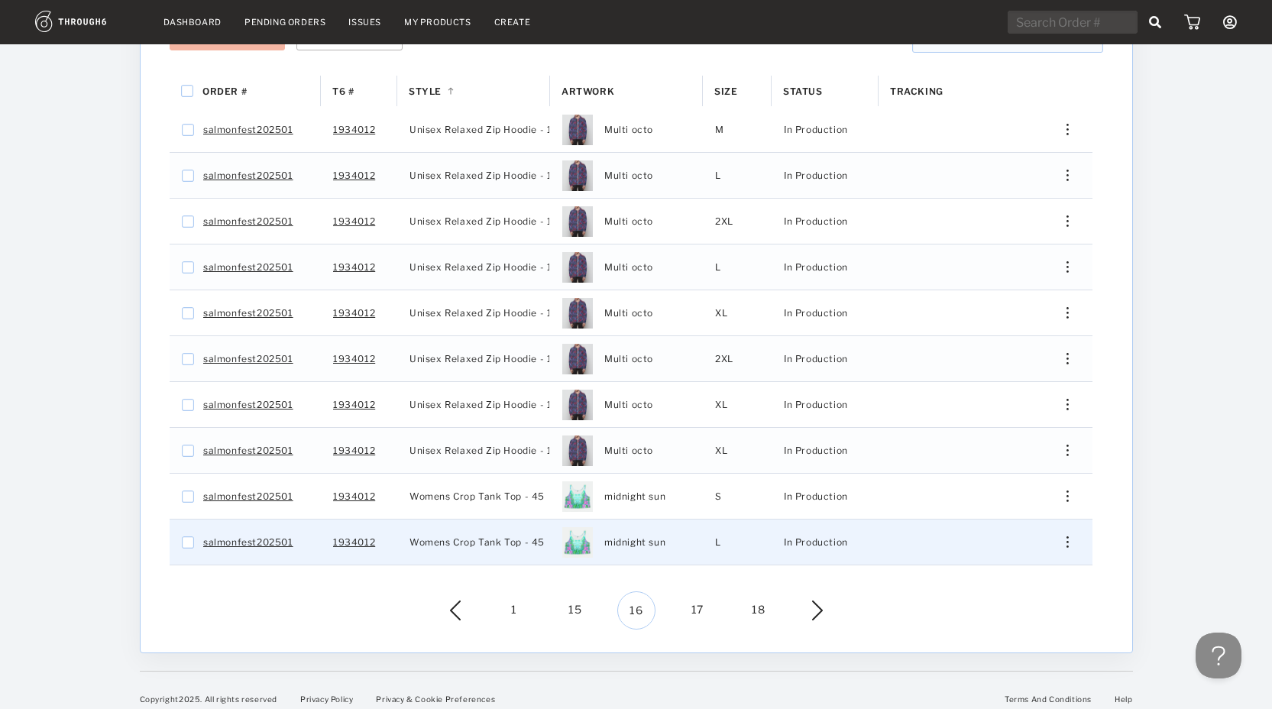
click at [1063, 536] on div "Press SPACE to select this row." at bounding box center [1061, 541] width 37 height 11
click at [965, 639] on div "View History" at bounding box center [997, 655] width 117 height 32
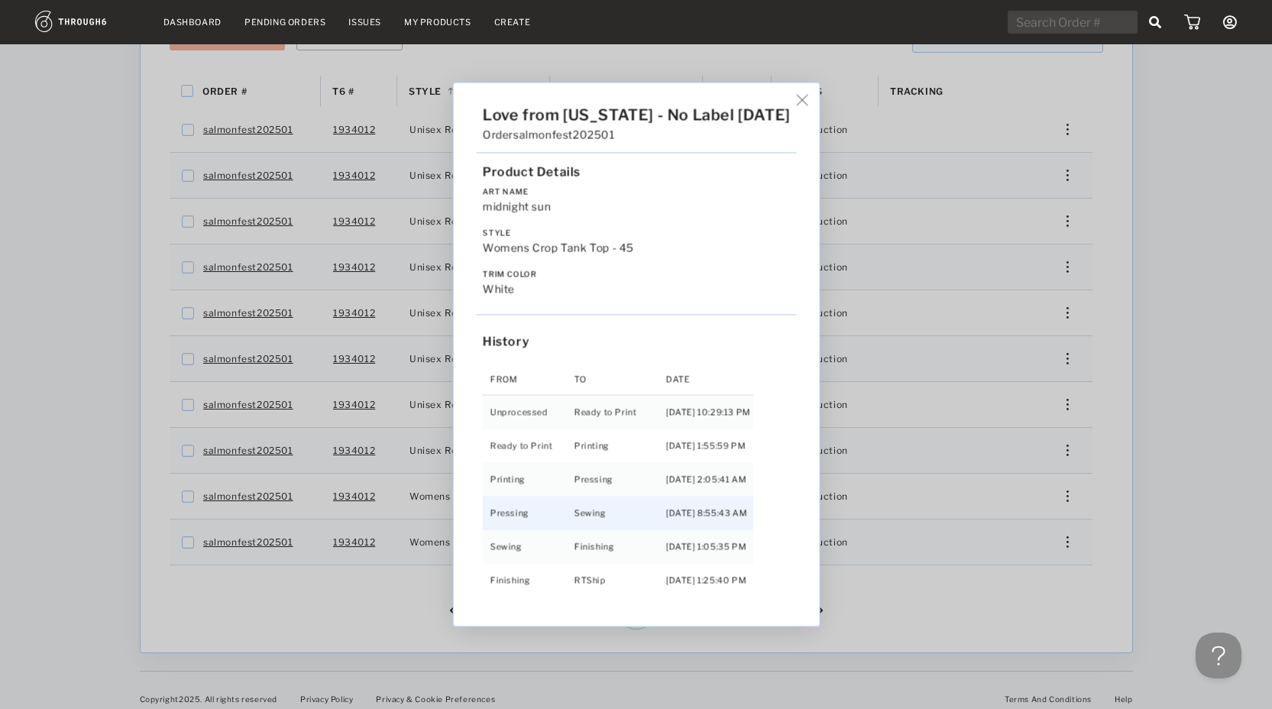
scroll to position [98, 0]
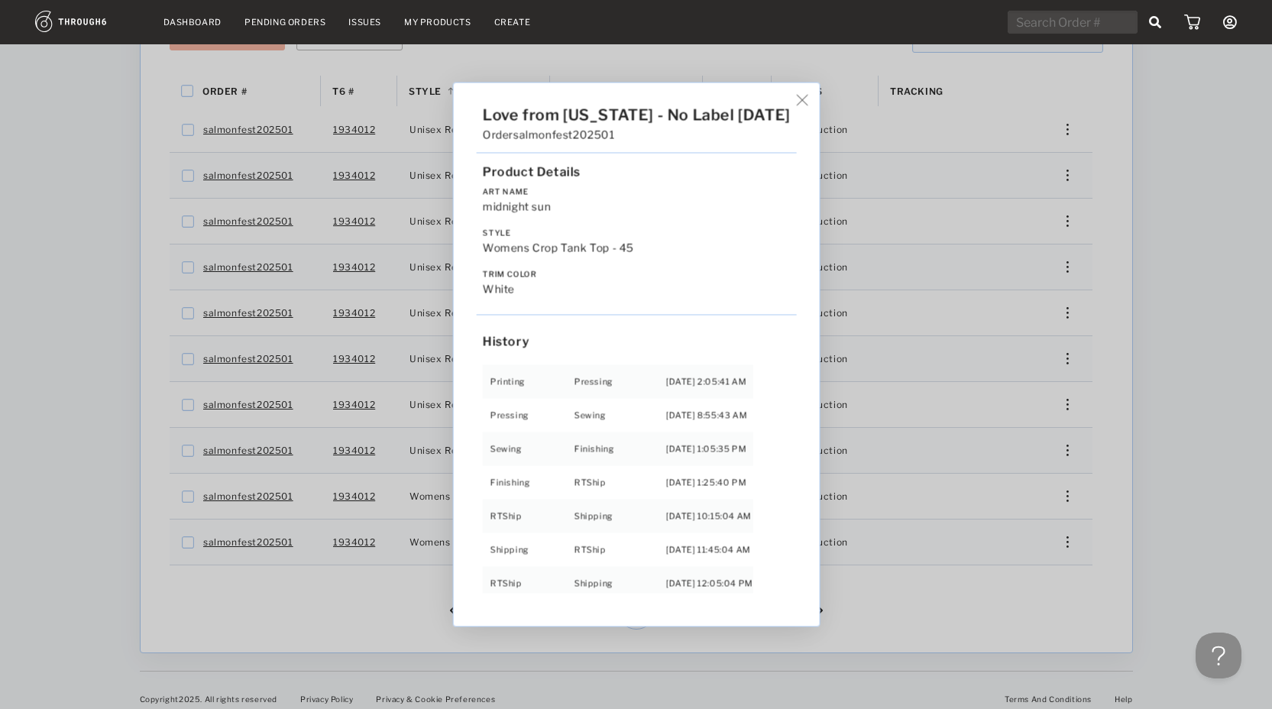
click at [1012, 608] on div "Love from Alaska - No Label 06/19/25 Order salmonfest202501 Product Details Art…" at bounding box center [636, 354] width 1272 height 709
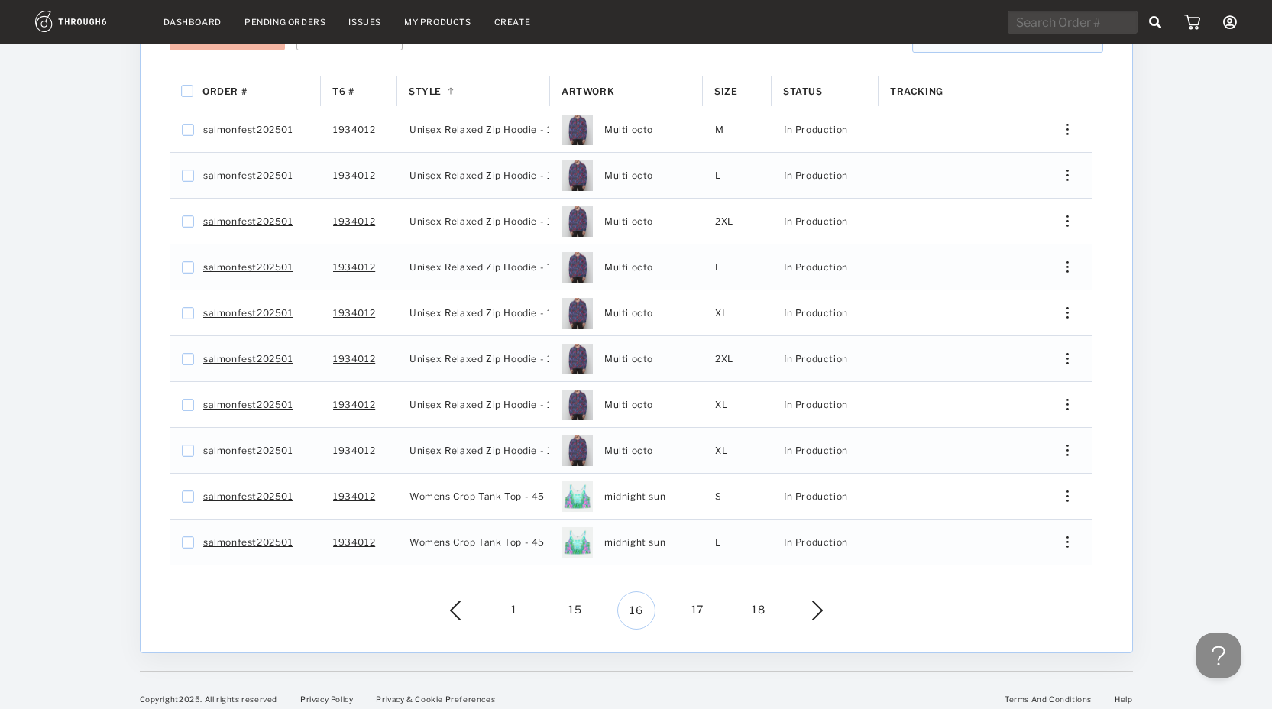
click at [699, 599] on span "17" at bounding box center [697, 610] width 38 height 38
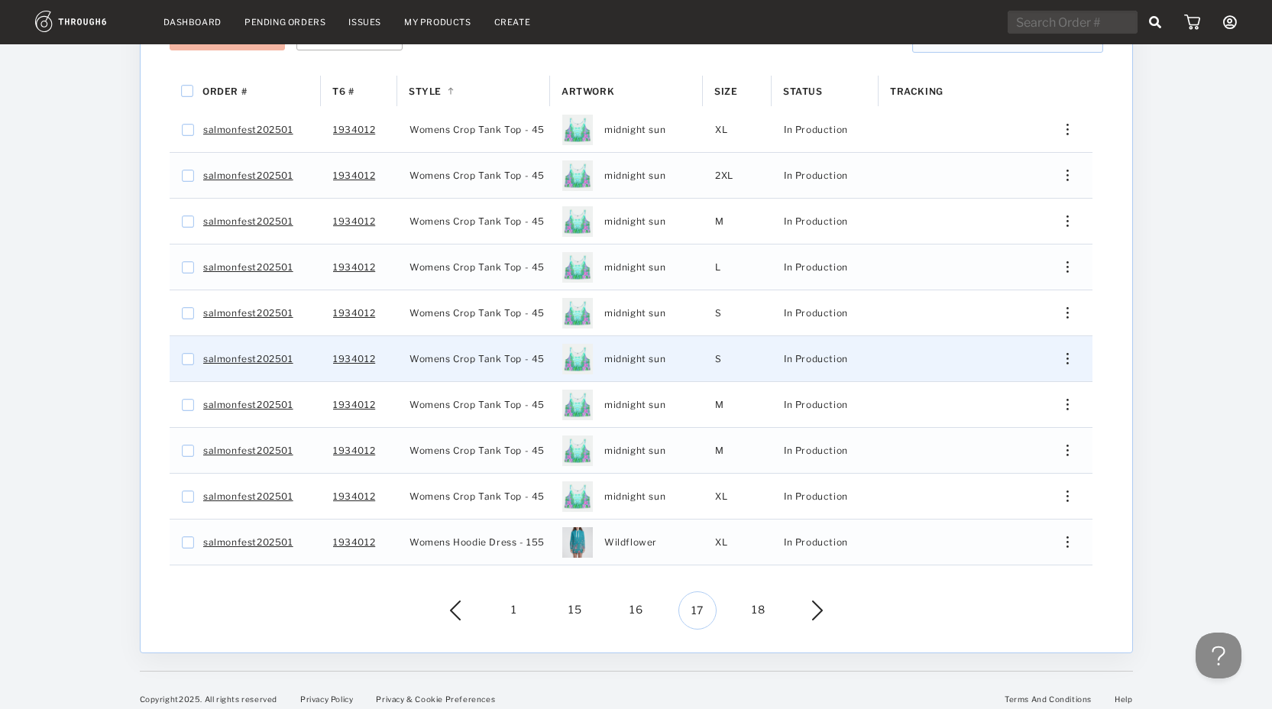
click at [1072, 353] on div "Press SPACE to select this row." at bounding box center [1061, 358] width 37 height 11
click at [1007, 462] on span "View History" at bounding box center [997, 472] width 60 height 20
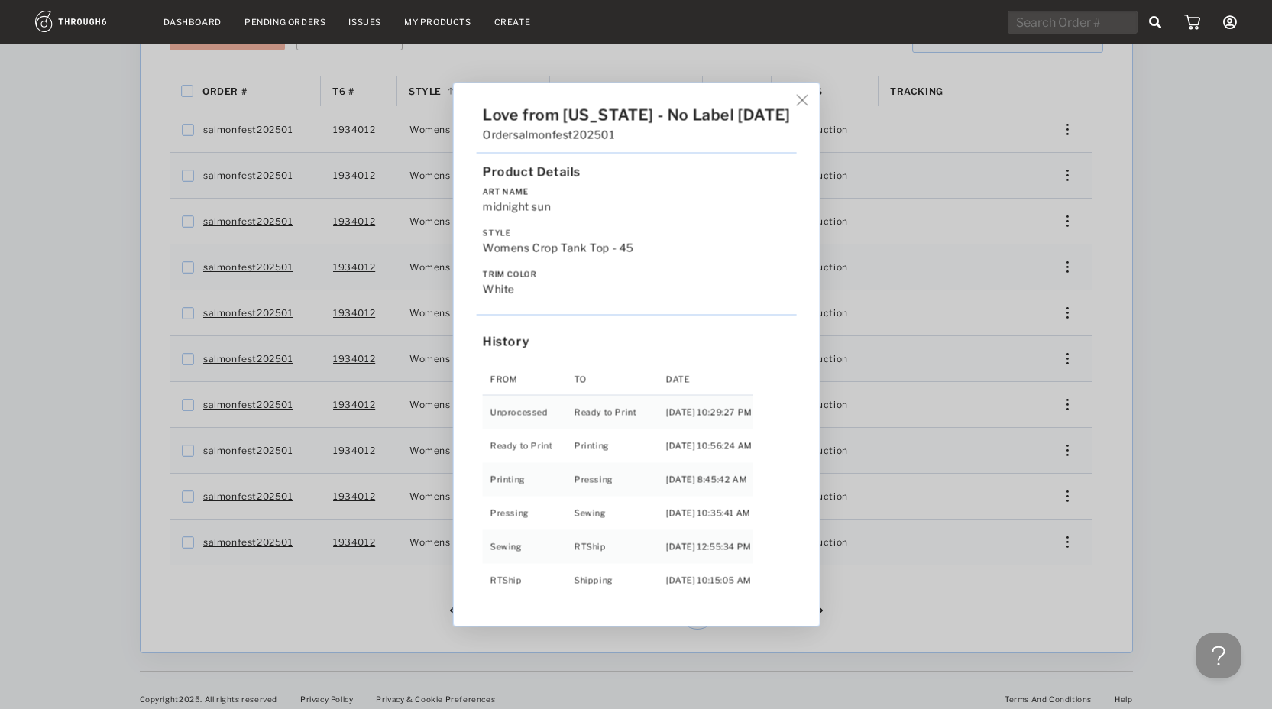
click at [1152, 418] on div "Love from Alaska - No Label 06/19/25 Order salmonfest202501 Product Details Art…" at bounding box center [636, 354] width 1272 height 709
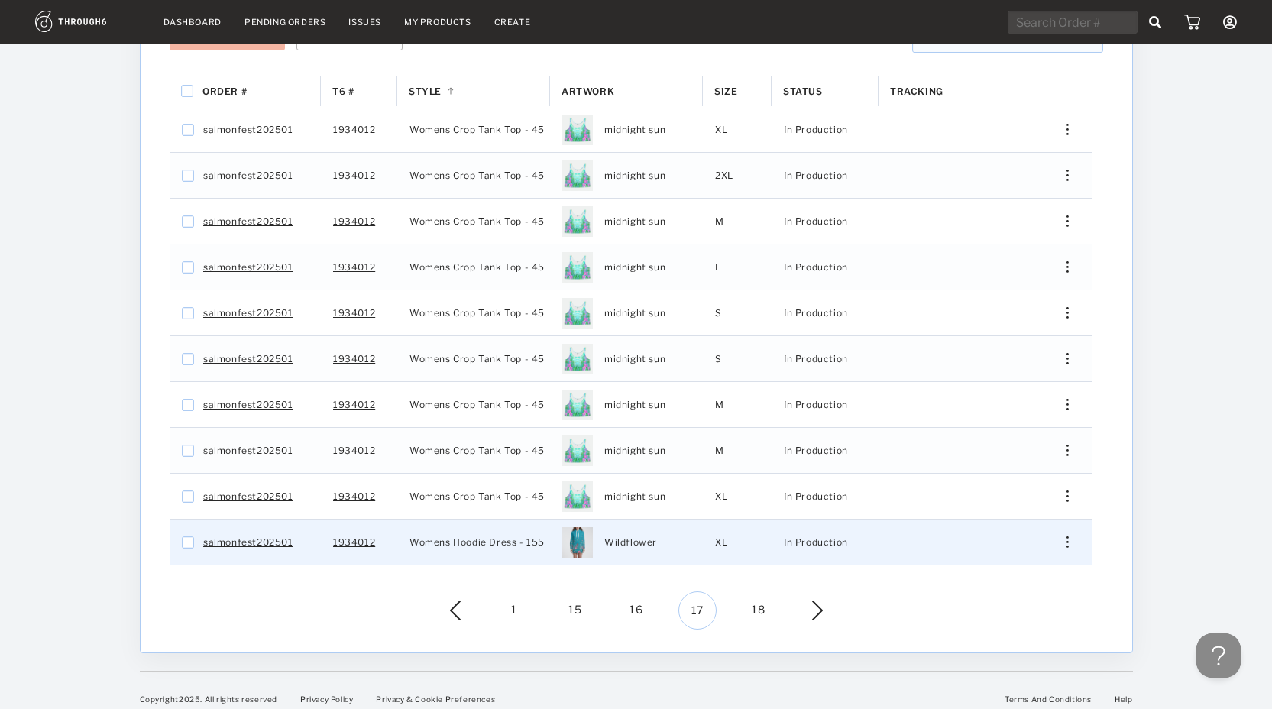
click at [1061, 536] on div "Edit Shipping Edit Size Reorder View History View Product" at bounding box center [1061, 541] width 61 height 45
click at [1075, 536] on div "Press SPACE to select this row." at bounding box center [1061, 541] width 37 height 11
click at [1006, 645] on span "View History" at bounding box center [997, 655] width 60 height 20
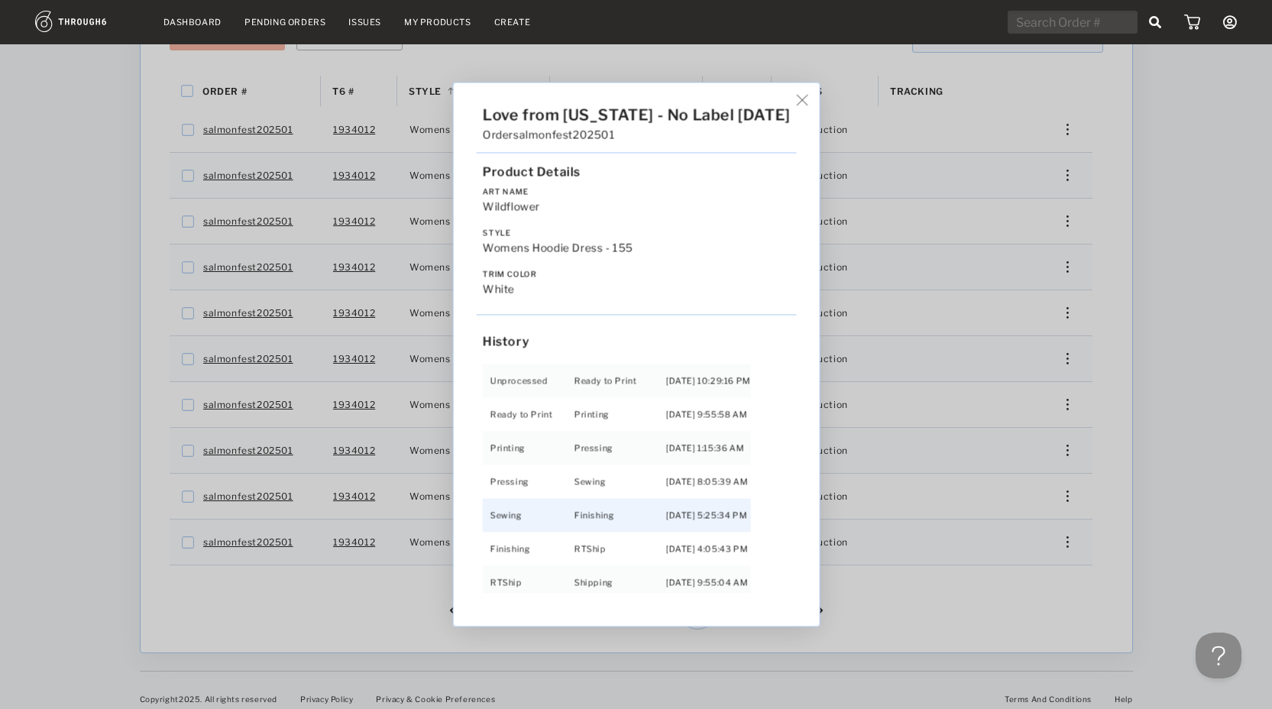
scroll to position [32, 0]
click at [911, 611] on div "Love from Alaska - No Label 06/19/25 Order salmonfest202501 Product Details Art…" at bounding box center [636, 354] width 1272 height 709
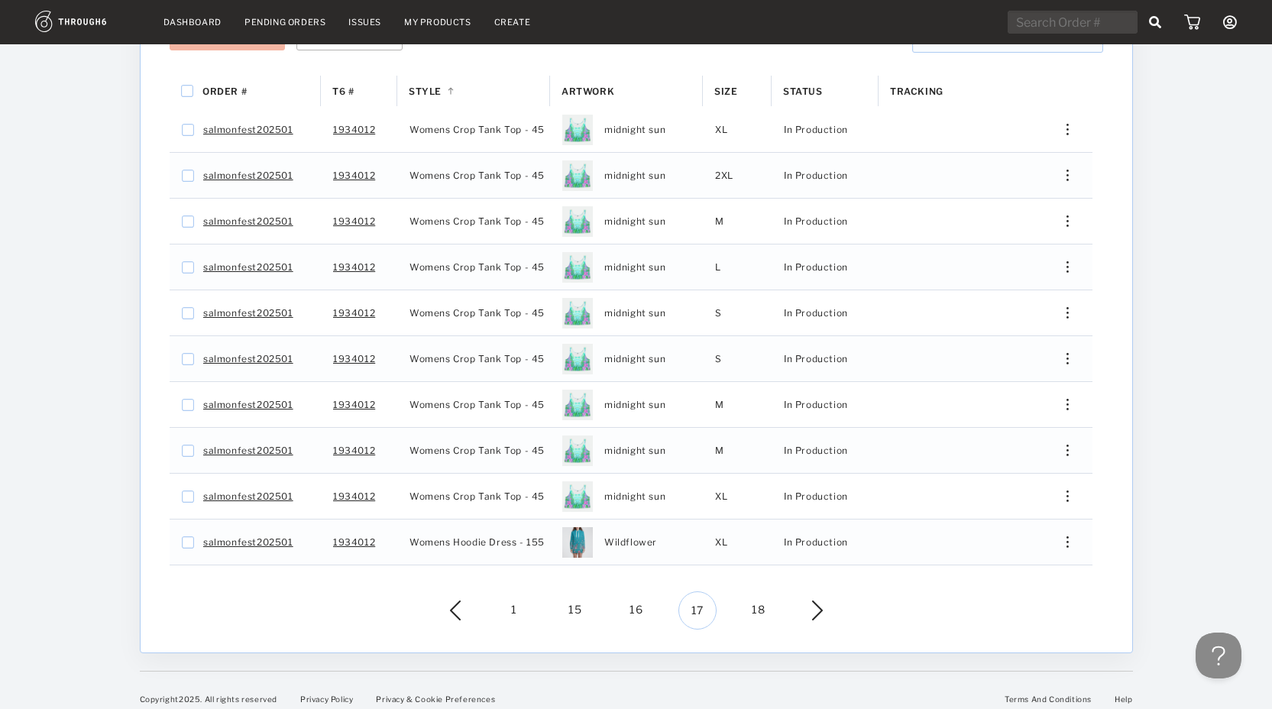
click at [823, 593] on div "1 15 16 17 18" at bounding box center [636, 610] width 946 height 38
click at [820, 600] on img at bounding box center [806, 610] width 34 height 20
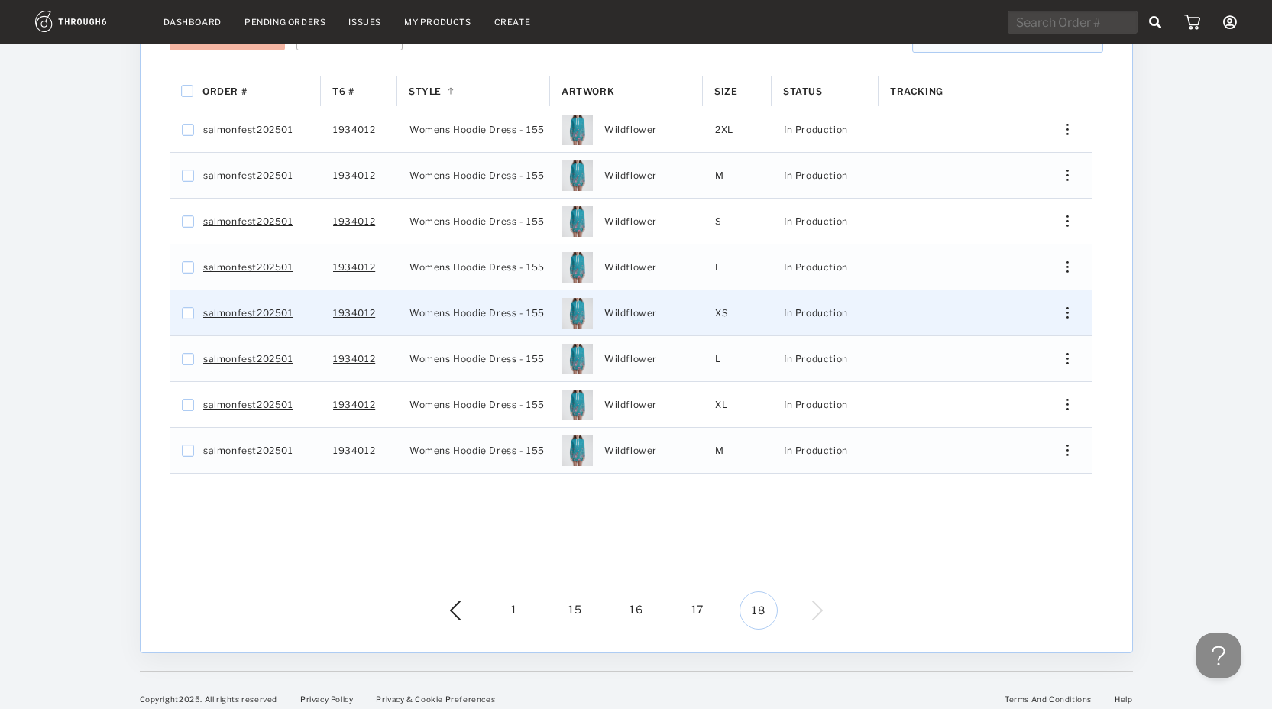
click at [1076, 307] on div "Press SPACE to select this row." at bounding box center [1061, 312] width 37 height 11
click at [1020, 416] on span "View History" at bounding box center [997, 426] width 60 height 20
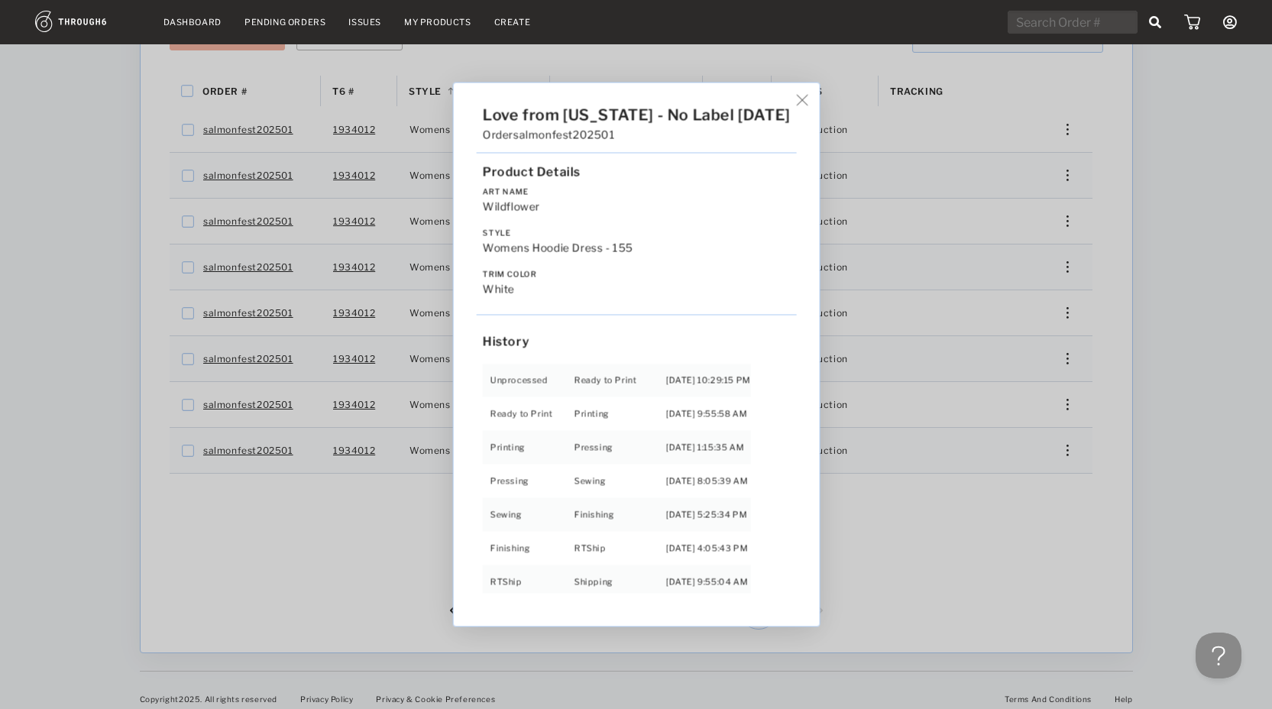
click at [799, 99] on img at bounding box center [801, 100] width 11 height 11
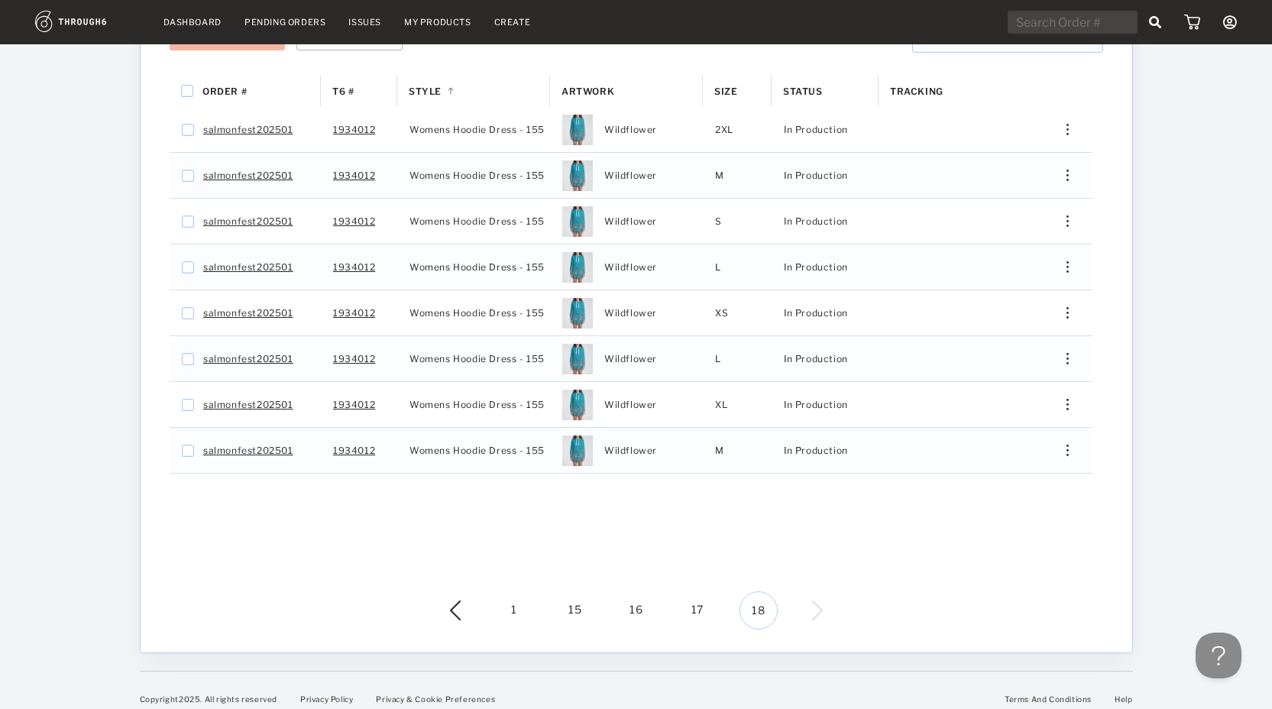
click at [198, 24] on link "Dashboard" at bounding box center [192, 22] width 58 height 11
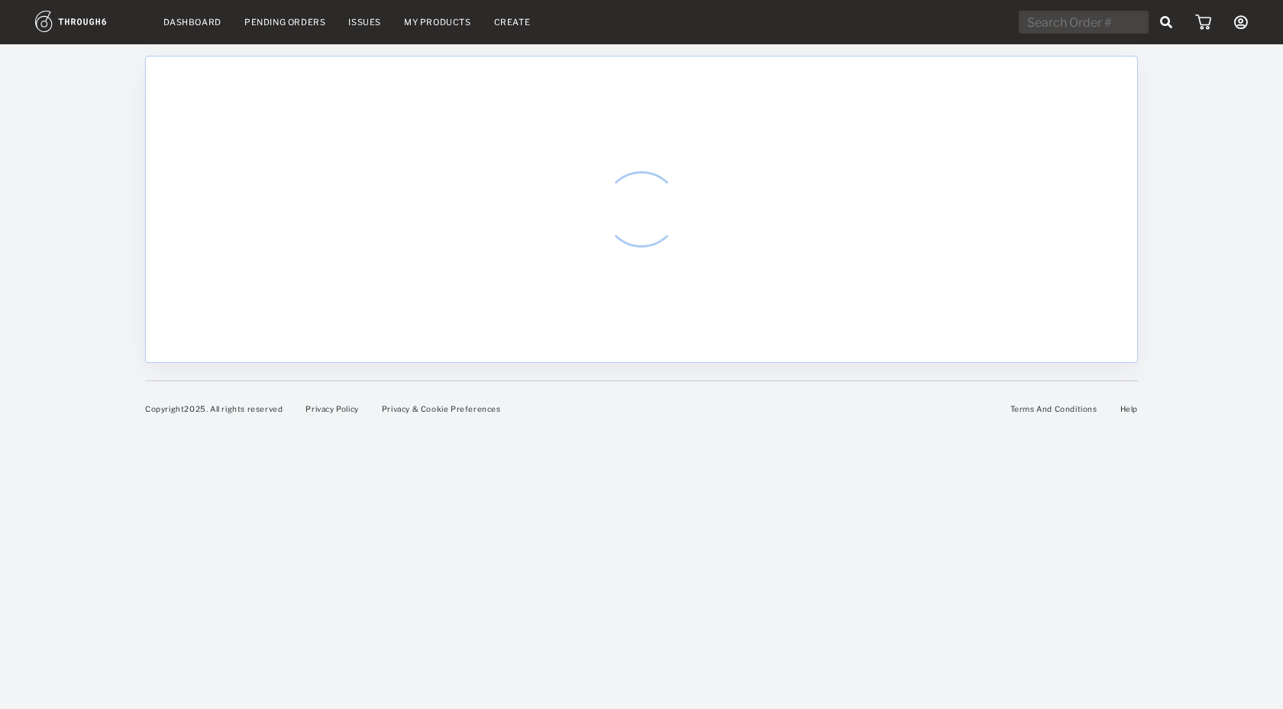
select select "8"
select select "2025"
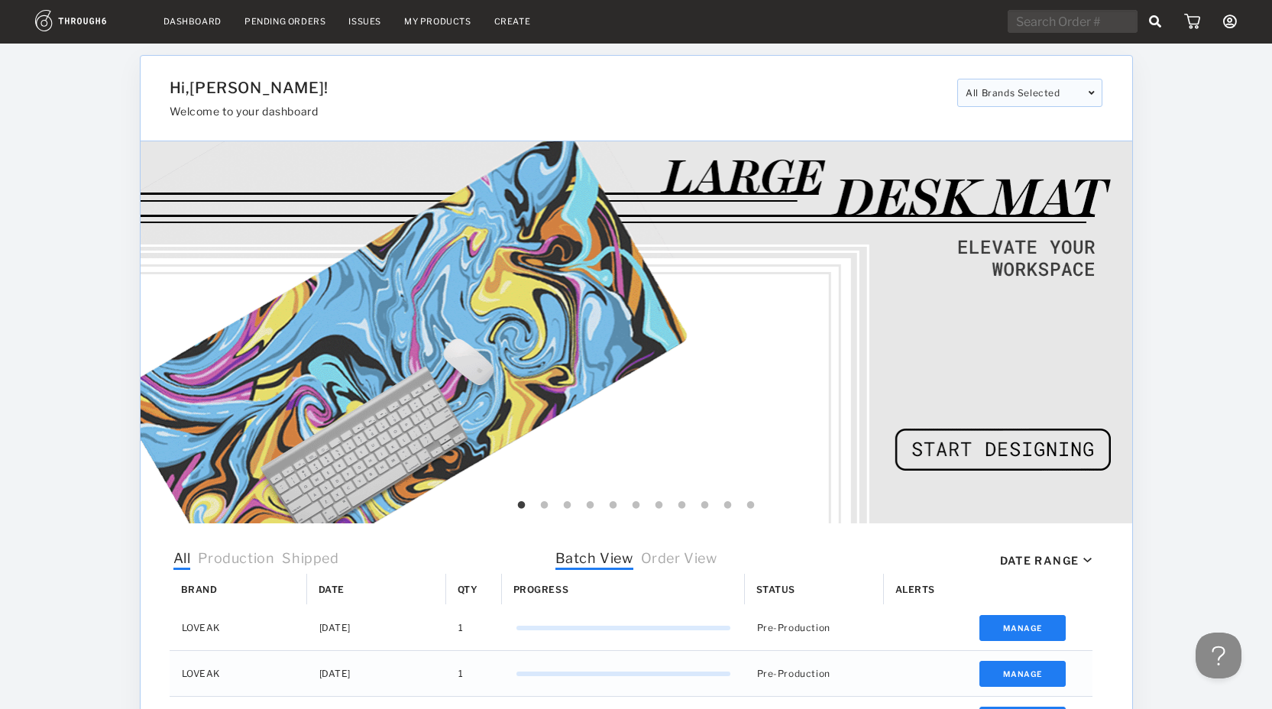
scroll to position [503, 0]
